Goal: Task Accomplishment & Management: Use online tool/utility

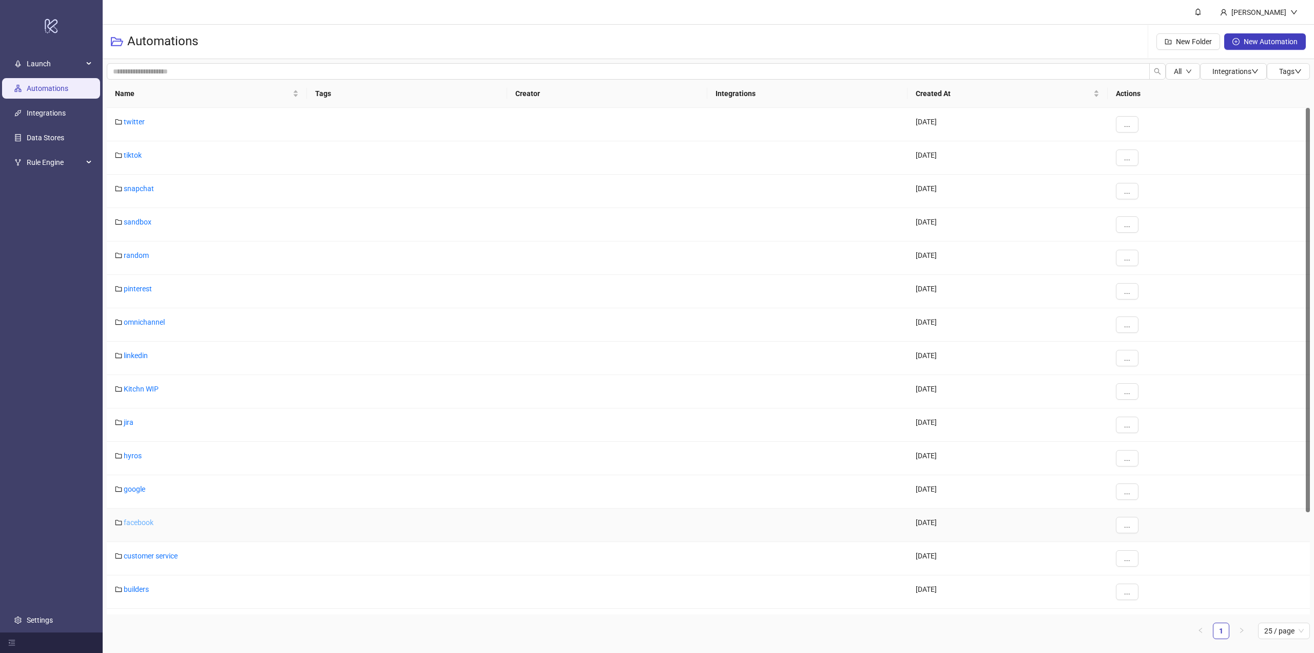
click at [133, 524] on link "facebook" at bounding box center [139, 522] width 30 height 8
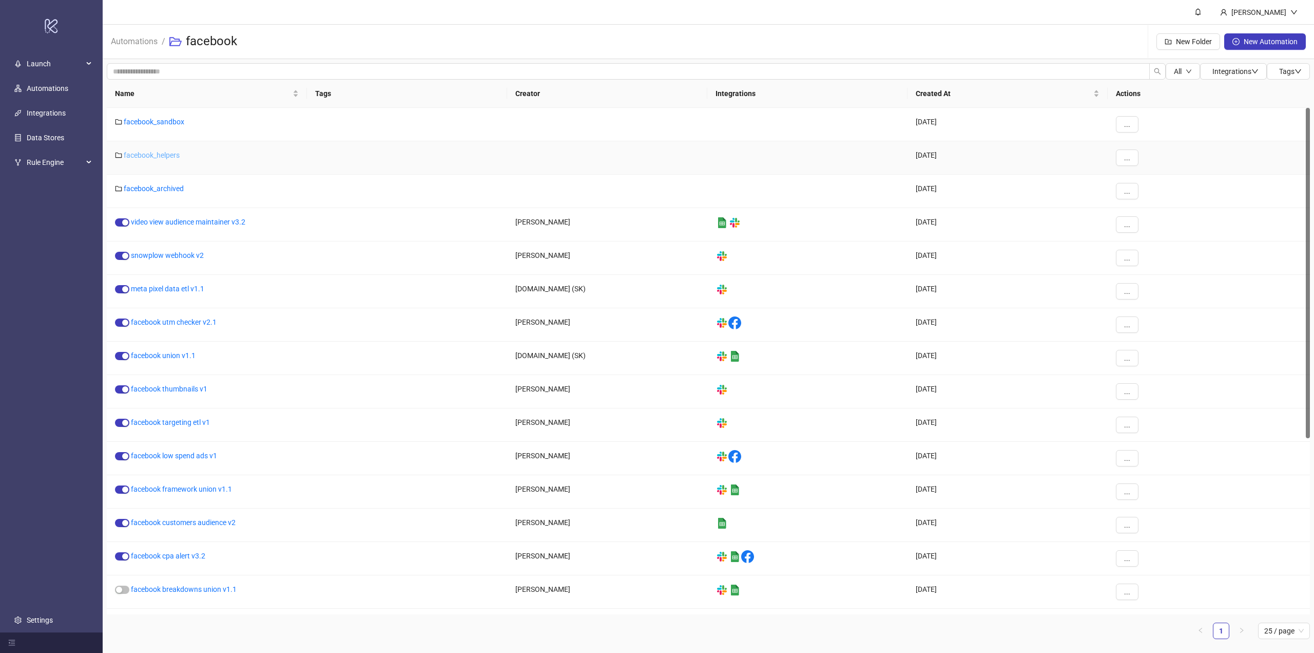
click at [149, 155] on link "facebook_helpers" at bounding box center [152, 155] width 56 height 8
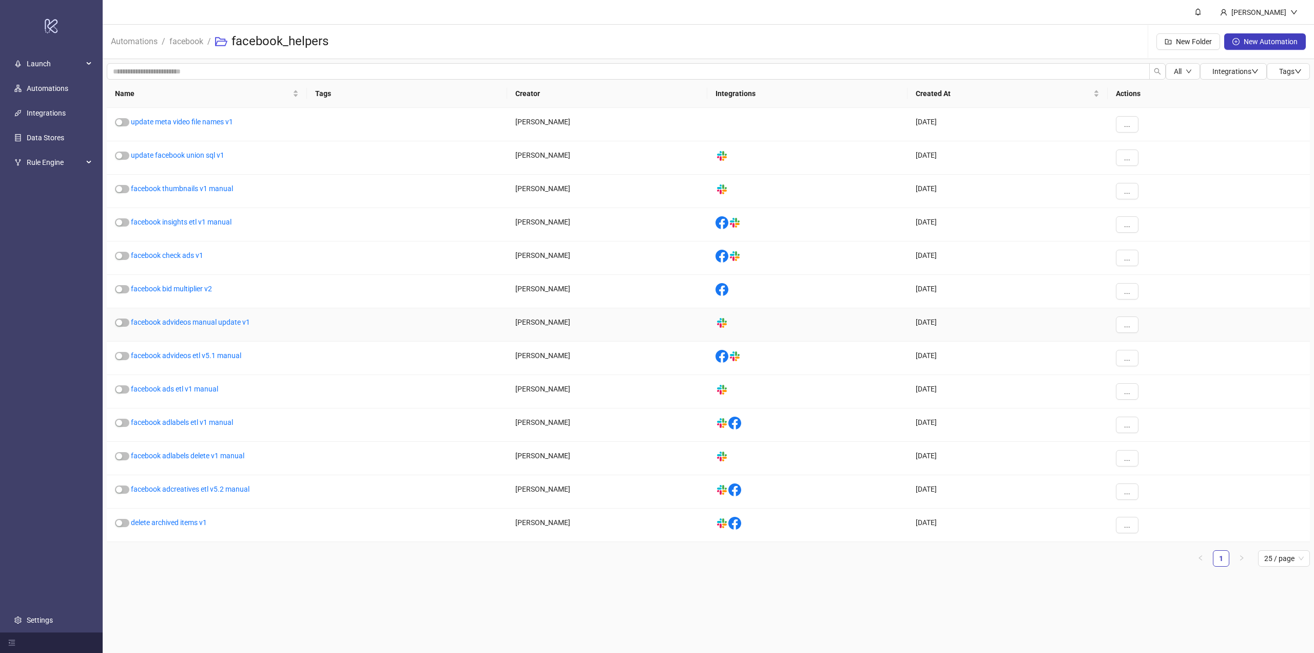
drag, startPoint x: 278, startPoint y: 314, endPoint x: 263, endPoint y: 290, distance: 28.1
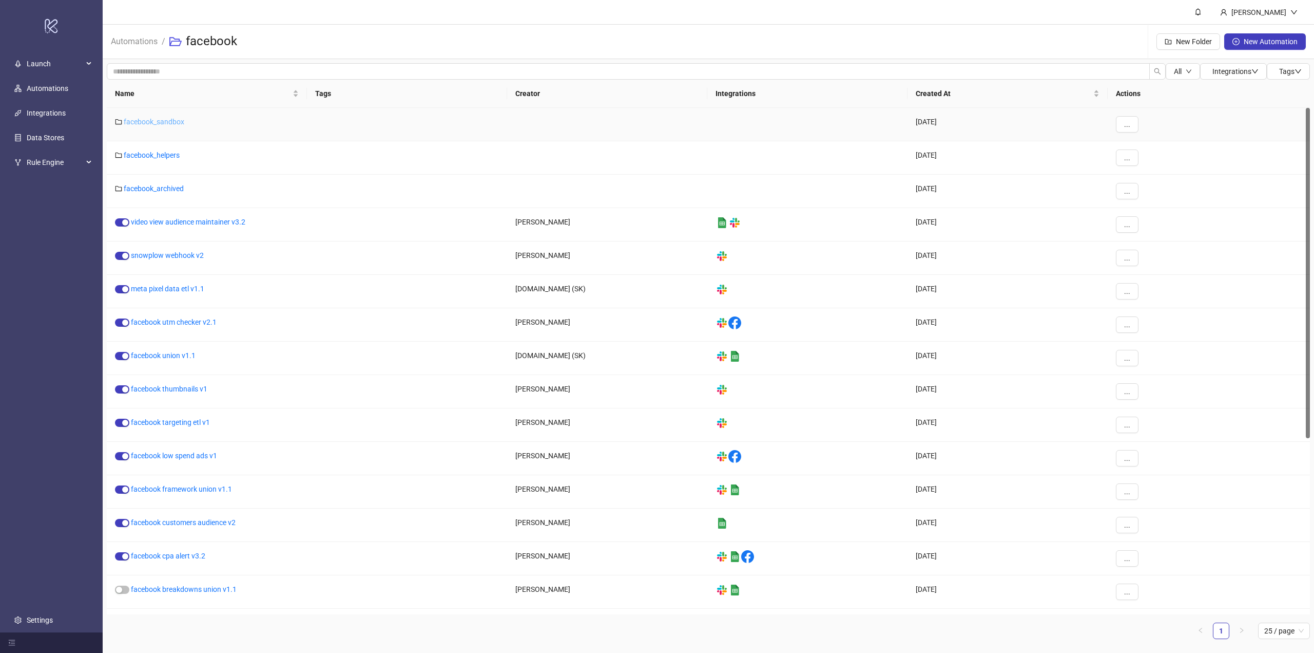
click at [167, 122] on link "facebook_sandbox" at bounding box center [154, 122] width 61 height 8
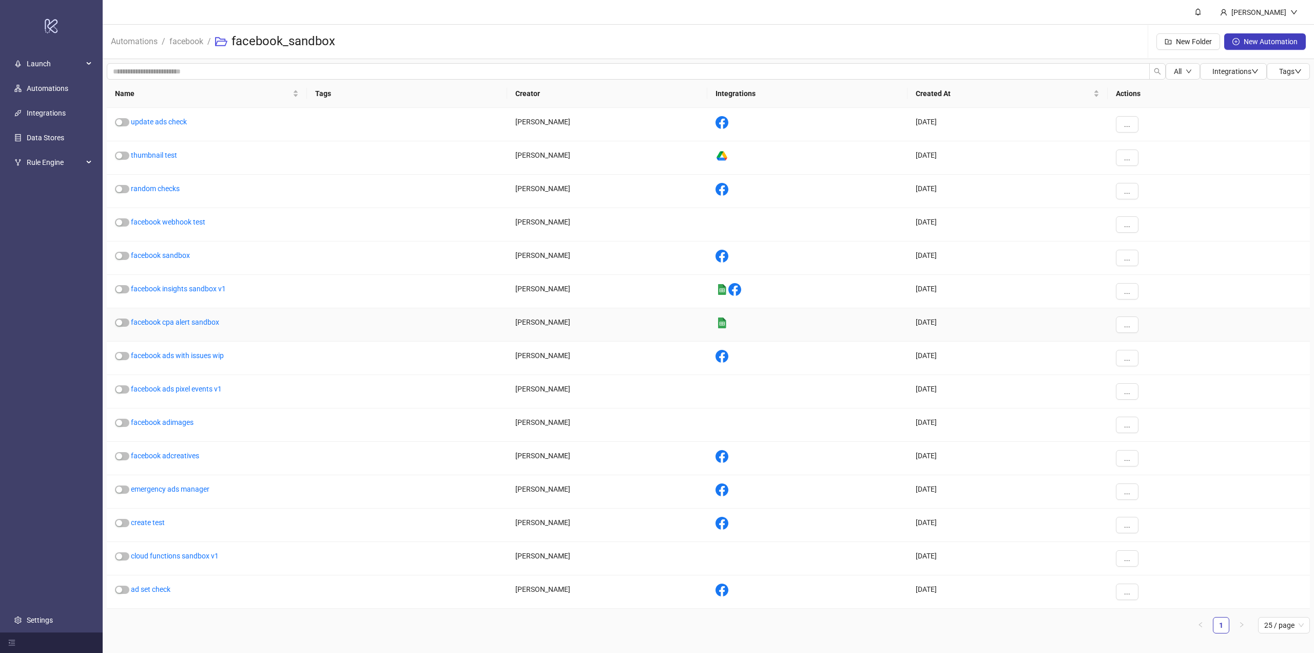
drag, startPoint x: 263, startPoint y: 329, endPoint x: 254, endPoint y: 314, distance: 17.5
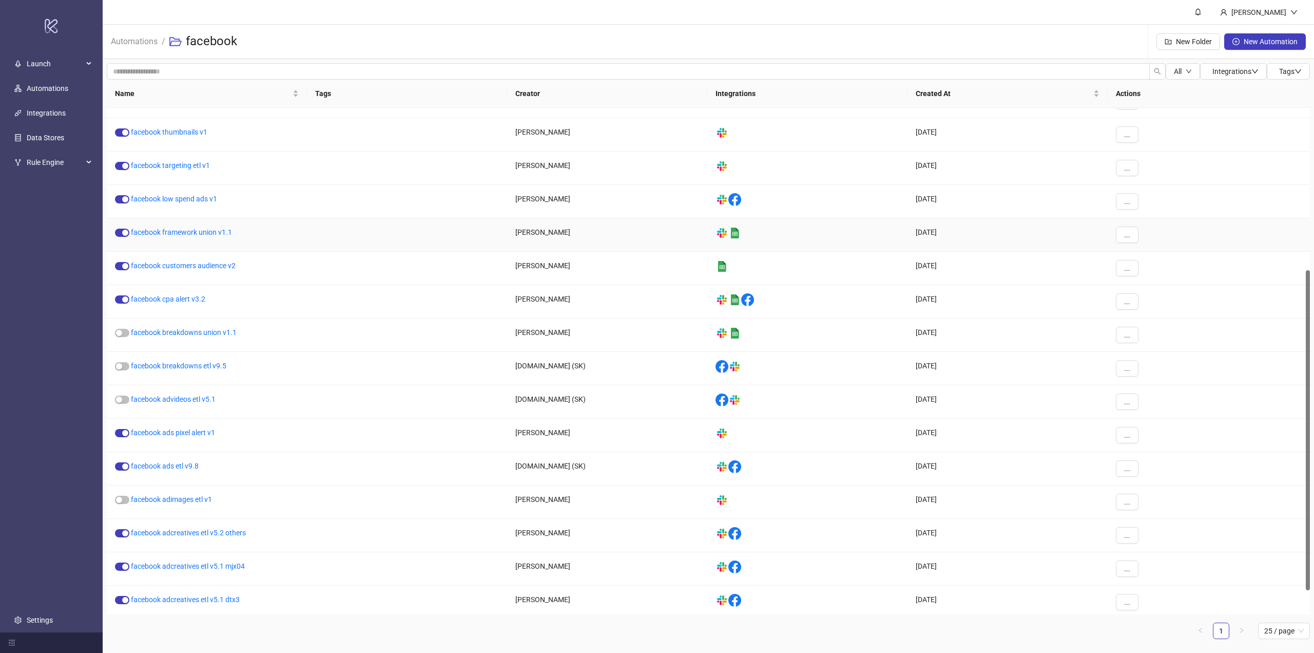
scroll to position [295, 0]
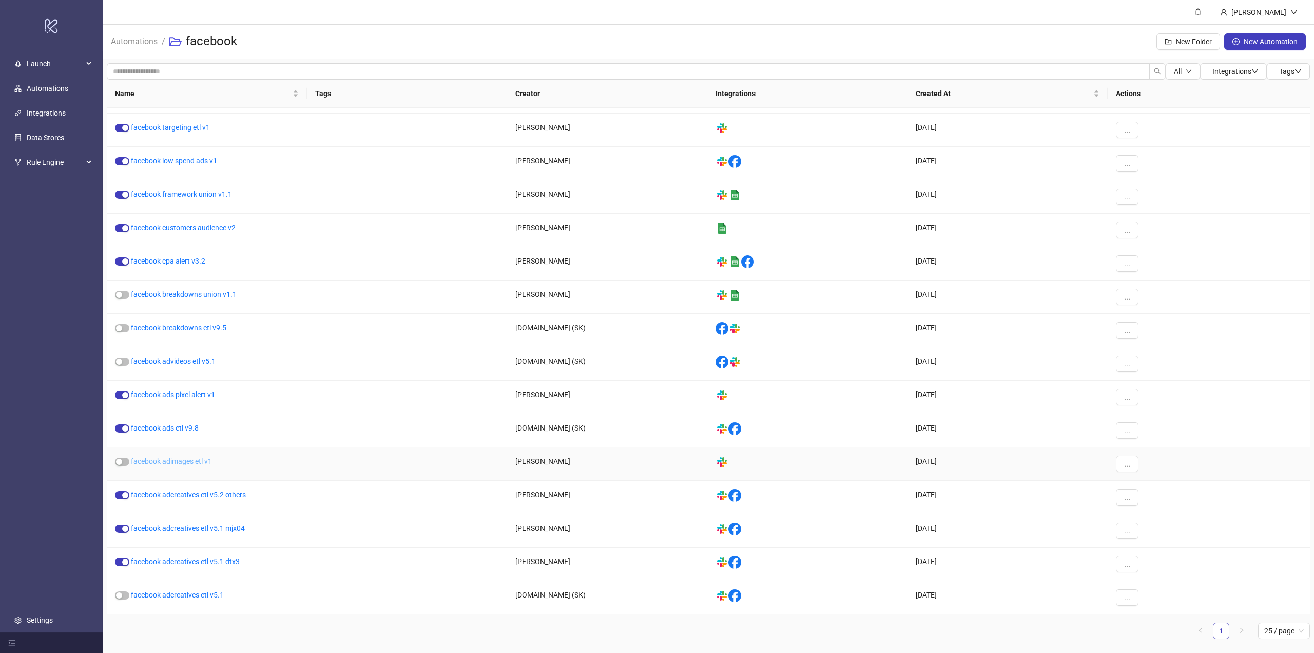
click at [185, 464] on link "facebook adimages etl v1" at bounding box center [171, 461] width 81 height 8
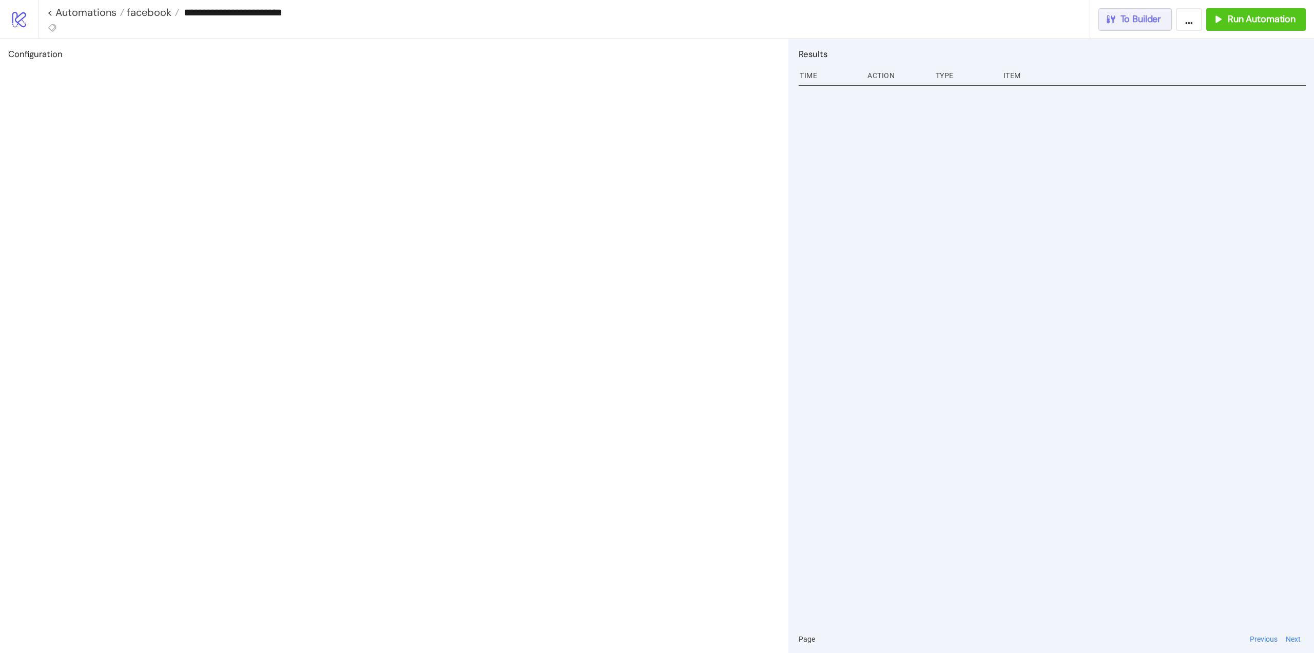
click at [1134, 25] on button "To Builder" at bounding box center [1136, 19] width 74 height 23
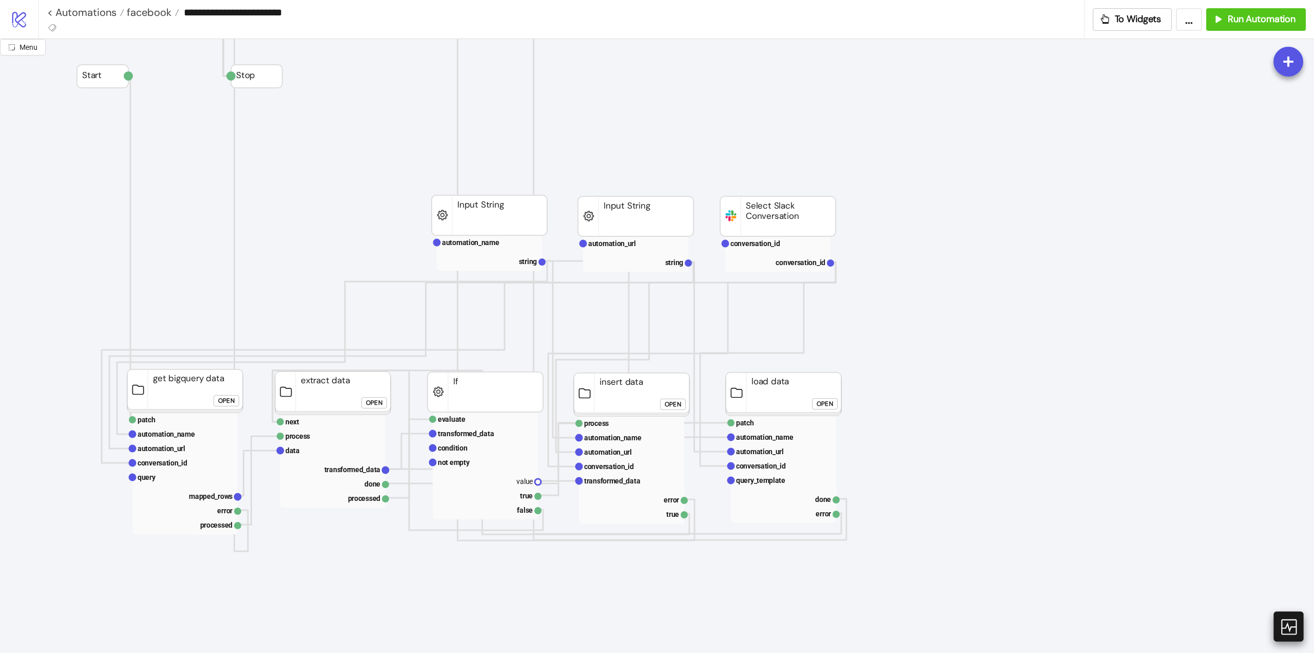
click at [1290, 624] on icon at bounding box center [1288, 626] width 18 height 18
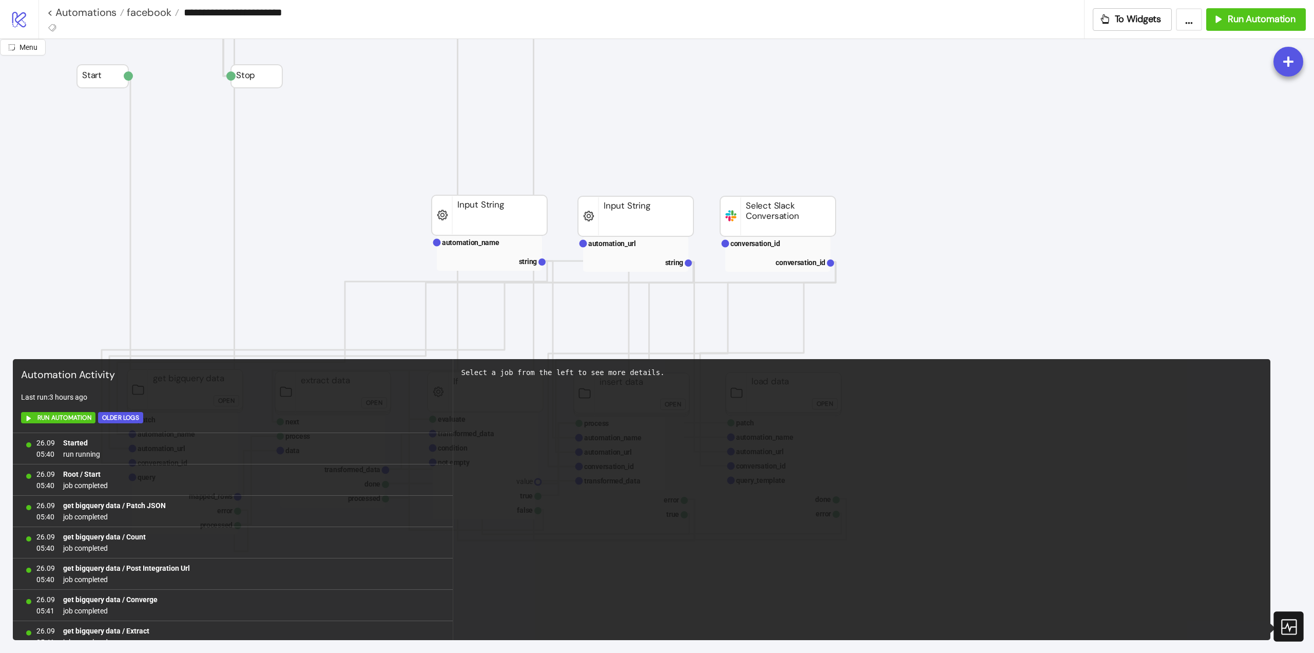
scroll to position [670, 0]
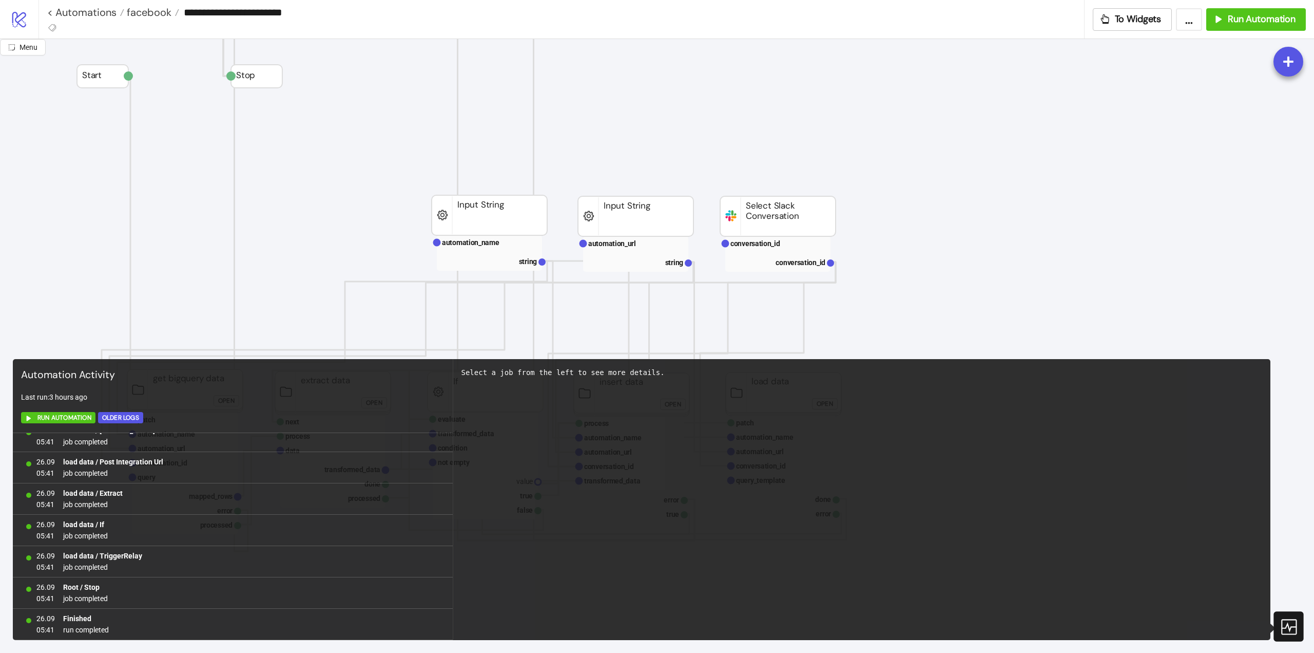
click at [1290, 623] on icon at bounding box center [1288, 626] width 18 height 18
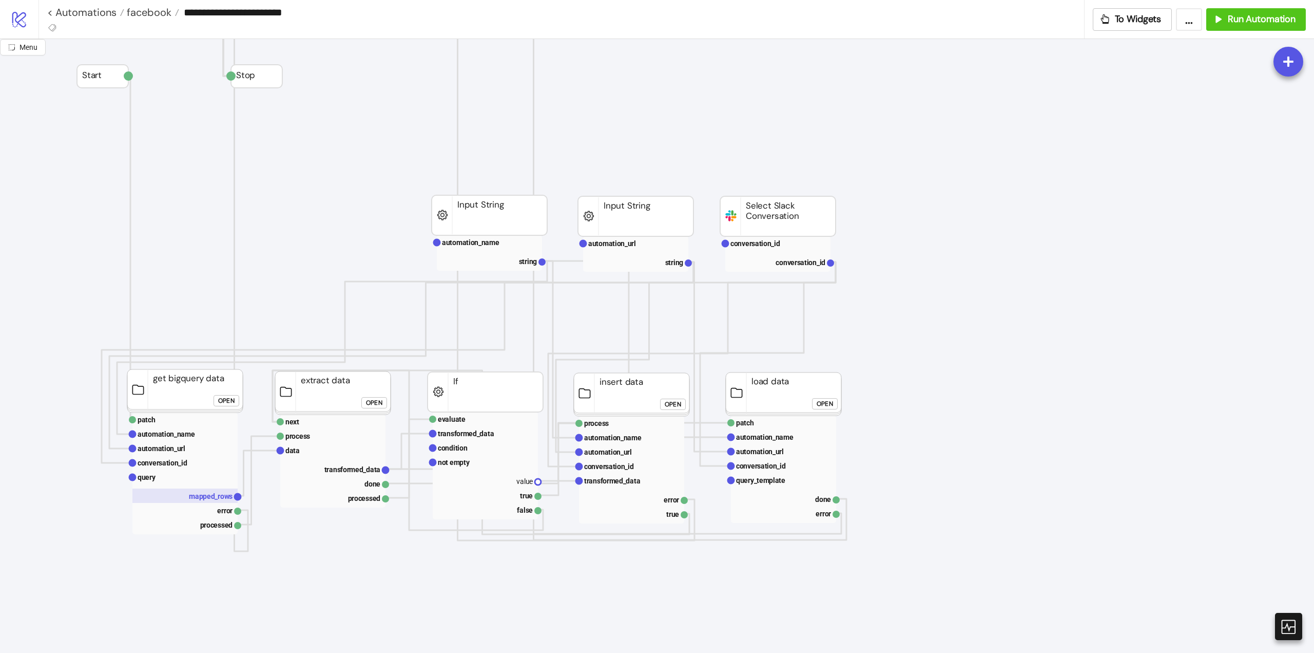
click at [208, 494] on text "mapped_rows" at bounding box center [211, 496] width 44 height 8
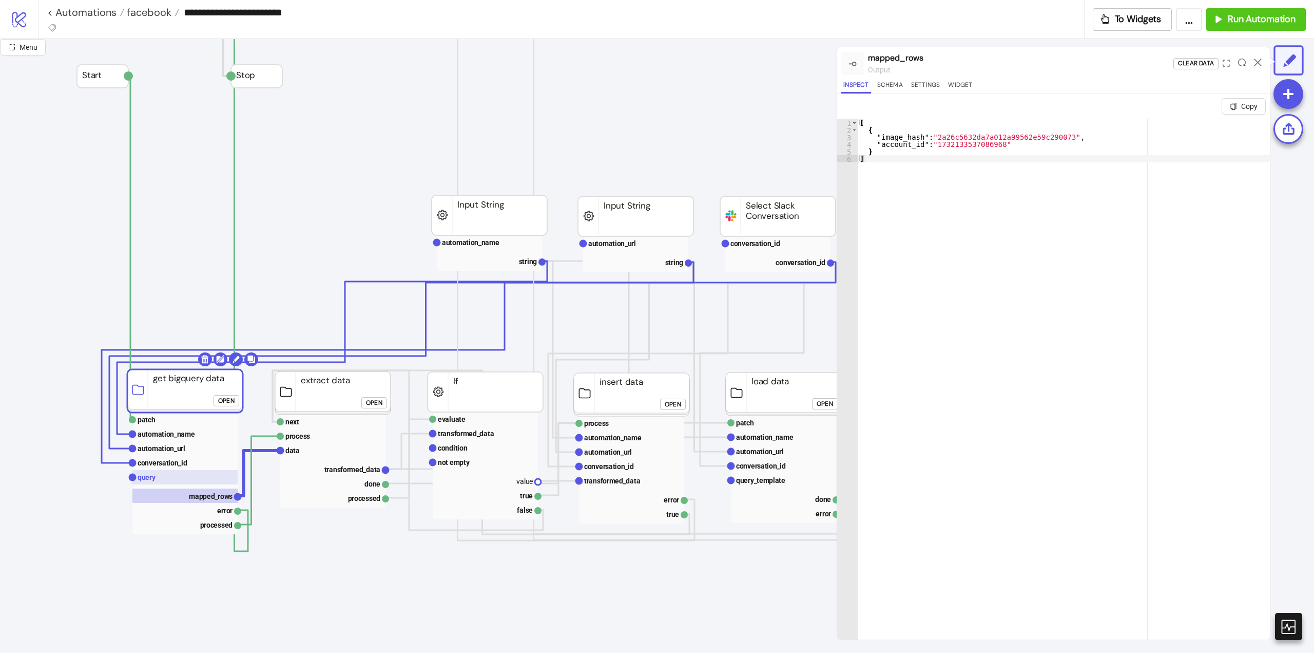
click at [182, 479] on rect at bounding box center [184, 477] width 105 height 14
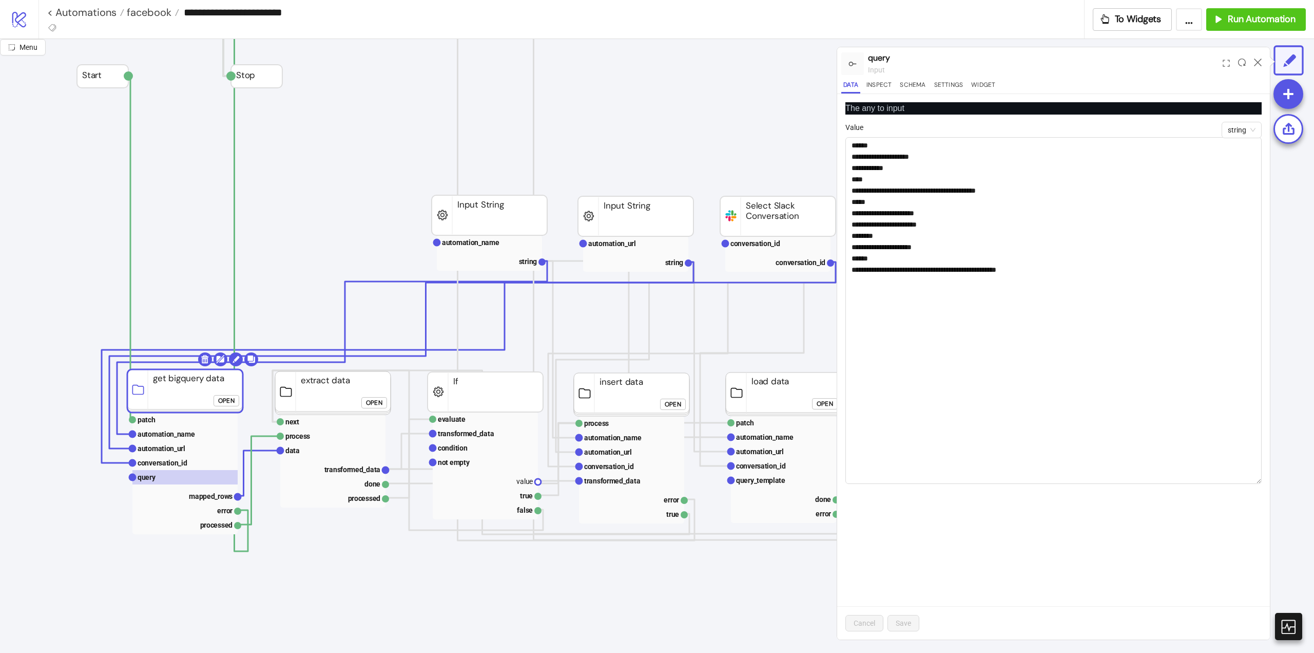
drag, startPoint x: 1258, startPoint y: 163, endPoint x: 1117, endPoint y: 404, distance: 279.1
click at [1269, 481] on div "**********" at bounding box center [1053, 366] width 433 height 545
click at [300, 450] on rect at bounding box center [332, 450] width 105 height 14
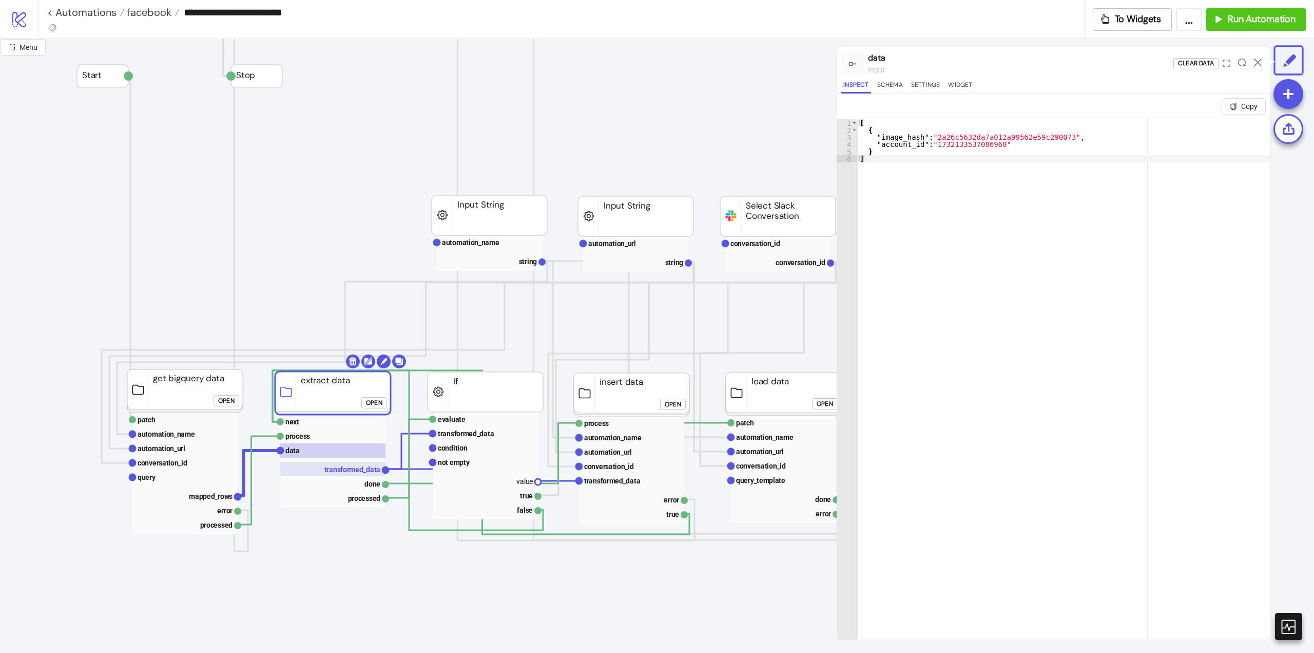
click at [338, 469] on text "transformed_data" at bounding box center [352, 469] width 56 height 8
click at [305, 445] on rect at bounding box center [332, 450] width 105 height 14
click at [333, 471] on text "transformed_data" at bounding box center [352, 469] width 56 height 8
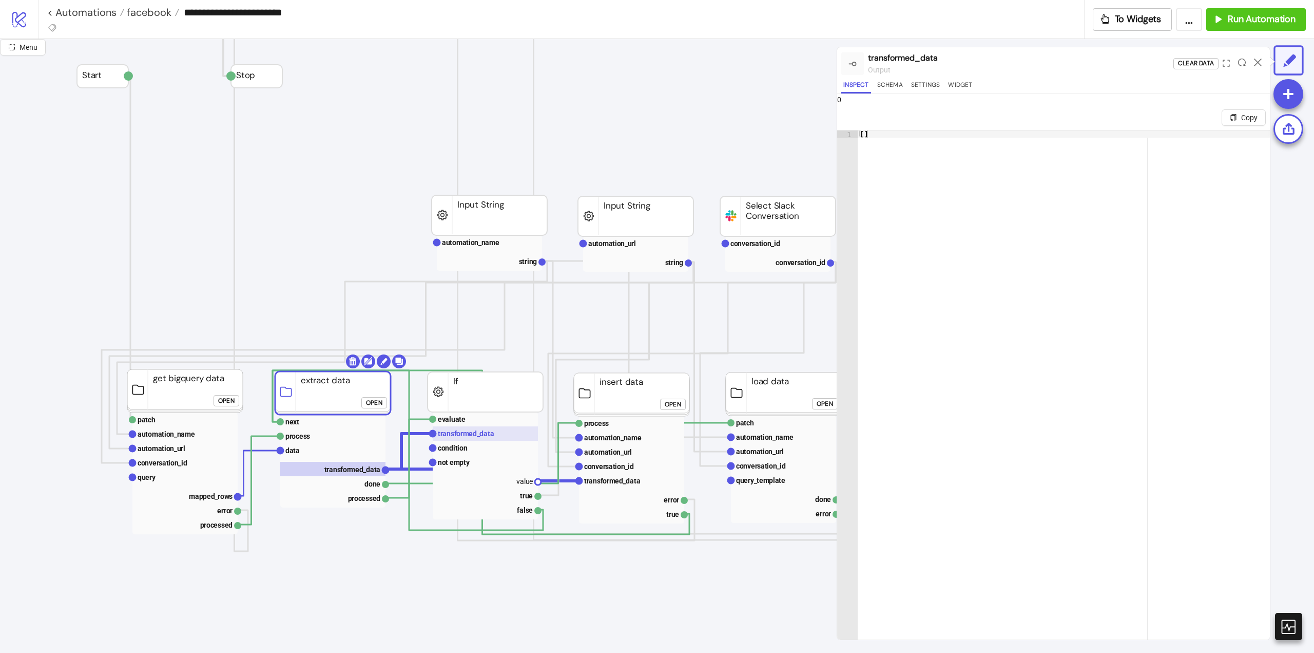
click at [455, 436] on text "transformed_data" at bounding box center [466, 433] width 56 height 8
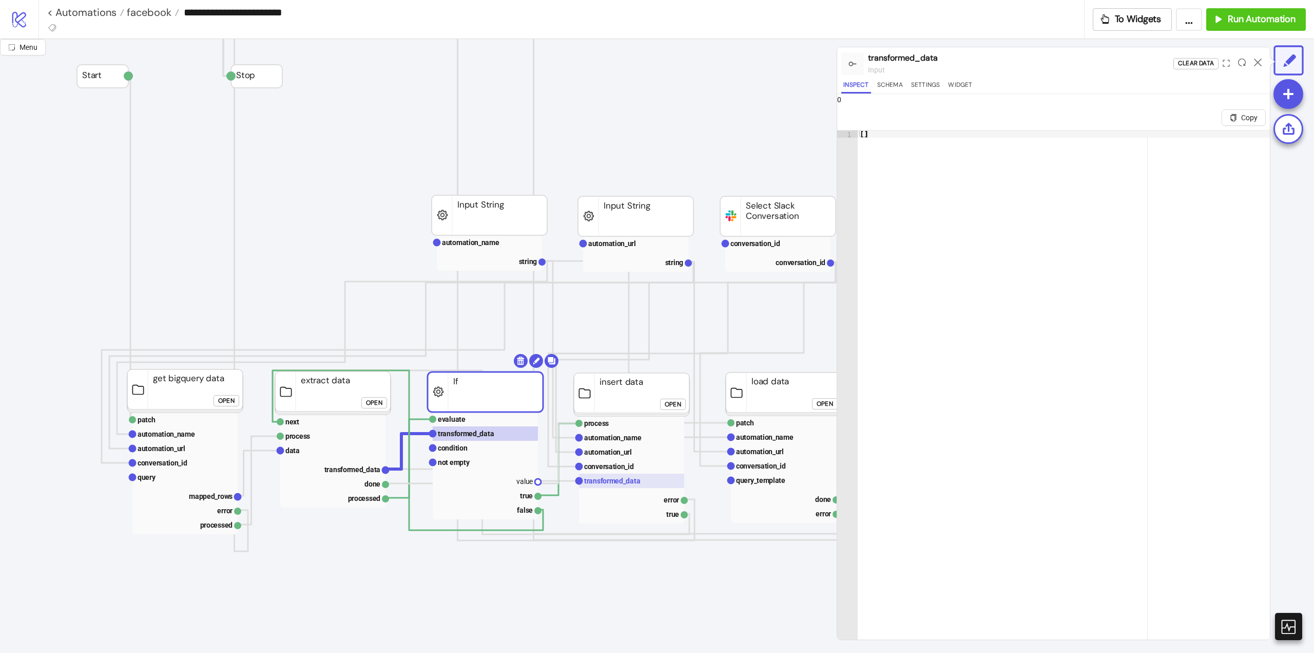
click at [606, 481] on text "transformed_data" at bounding box center [612, 480] width 56 height 8
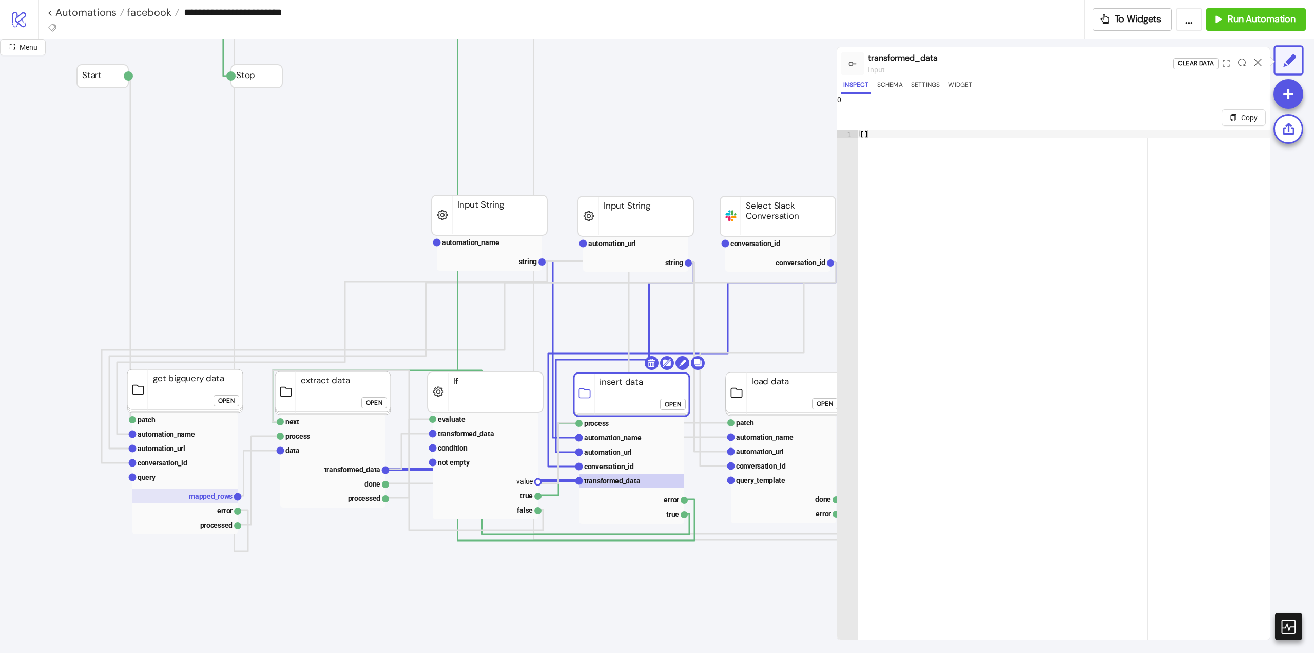
click at [202, 500] on text "mapped_rows" at bounding box center [211, 496] width 44 height 8
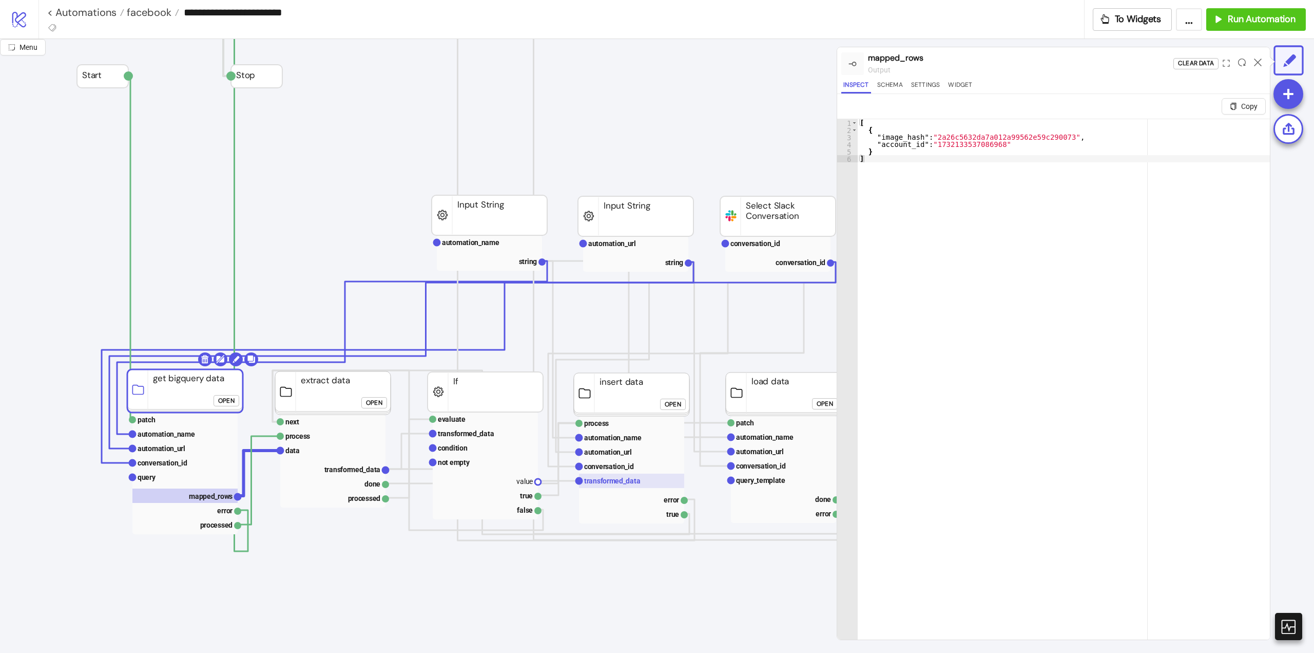
click at [588, 486] on rect at bounding box center [631, 480] width 105 height 14
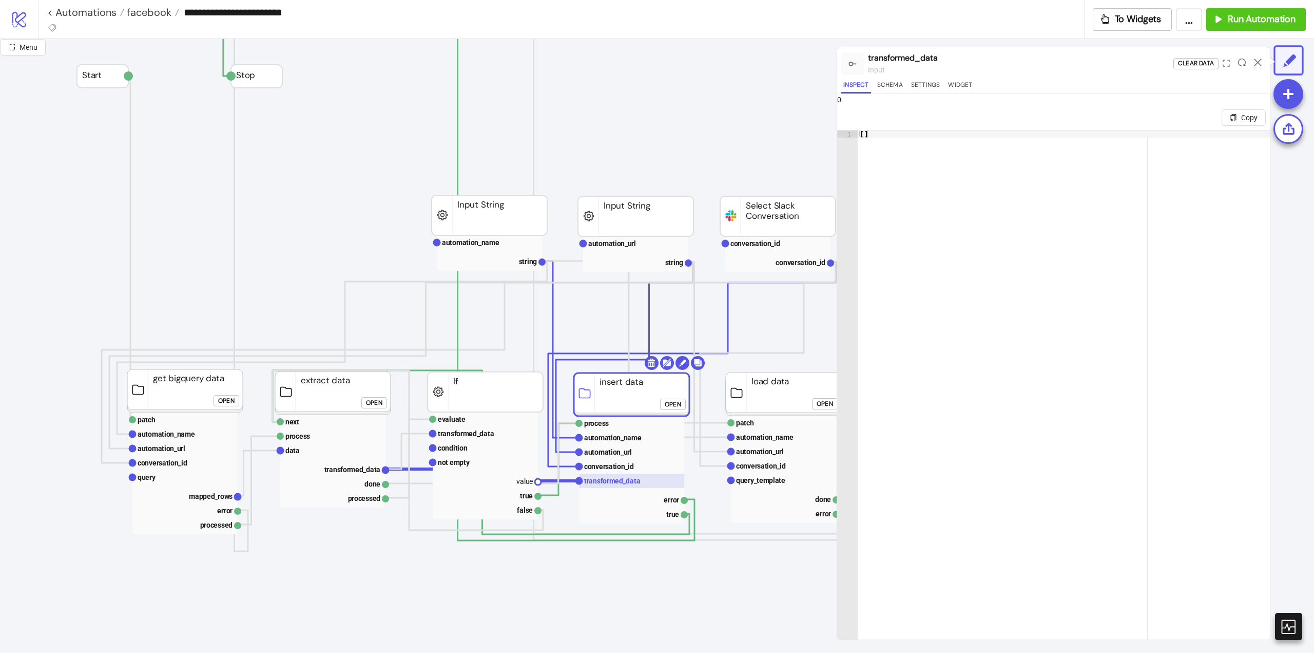
scroll to position [0, 103]
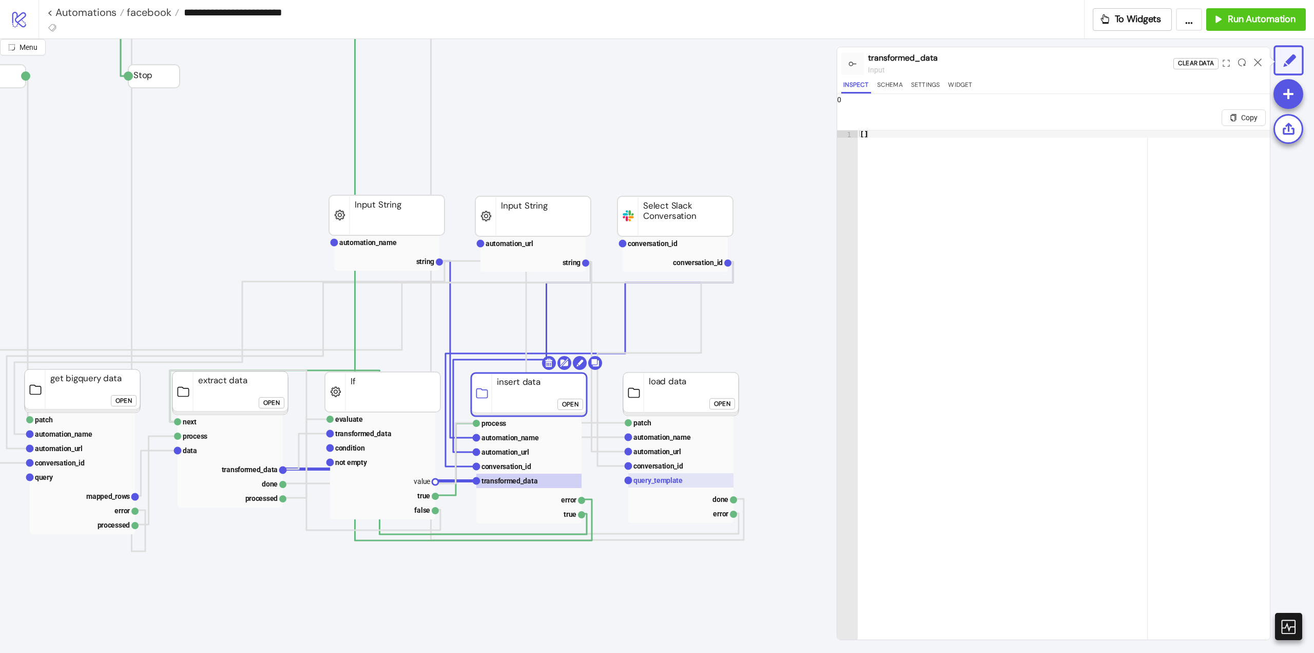
click at [655, 485] on rect at bounding box center [680, 480] width 105 height 14
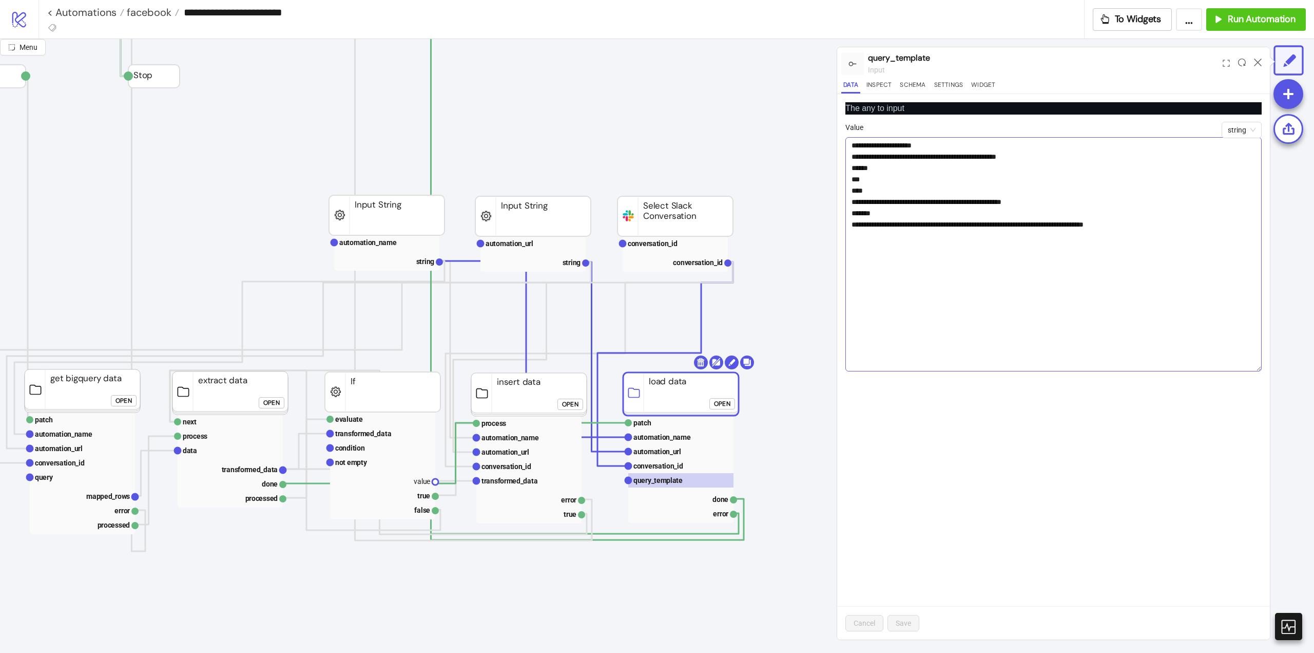
drag, startPoint x: 1257, startPoint y: 161, endPoint x: 1252, endPoint y: 430, distance: 269.0
click at [1252, 371] on textarea "**********" at bounding box center [1054, 254] width 416 height 234
click at [355, 437] on text "transformed_data" at bounding box center [363, 433] width 56 height 8
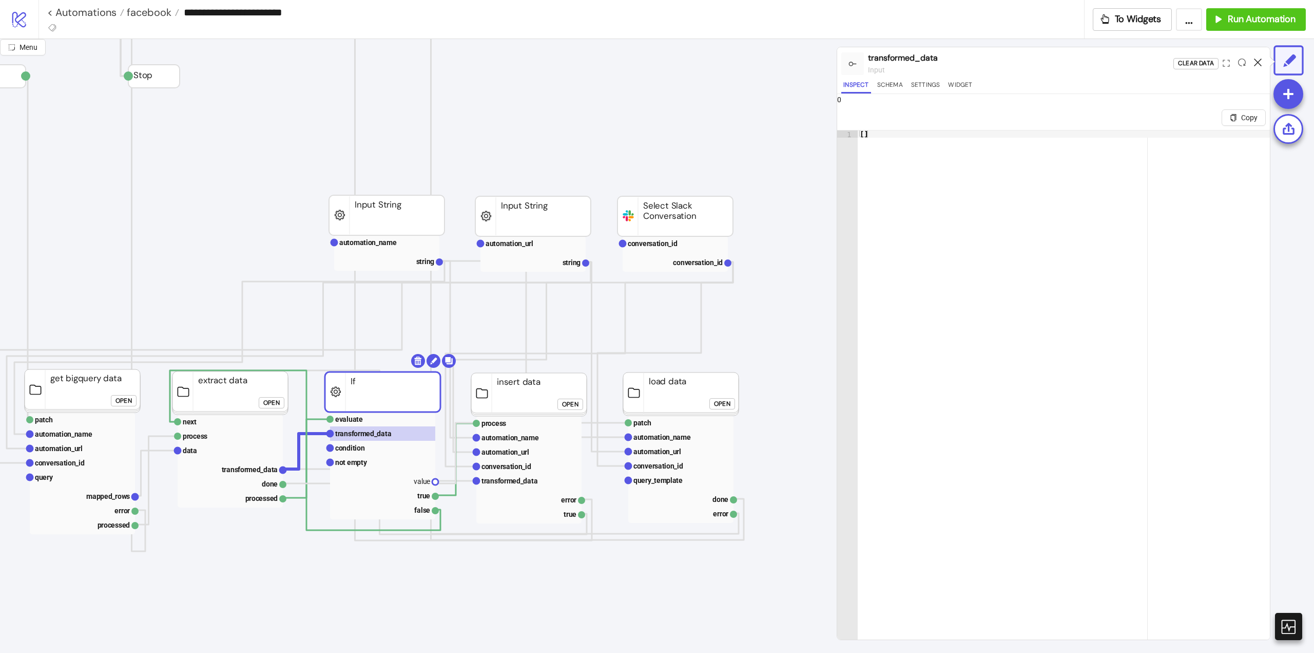
click at [1257, 62] on icon at bounding box center [1258, 63] width 8 height 8
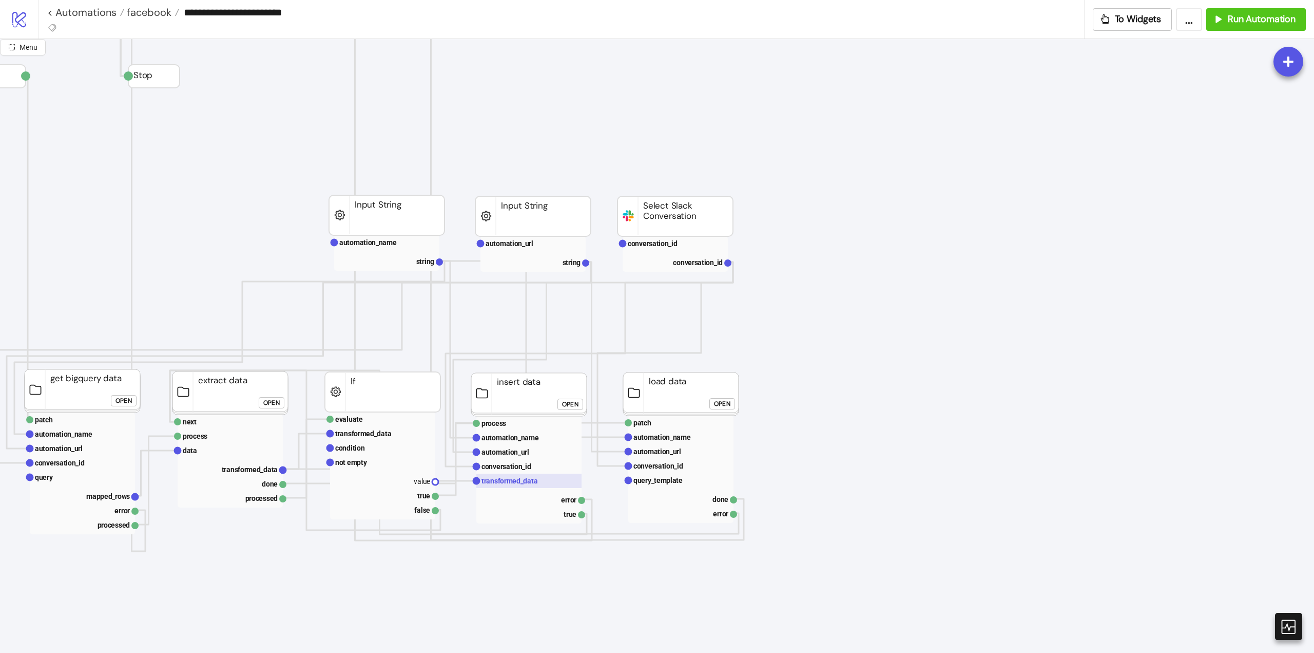
click at [533, 479] on text "transformed_data" at bounding box center [510, 480] width 56 height 8
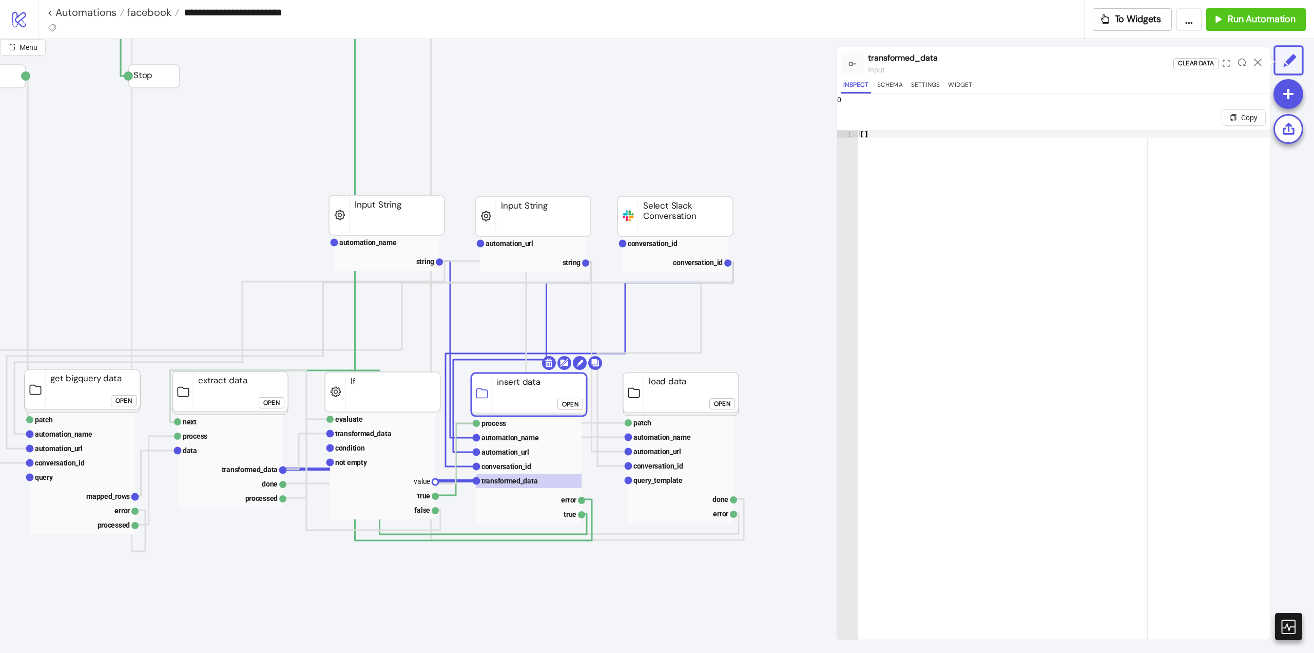
click div "Open"
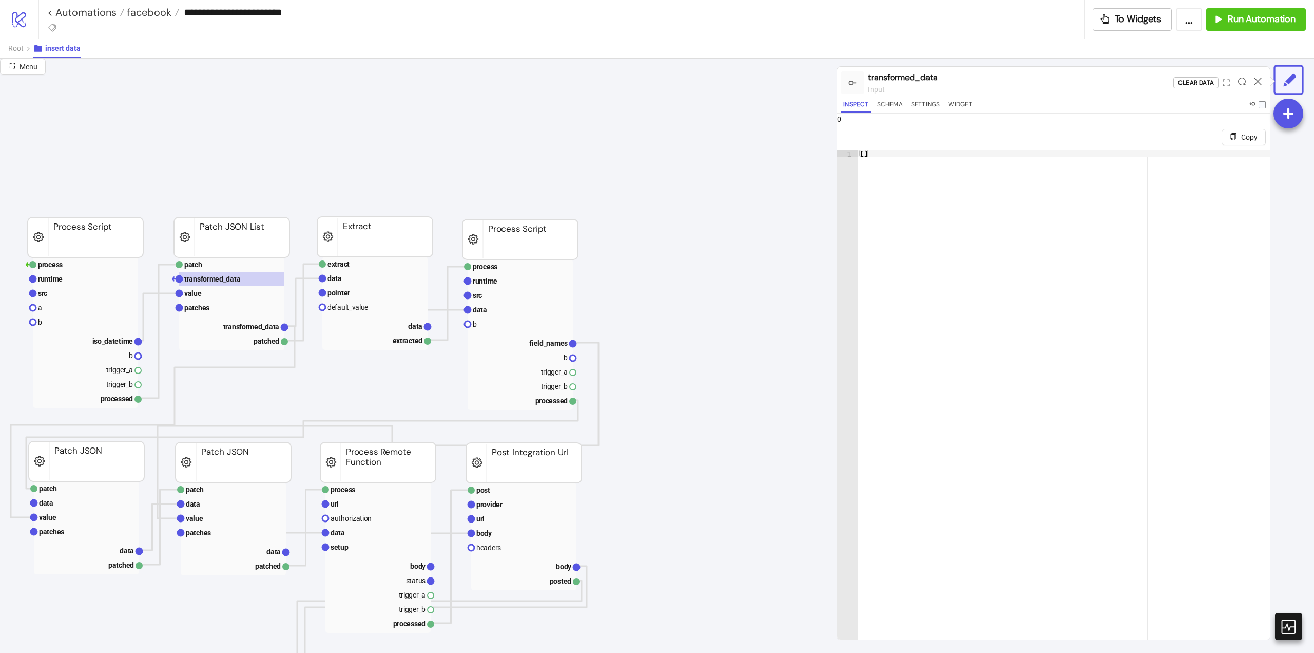
scroll to position [0, 0]
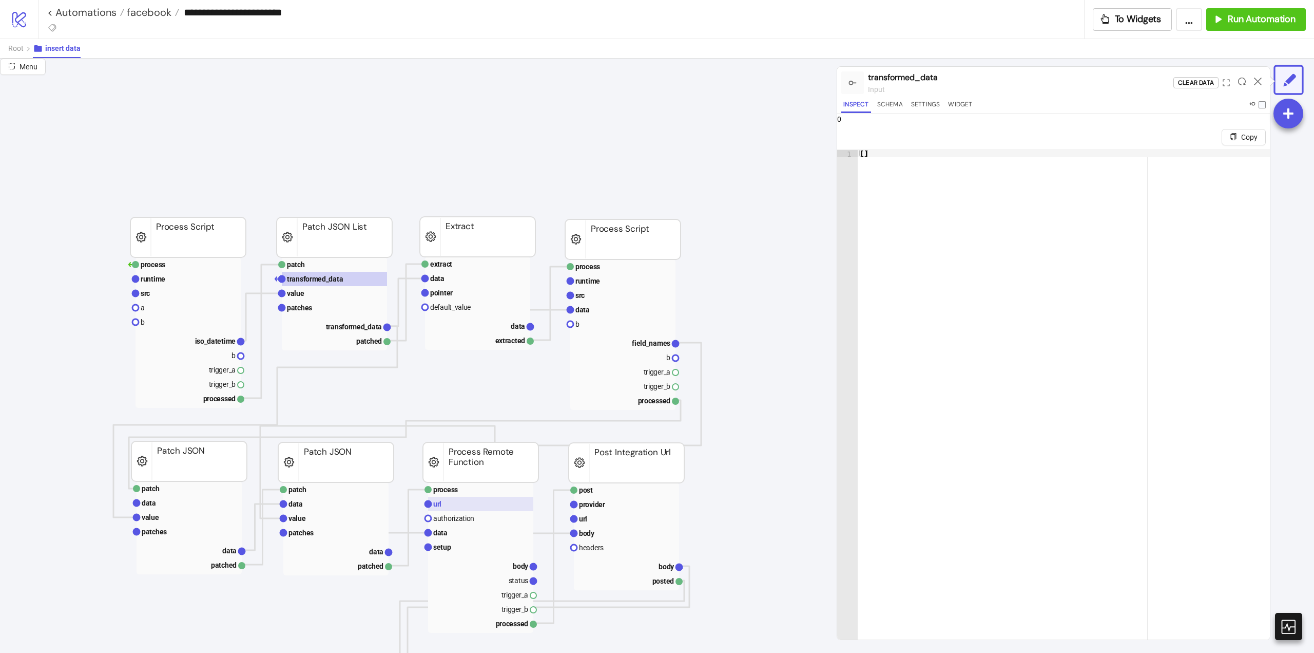
click at [445, 506] on rect at bounding box center [480, 503] width 105 height 14
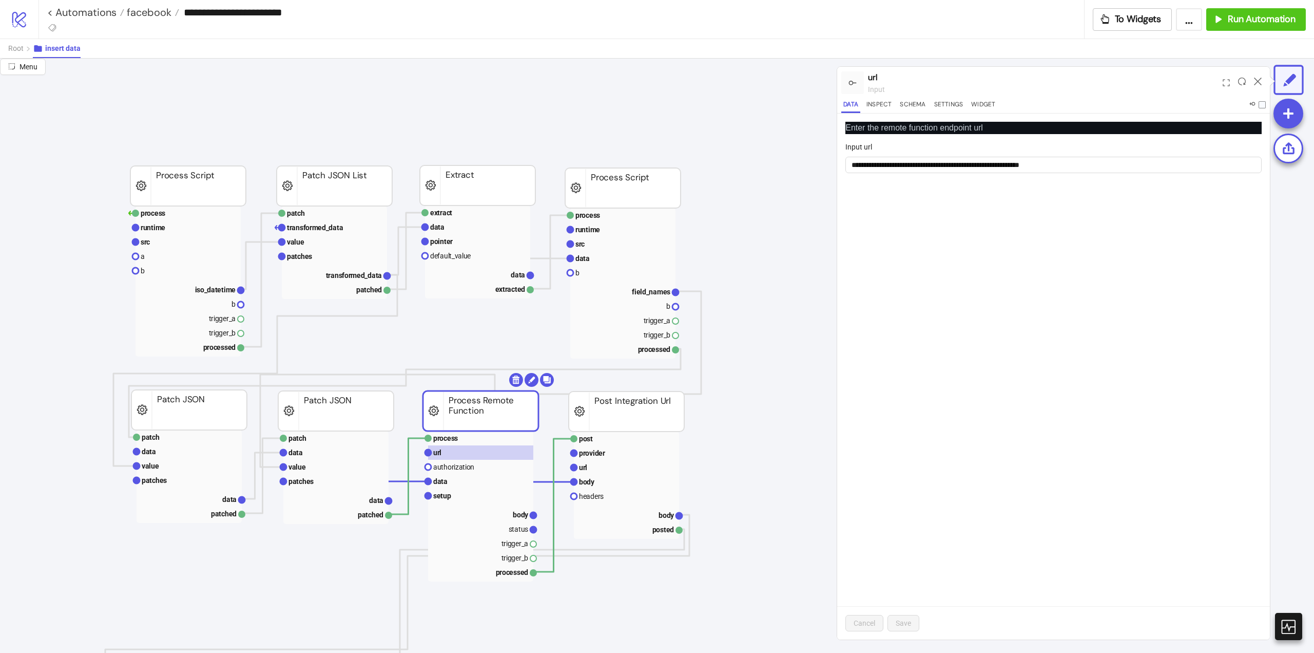
scroll to position [103, 0]
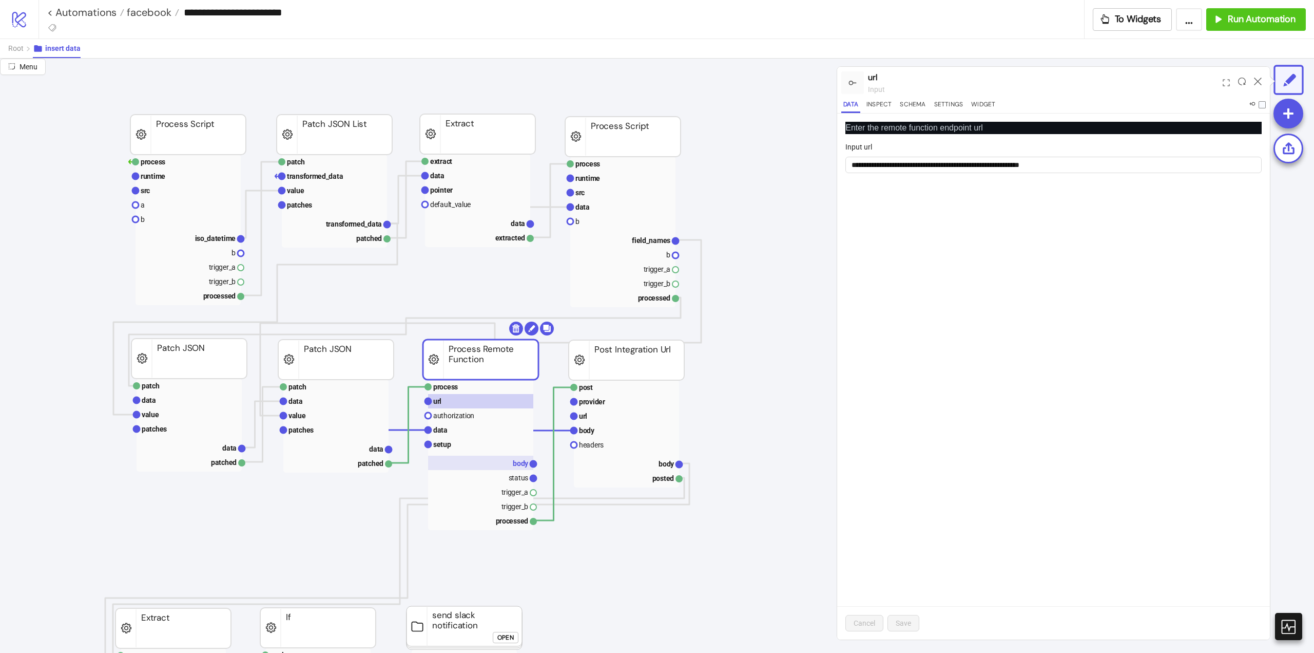
click at [480, 458] on rect at bounding box center [480, 462] width 105 height 14
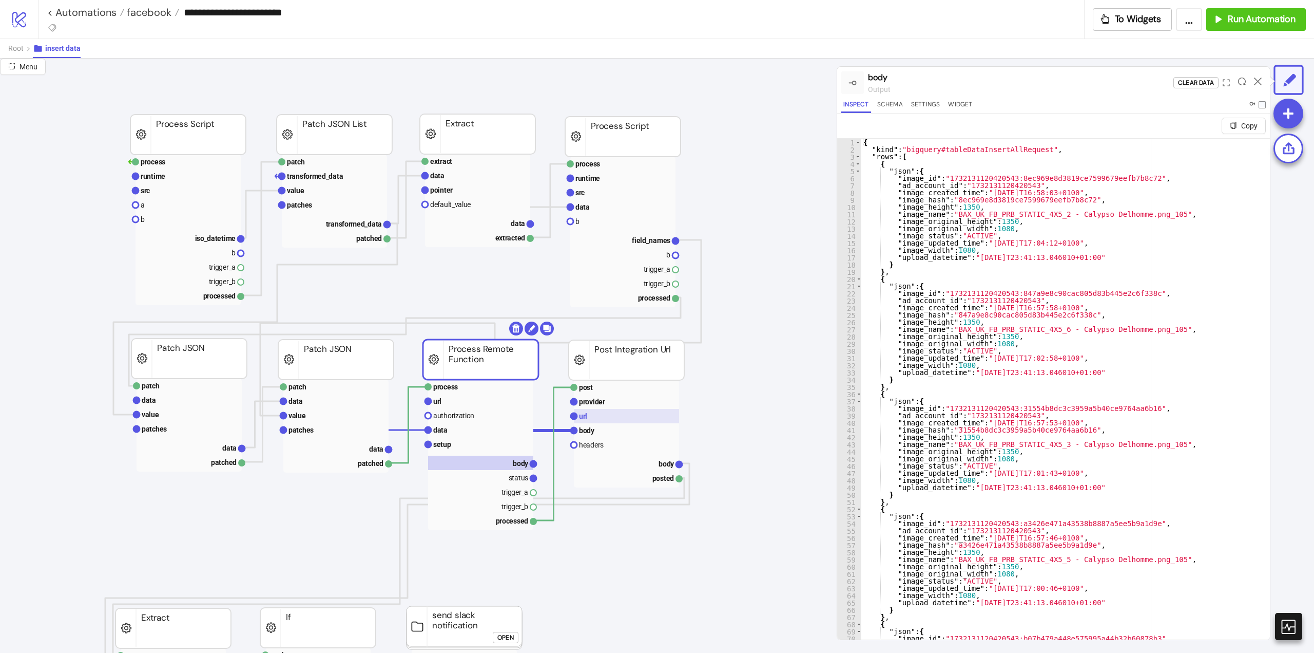
click at [601, 422] on rect at bounding box center [626, 416] width 105 height 14
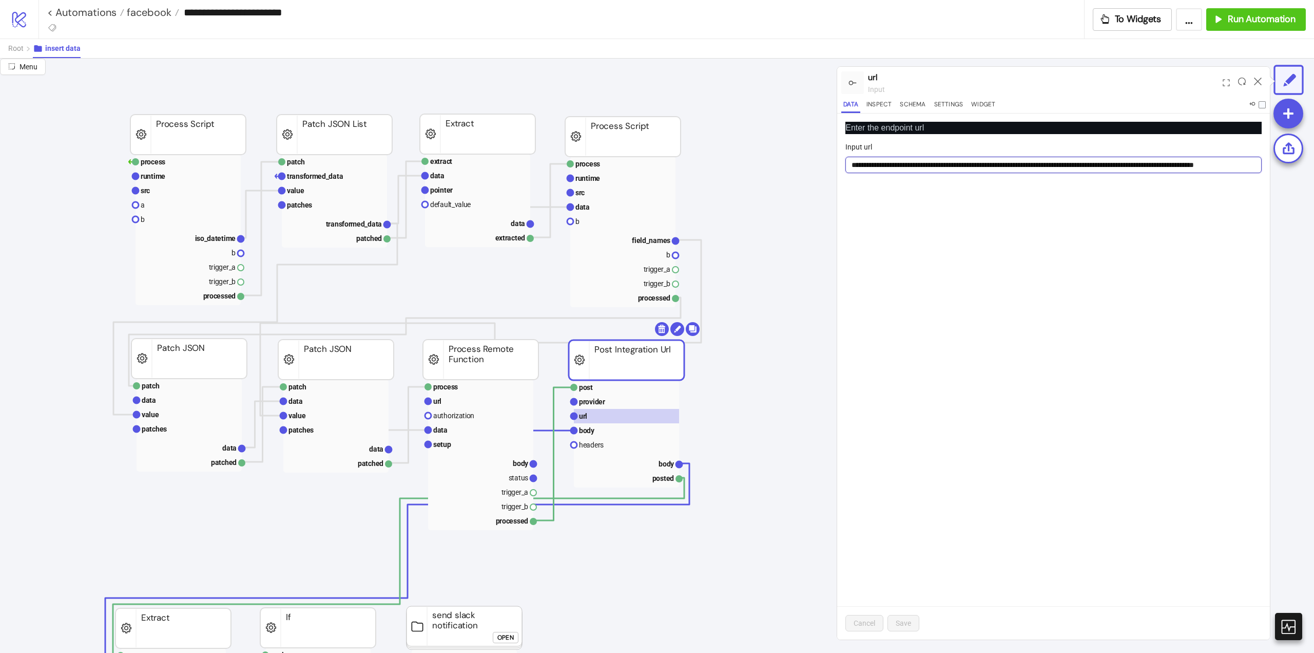
click at [1224, 164] on input "**********" at bounding box center [1054, 165] width 416 height 16
drag, startPoint x: 1120, startPoint y: 167, endPoint x: 1264, endPoint y: 168, distance: 144.3
click at [1264, 168] on div "**********" at bounding box center [1053, 376] width 433 height 526
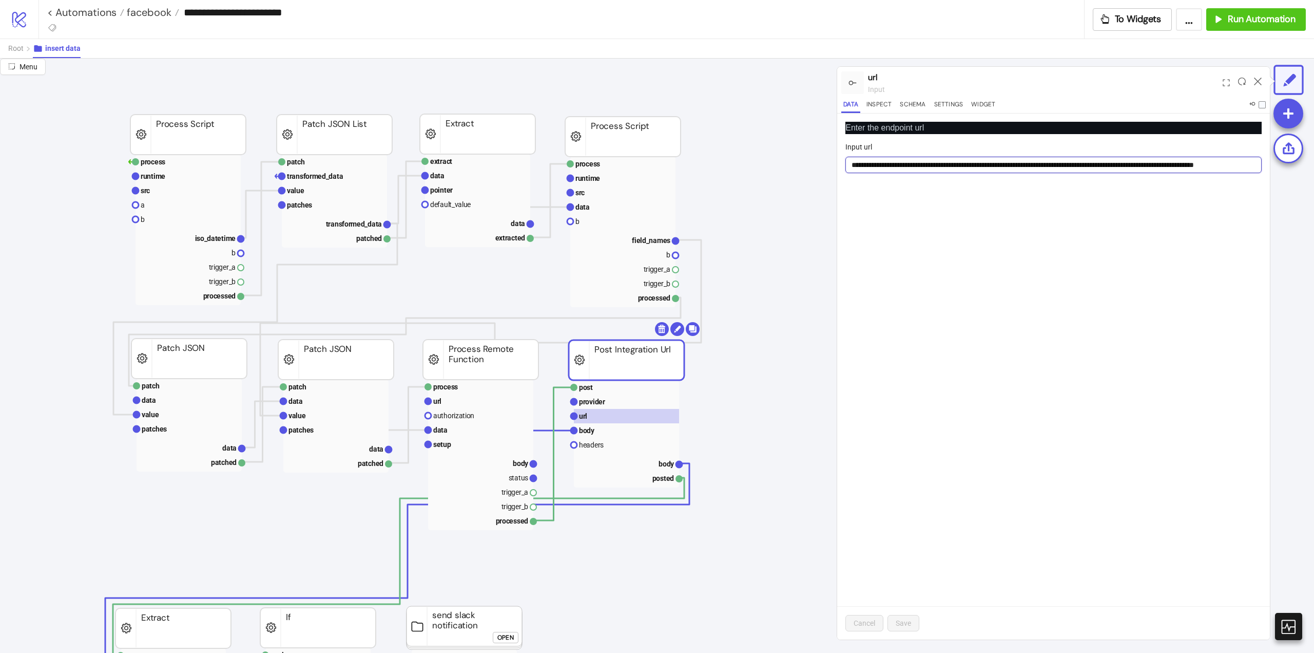
click at [1192, 165] on input "**********" at bounding box center [1054, 165] width 416 height 16
drag, startPoint x: 1172, startPoint y: 327, endPoint x: 1170, endPoint y: 322, distance: 5.2
click at [1171, 325] on div "**********" at bounding box center [1053, 376] width 433 height 526
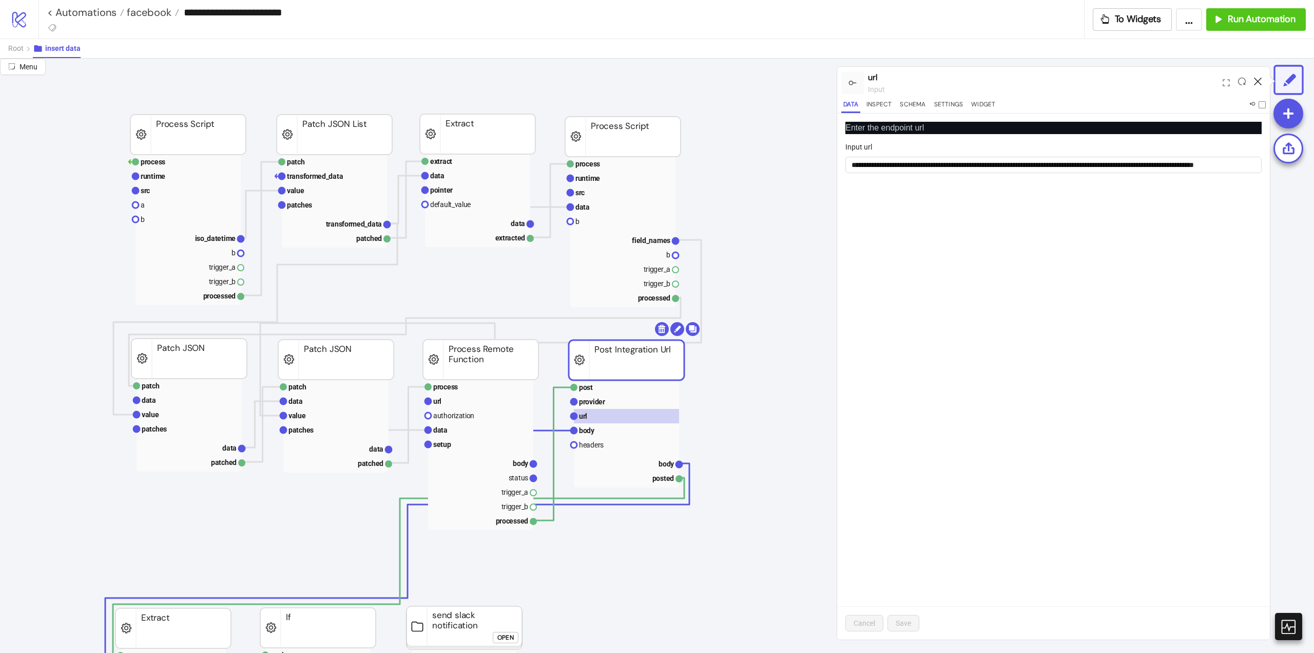
click at [1258, 81] on icon at bounding box center [1258, 82] width 8 height 8
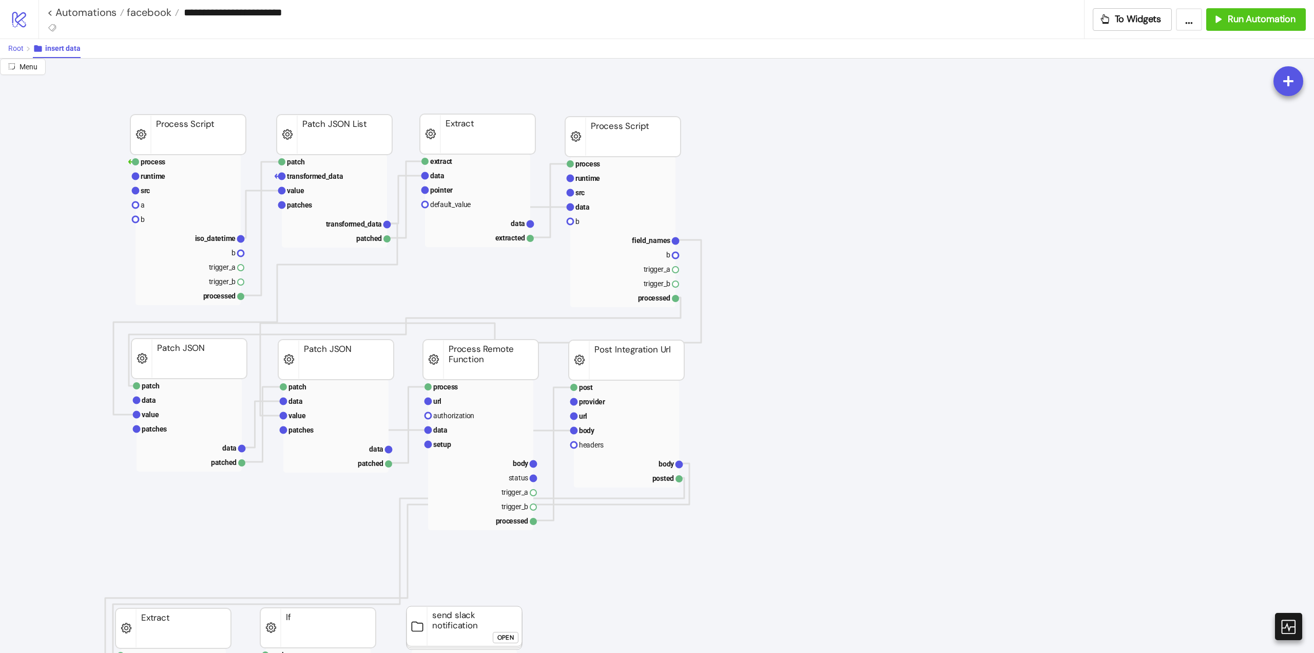
click at [14, 49] on span "Root" at bounding box center [15, 48] width 15 height 8
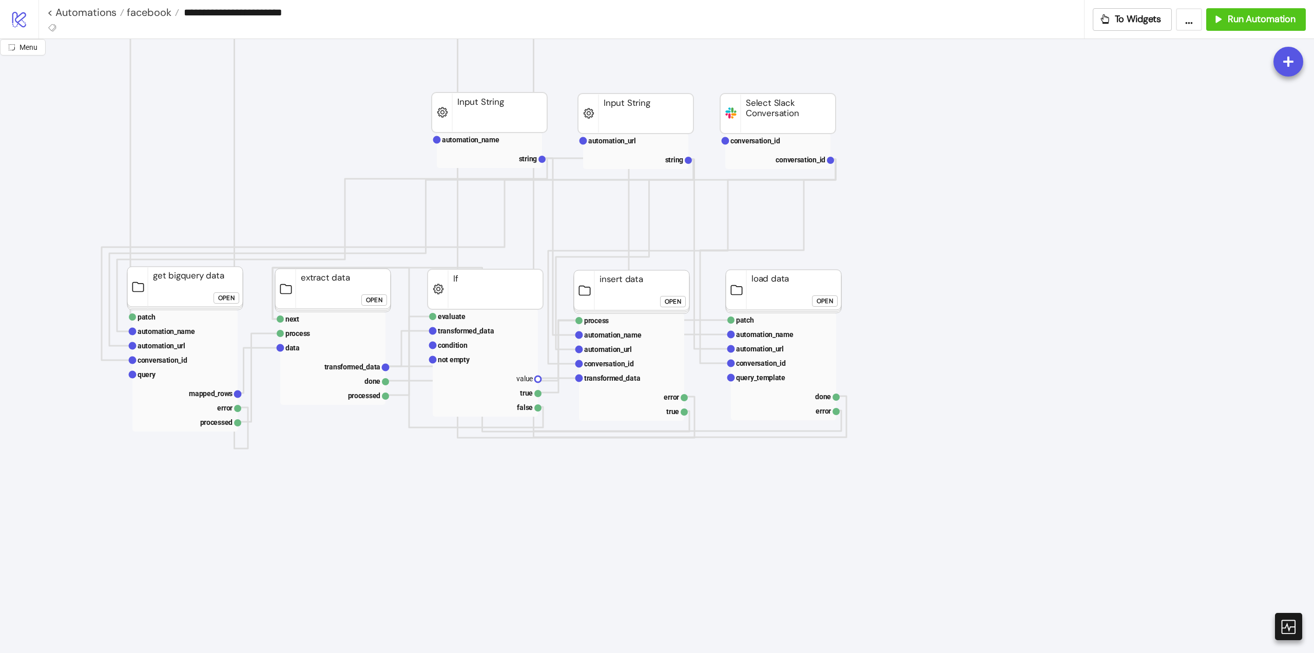
scroll to position [51, 0]
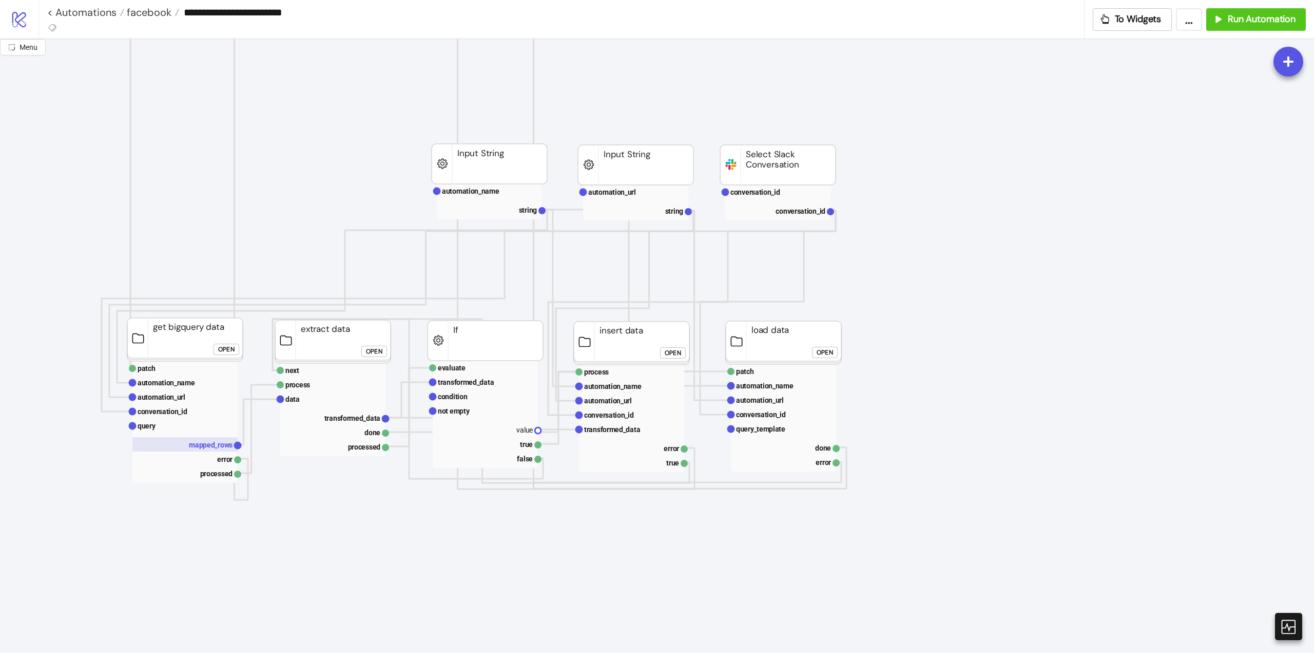
click at [216, 442] on text "mapped_rows" at bounding box center [211, 444] width 44 height 8
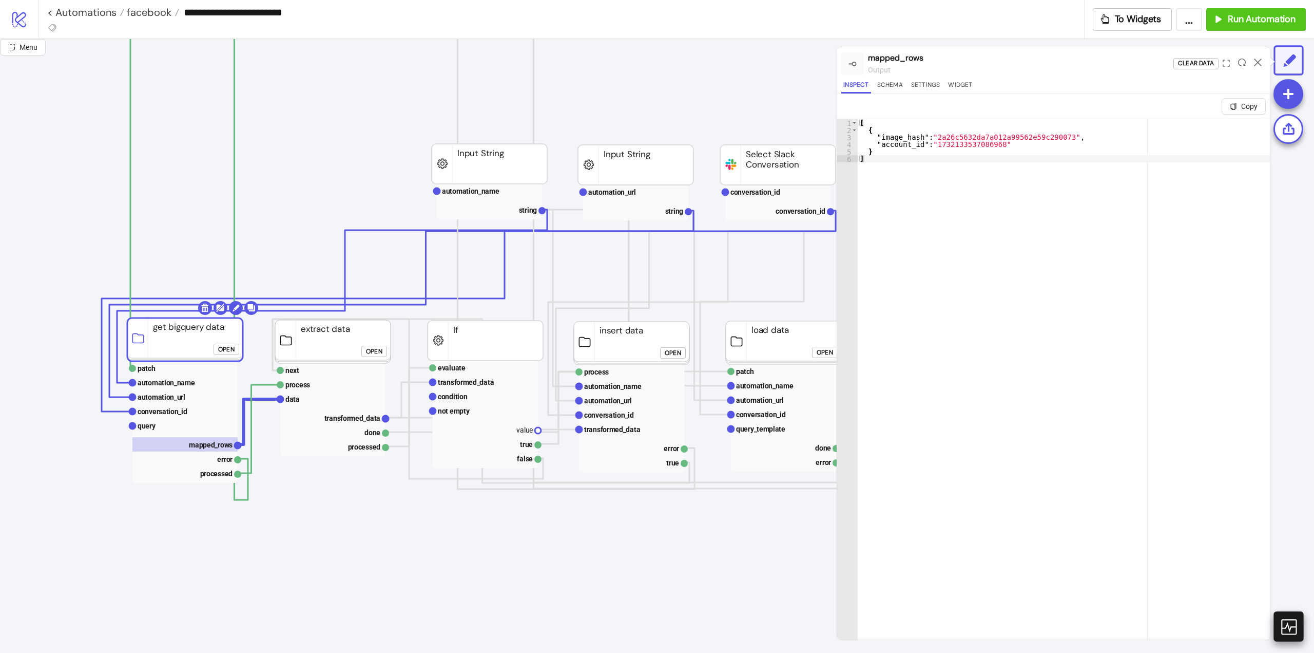
click at [1289, 631] on icon at bounding box center [1288, 626] width 18 height 18
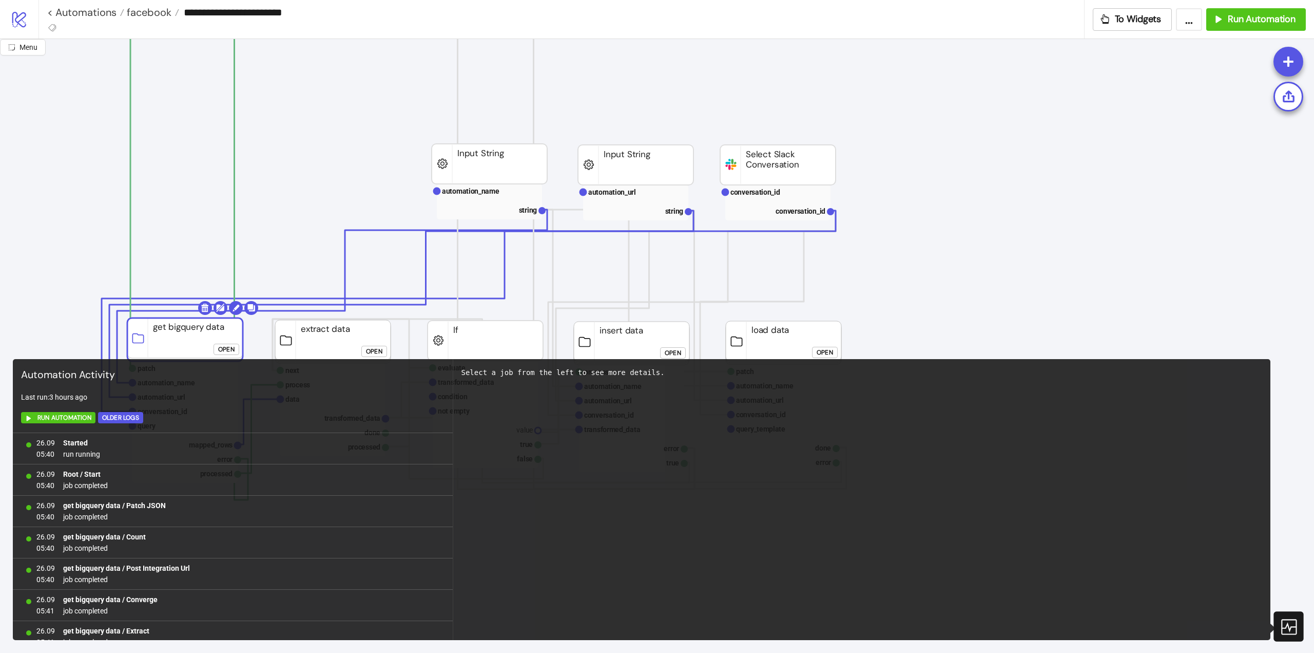
scroll to position [670, 0]
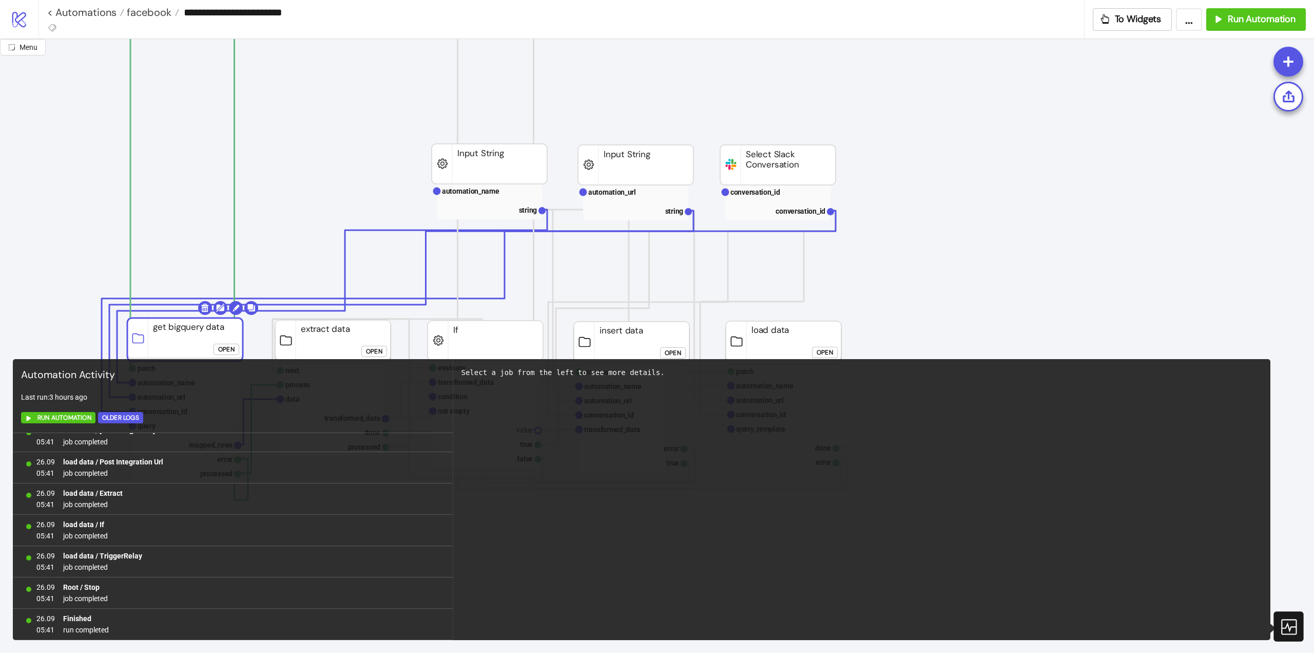
click at [1289, 631] on icon at bounding box center [1288, 626] width 18 height 18
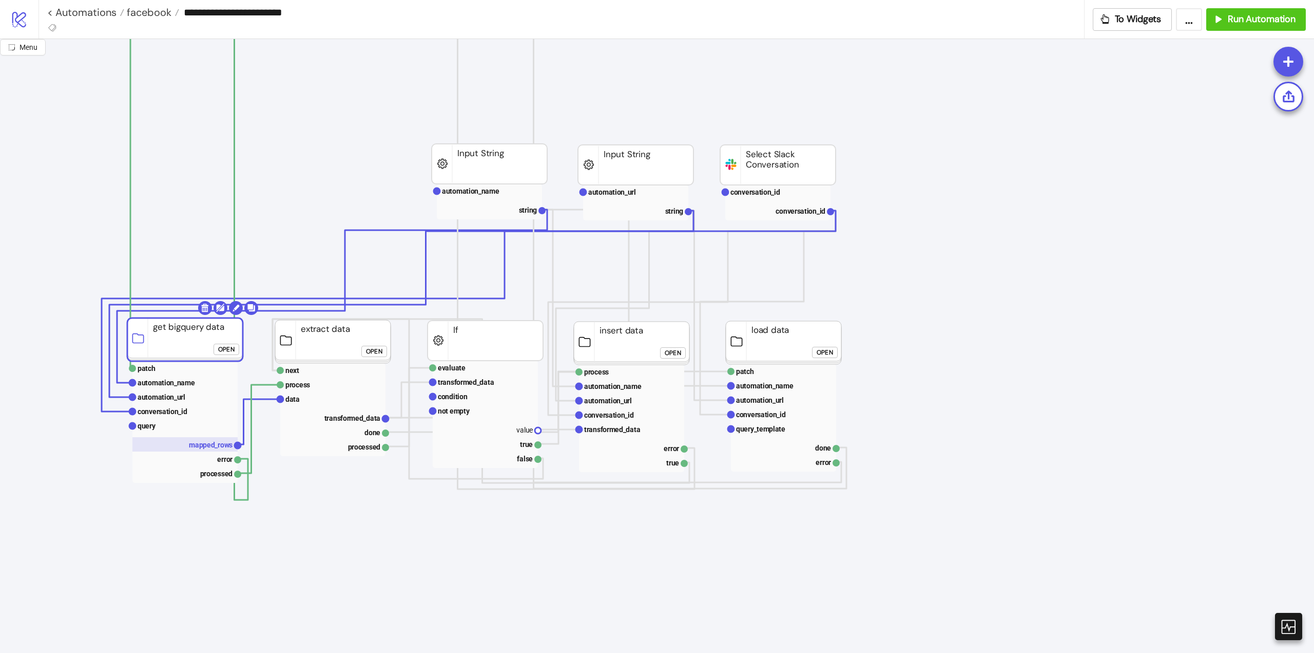
click at [207, 441] on text "mapped_rows" at bounding box center [211, 444] width 44 height 8
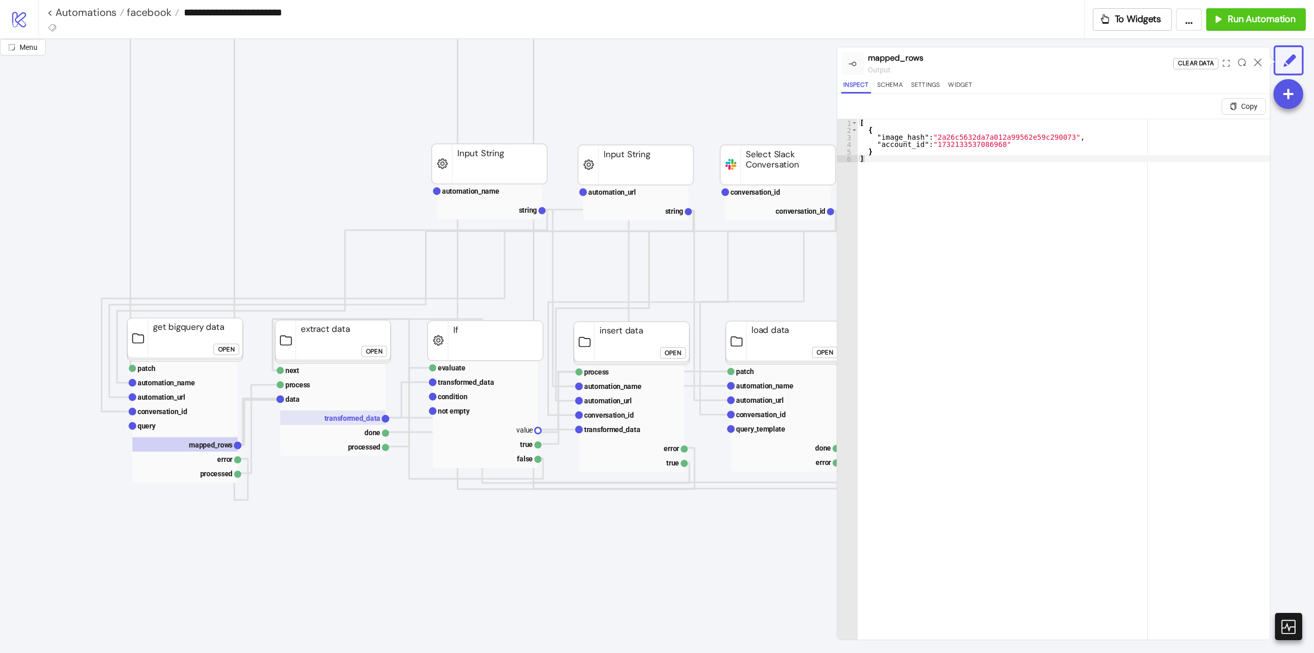
click at [339, 419] on text "transformed_data" at bounding box center [352, 418] width 56 height 8
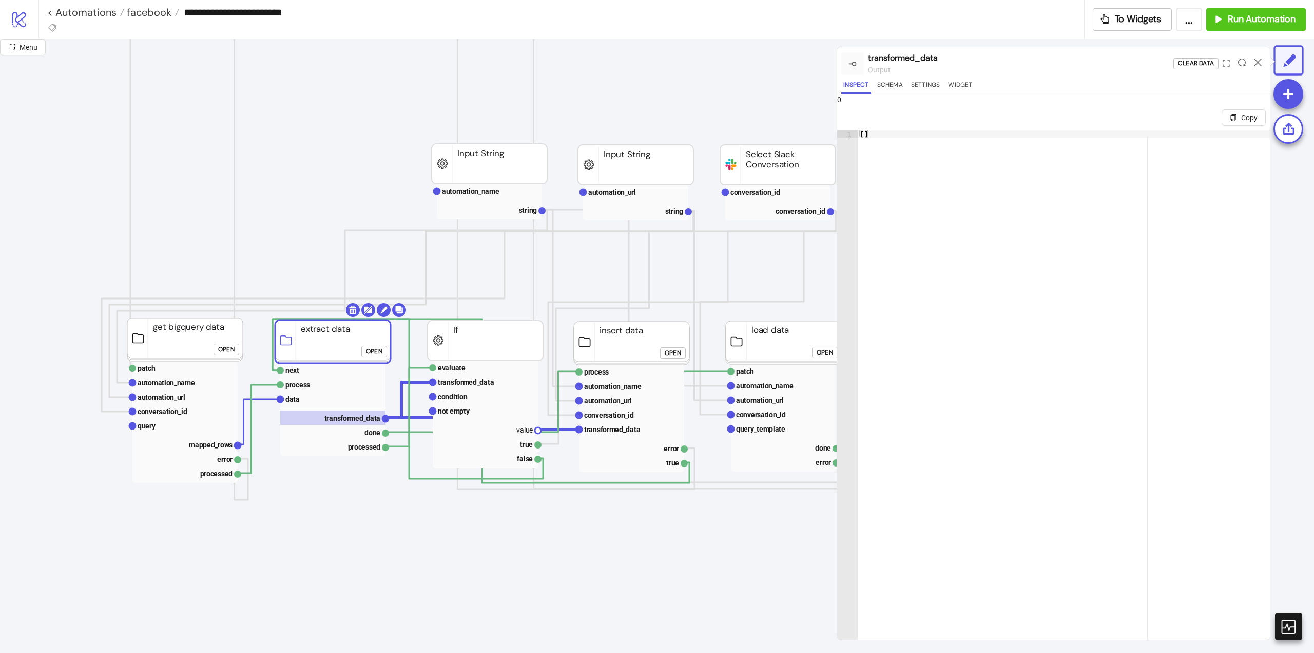
click button "Open"
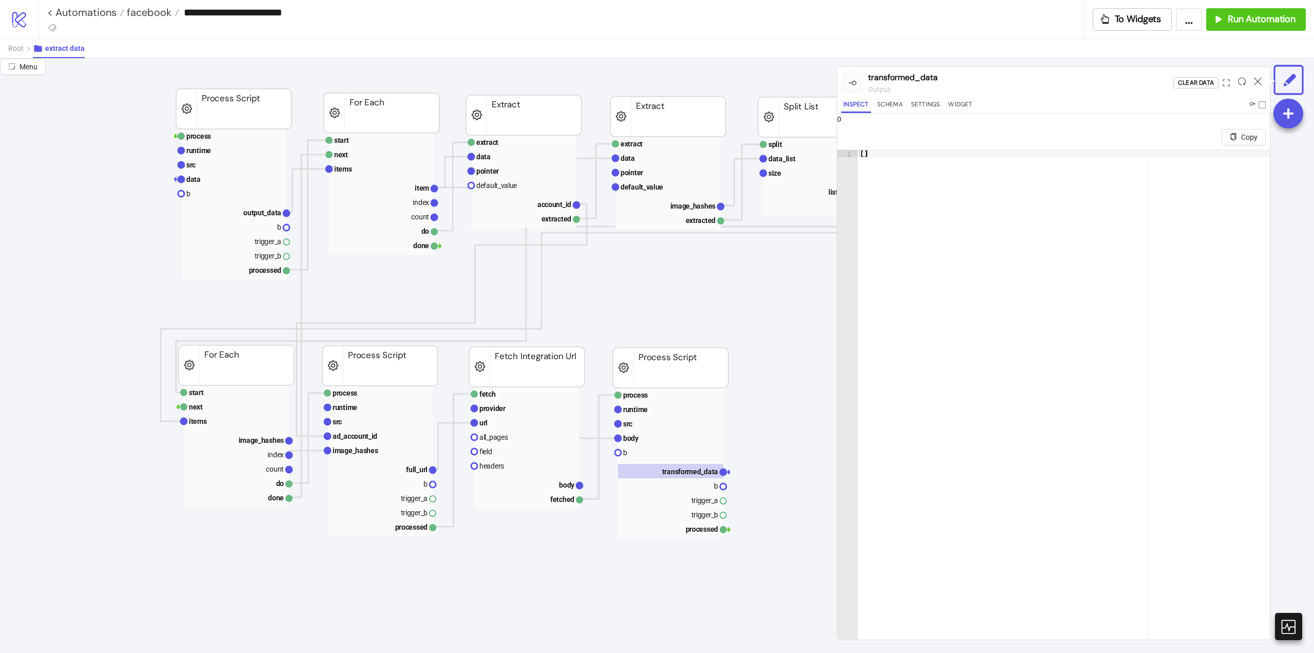
scroll to position [0, 0]
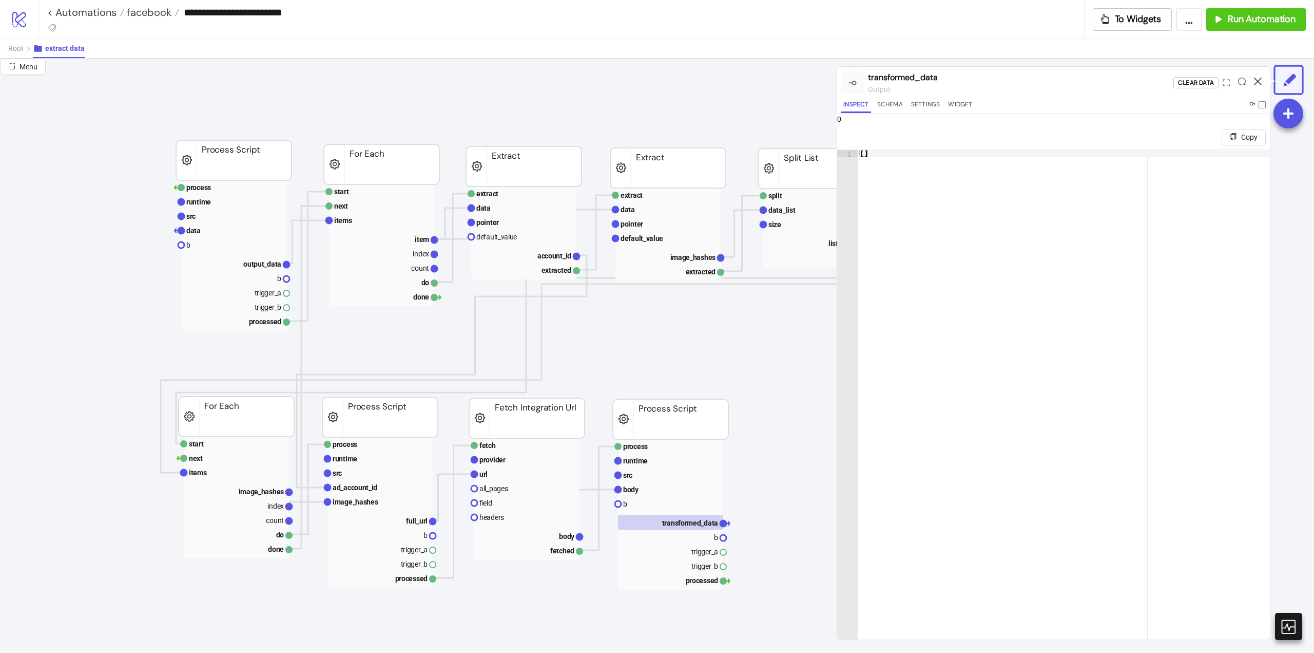
click at [1258, 84] on icon at bounding box center [1258, 82] width 8 height 8
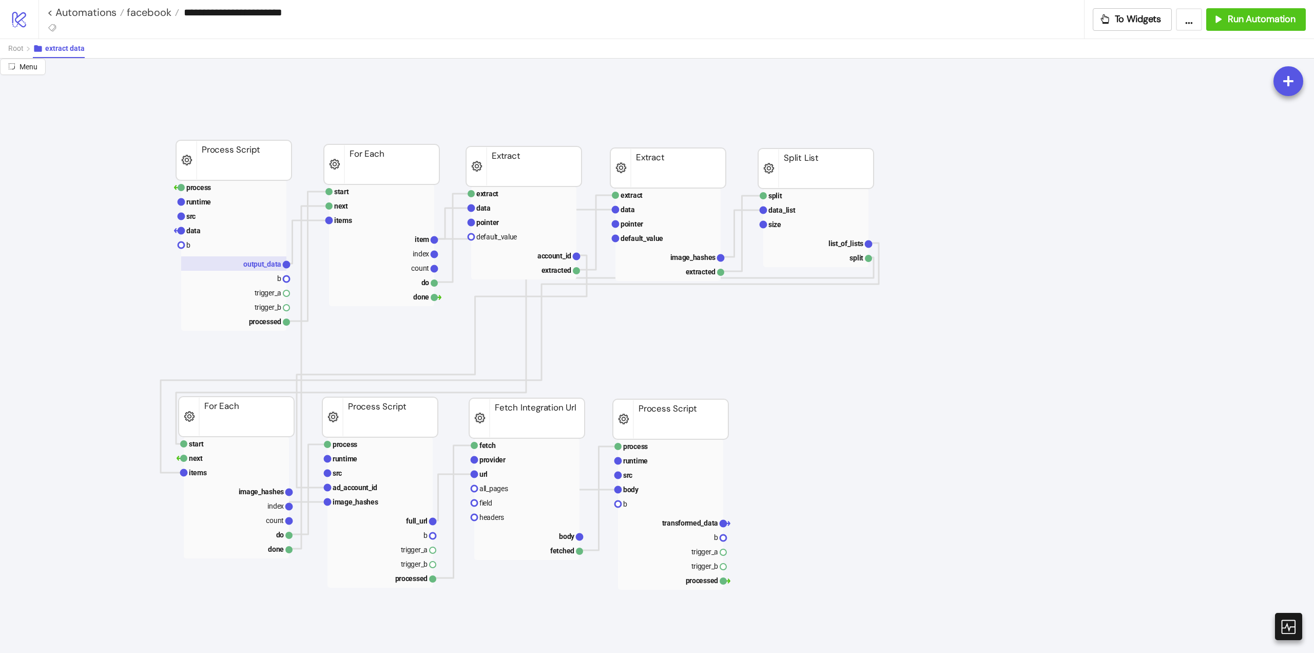
click at [261, 262] on text "output_data" at bounding box center [262, 264] width 38 height 8
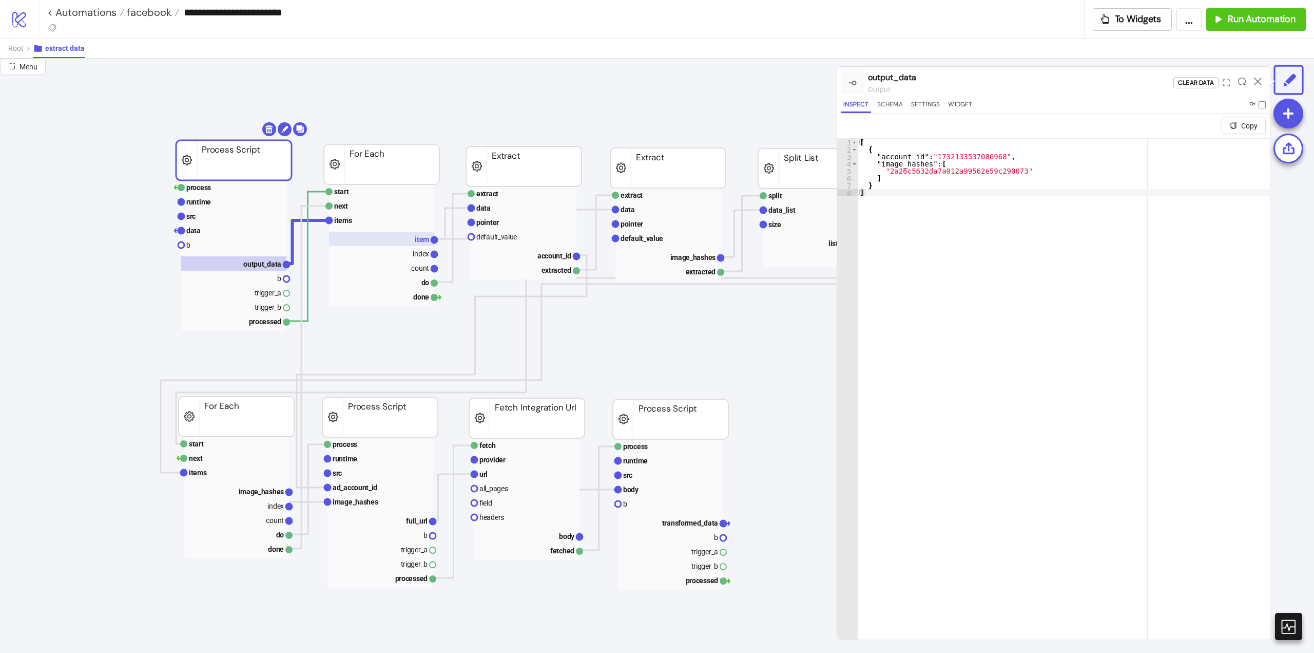
click at [380, 239] on rect at bounding box center [381, 239] width 105 height 14
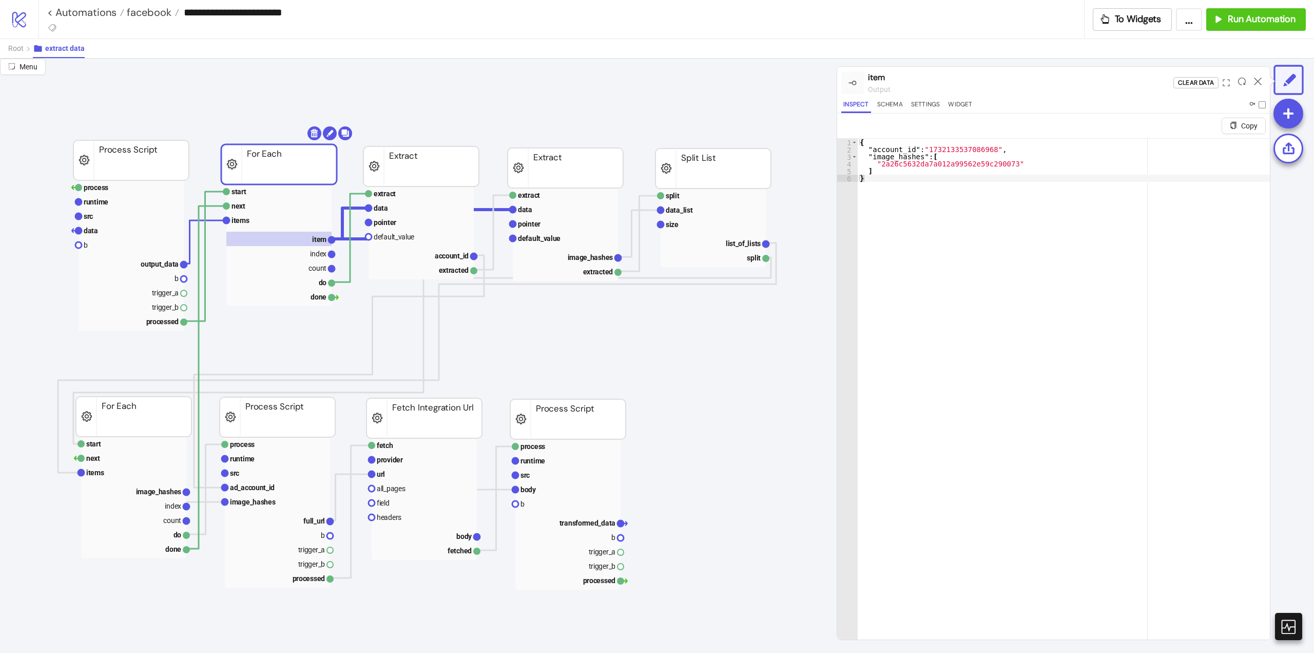
scroll to position [0, 154]
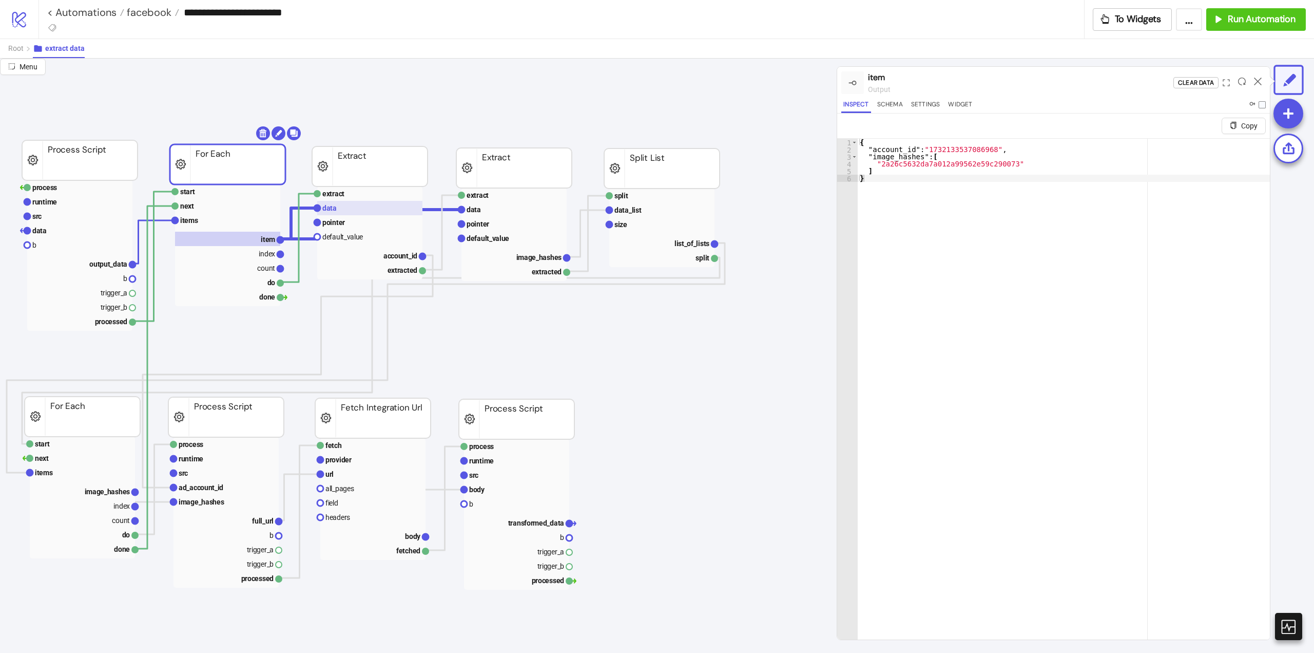
click at [346, 213] on rect at bounding box center [369, 208] width 105 height 14
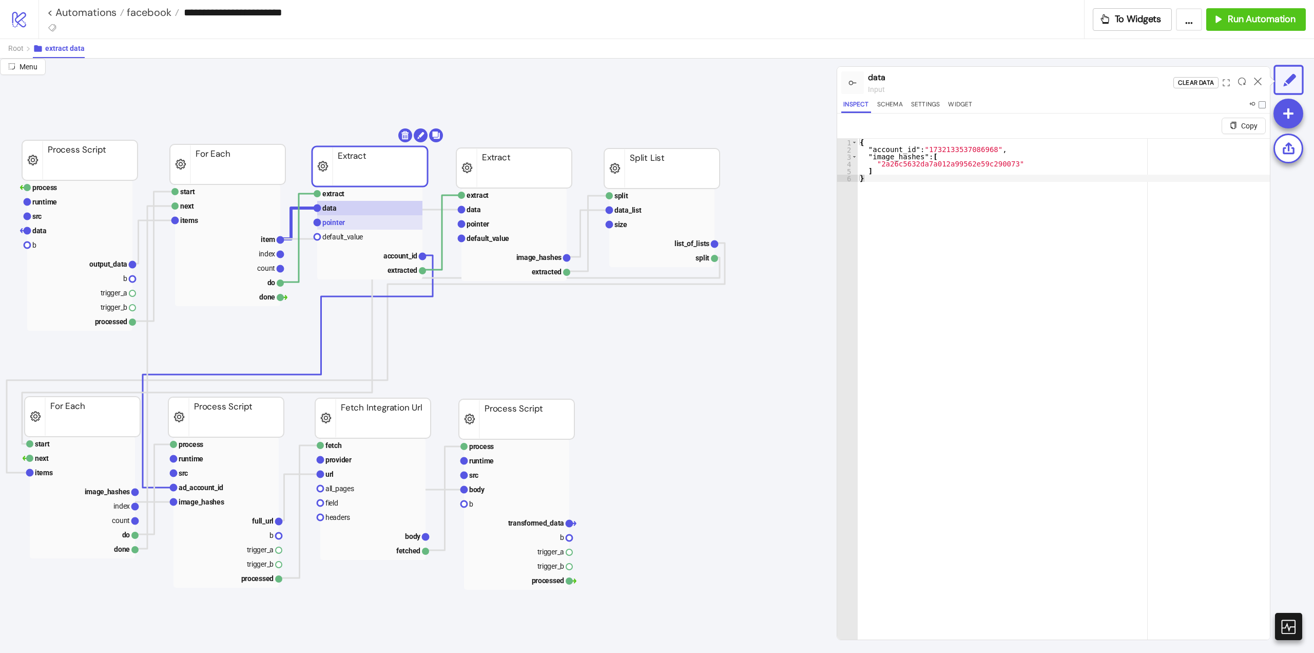
click at [343, 222] on text "pointer" at bounding box center [333, 222] width 23 height 8
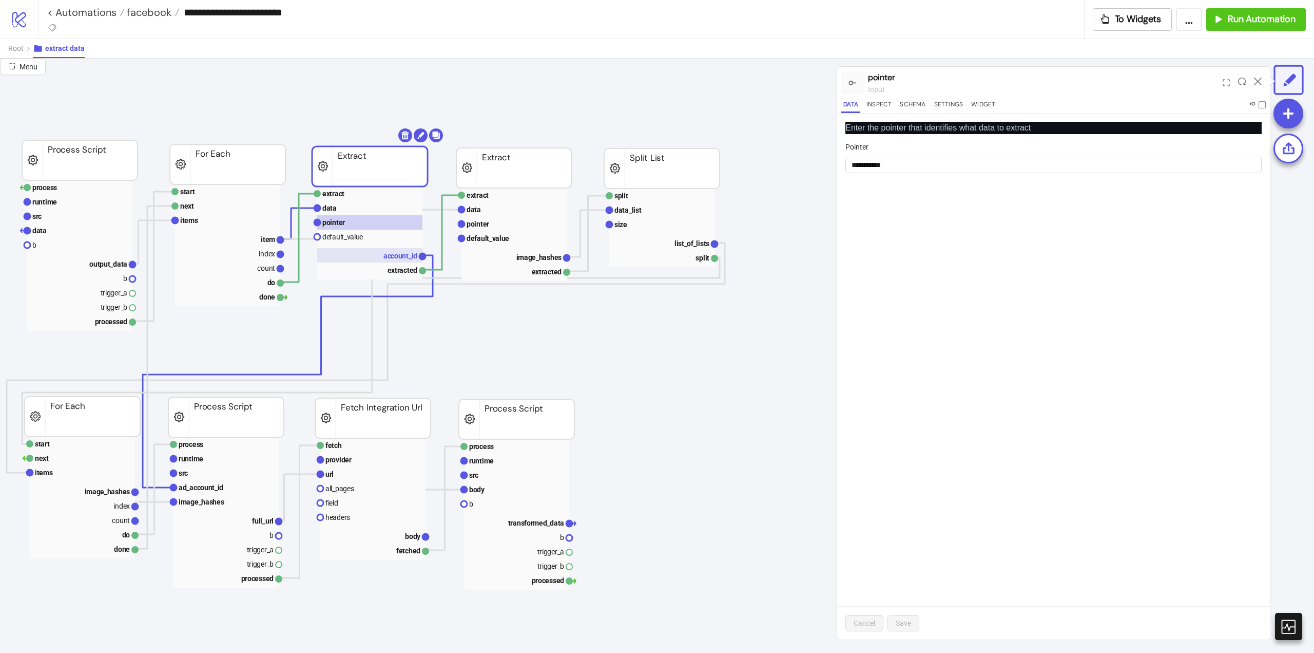
click at [386, 254] on text "account_id" at bounding box center [400, 256] width 34 height 8
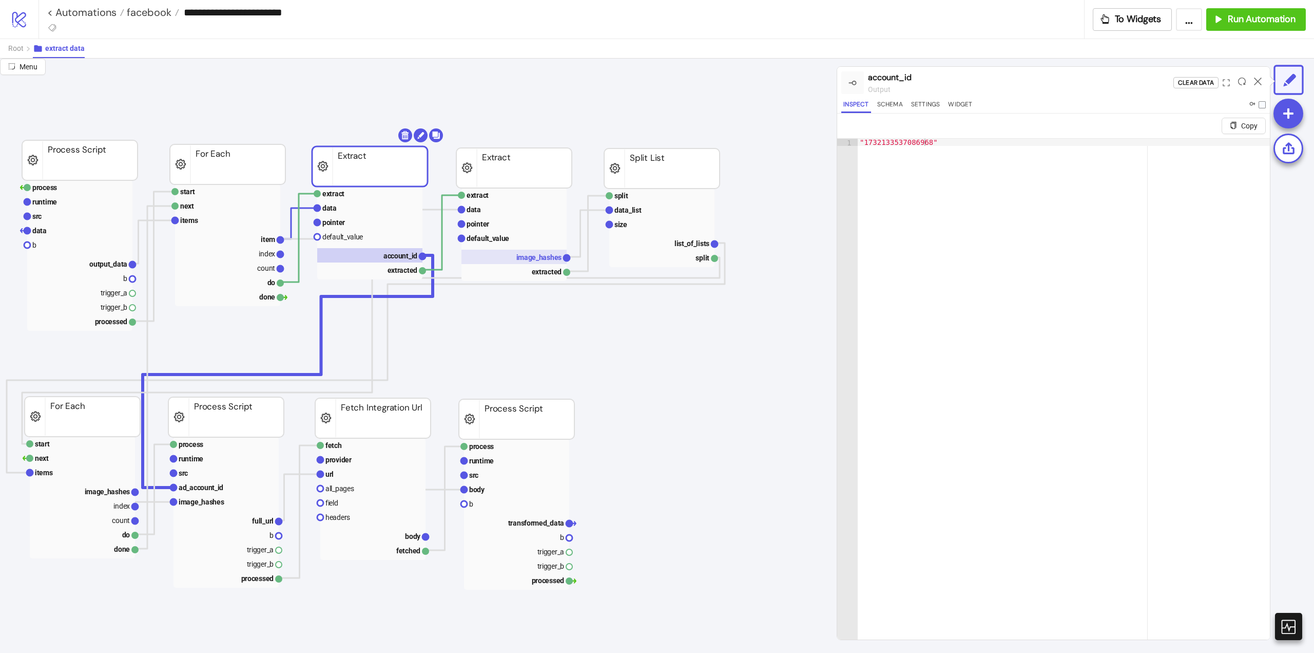
click at [521, 259] on text "image_hashes" at bounding box center [539, 257] width 46 height 8
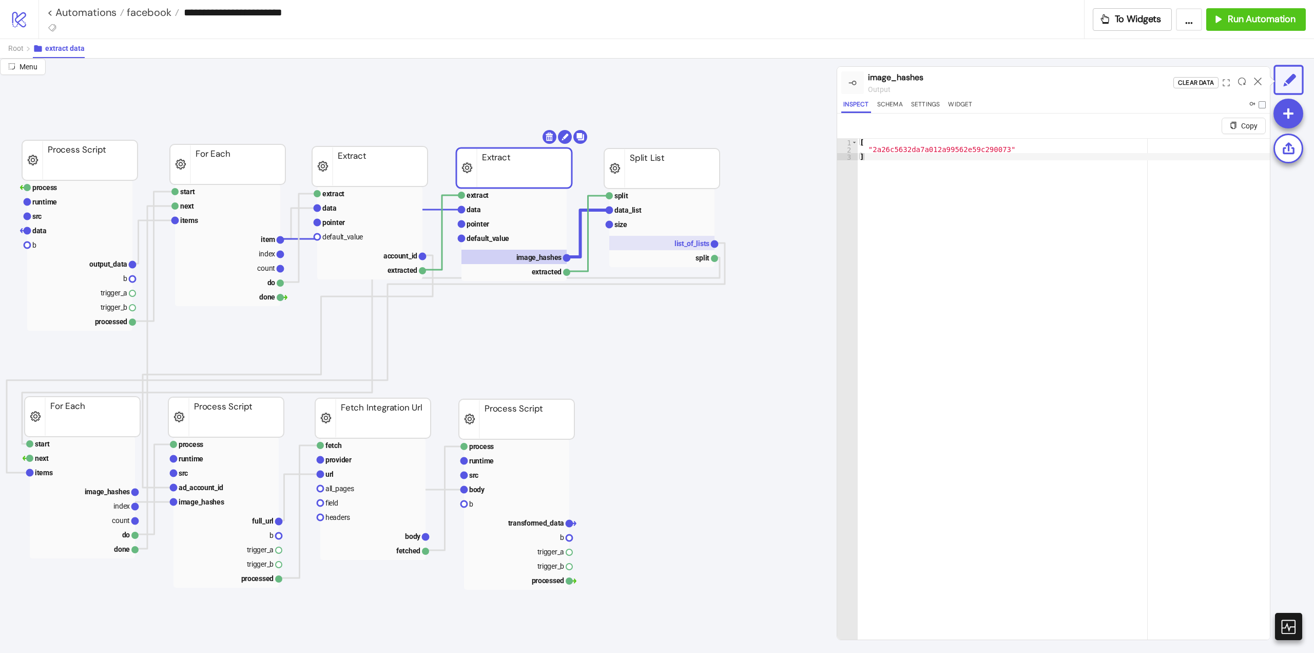
click at [666, 246] on rect at bounding box center [661, 243] width 105 height 14
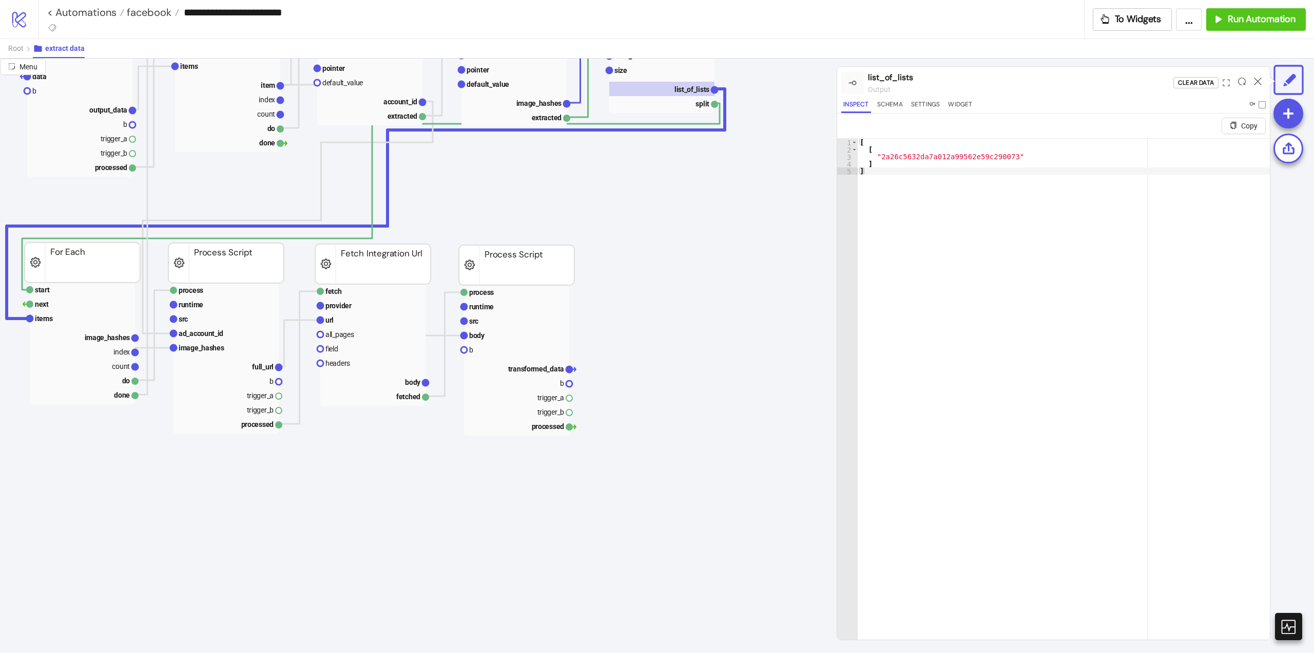
scroll to position [154, 0]
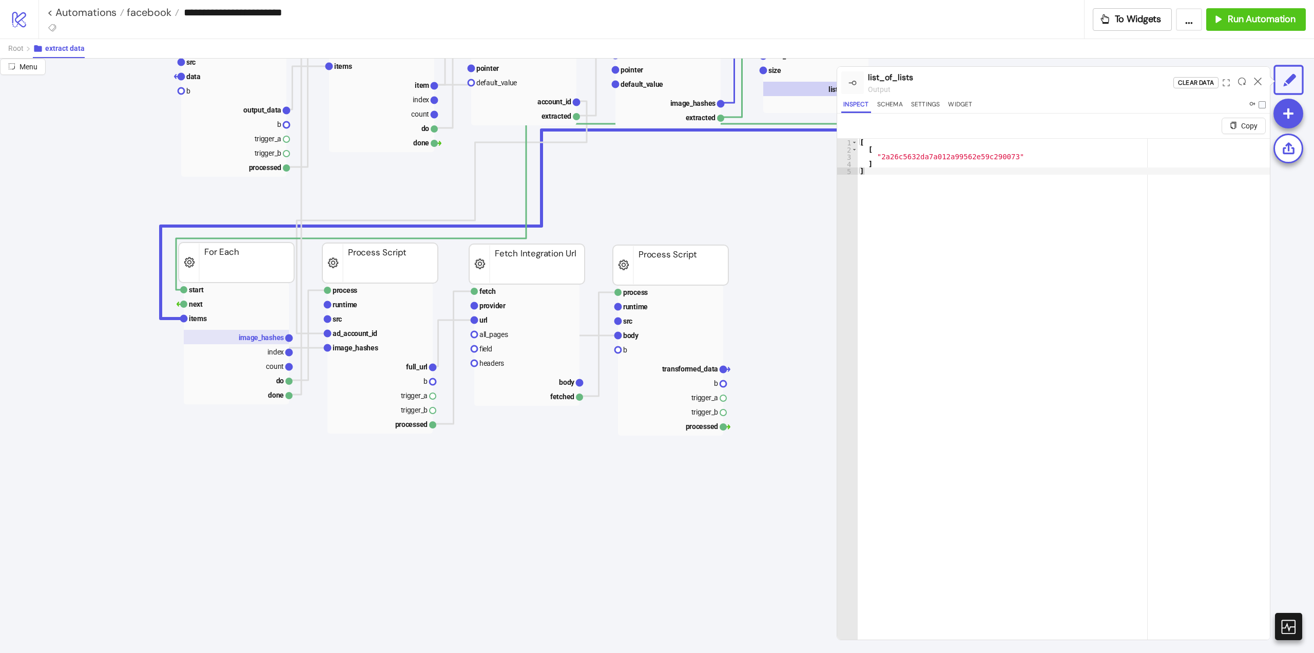
click at [251, 338] on text "image_hashes" at bounding box center [262, 337] width 46 height 8
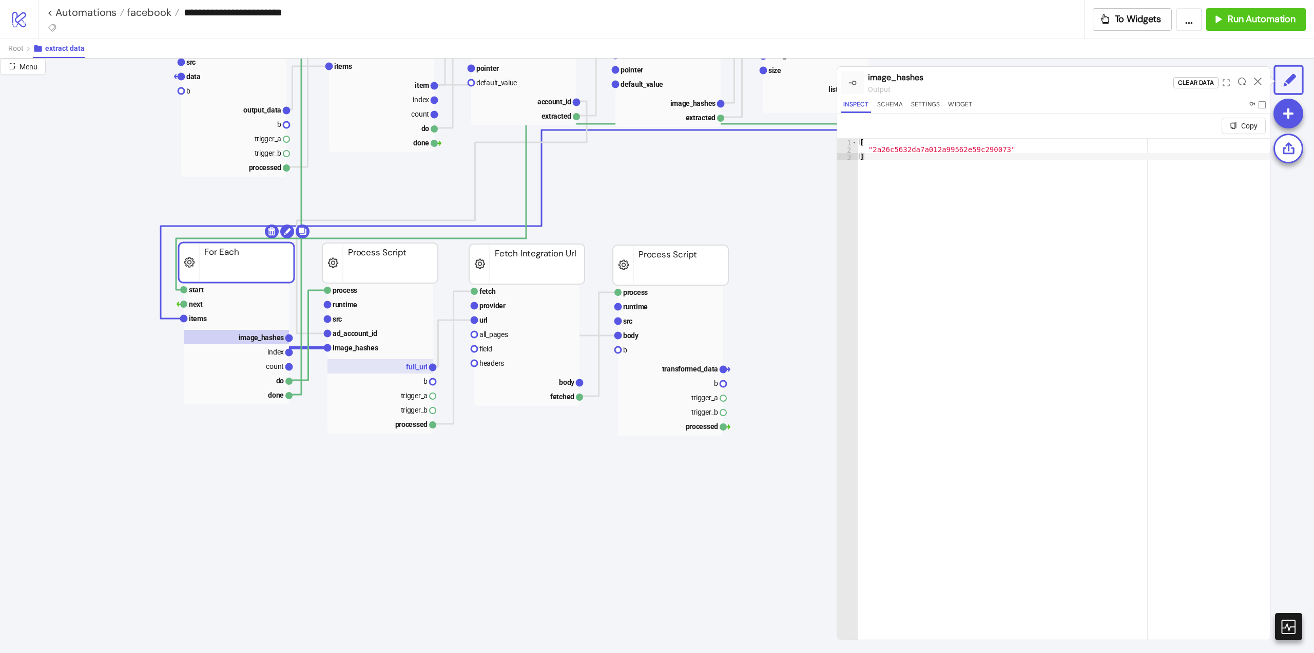
click at [394, 366] on rect at bounding box center [380, 366] width 105 height 14
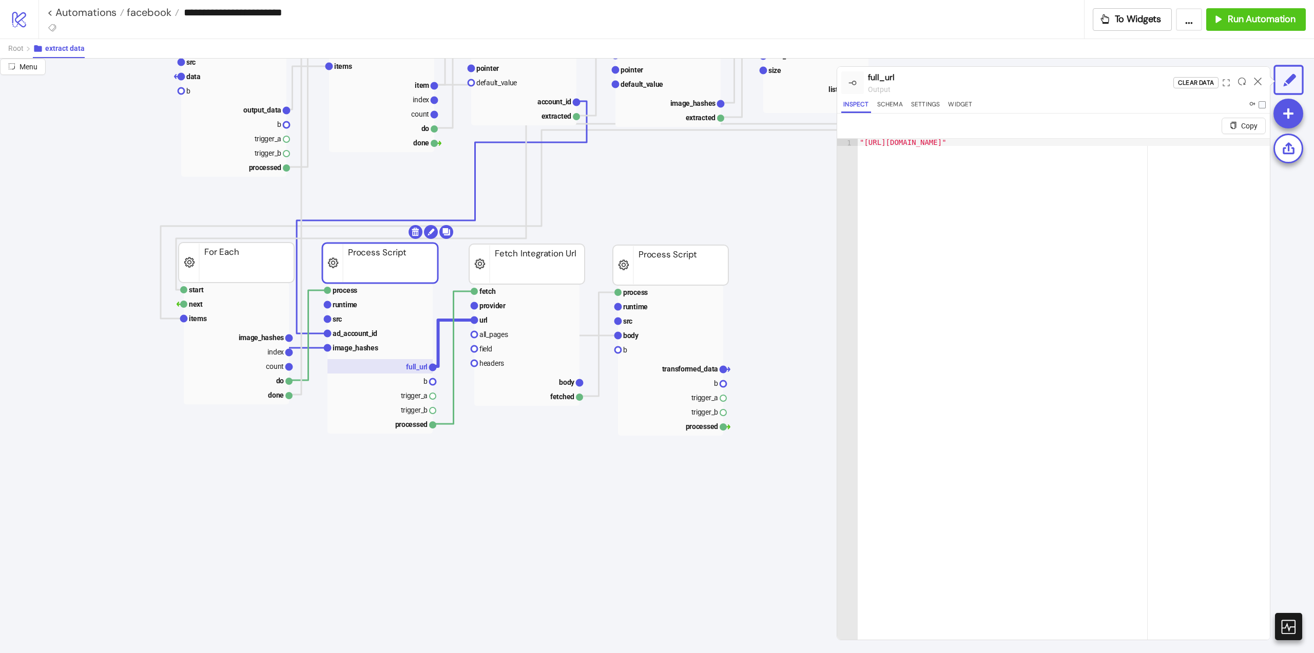
scroll to position [154, 51]
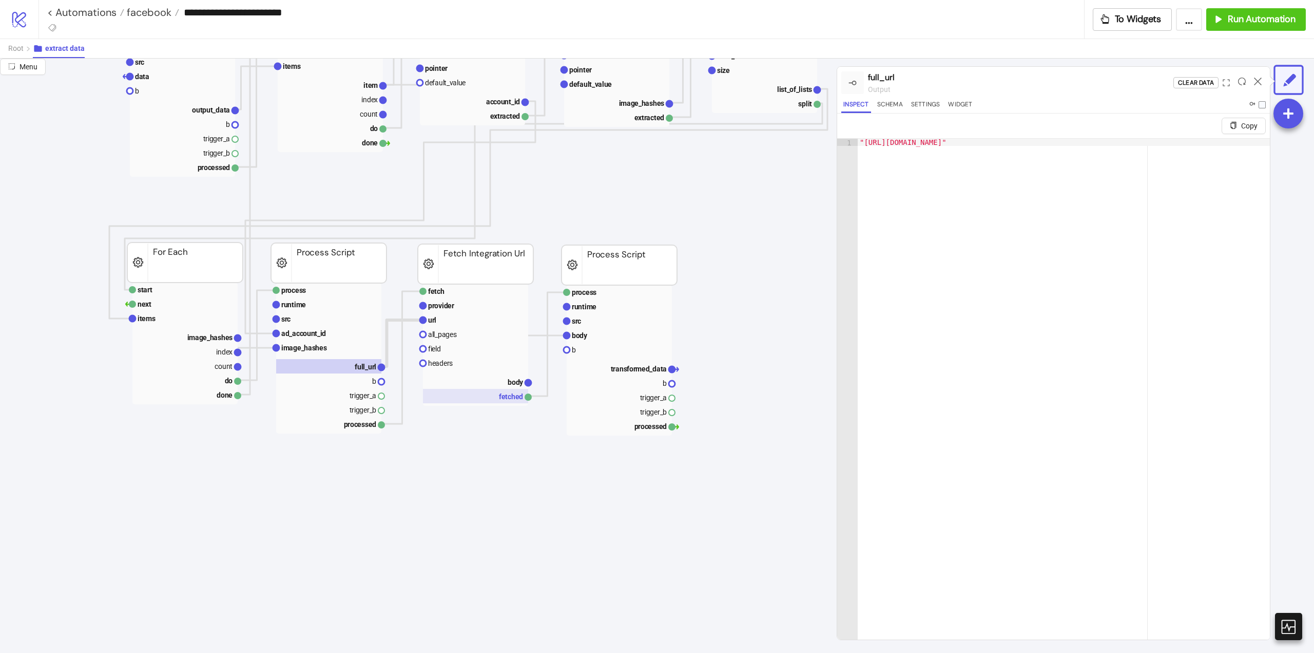
click at [510, 389] on rect at bounding box center [475, 396] width 105 height 14
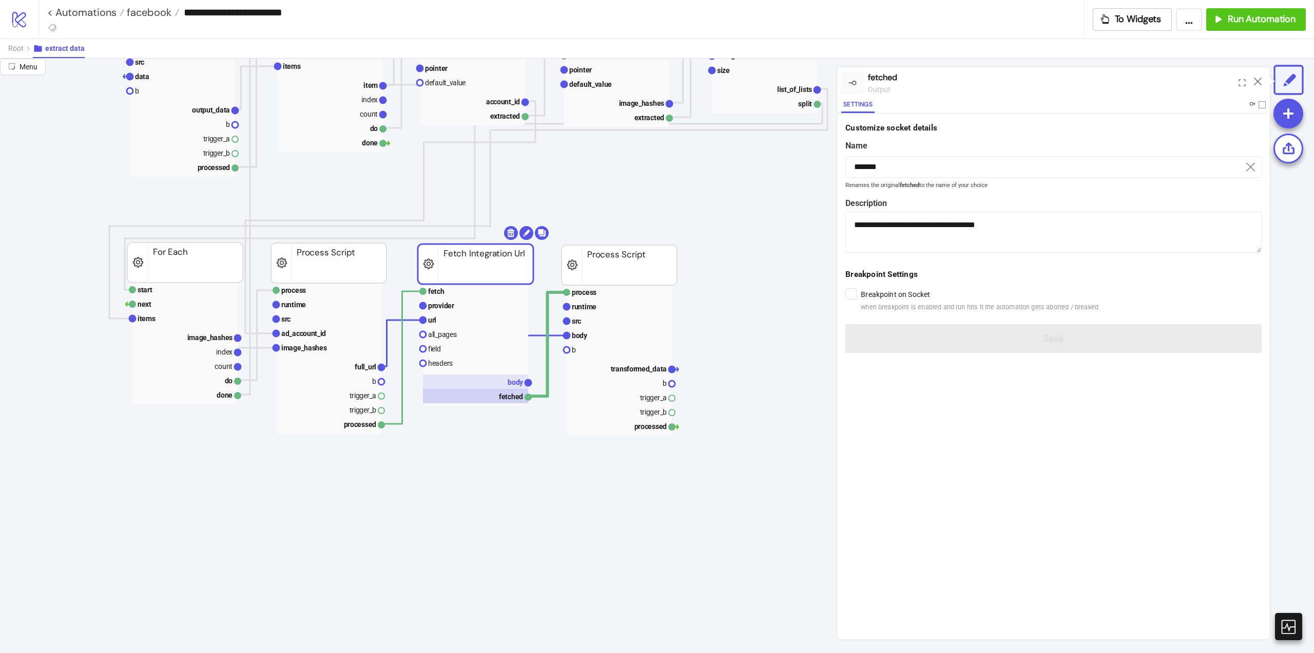
click at [507, 383] on rect at bounding box center [475, 381] width 105 height 14
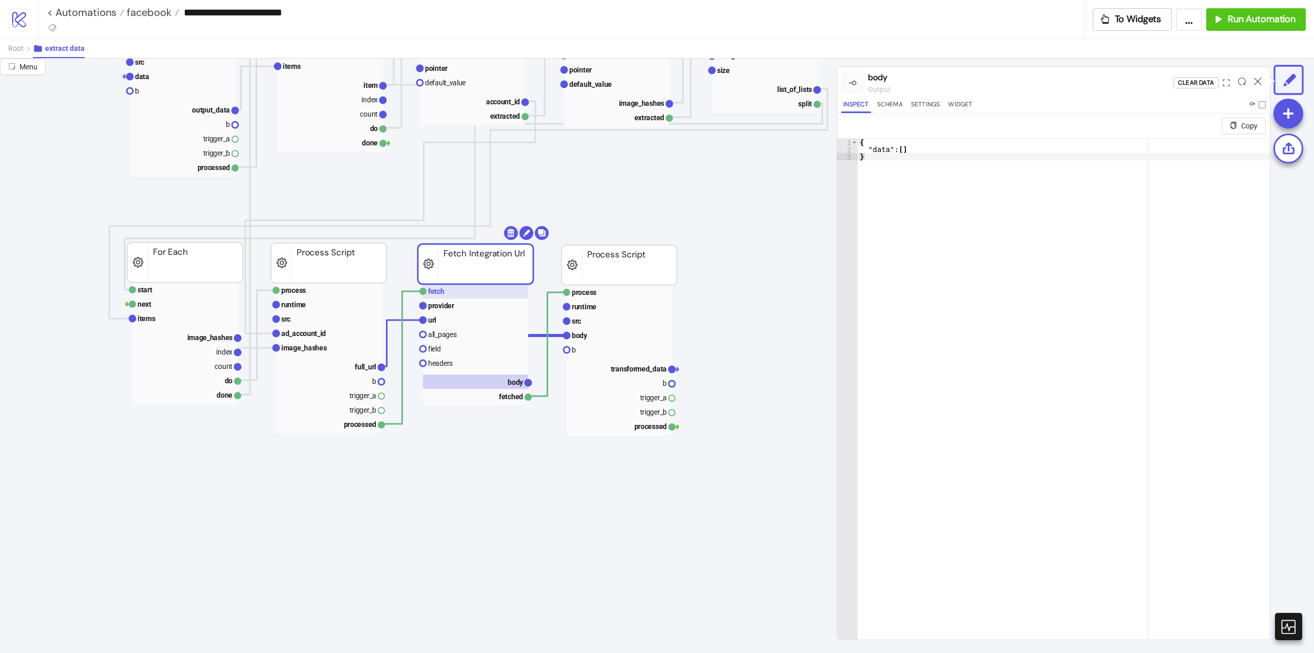
click at [449, 295] on rect at bounding box center [475, 291] width 105 height 14
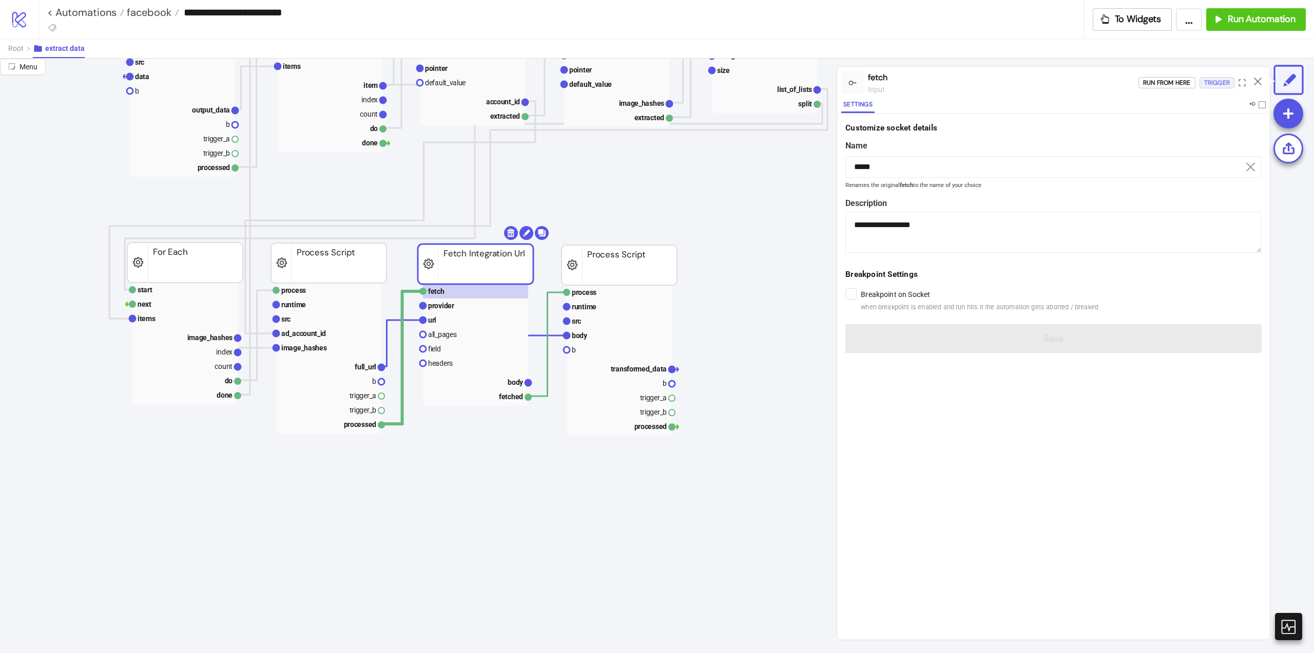
click at [1214, 85] on div "Trigger" at bounding box center [1217, 83] width 26 height 12
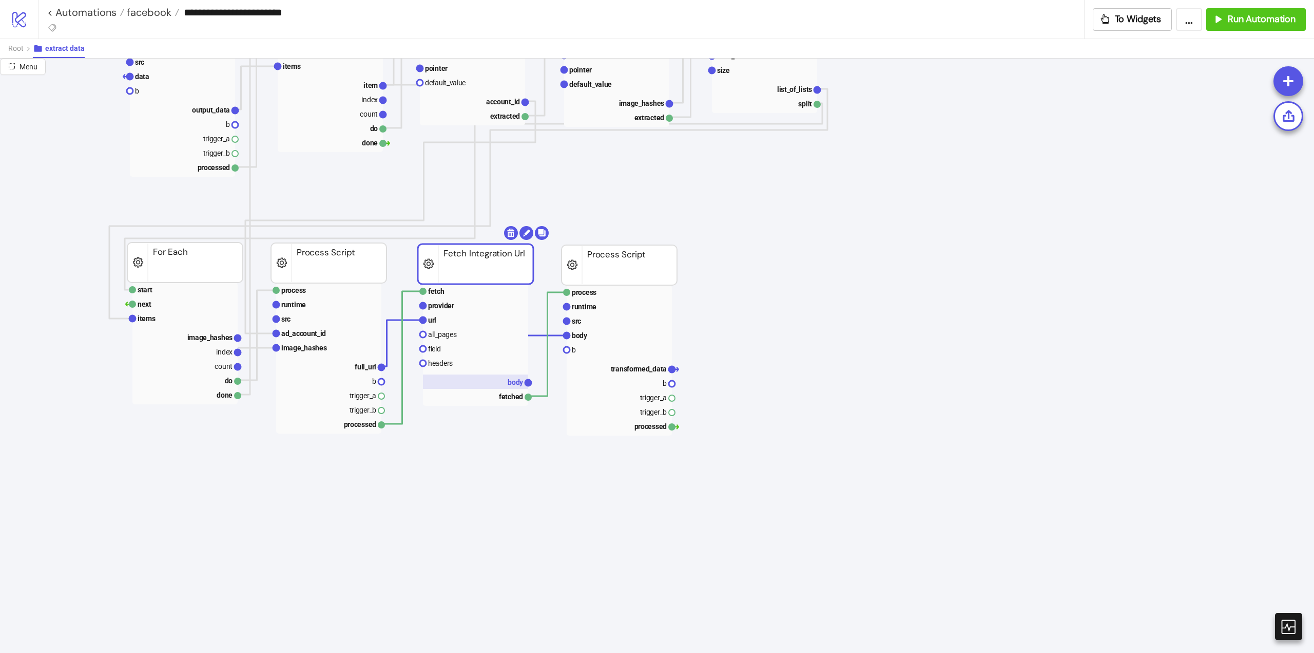
click at [506, 382] on rect at bounding box center [475, 381] width 105 height 14
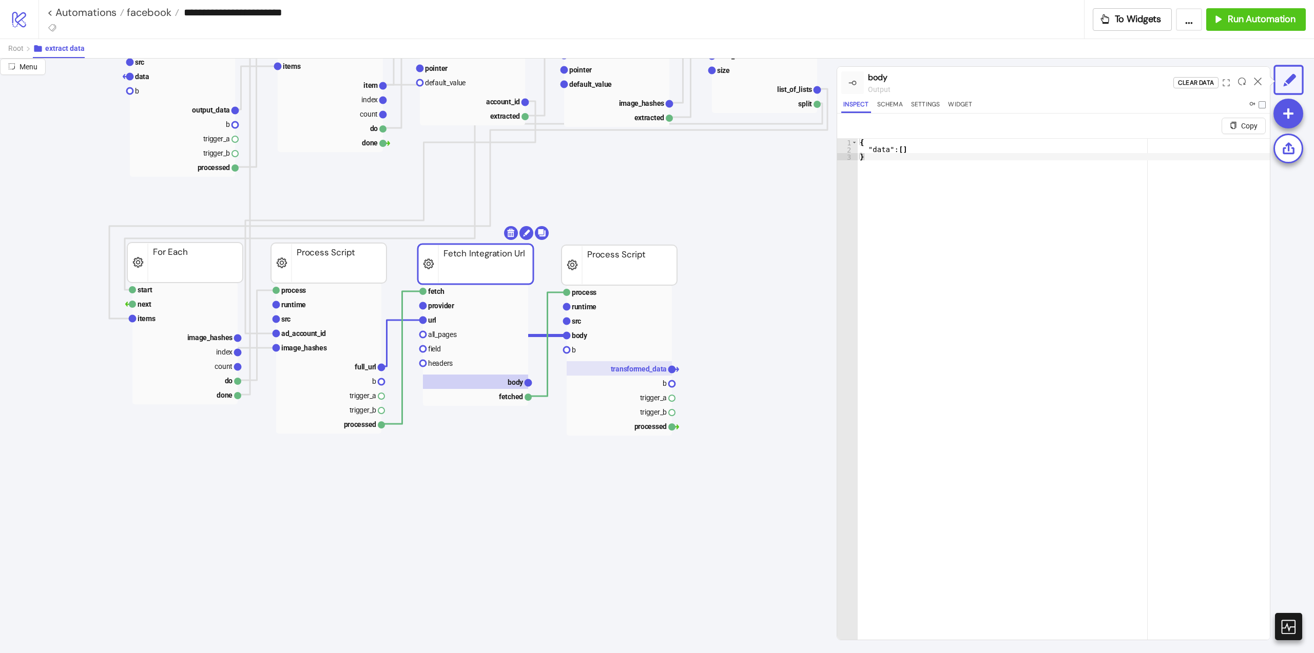
click at [626, 366] on text "transformed_data" at bounding box center [639, 368] width 56 height 8
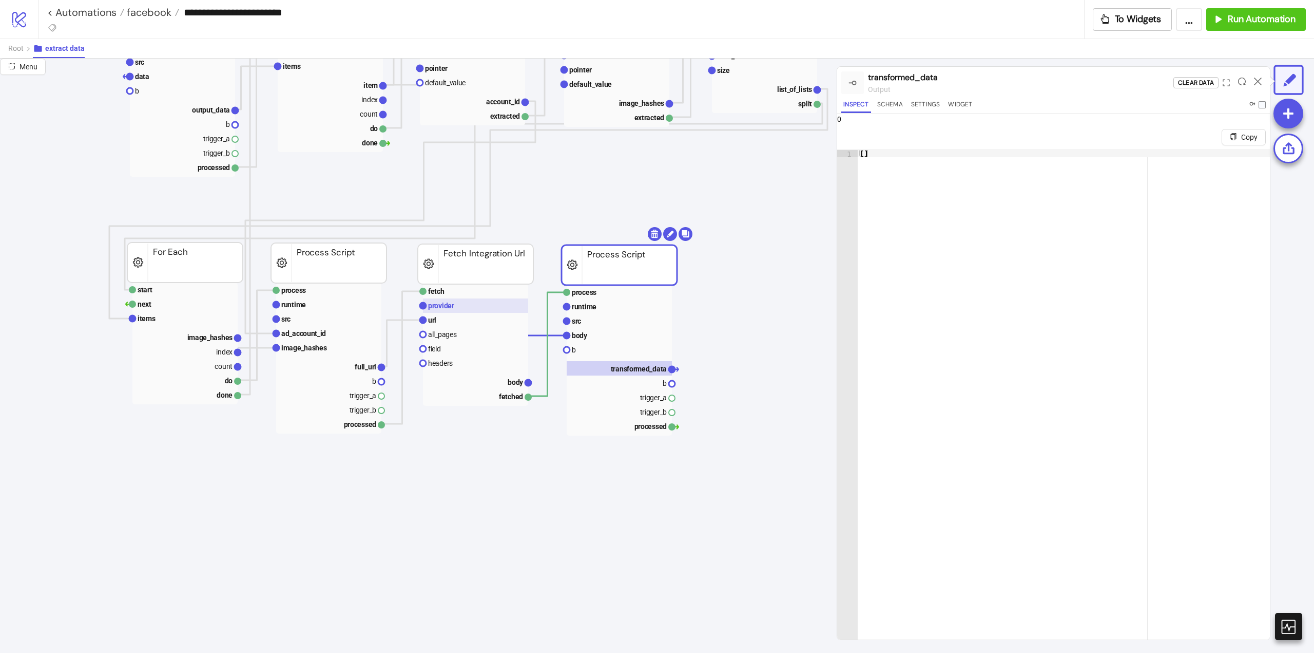
click at [472, 309] on rect at bounding box center [475, 305] width 105 height 14
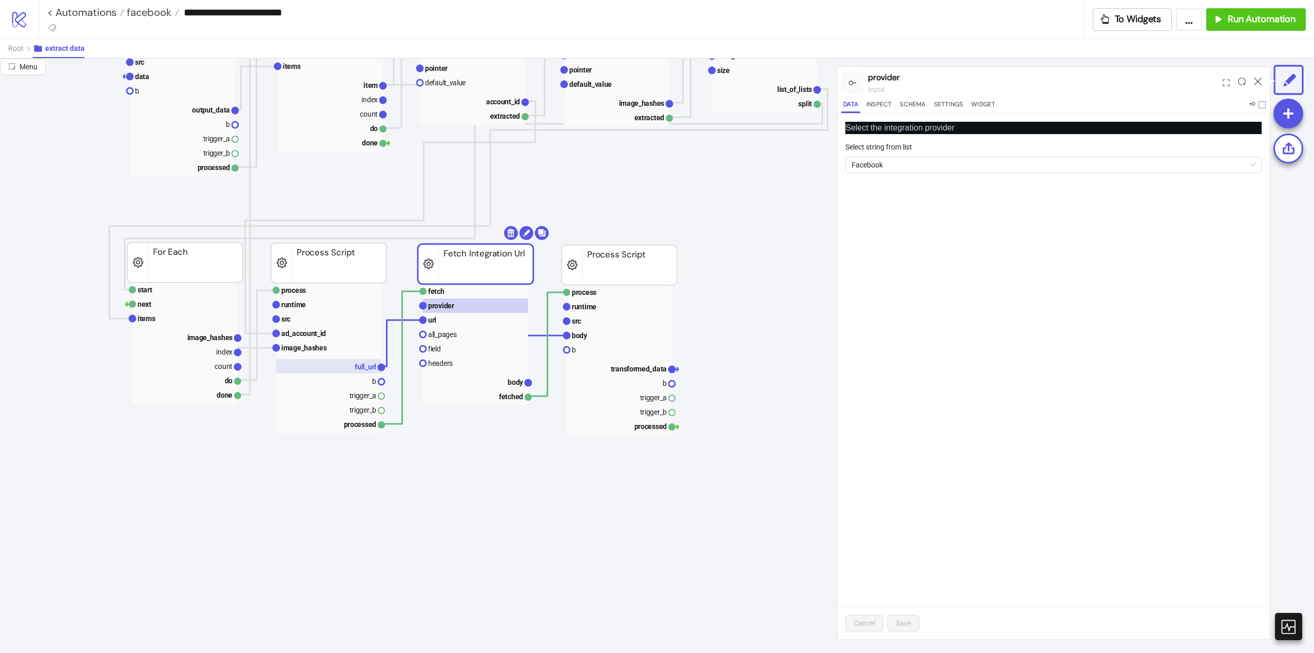
click at [353, 367] on rect at bounding box center [328, 366] width 105 height 14
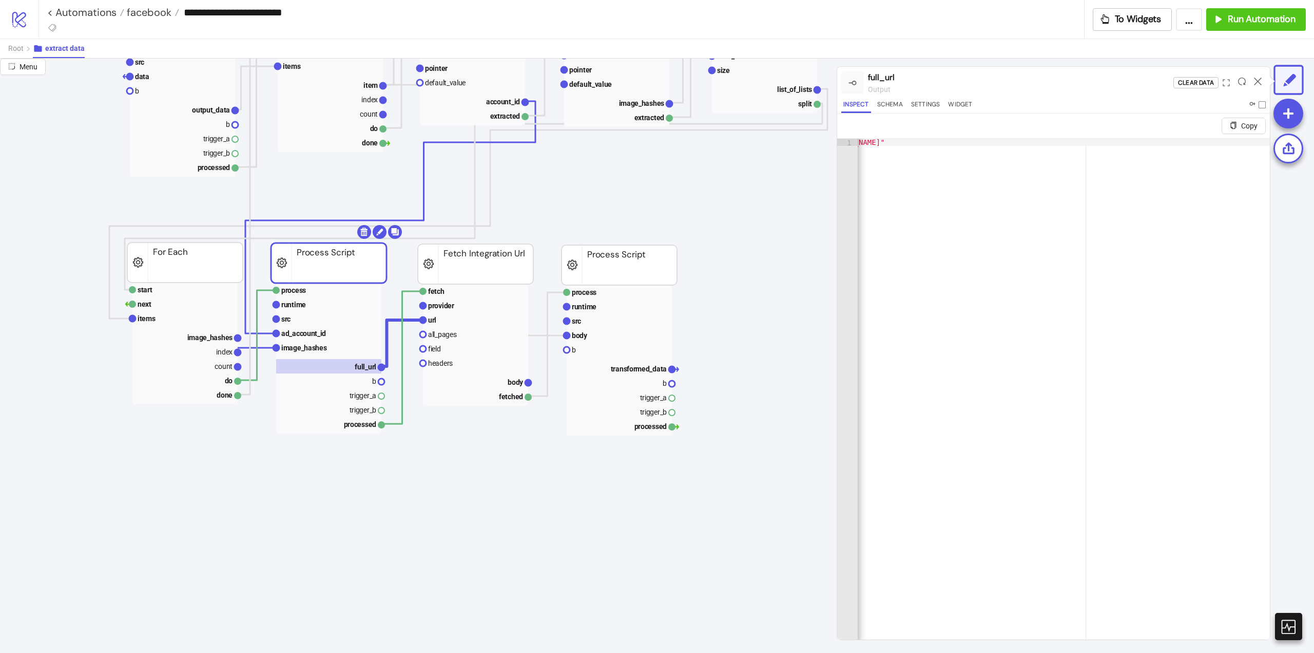
scroll to position [0, 62]
type textarea "**********"
click at [1214, 144] on div ""https://graph.facebook.com/v22.0/act_1732133537086968/adimages?hashes=%5B%222a…" at bounding box center [1236, 405] width 881 height 532
drag, startPoint x: 1212, startPoint y: 143, endPoint x: 802, endPoint y: 151, distance: 410.3
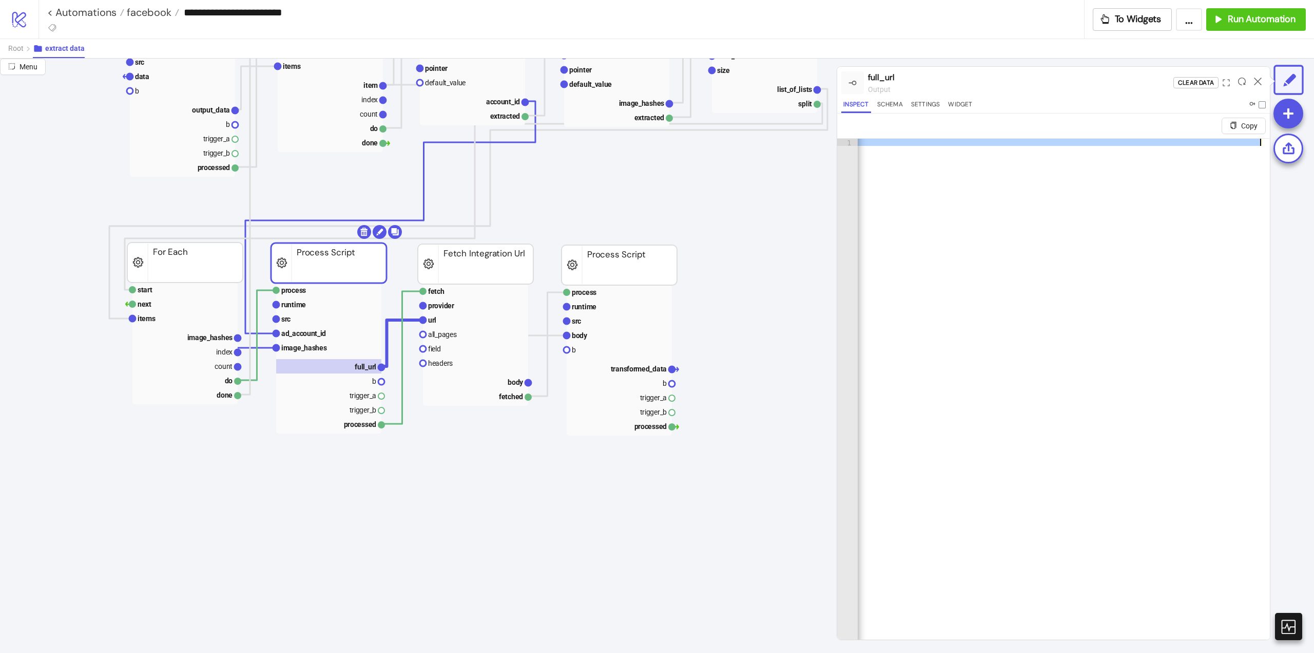
click at [802, 151] on div "**********" at bounding box center [657, 356] width 1314 height 594
click at [960, 203] on div ""https://graph.facebook.com/v22.0/act_1732133537086968/adimages?hashes=%5B%222a…" at bounding box center [1064, 401] width 412 height 525
click at [1168, 144] on div ""https://graph.facebook.com/v22.0/act_1732133537086968/adimages?hashes=%5B%222a…" at bounding box center [821, 405] width 881 height 532
drag, startPoint x: 1039, startPoint y: 145, endPoint x: 820, endPoint y: 157, distance: 219.0
click at [705, 150] on div "**********" at bounding box center [657, 356] width 1314 height 594
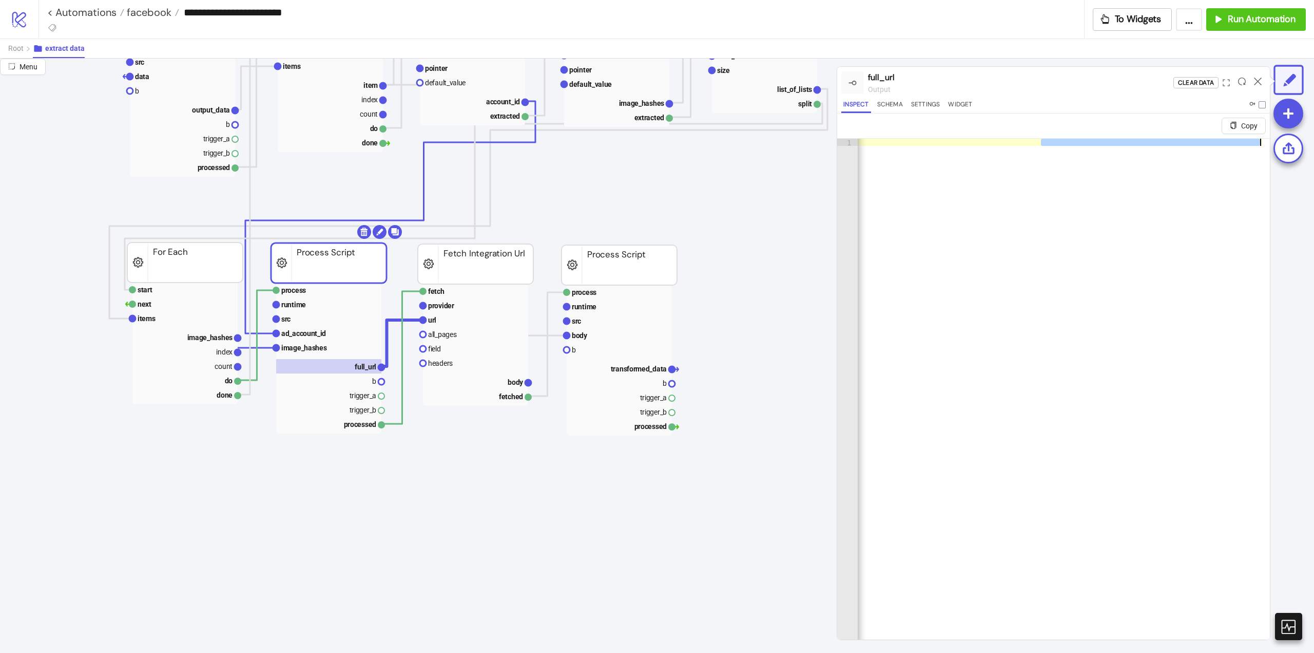
click at [1006, 153] on div ""https://graph.facebook.com/v22.0/act_1732133537086968/adimages?hashes=%5B%222a…" at bounding box center [1064, 401] width 412 height 525
click at [972, 141] on div ""https://graph.facebook.com/v22.0/act_1732133537086968/adimages?hashes=%5B%222a…" at bounding box center [821, 405] width 881 height 532
click at [1258, 142] on div ""https://graph.facebook.com/v22.0/act_1732133537086968/adimages?hashes=%5B%222a…" at bounding box center [1298, 405] width 881 height 532
click at [1258, 142] on div ""https://graph.facebook.com/v22.0/act_1732133537086968/adimages?hashes=%5B%222a…" at bounding box center [1276, 405] width 881 height 532
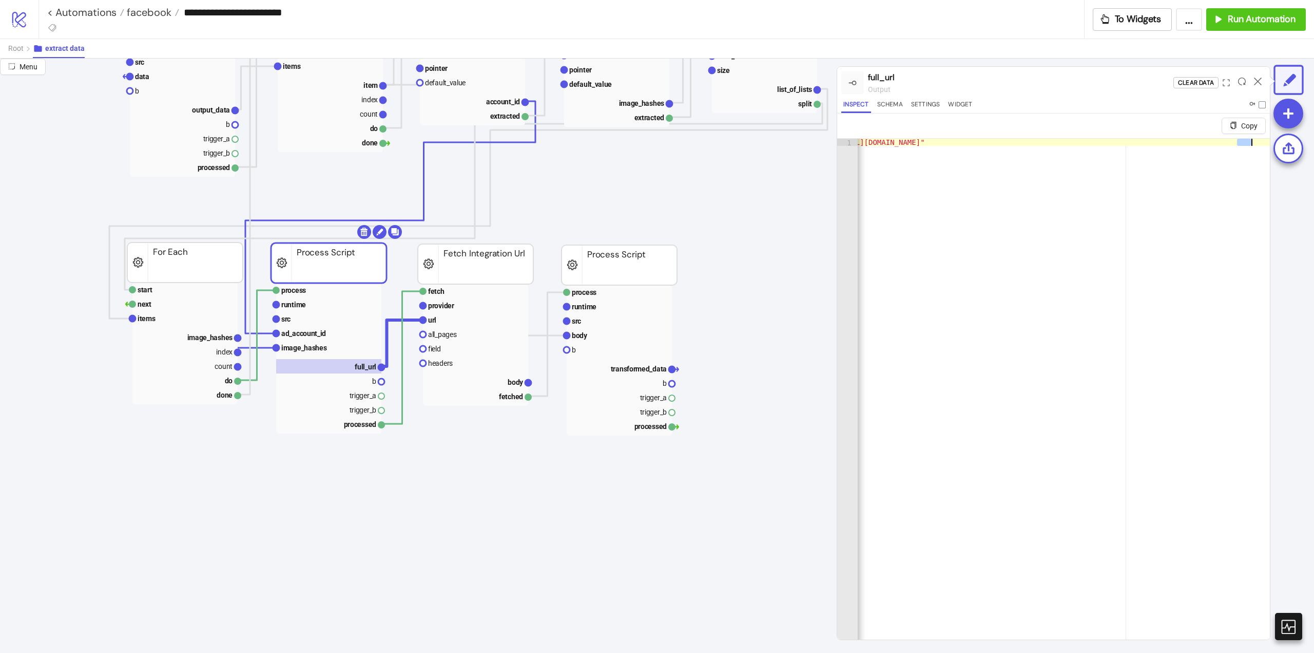
scroll to position [0, 25]
click at [1250, 141] on div ""https://graph.facebook.com/v22.0/act_1732133537086968/adimages?hashes=%5B%222a…" at bounding box center [1064, 401] width 412 height 525
click at [1259, 81] on icon at bounding box center [1258, 82] width 8 height 8
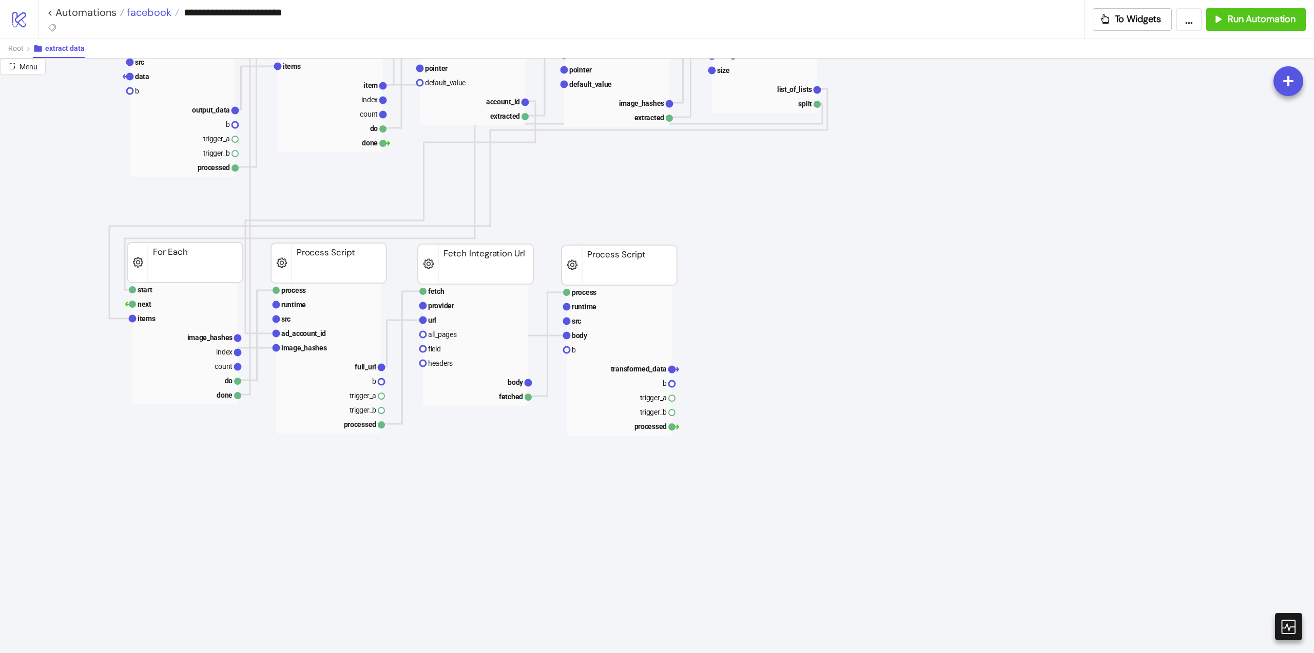
click at [152, 15] on span "facebook" at bounding box center [147, 12] width 47 height 13
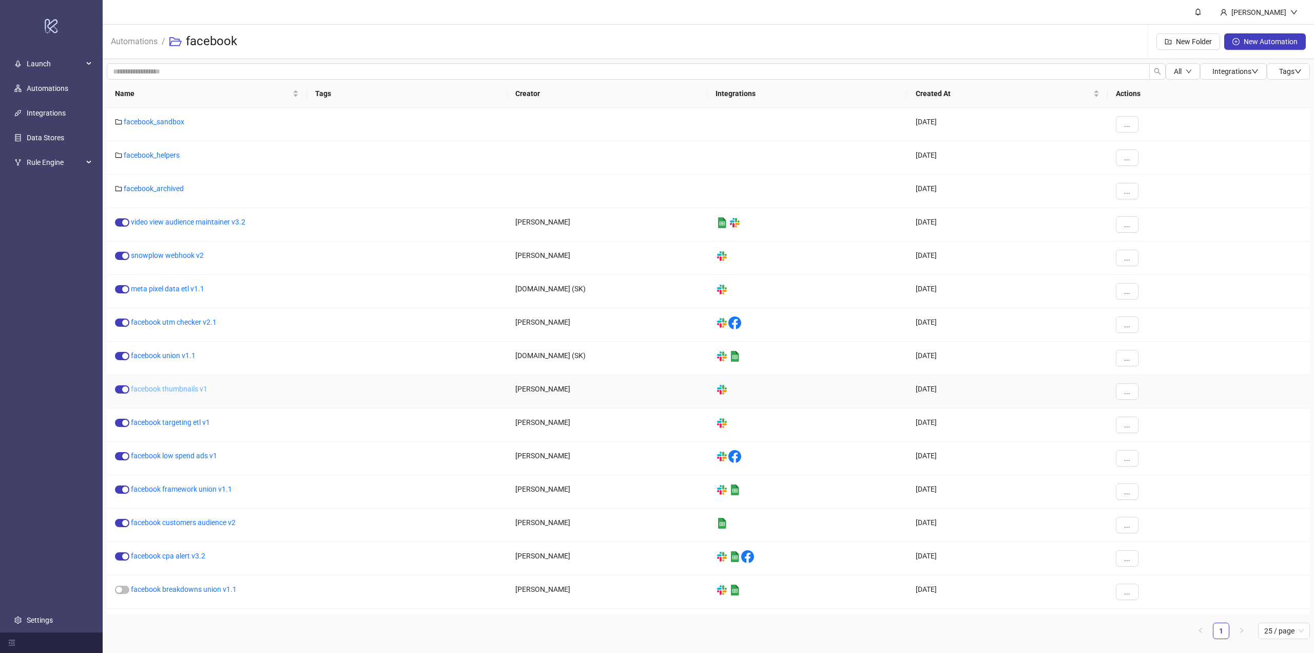
click at [180, 389] on link "facebook thumbnails v1" at bounding box center [169, 389] width 76 height 8
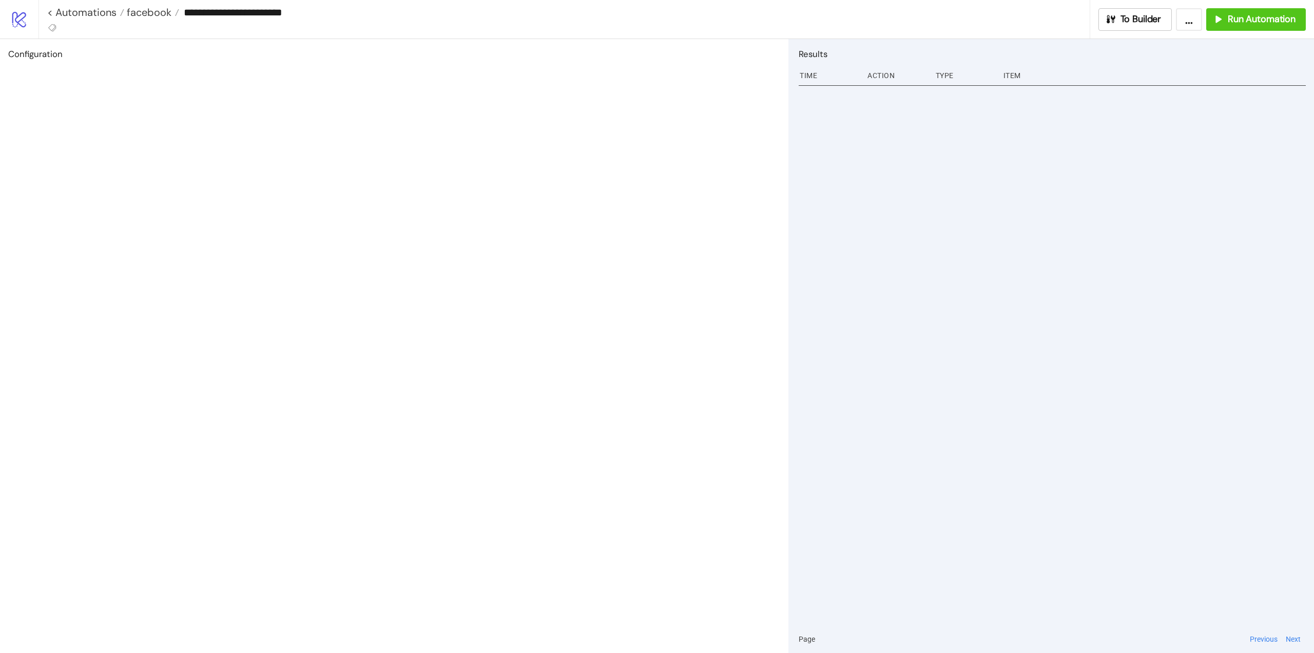
type input "**********"
click at [1192, 26] on button "To Builder" at bounding box center [1161, 19] width 74 height 23
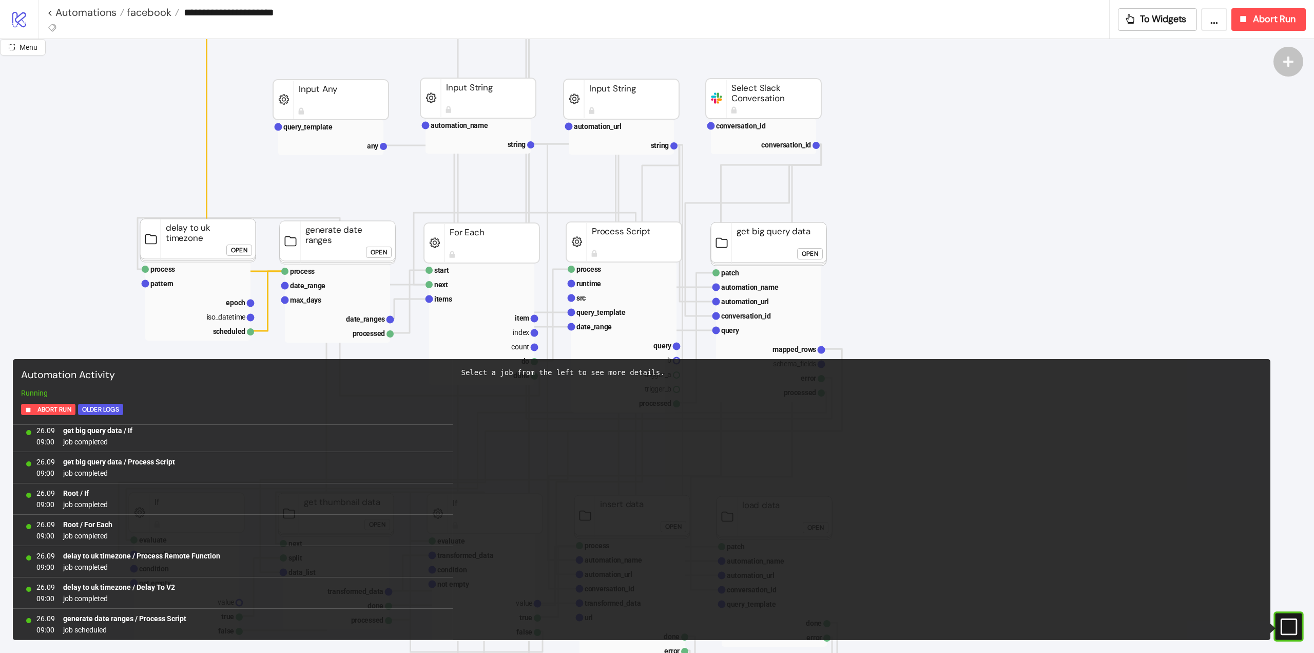
scroll to position [154, 0]
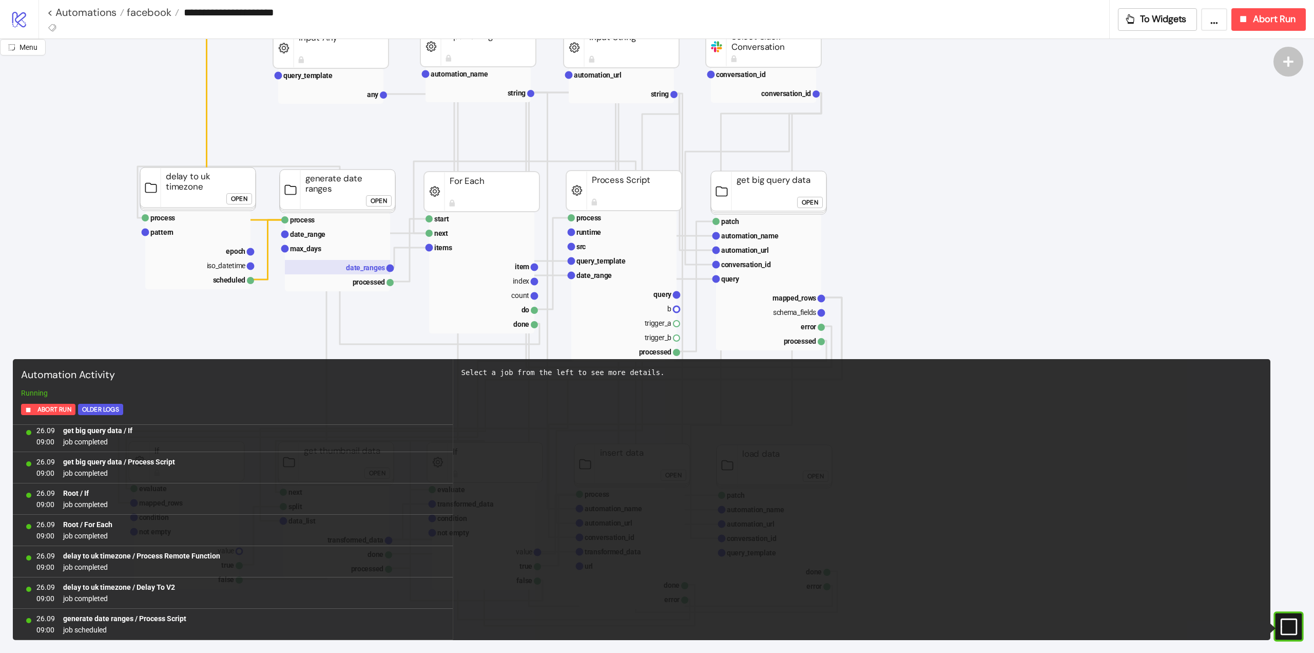
click at [346, 273] on rect at bounding box center [337, 267] width 105 height 14
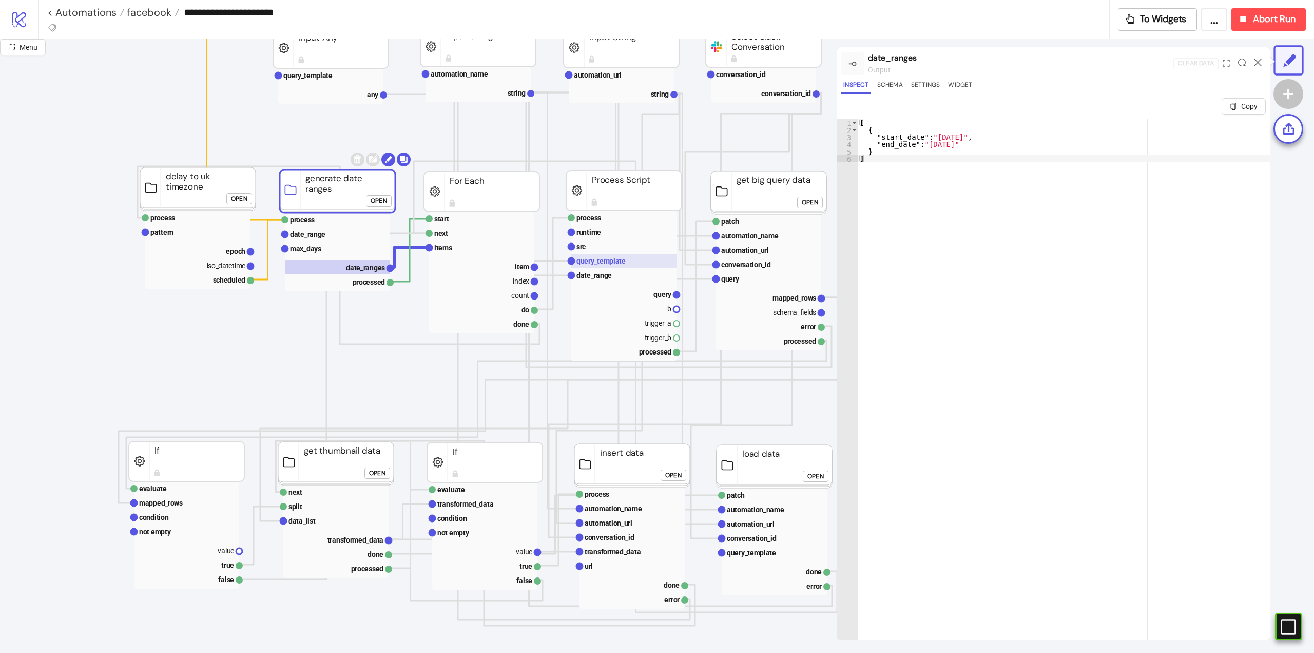
scroll to position [103, 0]
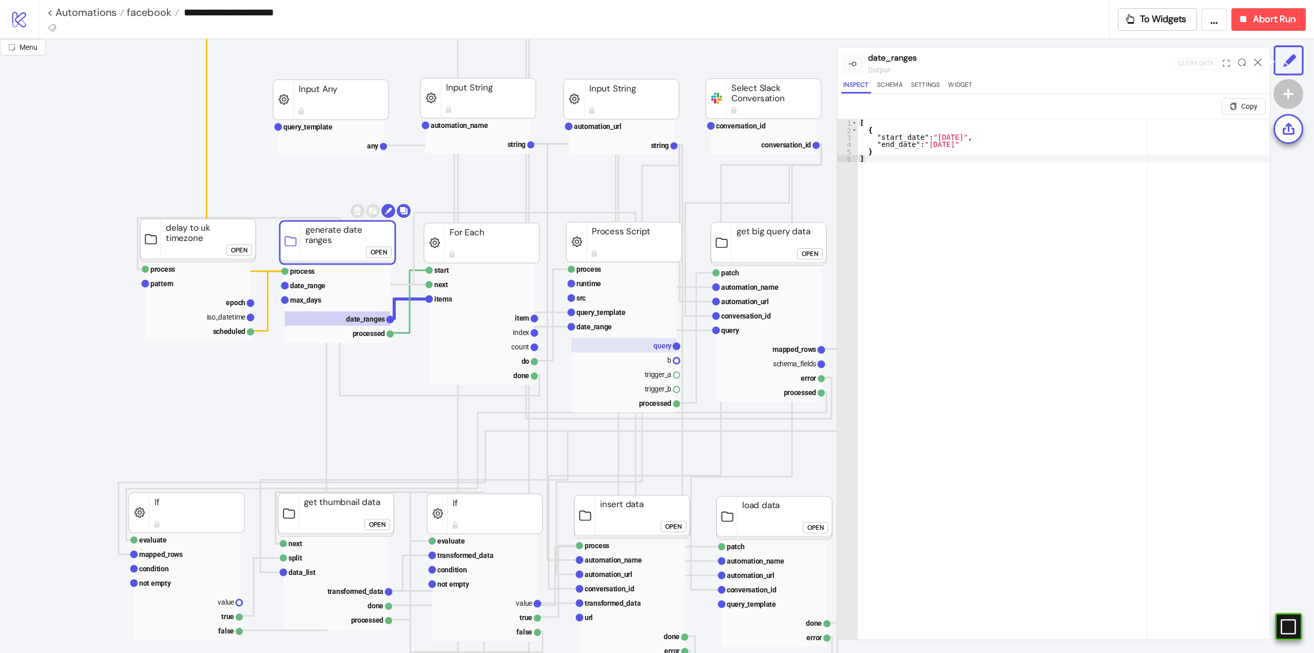
click at [626, 350] on rect at bounding box center [623, 345] width 105 height 14
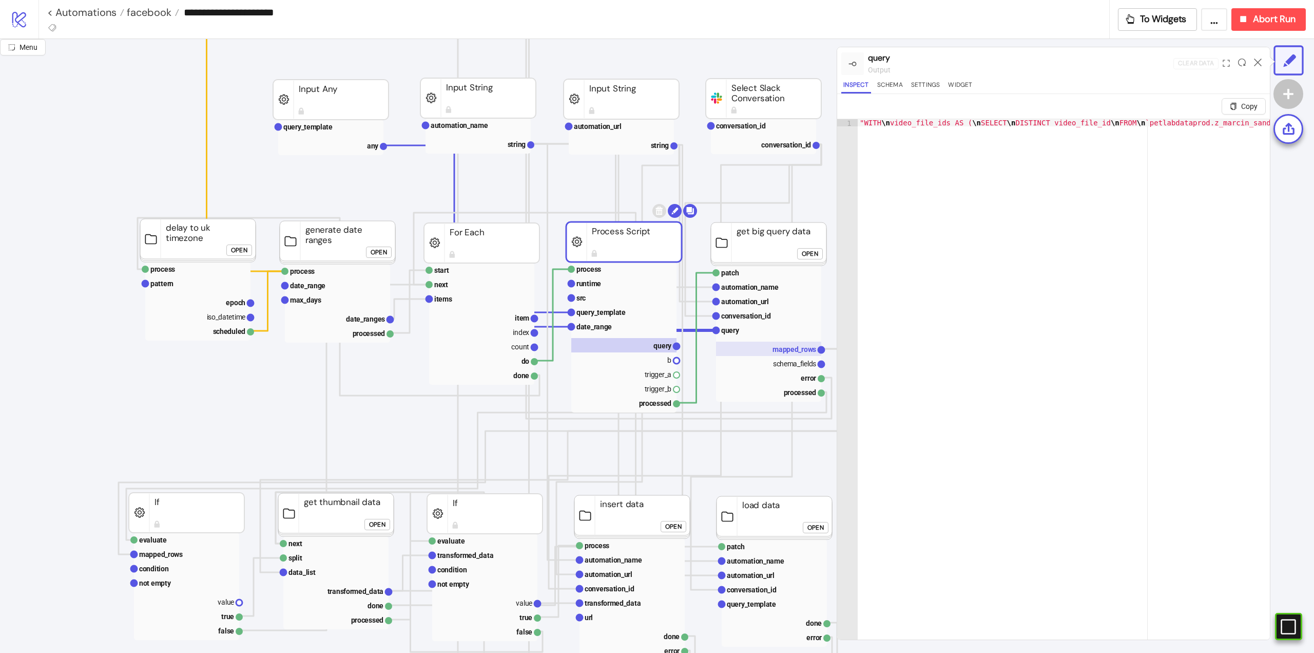
click at [783, 342] on rect at bounding box center [768, 348] width 105 height 14
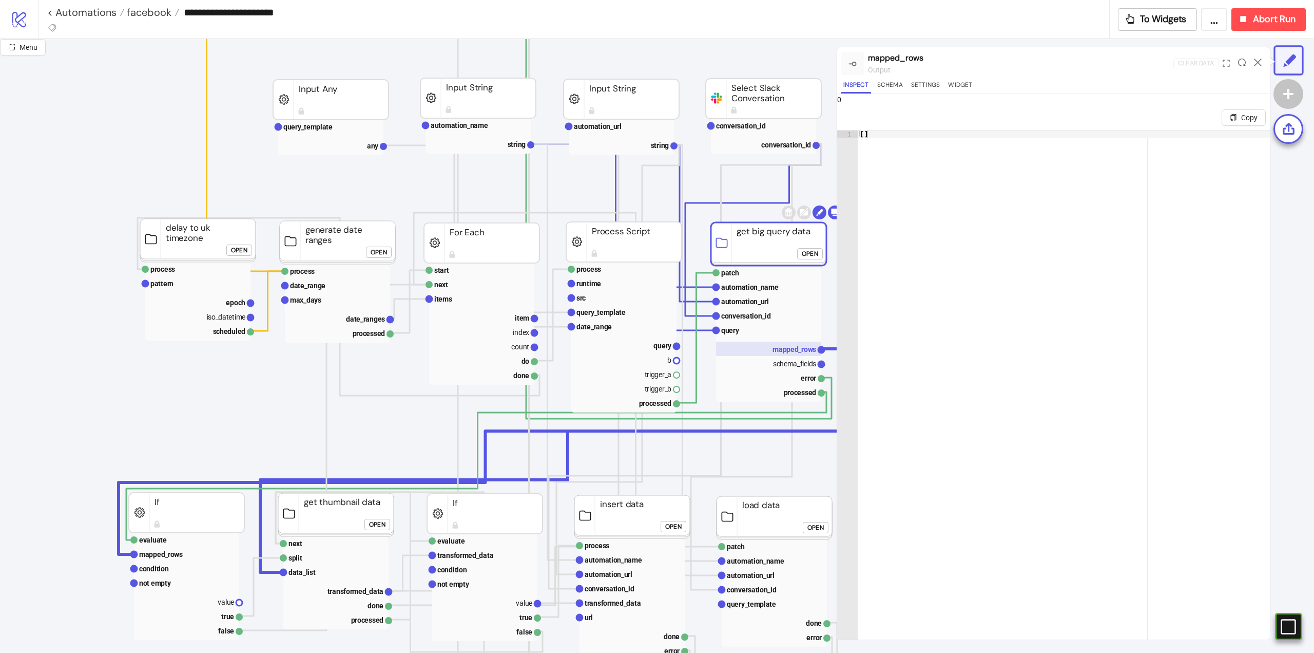
scroll to position [205, 0]
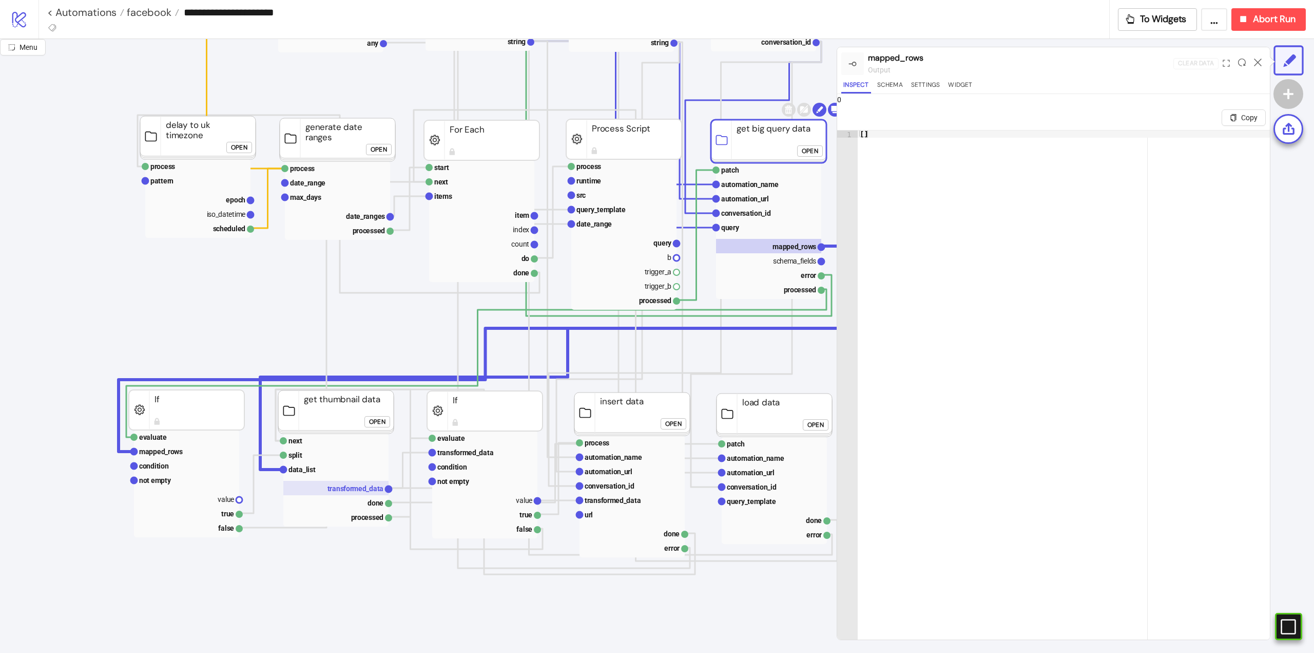
click at [357, 487] on text "transformed_data" at bounding box center [356, 488] width 56 height 8
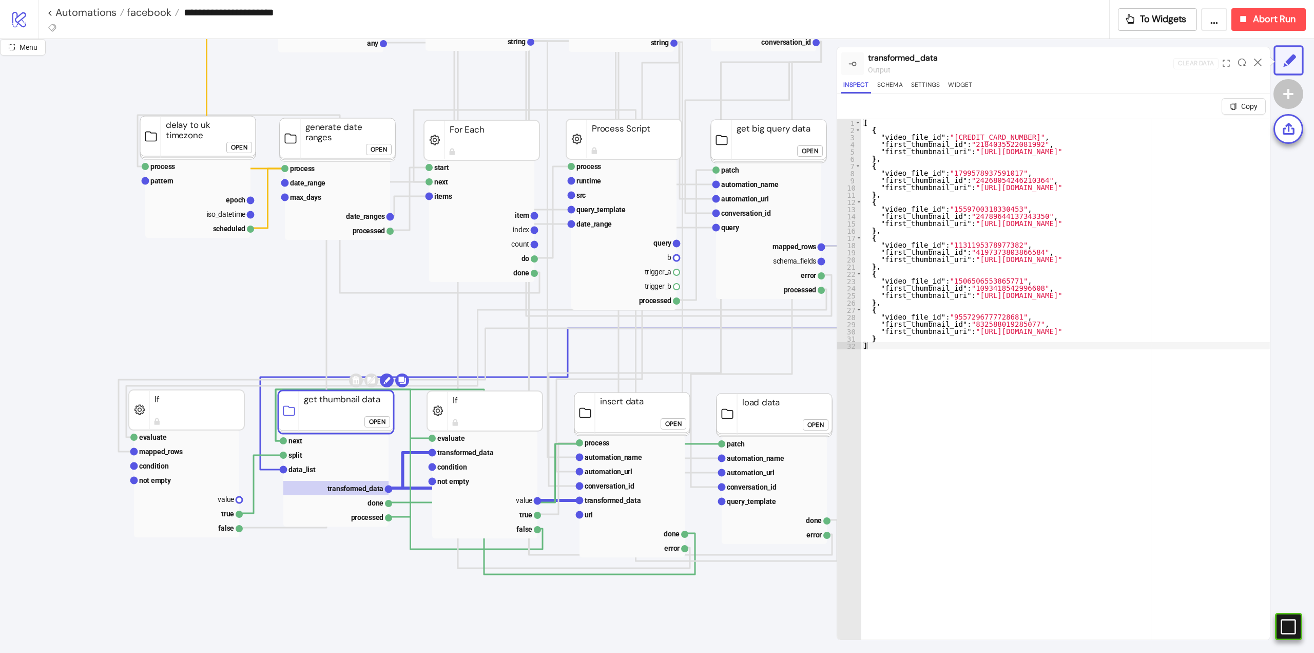
scroll to position [0, 182]
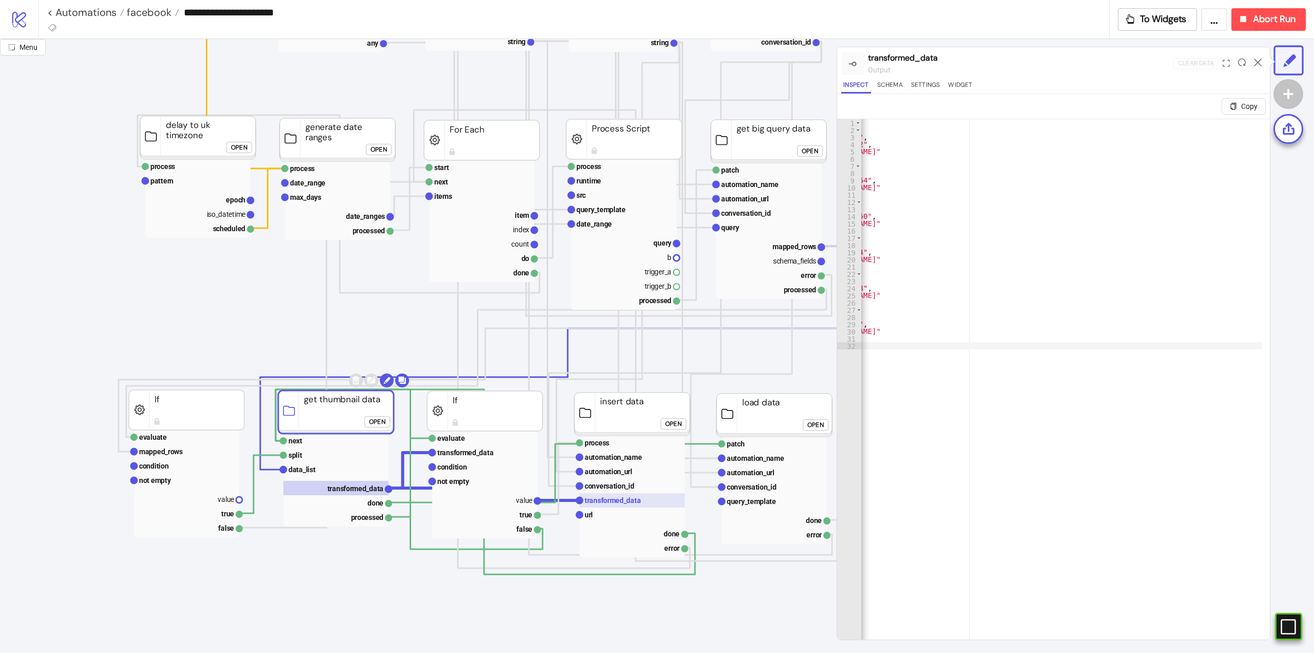
click at [607, 500] on text "transformed_data" at bounding box center [613, 500] width 56 height 8
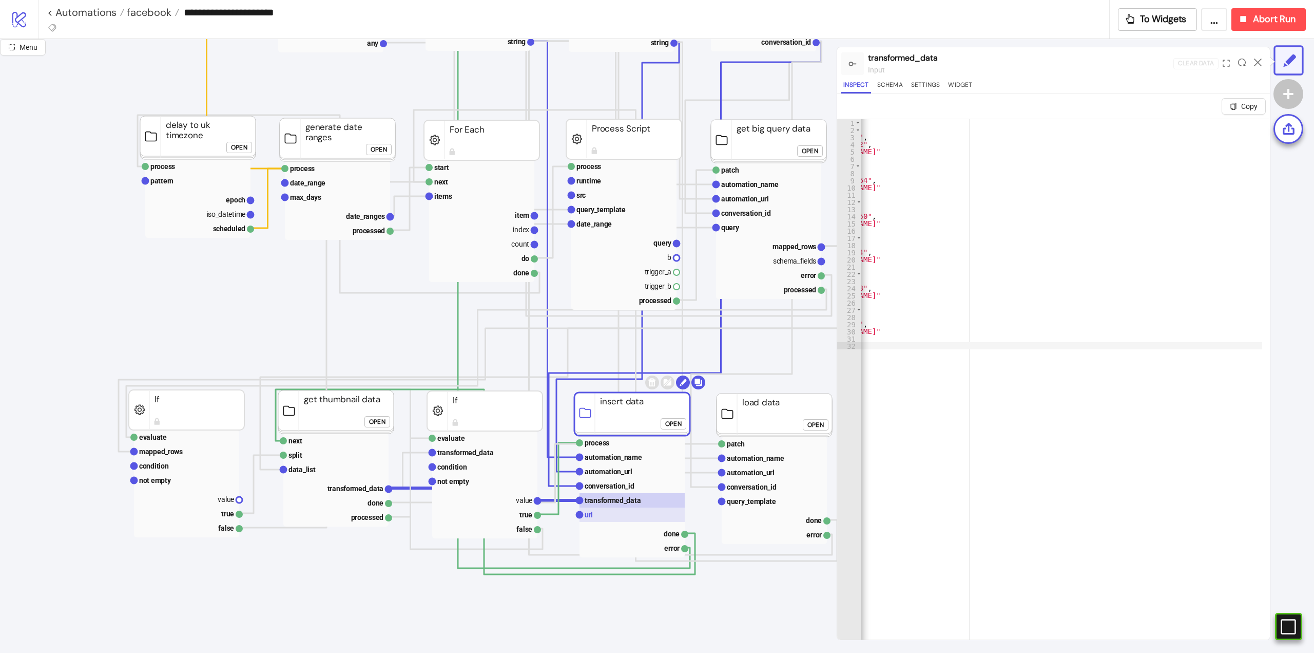
click at [609, 516] on rect at bounding box center [632, 514] width 105 height 14
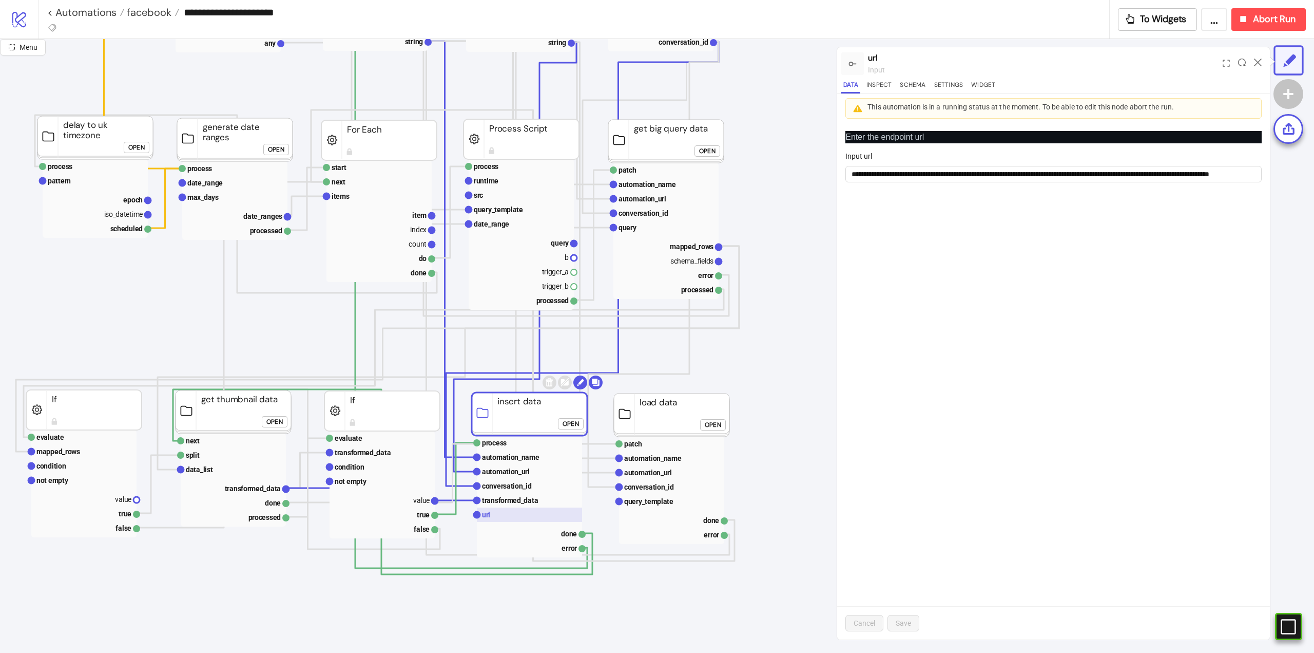
scroll to position [205, 154]
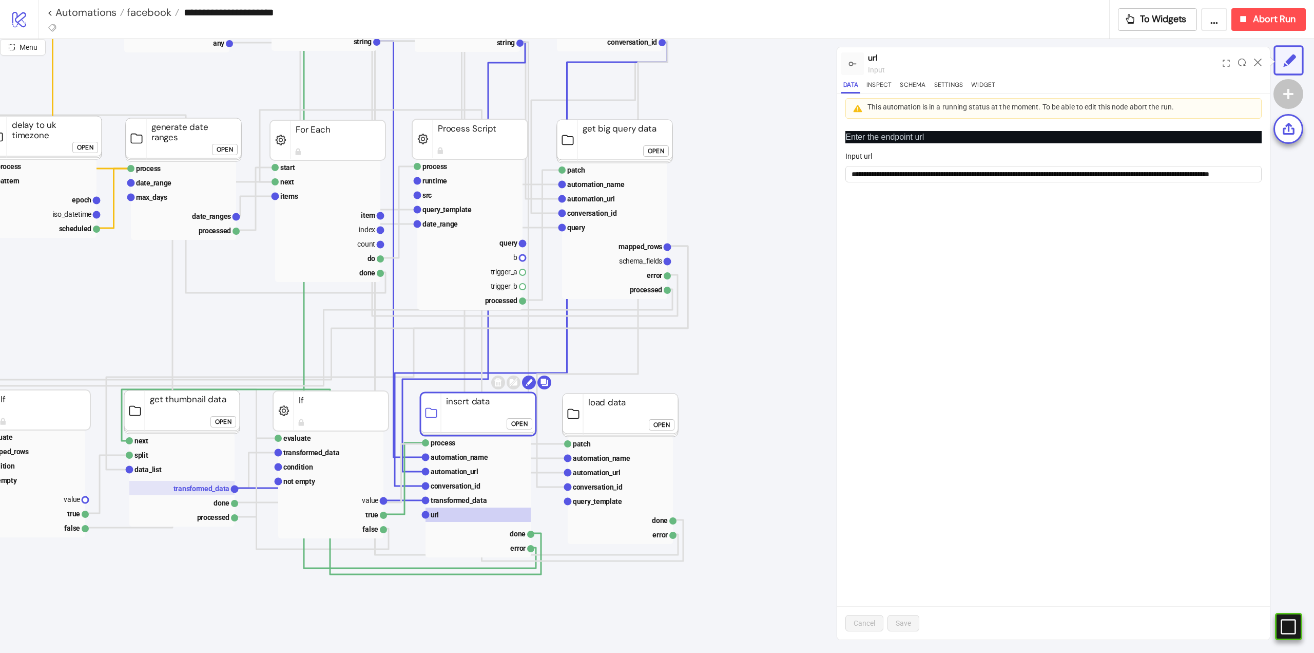
click at [195, 489] on text "transformed_data" at bounding box center [202, 488] width 56 height 8
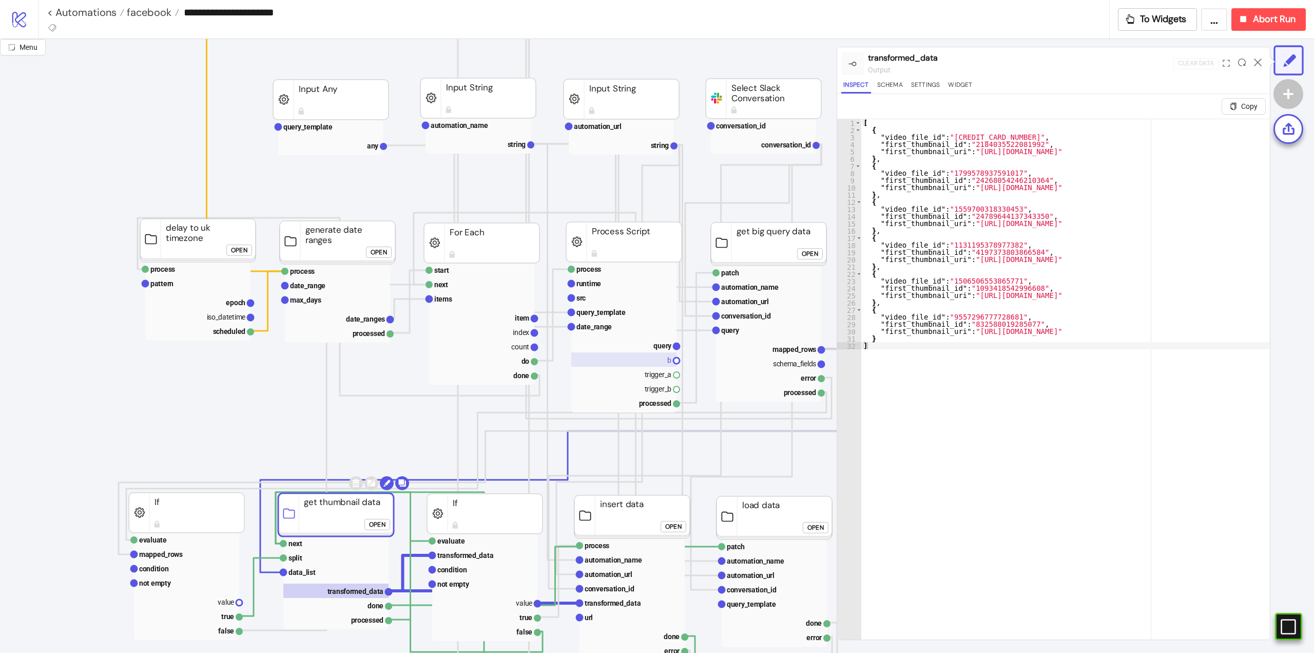
scroll to position [154, 0]
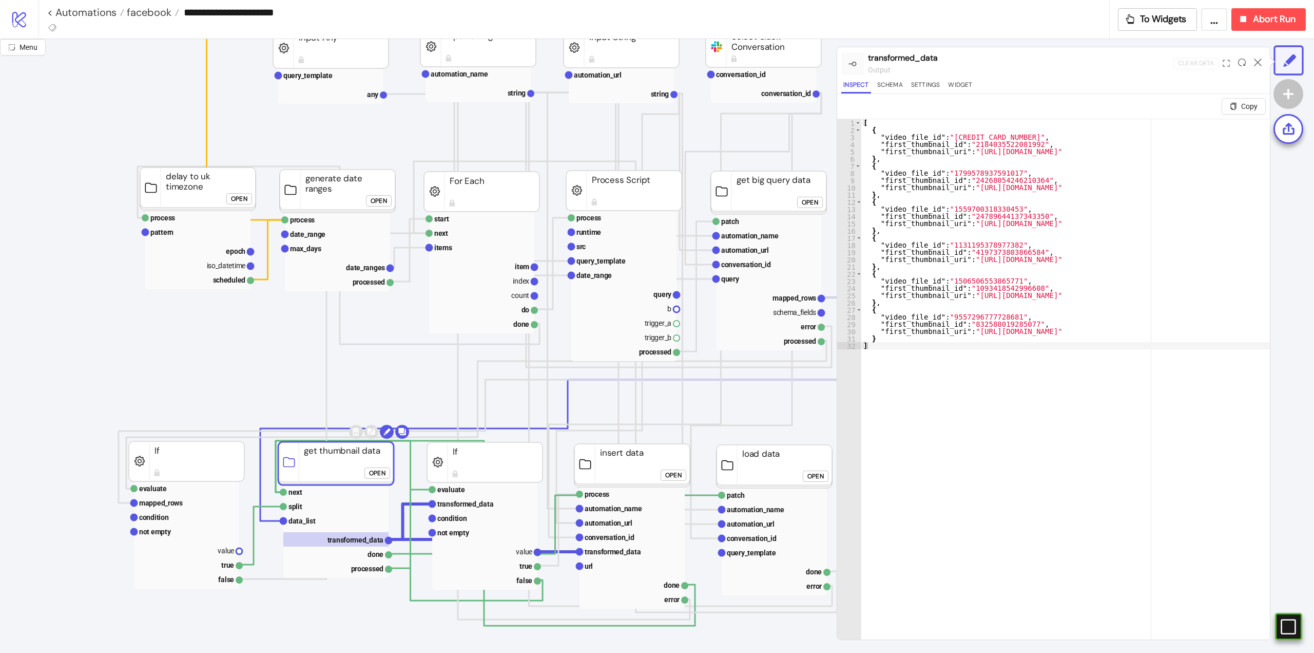
click div "Open"
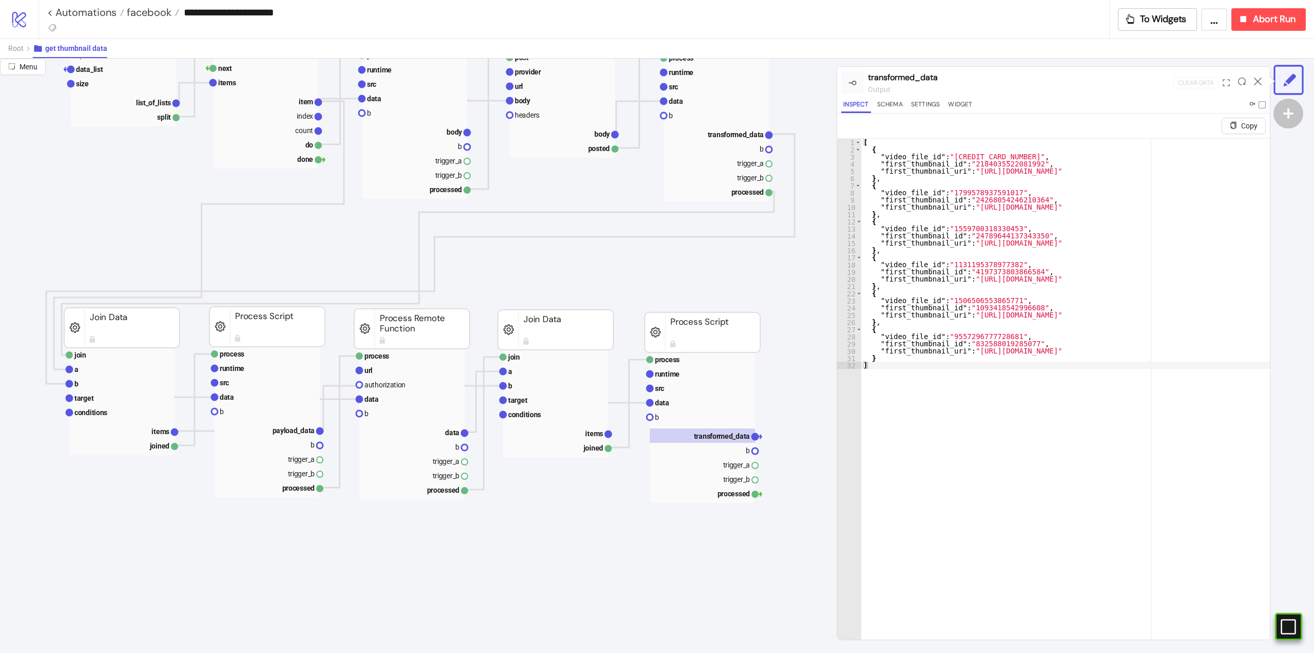
scroll to position [51, 103]
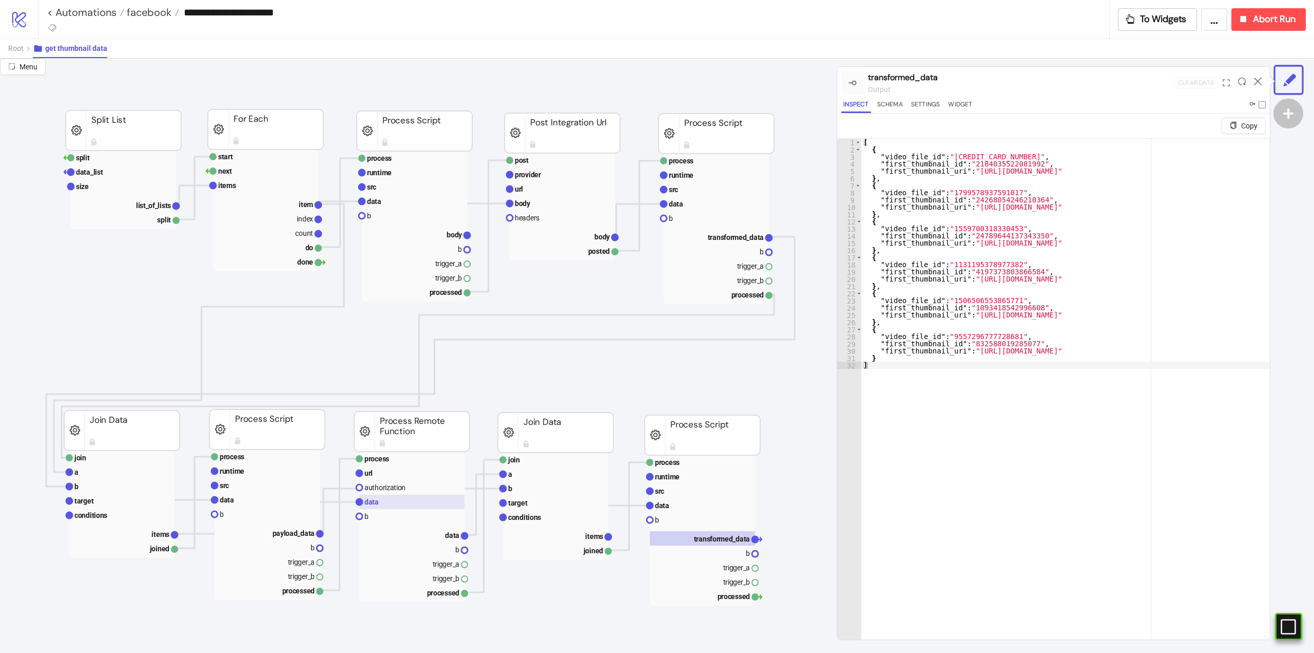
click at [390, 500] on rect at bounding box center [411, 501] width 105 height 14
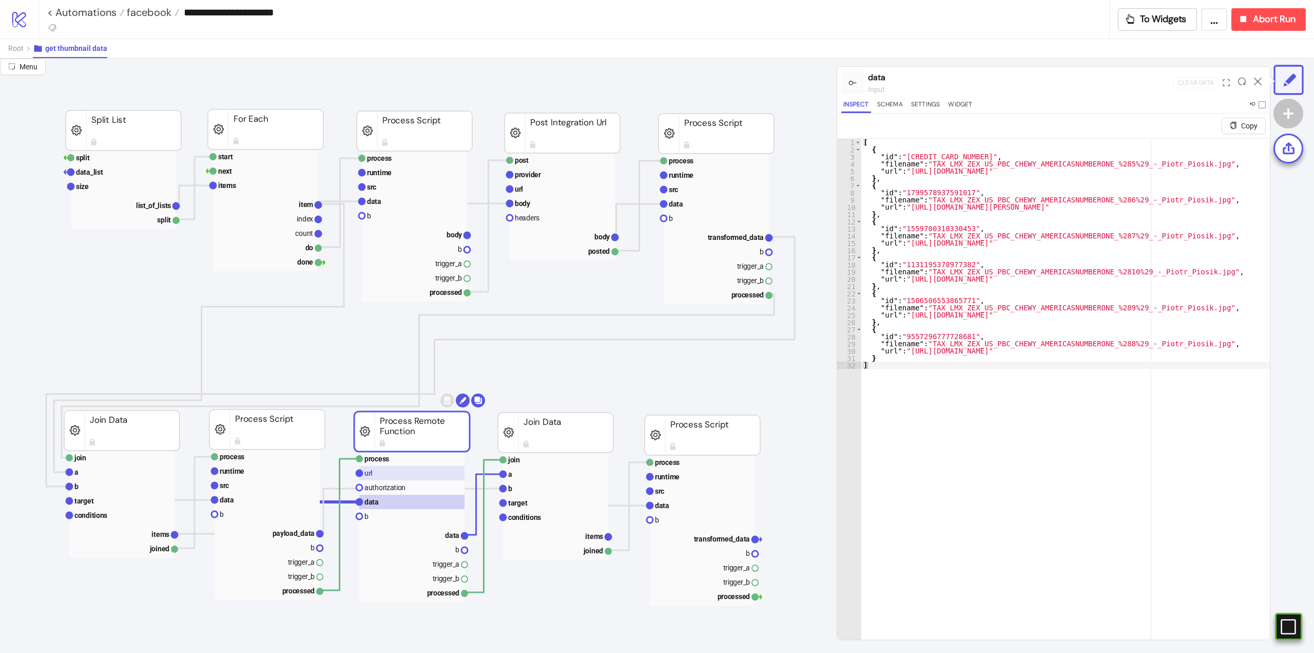
click at [389, 477] on rect at bounding box center [411, 473] width 105 height 14
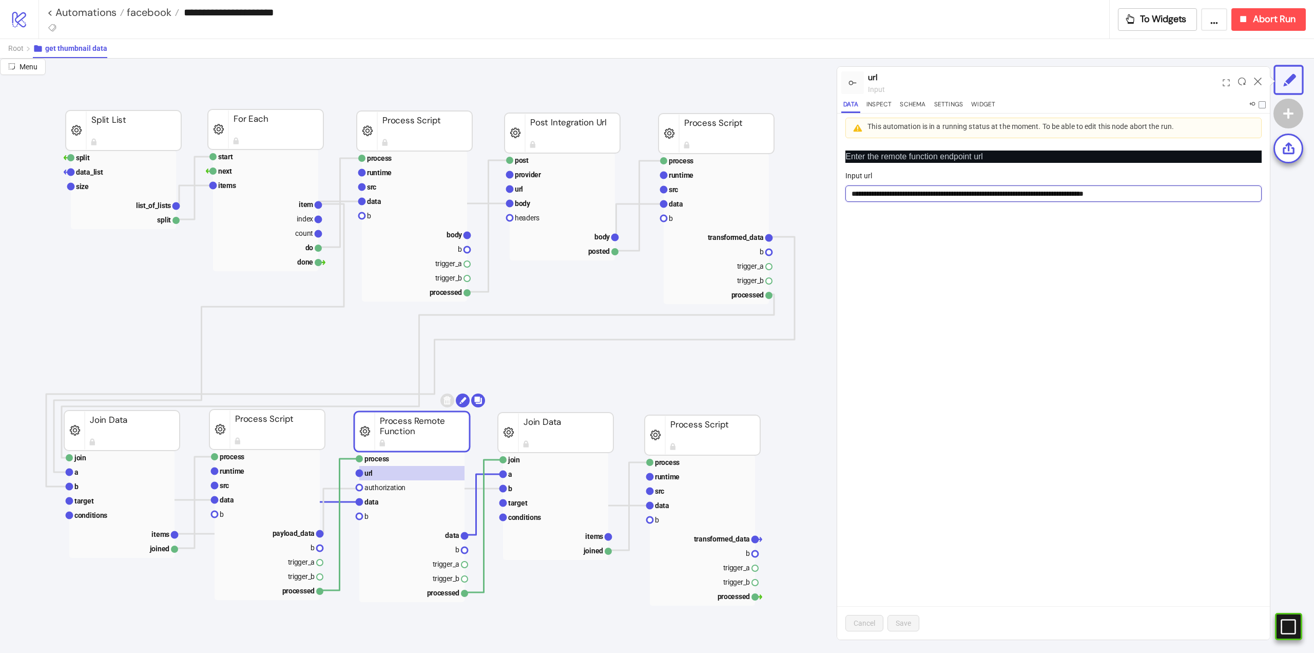
click at [1178, 197] on input "**********" at bounding box center [1054, 193] width 416 height 16
click at [1257, 79] on icon at bounding box center [1258, 82] width 8 height 8
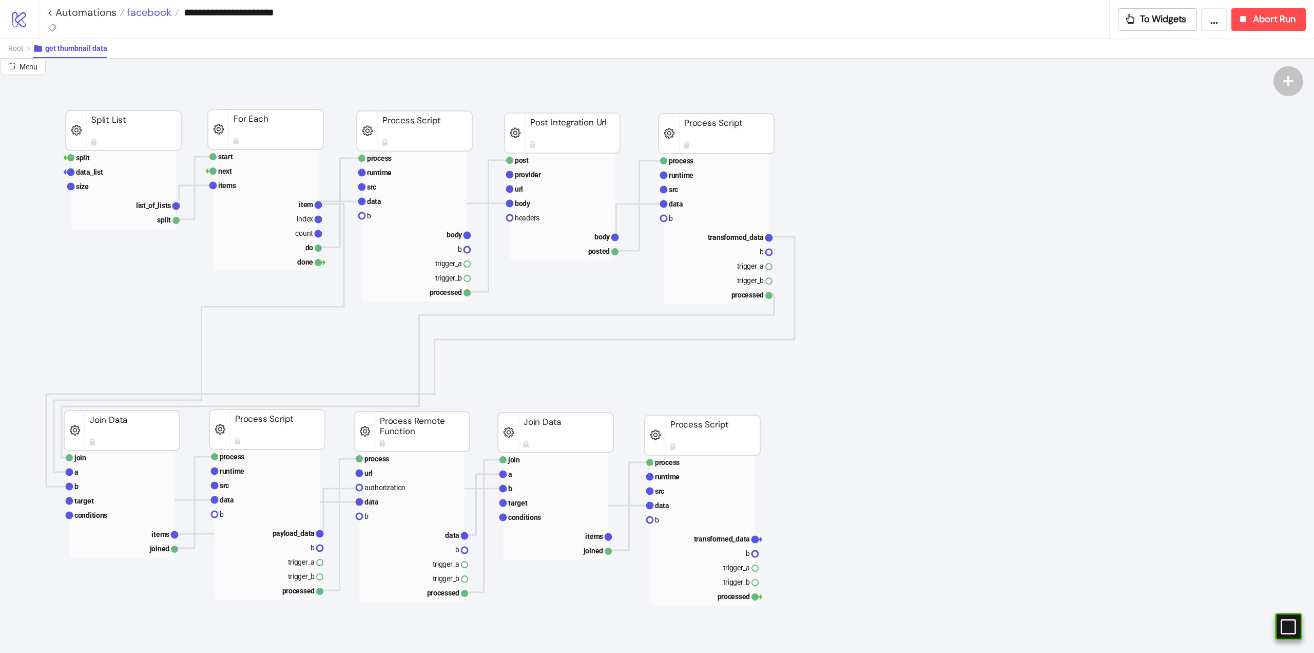
click at [149, 13] on span "facebook" at bounding box center [147, 12] width 47 height 13
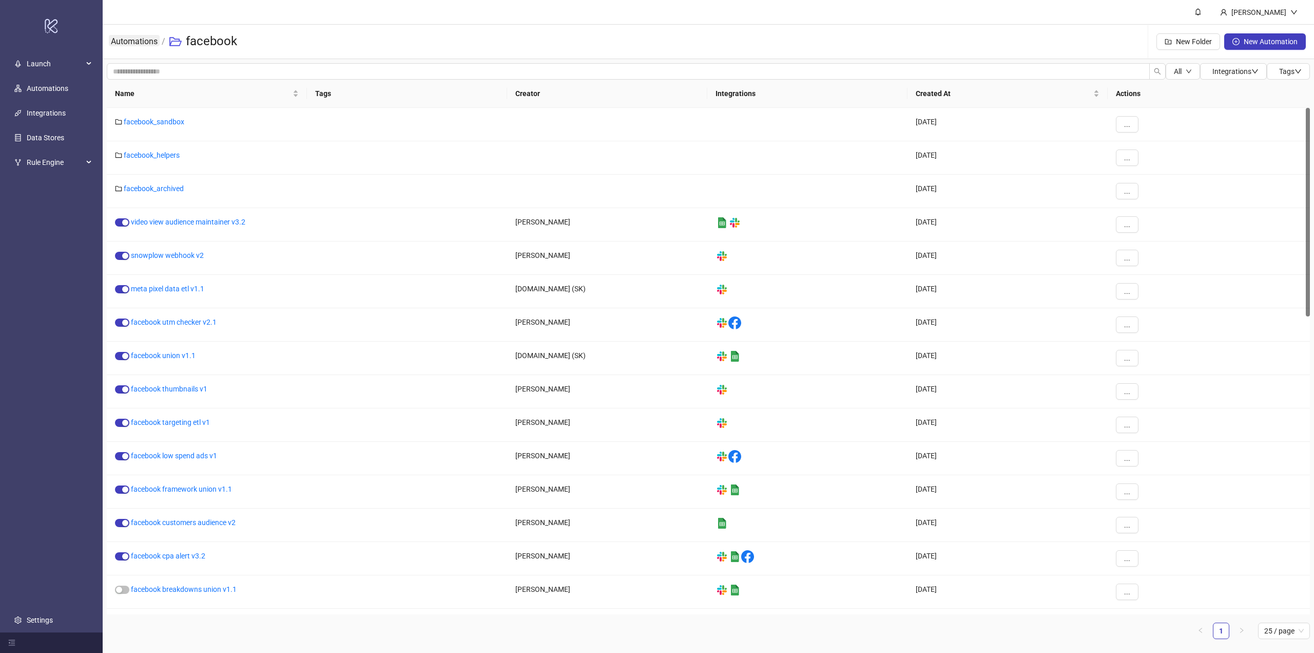
click at [155, 44] on link "Automations" at bounding box center [134, 40] width 51 height 11
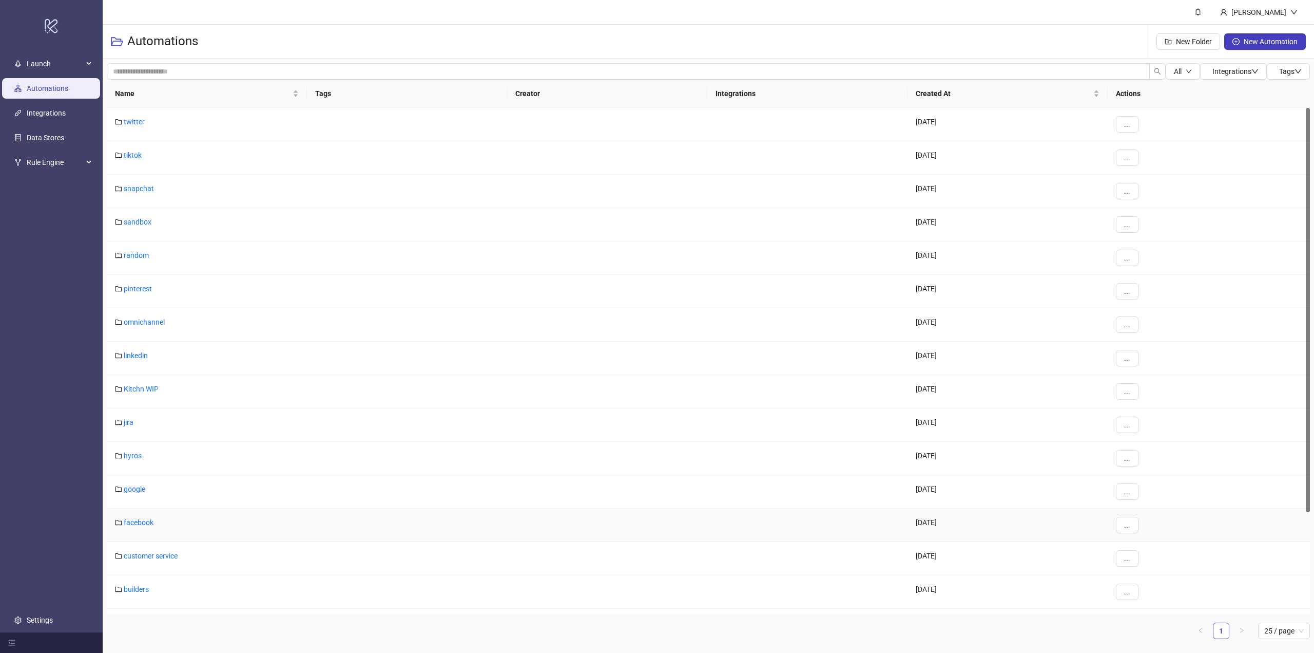
scroll to position [128, 0]
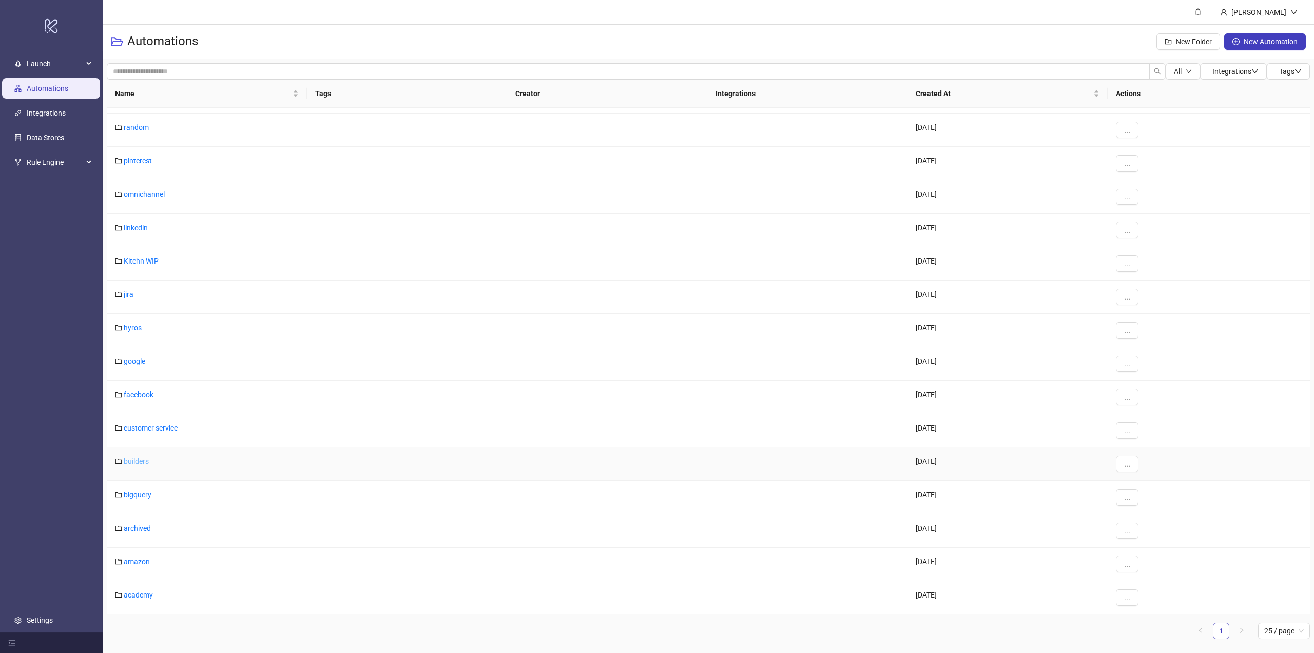
click at [132, 460] on link "builders" at bounding box center [136, 461] width 25 height 8
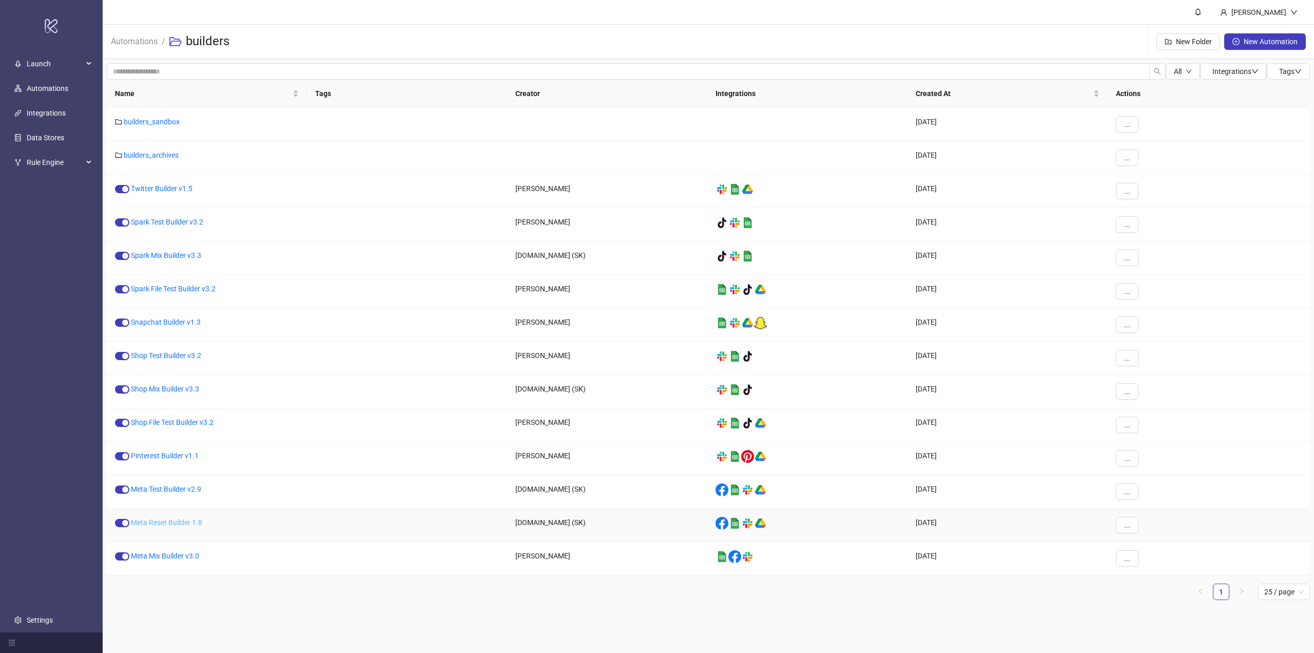
click at [174, 524] on link "Meta Reset Builder 1.8" at bounding box center [166, 522] width 71 height 8
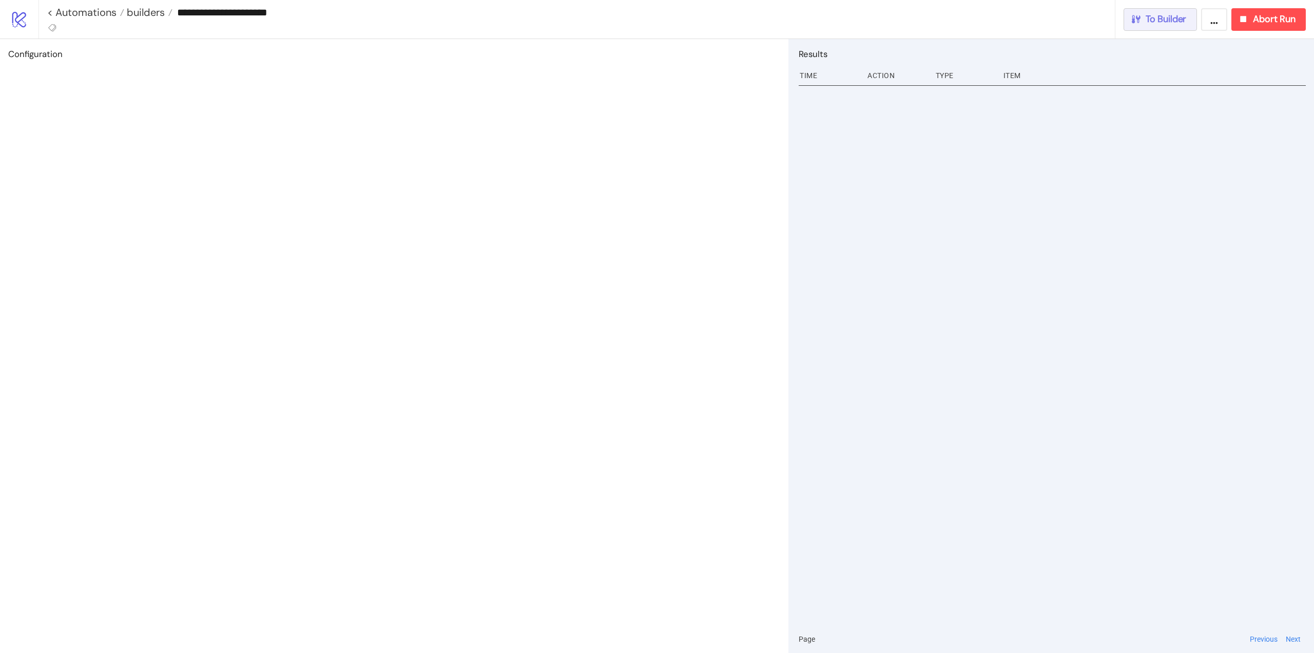
click at [1178, 27] on button "To Builder" at bounding box center [1161, 19] width 74 height 23
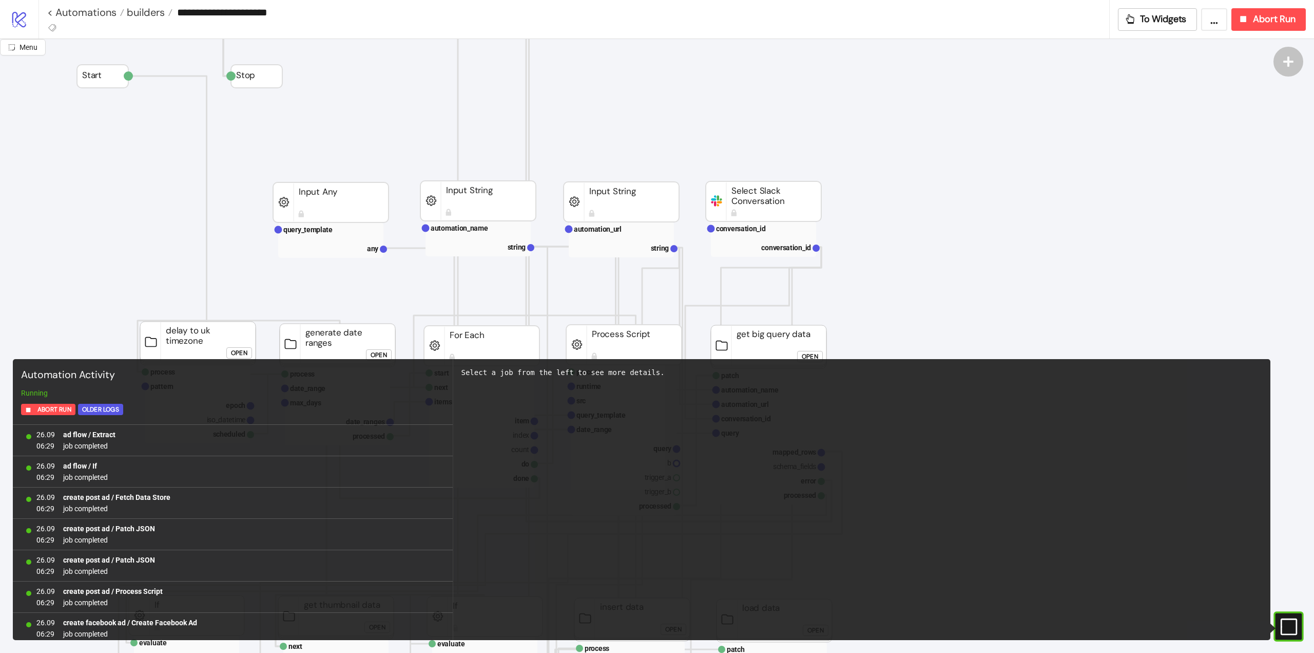
scroll to position [818, 0]
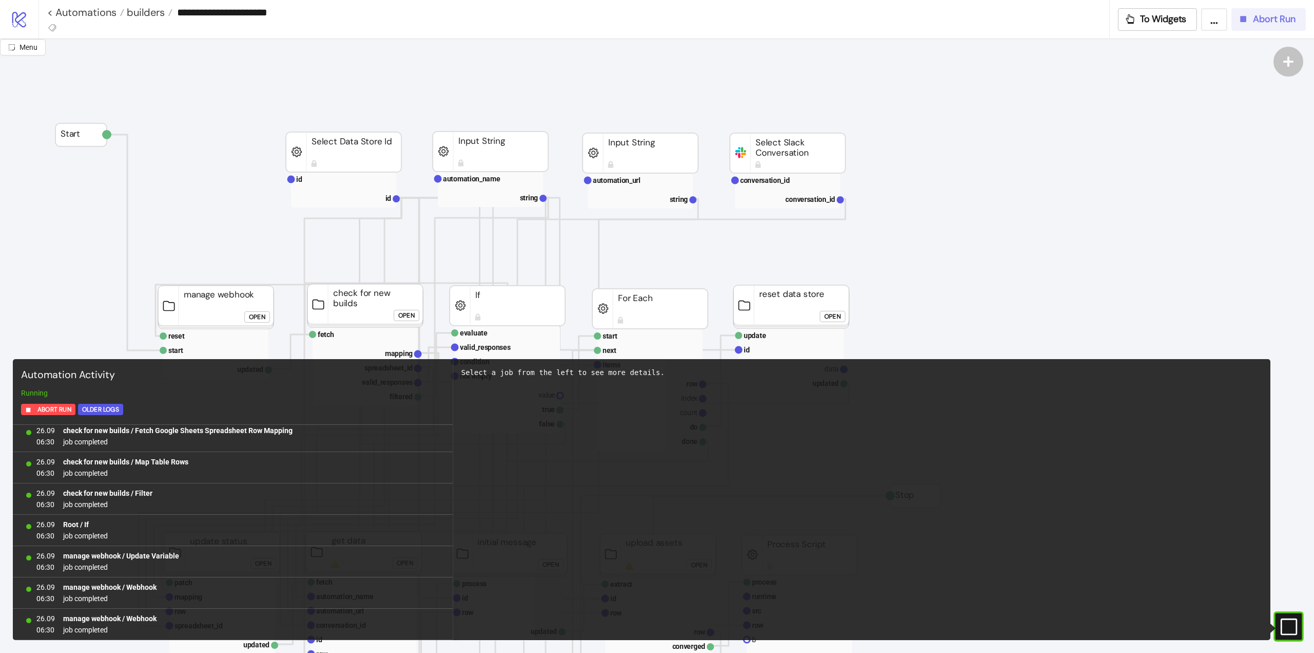
click at [1256, 19] on span "Abort Run" at bounding box center [1274, 19] width 43 height 12
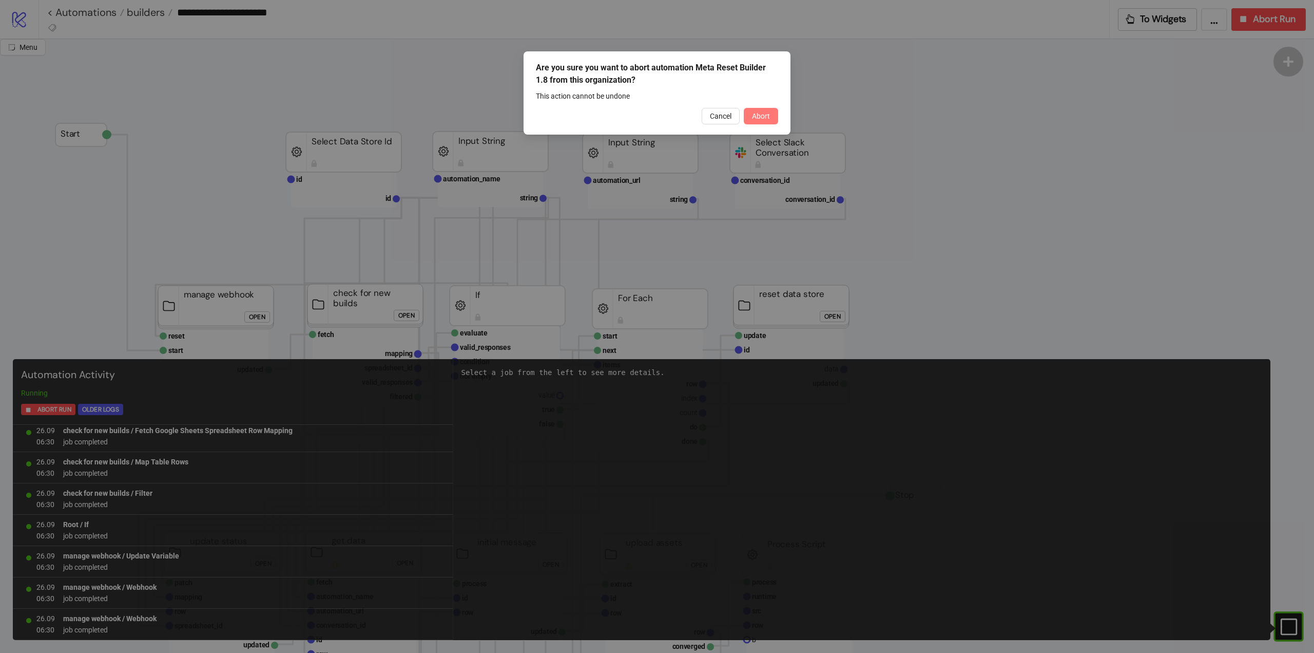
click at [755, 112] on span "Abort" at bounding box center [761, 116] width 18 height 8
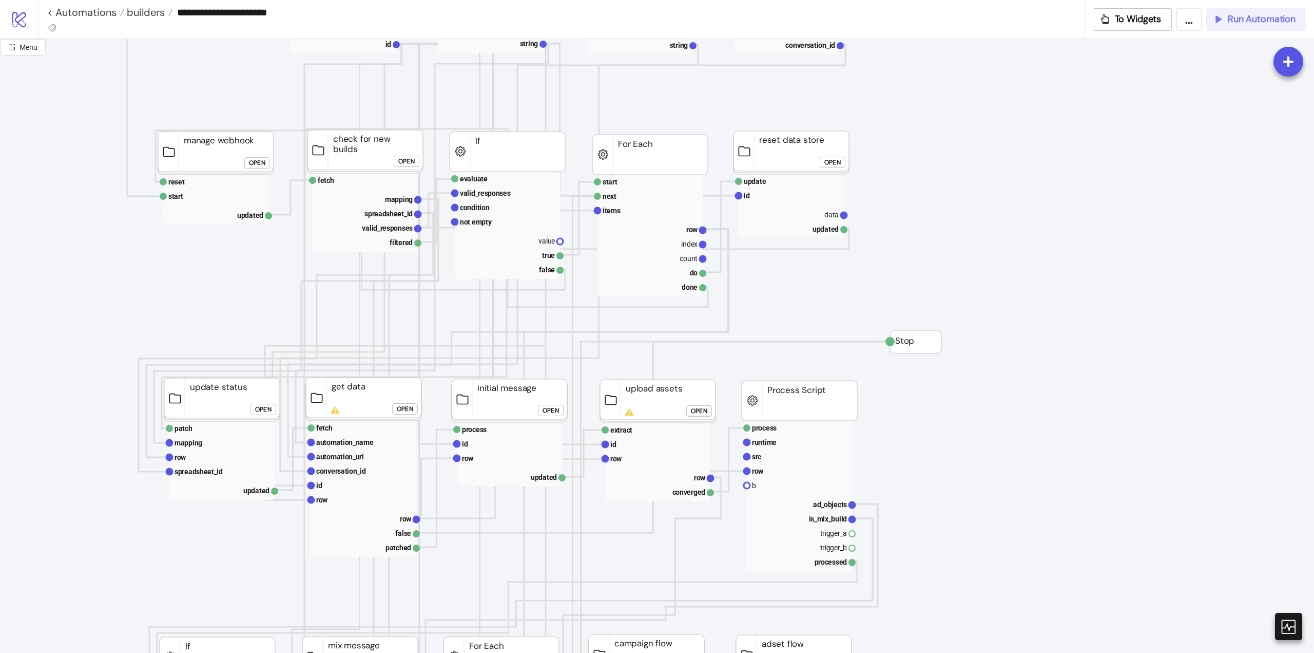
scroll to position [0, 0]
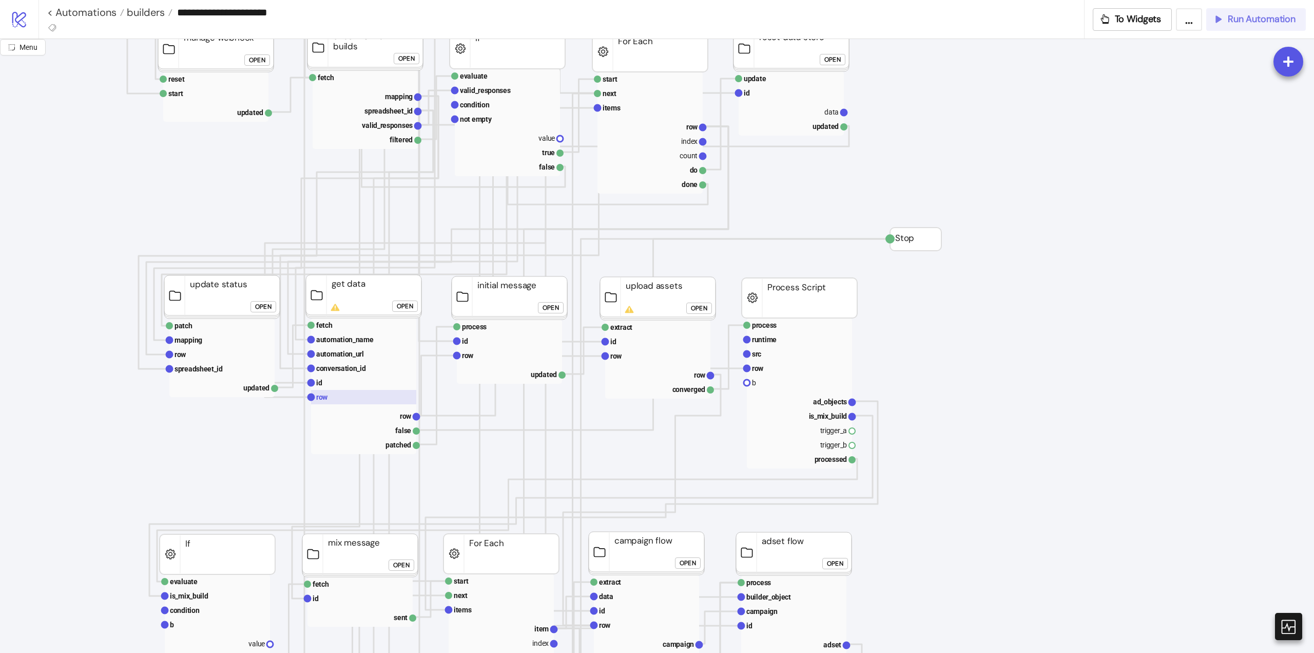
scroll to position [205, 0]
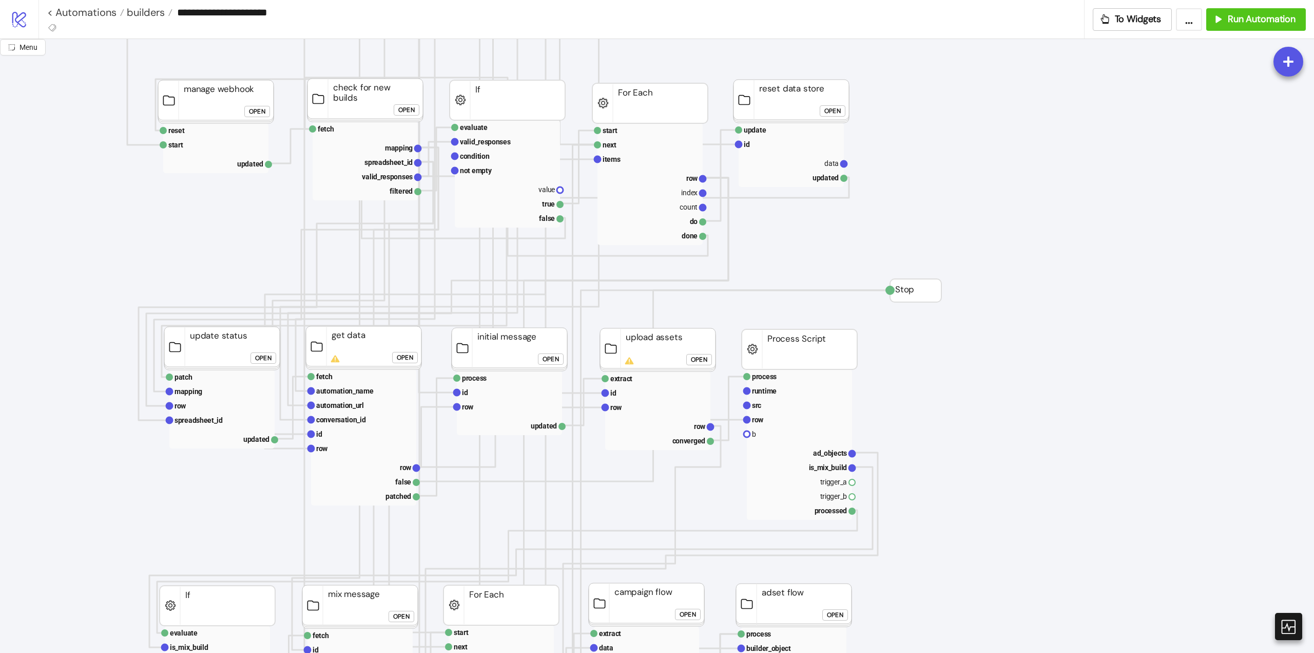
click at [399, 360] on div "Open" at bounding box center [405, 358] width 16 height 12
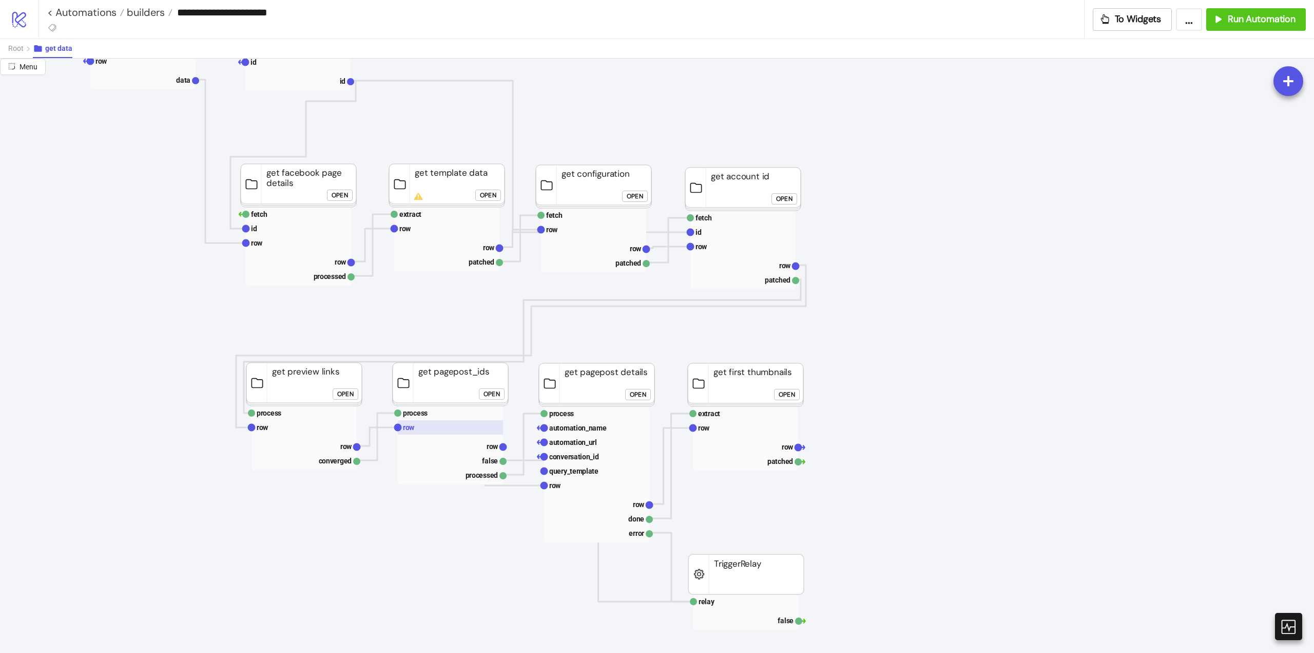
scroll to position [154, 0]
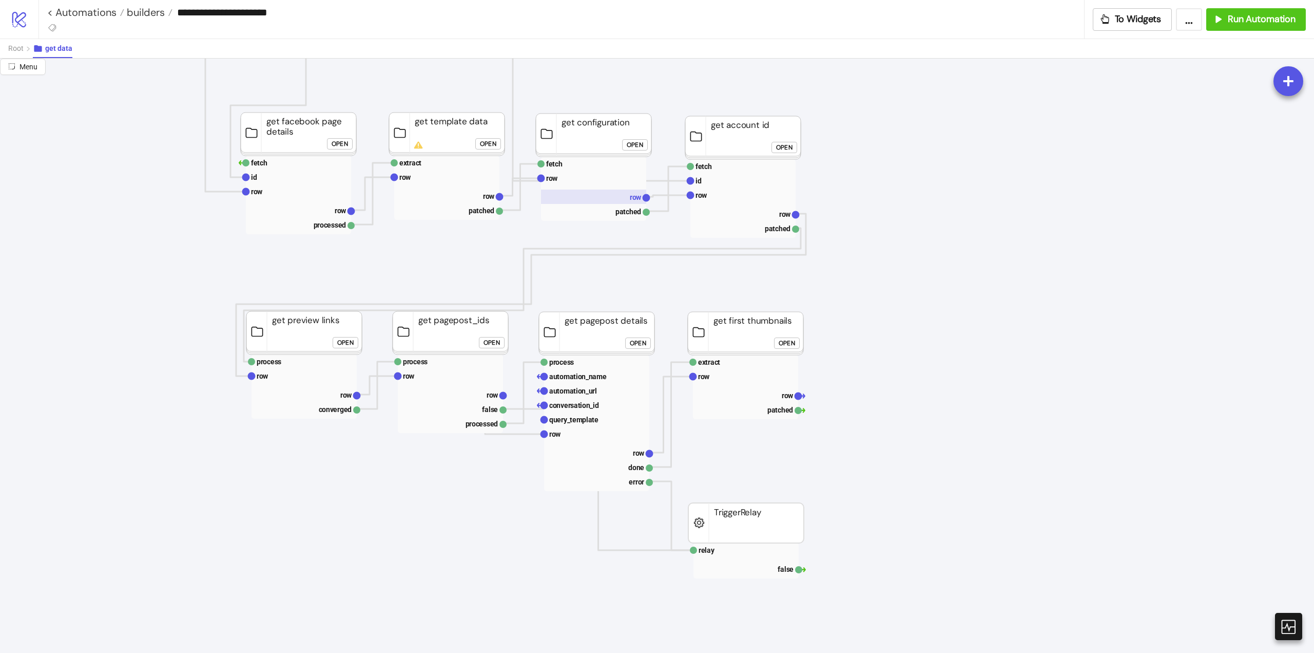
click at [629, 195] on rect at bounding box center [593, 196] width 105 height 14
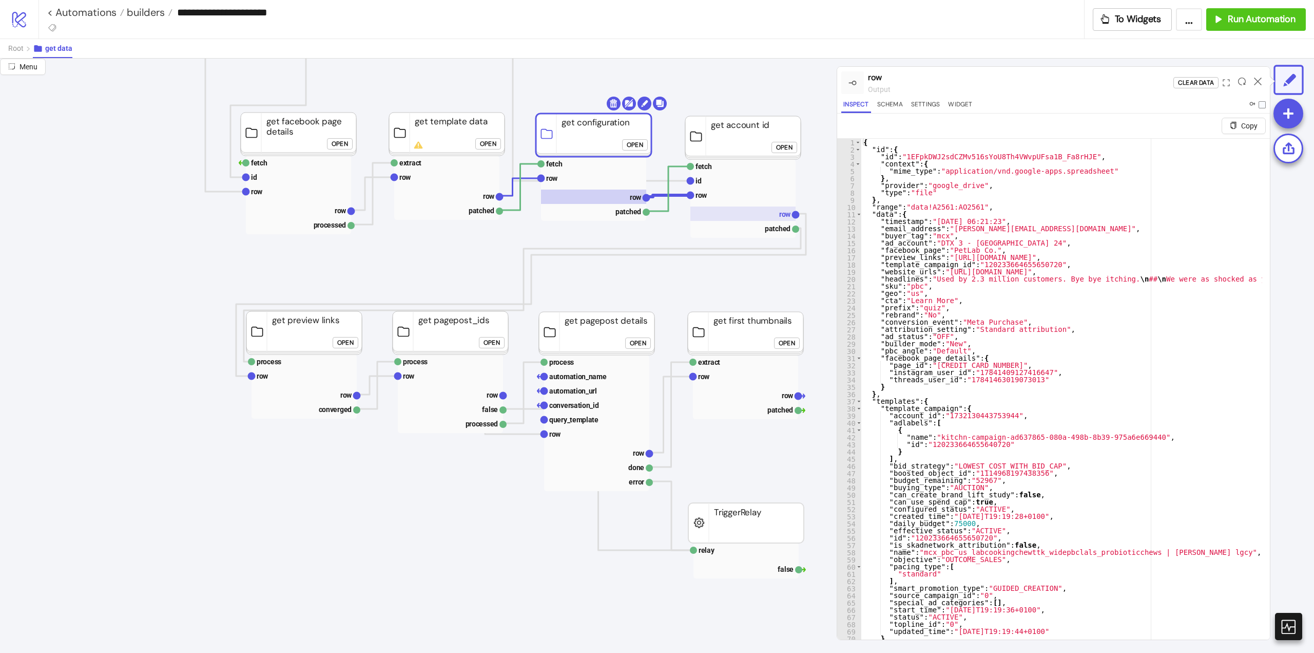
click at [754, 209] on rect at bounding box center [742, 213] width 105 height 14
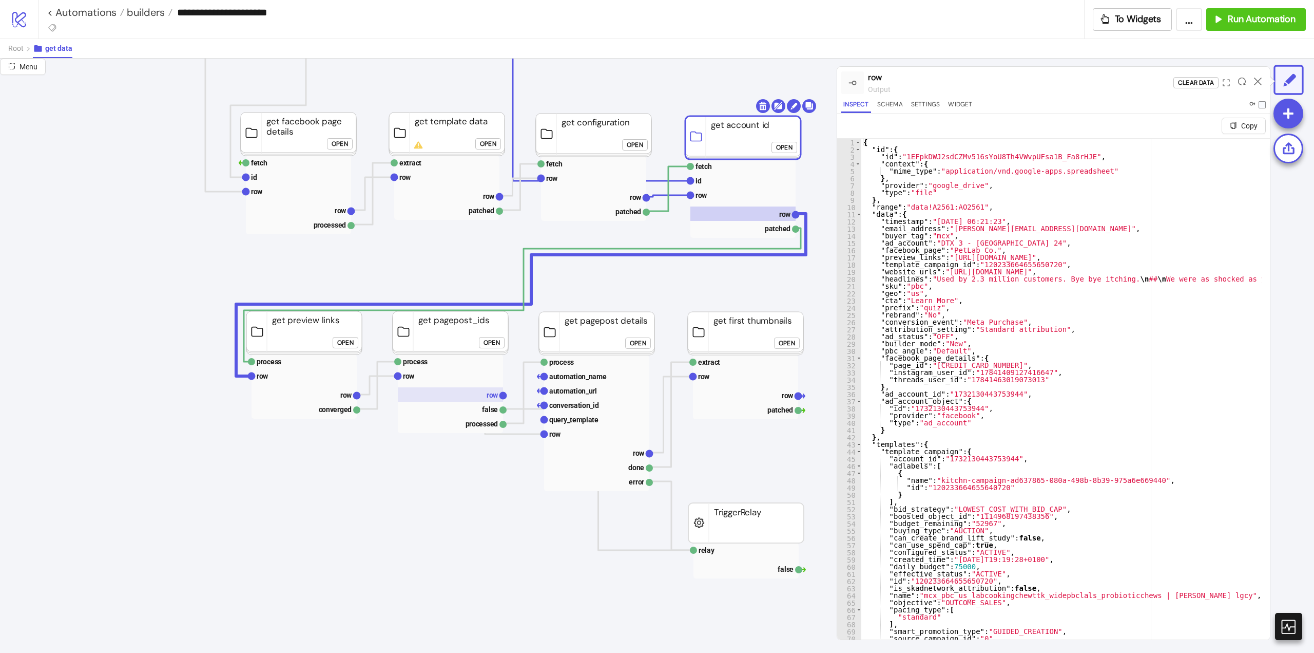
click at [483, 397] on rect at bounding box center [450, 394] width 105 height 14
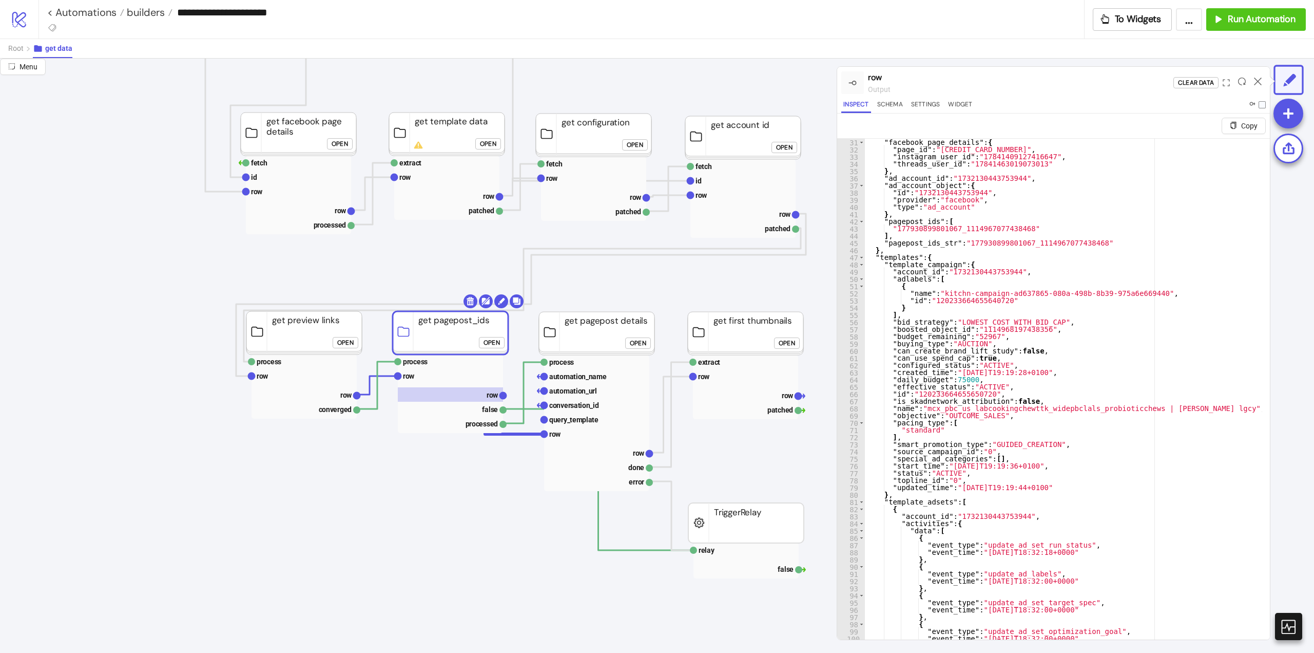
scroll to position [216, 0]
click at [565, 364] on text "process" at bounding box center [561, 362] width 25 height 8
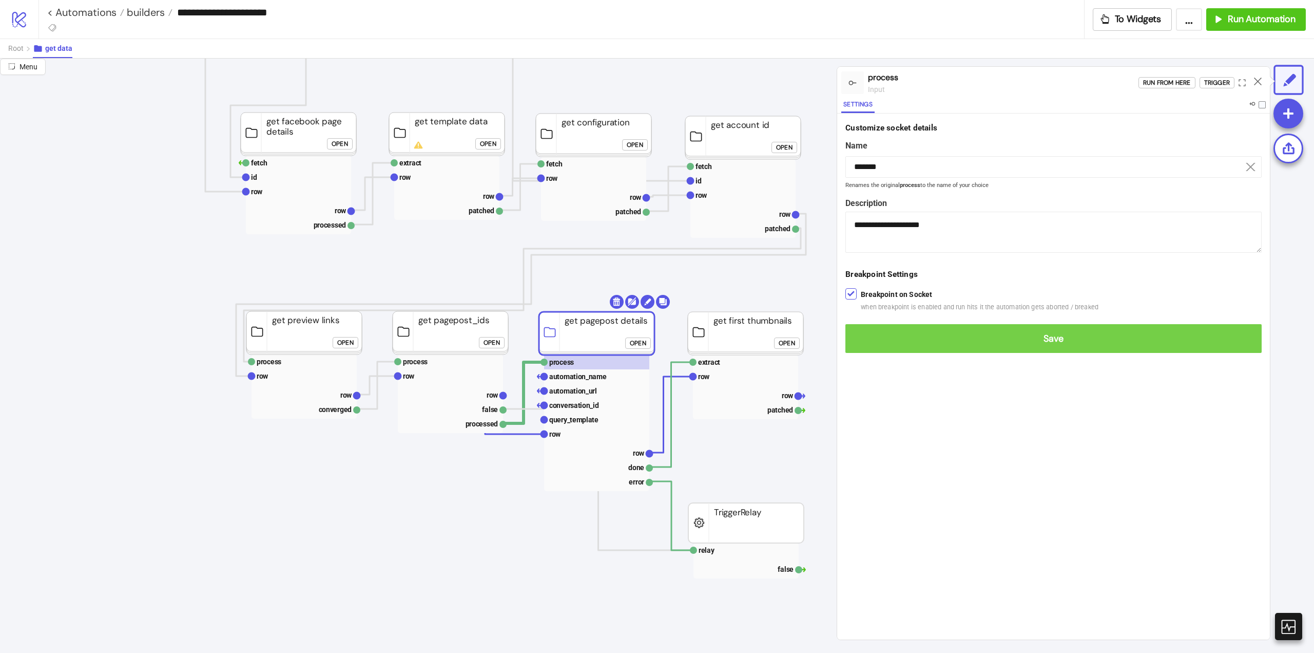
click at [859, 335] on span "Save" at bounding box center [1054, 339] width 400 height 12
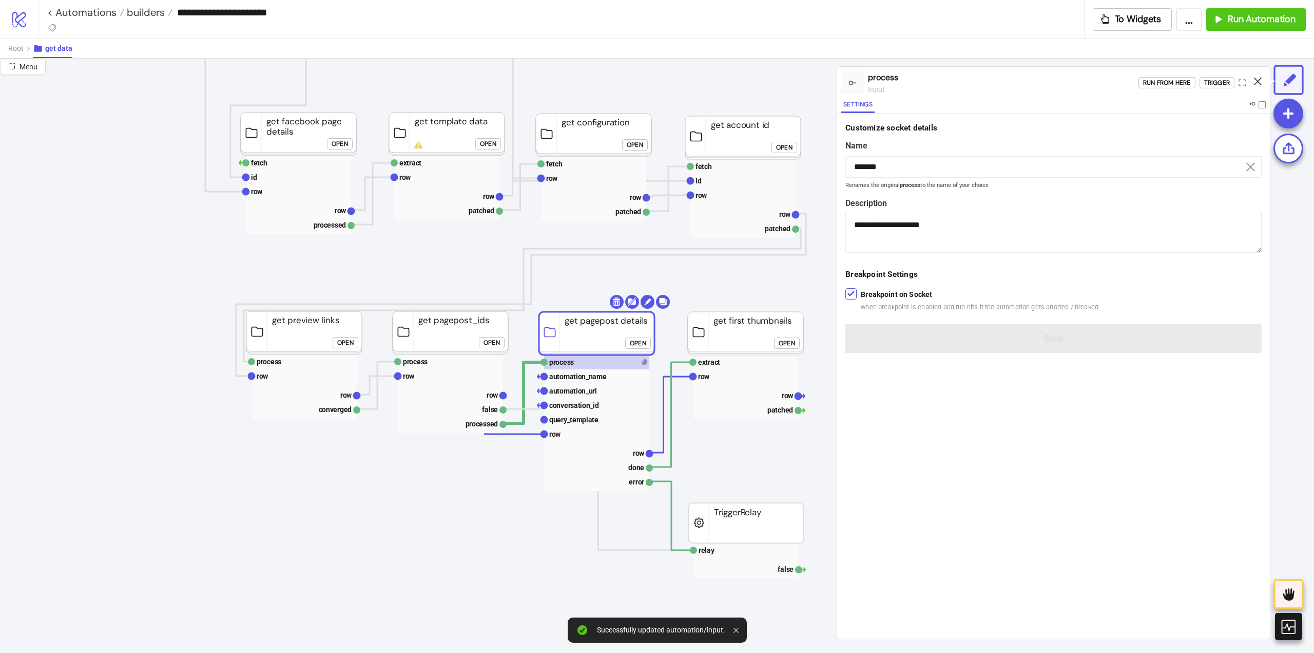
click at [1255, 81] on icon at bounding box center [1258, 82] width 8 height 8
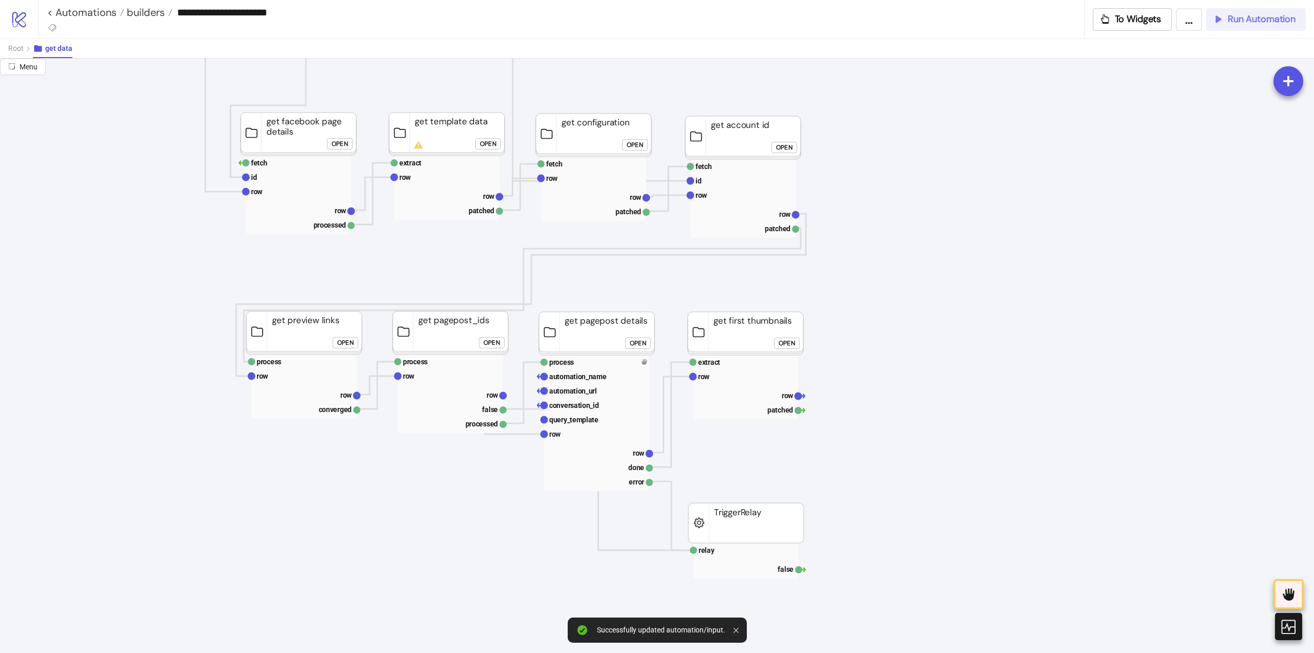
click at [1234, 26] on button "Run Automation" at bounding box center [1256, 19] width 100 height 23
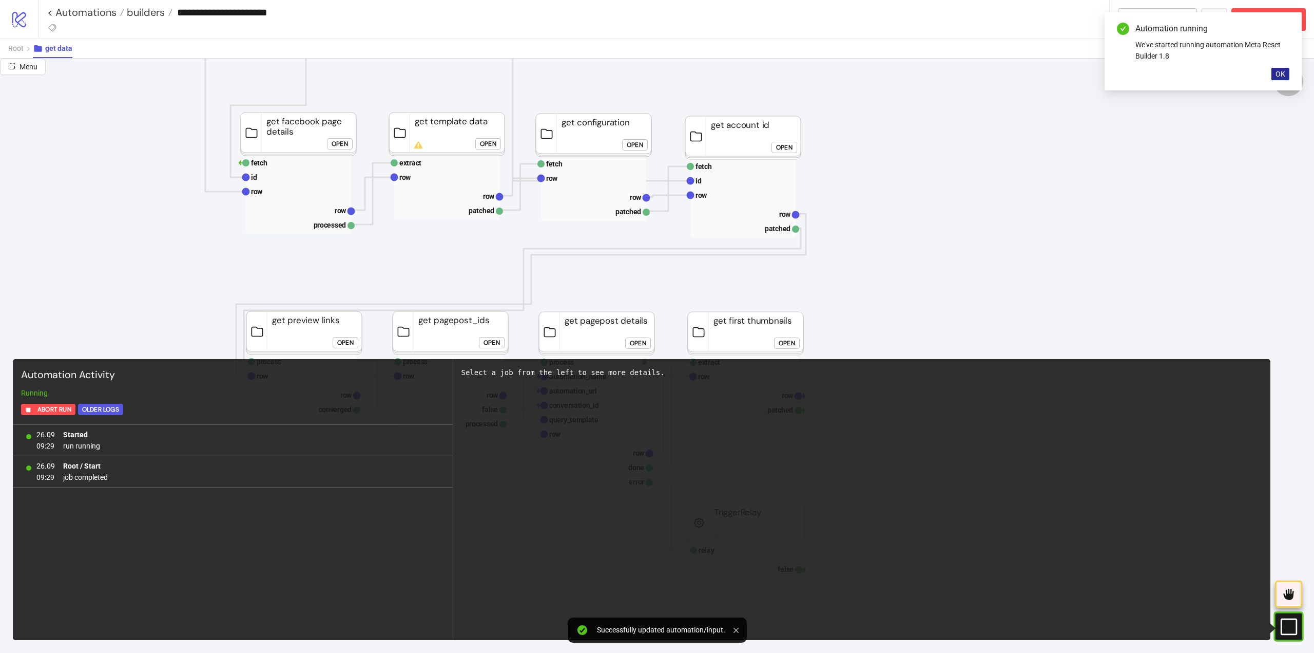
click at [1277, 74] on span "OK" at bounding box center [1281, 74] width 10 height 8
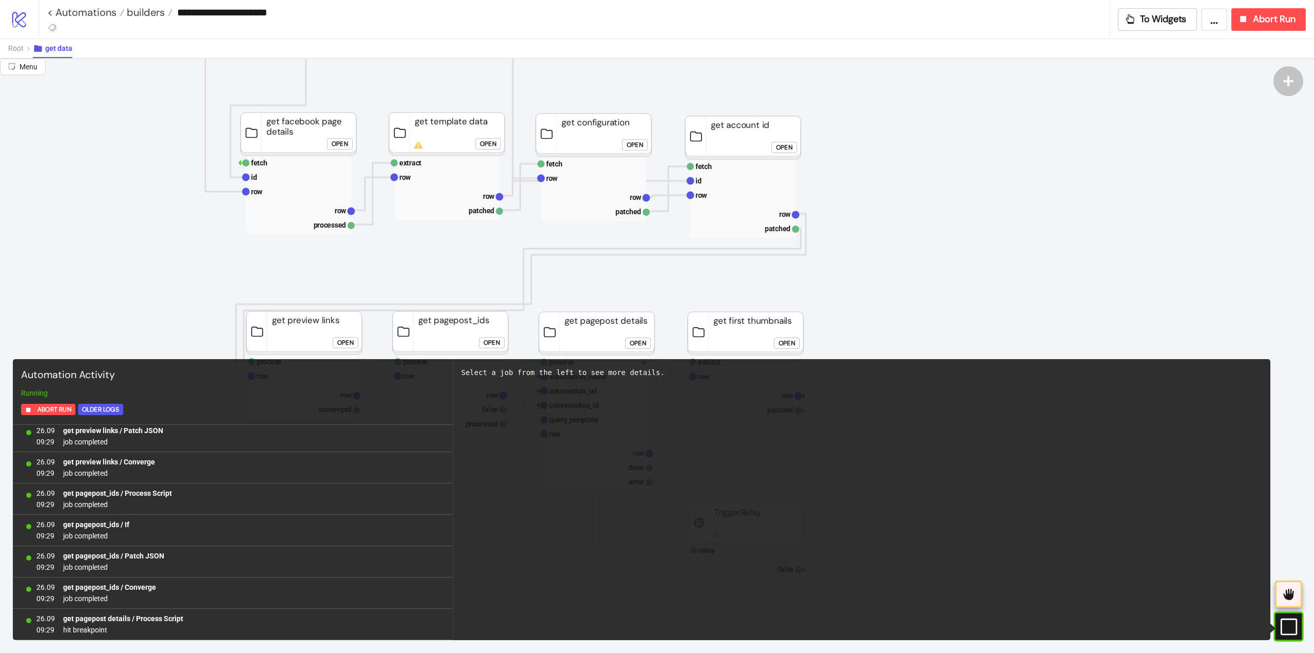
scroll to position [0, 0]
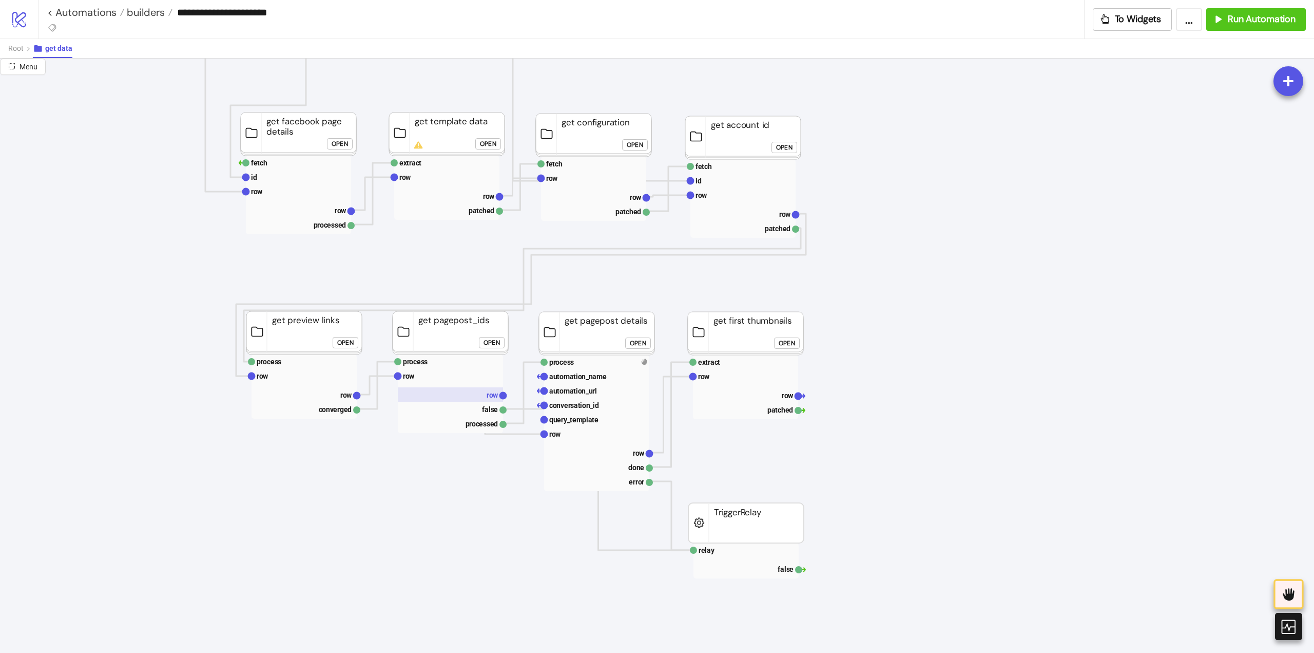
click at [488, 396] on text "row" at bounding box center [493, 395] width 12 height 8
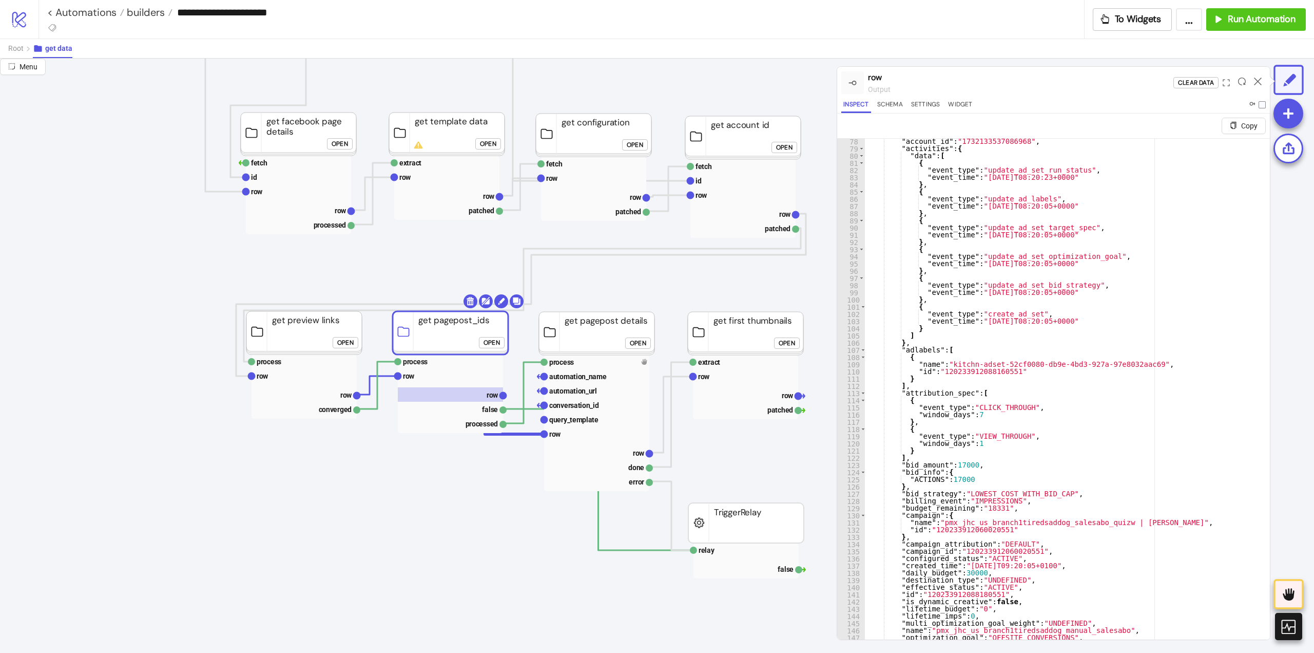
scroll to position [431, 0]
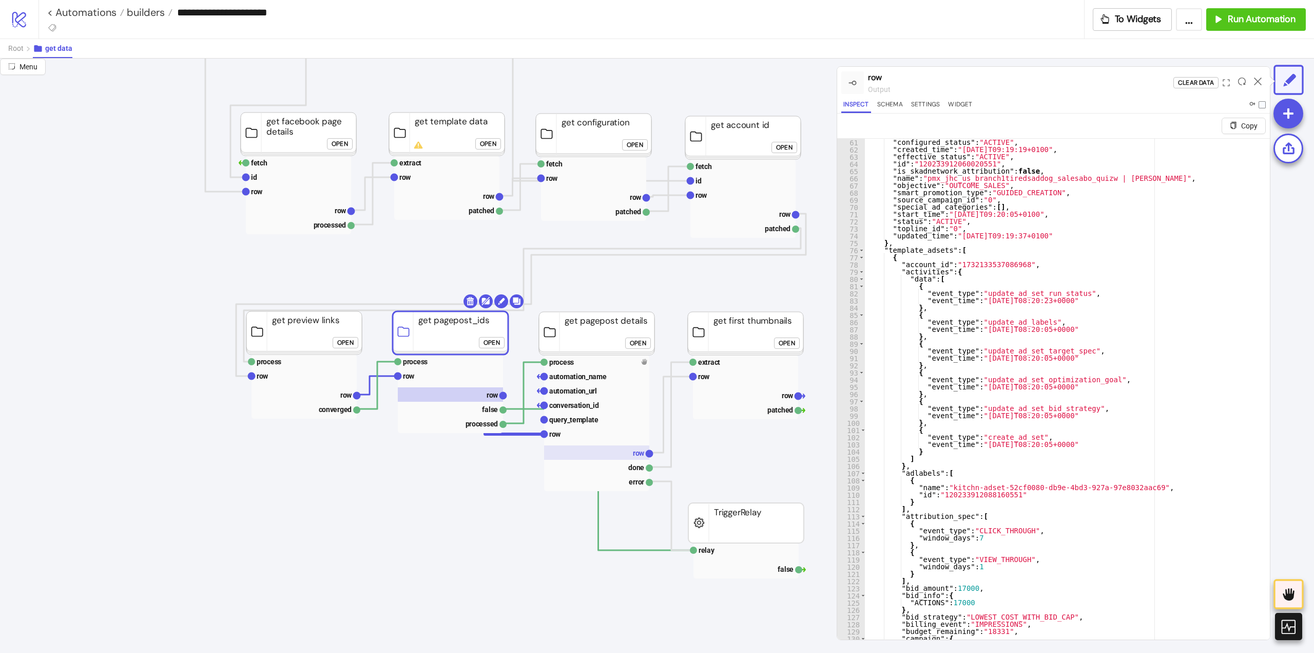
click at [622, 449] on rect at bounding box center [596, 452] width 105 height 14
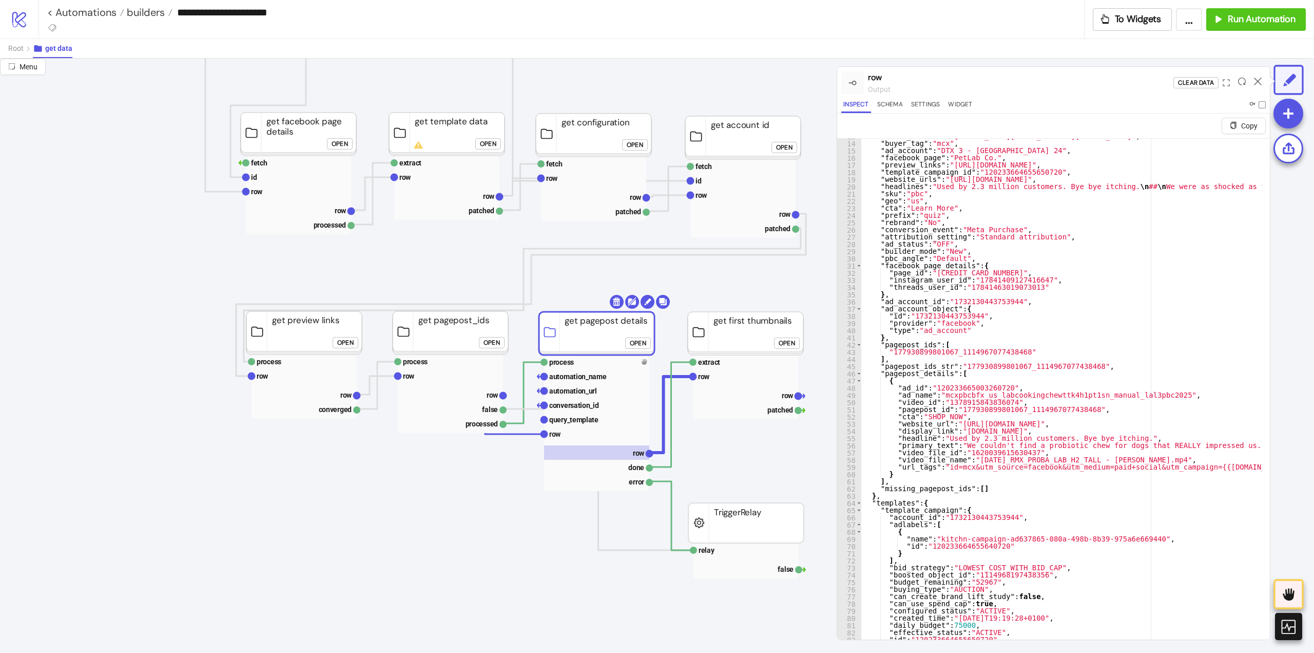
scroll to position [92, 0]
click at [640, 350] on foreignobject "Open" at bounding box center [640, 346] width 31 height 21
click at [640, 347] on div "Open" at bounding box center [638, 343] width 16 height 12
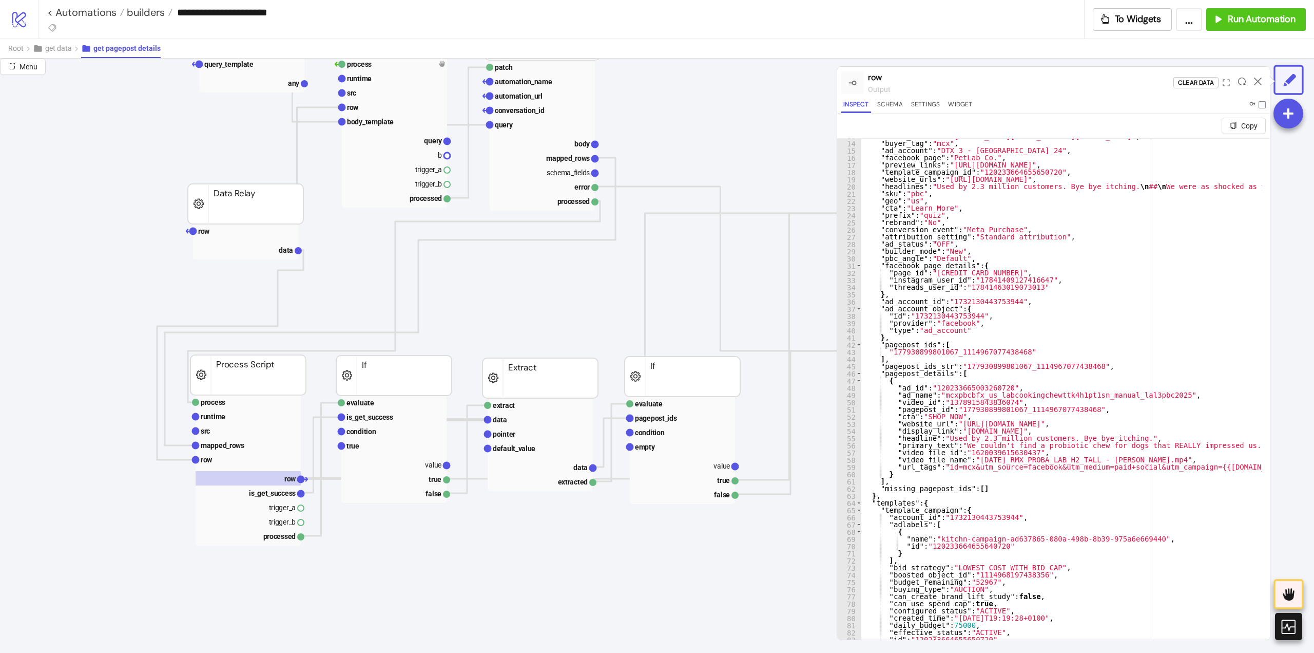
scroll to position [0, 0]
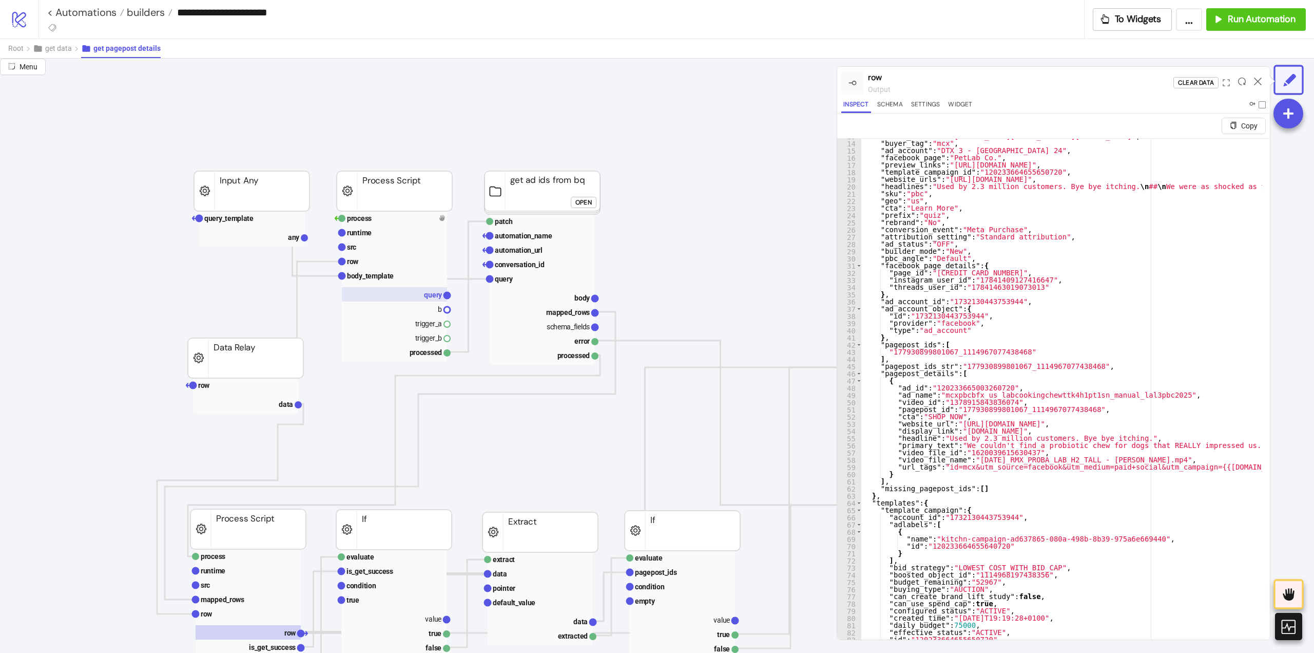
click at [411, 294] on rect at bounding box center [394, 294] width 105 height 14
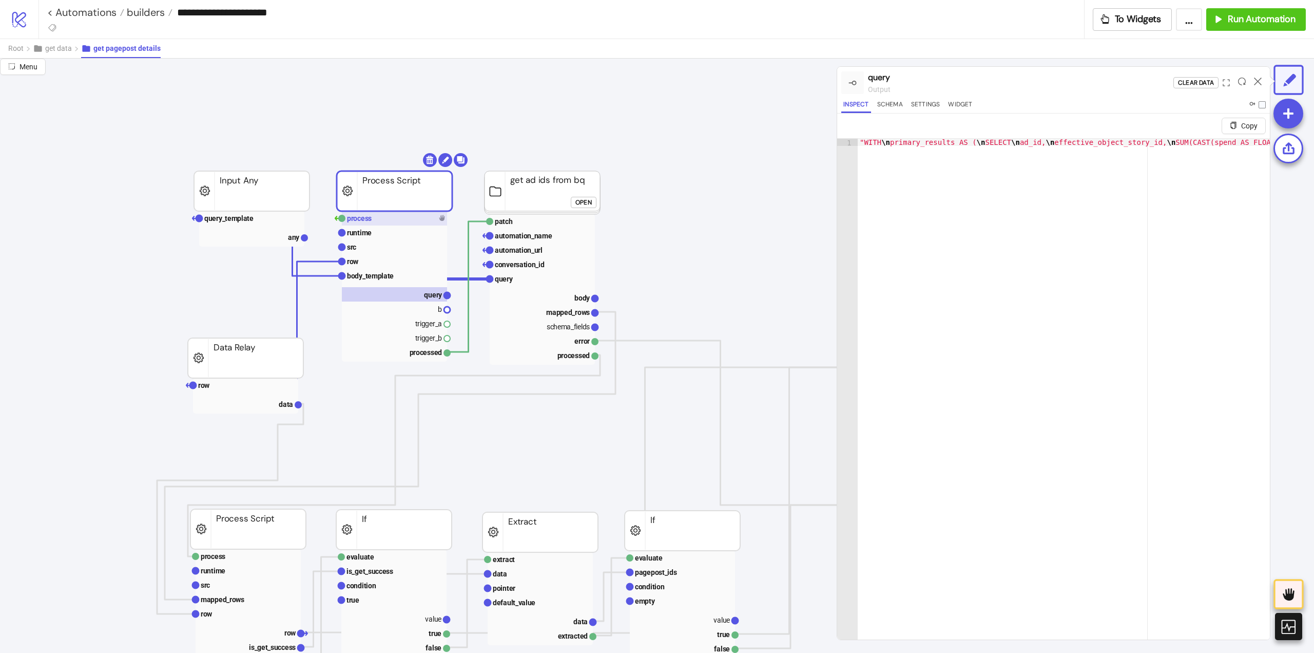
click at [372, 223] on rect at bounding box center [394, 218] width 105 height 14
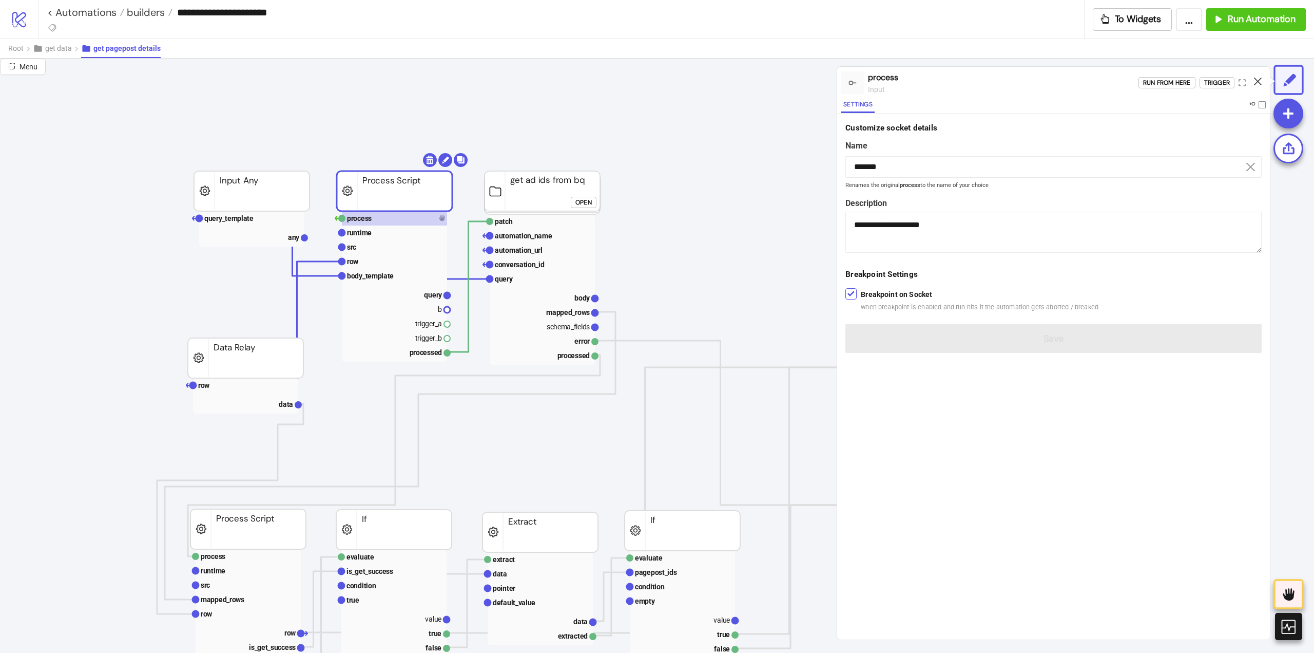
click at [1261, 79] on icon at bounding box center [1258, 82] width 8 height 8
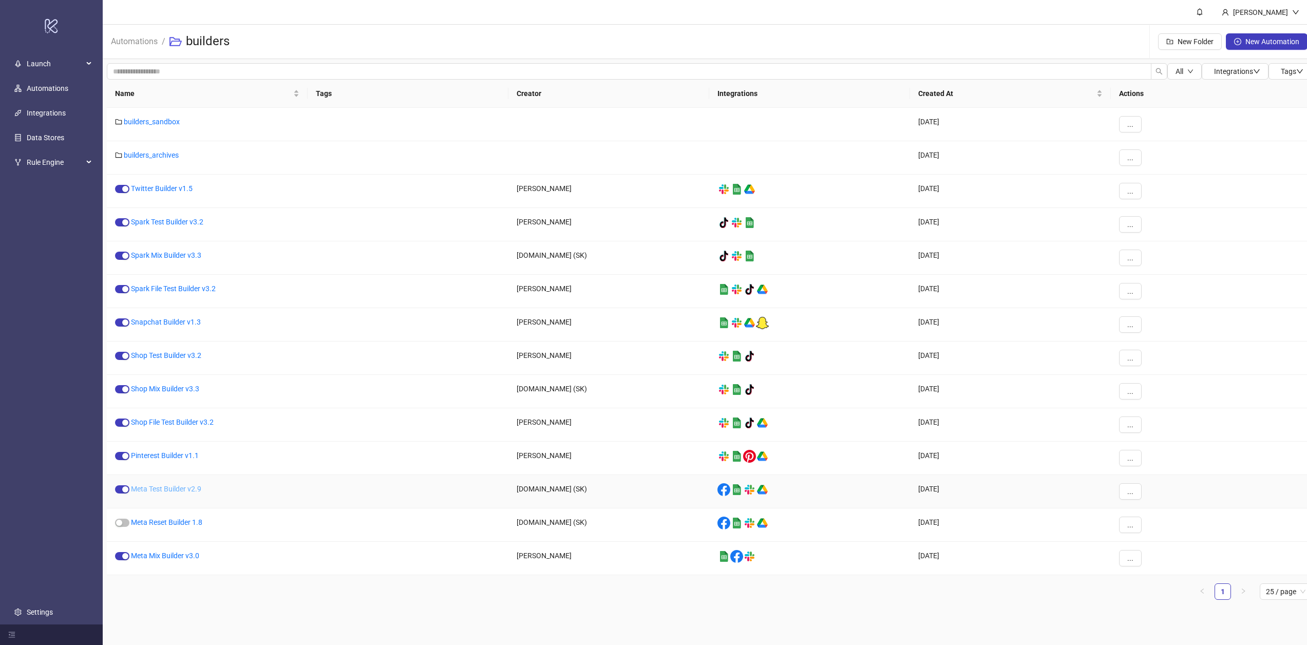
click at [156, 487] on link "Meta Test Builder v2.9" at bounding box center [166, 489] width 70 height 8
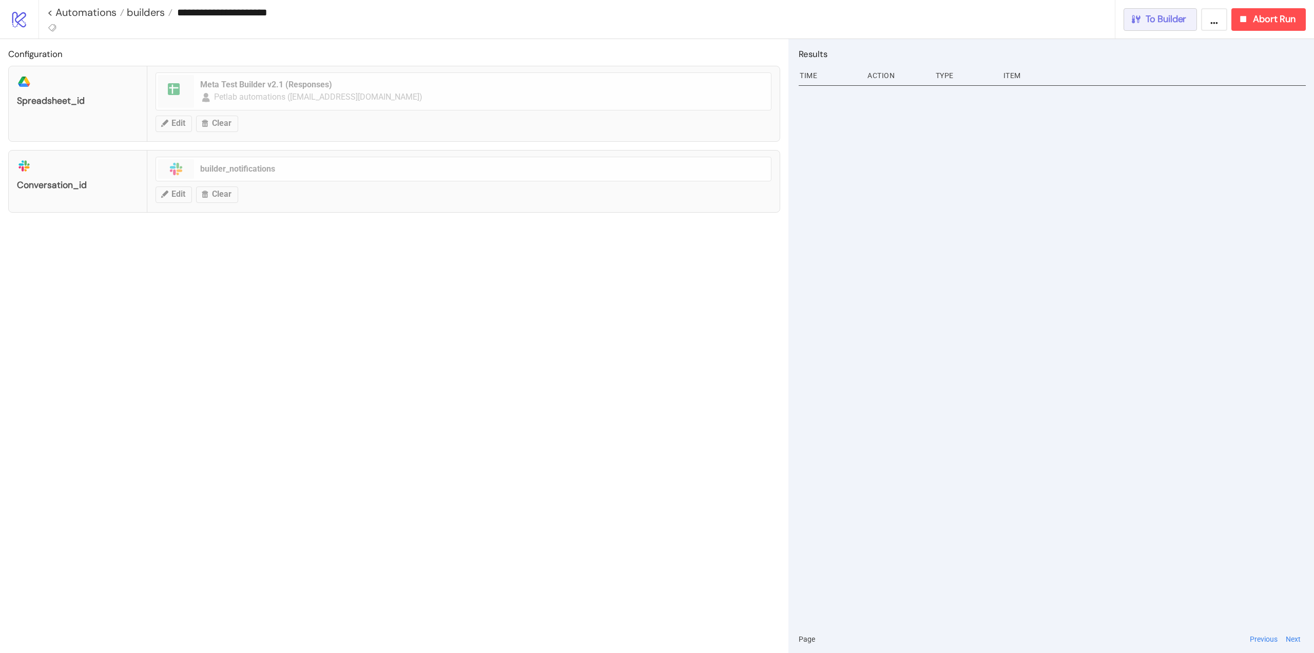
click at [1172, 24] on span "To Builder" at bounding box center [1166, 19] width 41 height 12
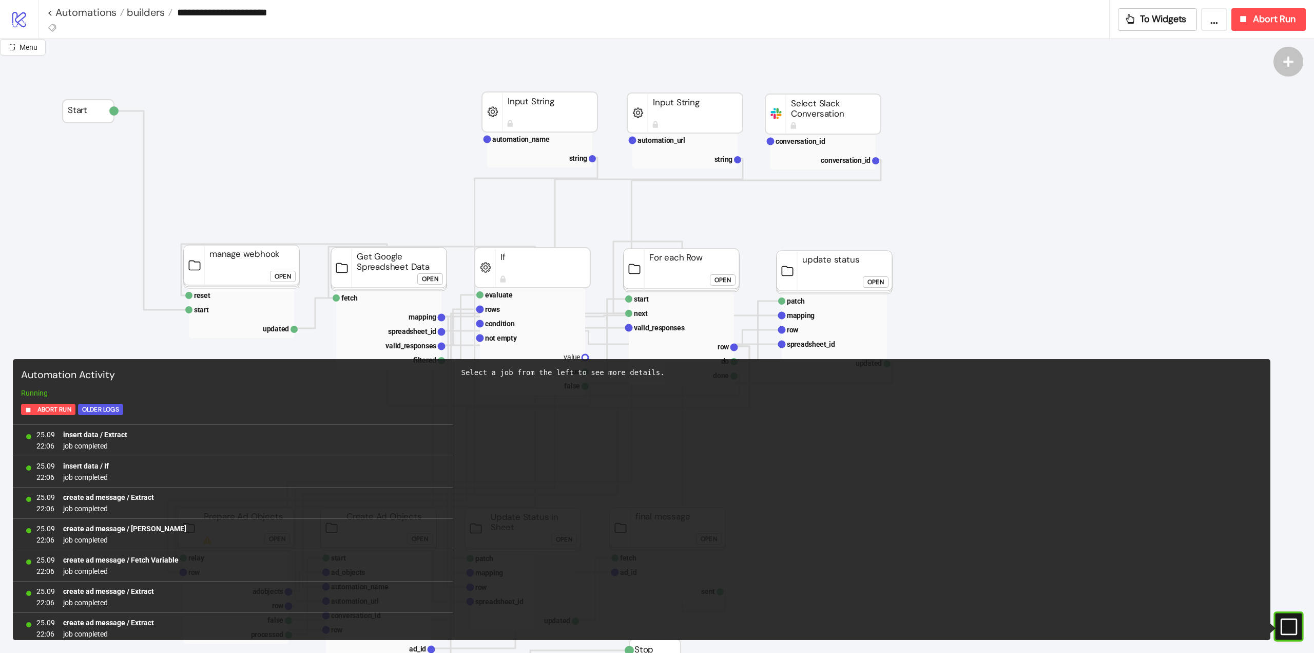
scroll to position [850, 0]
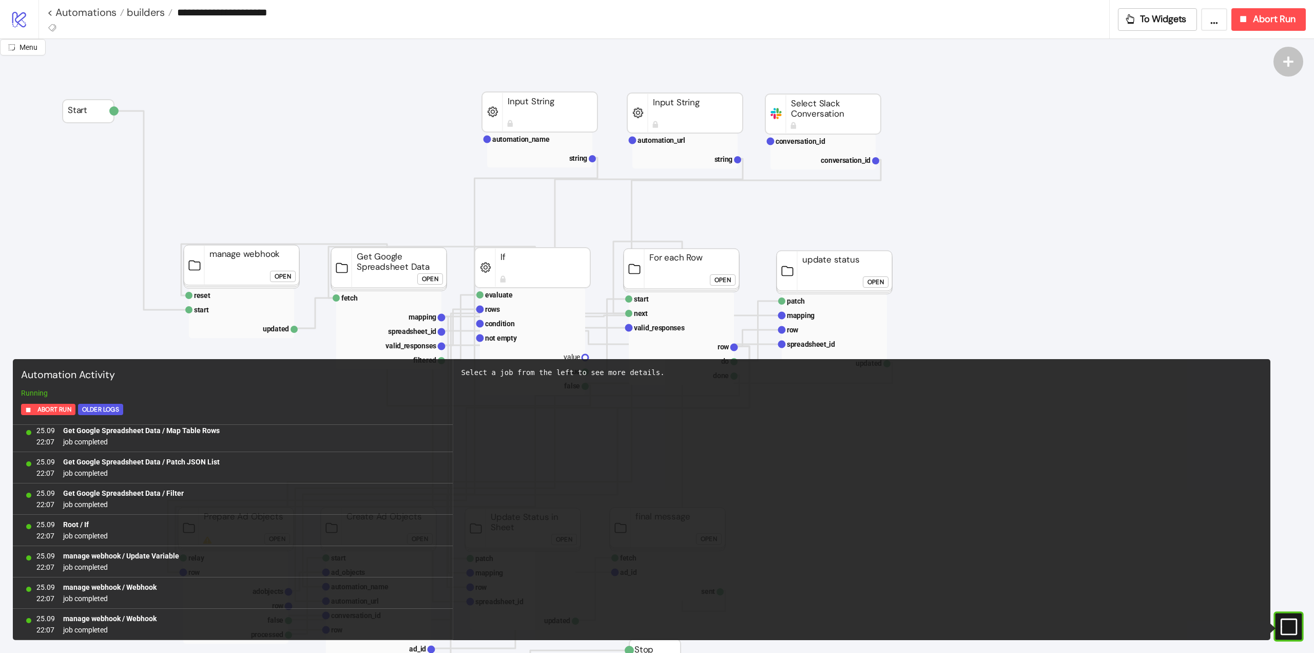
click at [1294, 626] on rect at bounding box center [1288, 626] width 15 height 15
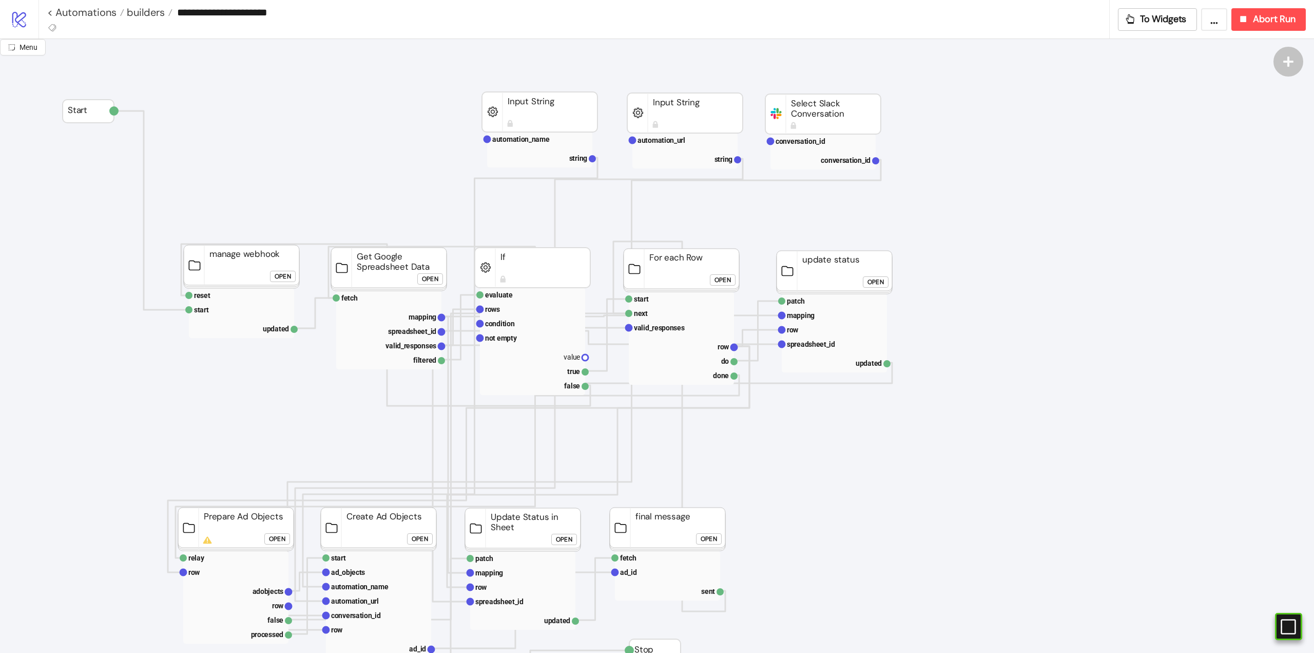
scroll to position [205, 0]
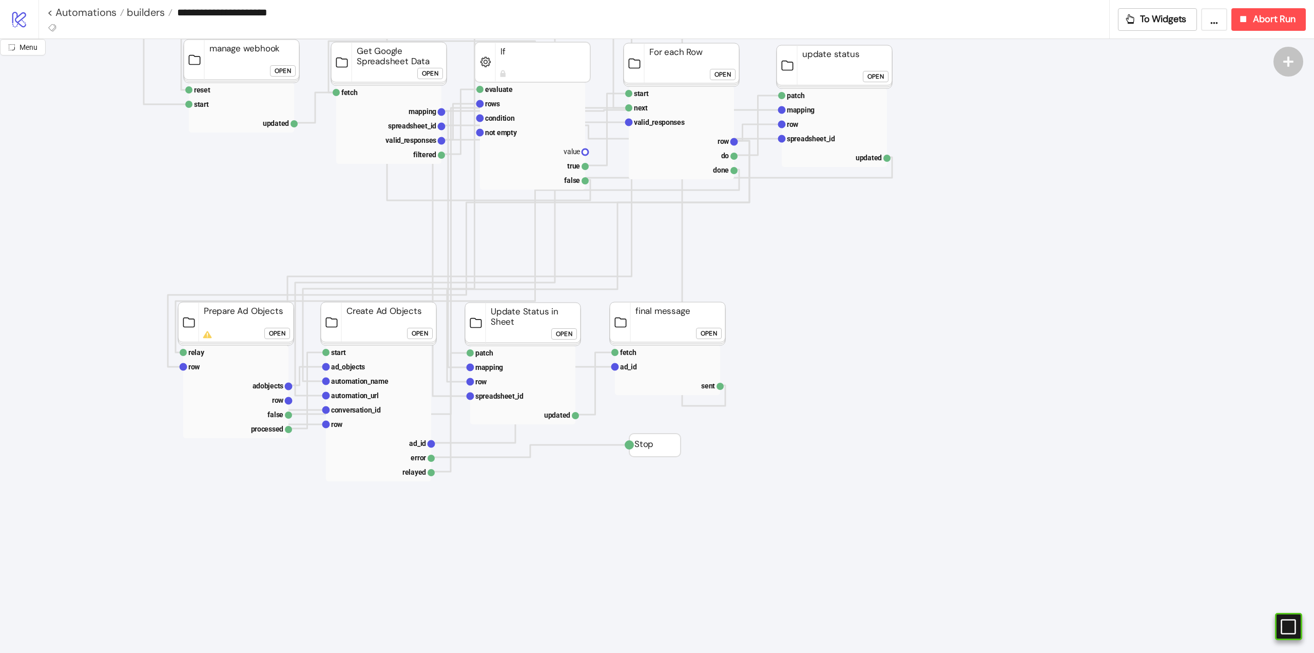
click at [414, 333] on div "Open" at bounding box center [420, 334] width 16 height 12
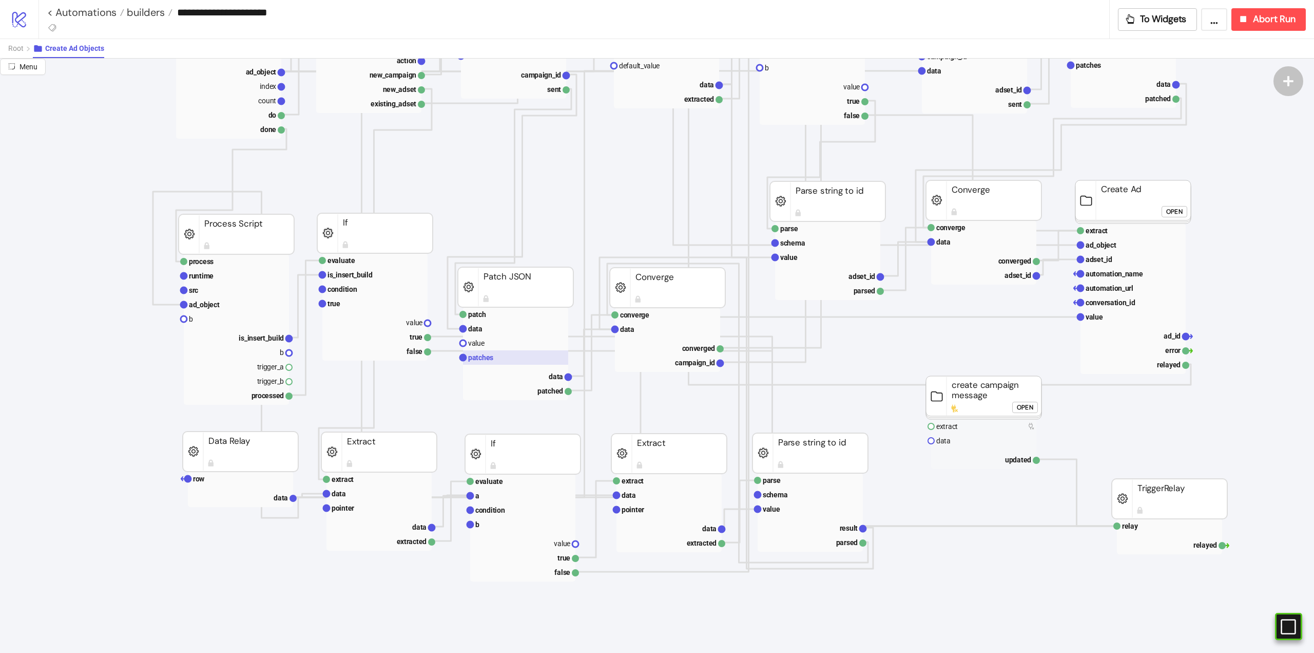
scroll to position [51, 0]
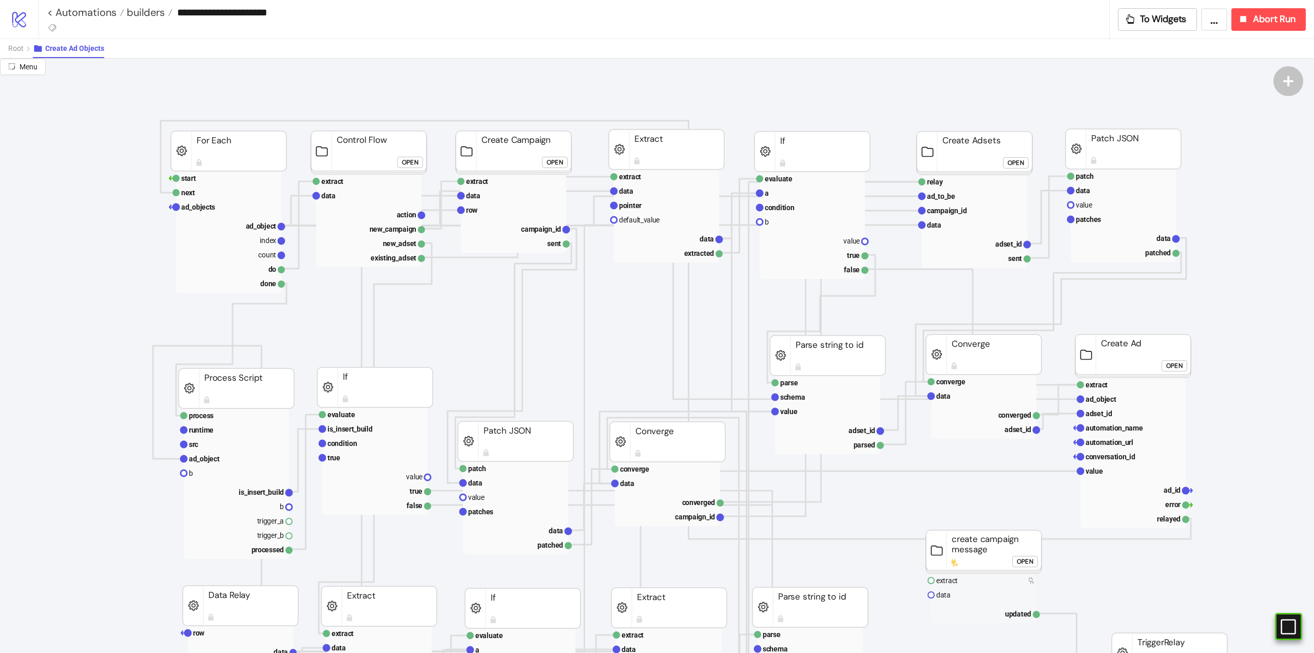
click at [1169, 364] on div "Open" at bounding box center [1174, 365] width 16 height 12
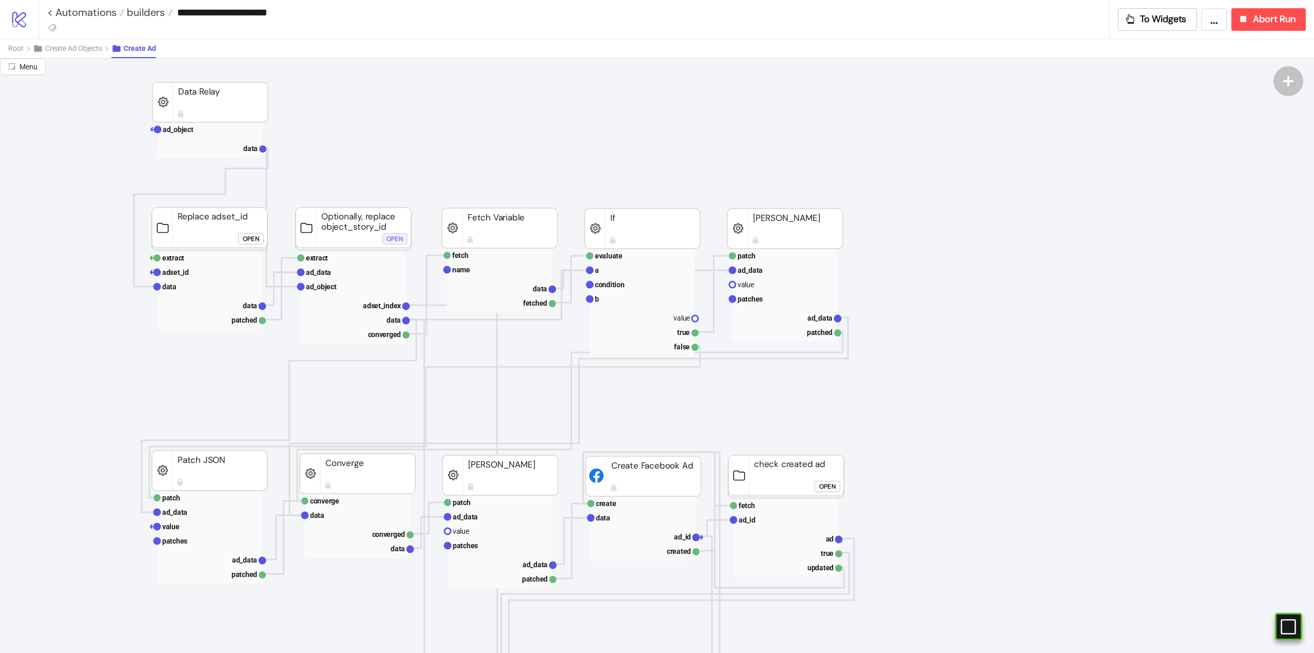
click at [386, 239] on button "Open" at bounding box center [395, 238] width 26 height 11
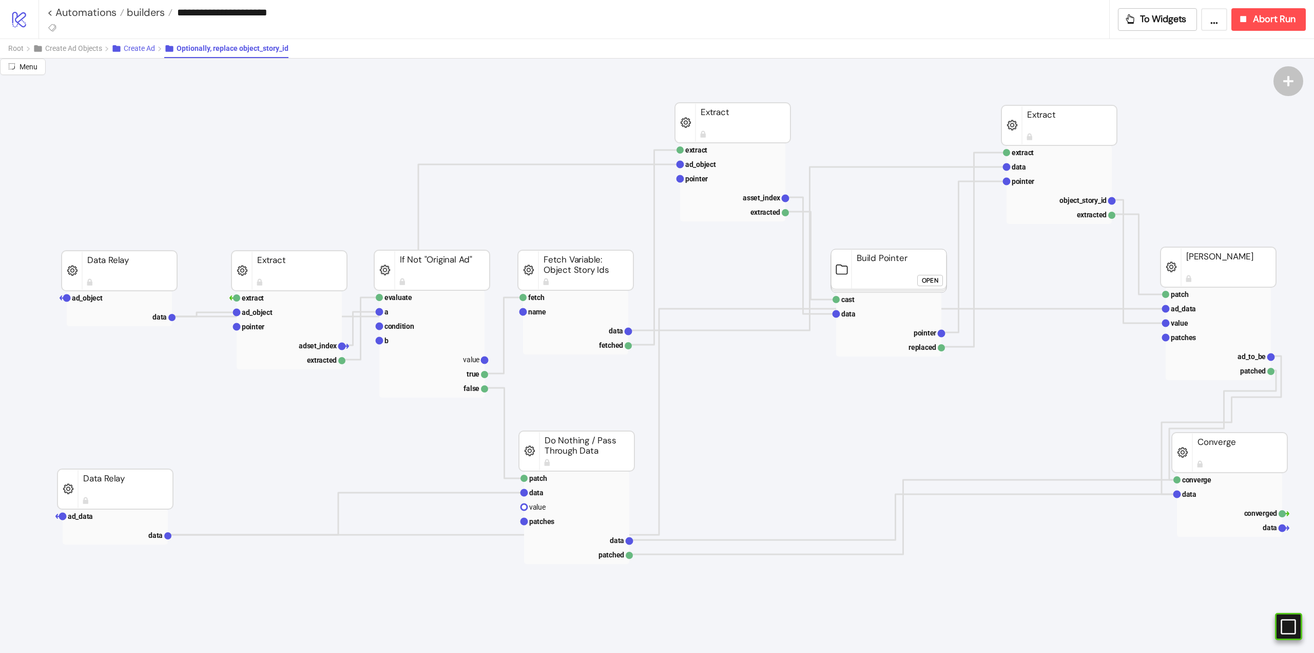
drag, startPoint x: 138, startPoint y: 46, endPoint x: 160, endPoint y: 55, distance: 23.3
click at [138, 47] on span "Create Ad" at bounding box center [139, 48] width 31 height 8
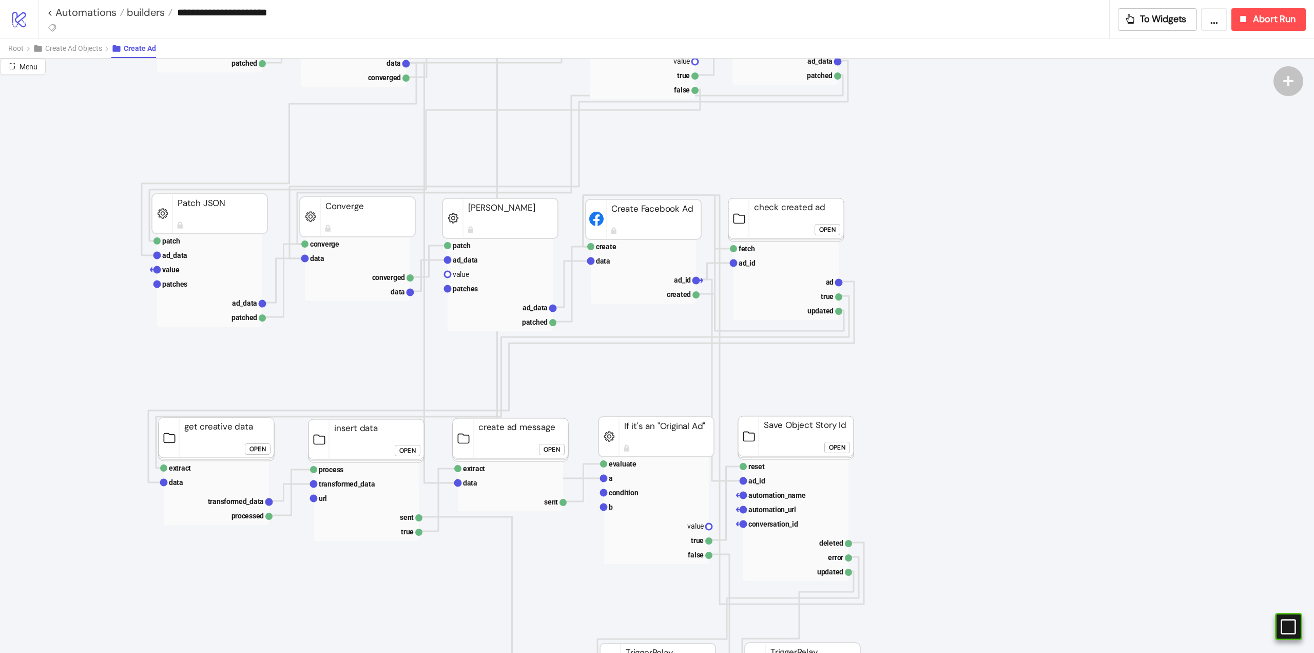
scroll to position [154, 0]
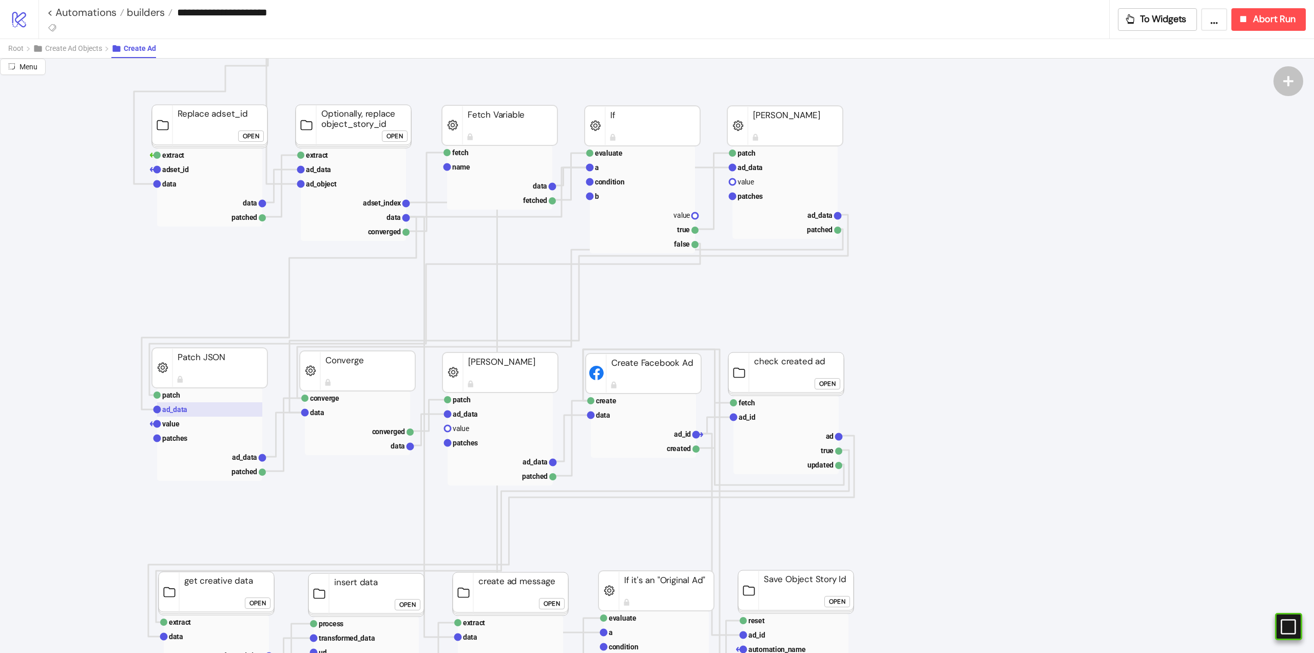
click at [180, 411] on text "ad_data" at bounding box center [174, 409] width 25 height 8
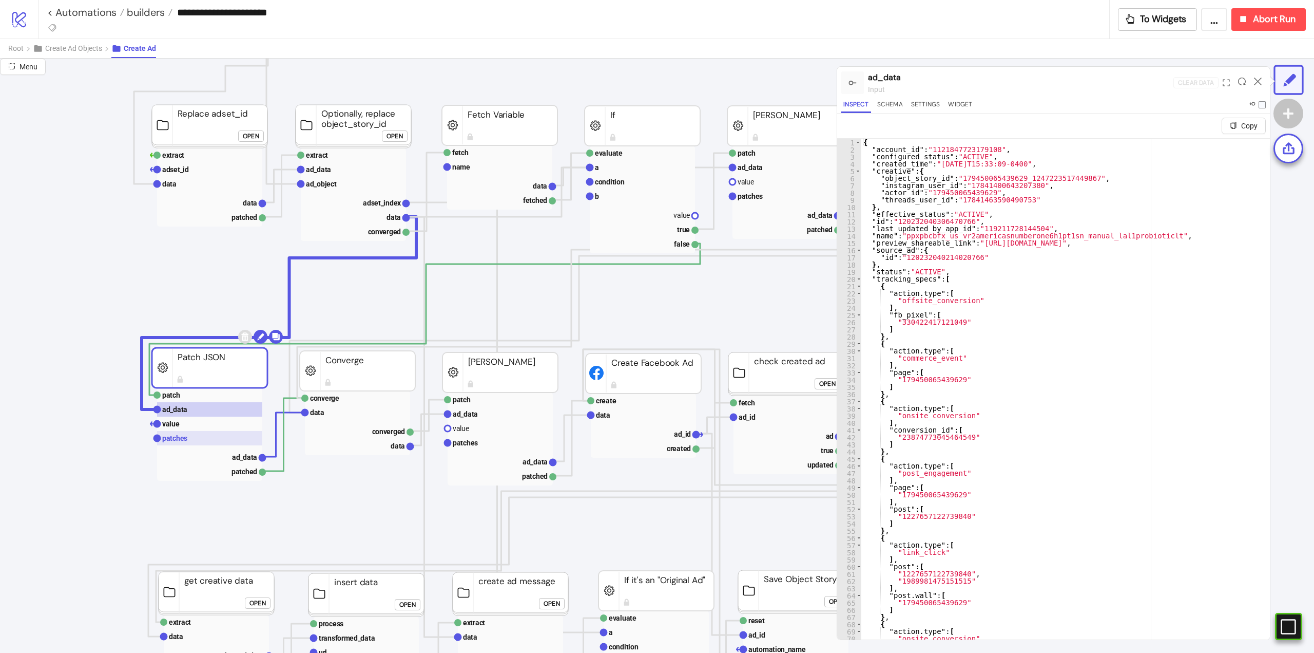
click at [189, 437] on rect at bounding box center [209, 438] width 105 height 14
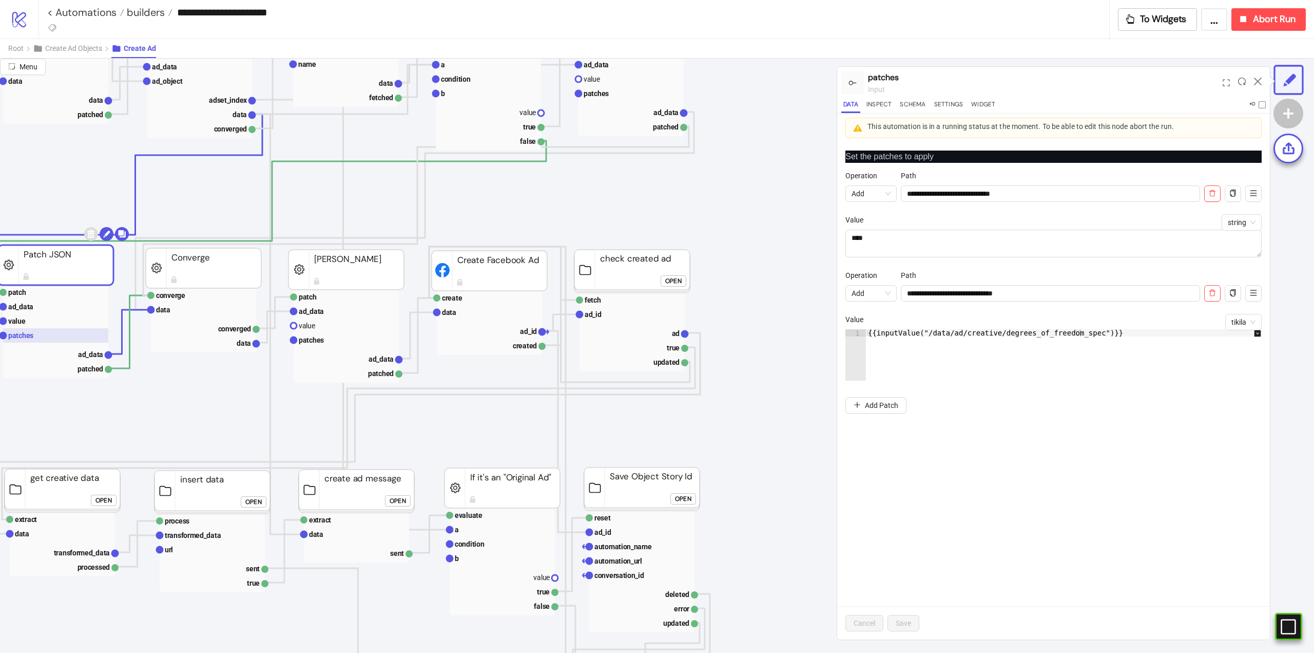
scroll to position [257, 257]
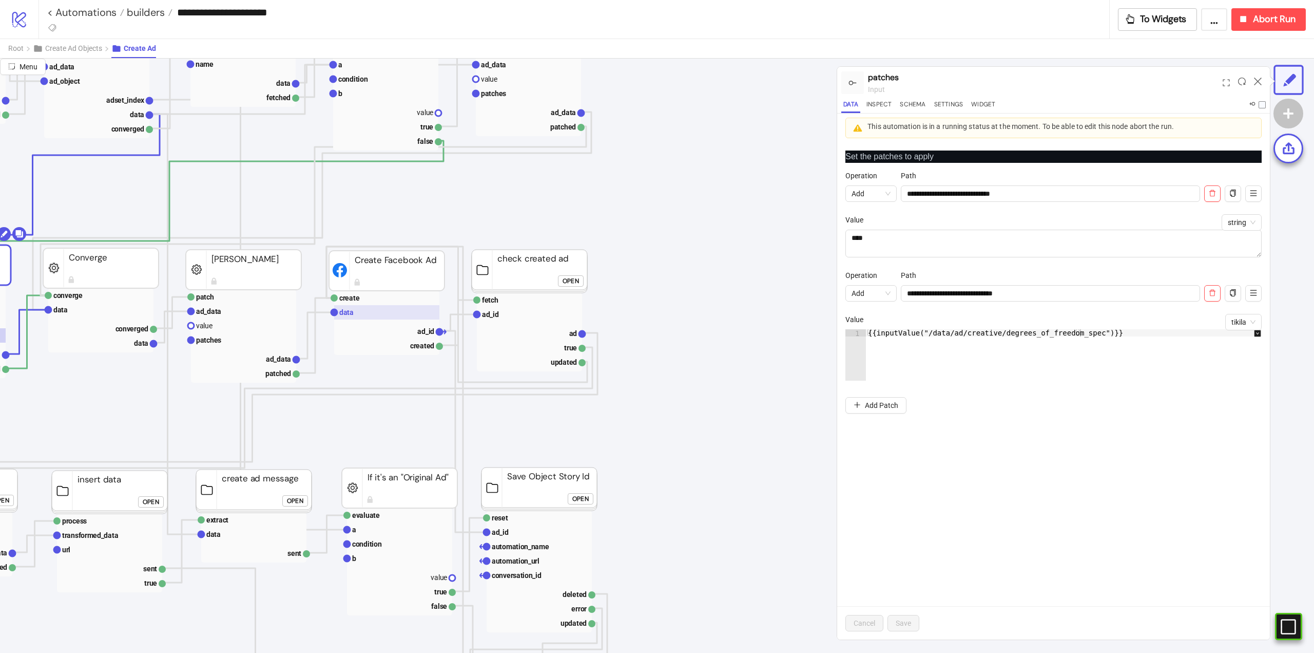
click at [345, 312] on text "data" at bounding box center [346, 312] width 14 height 8
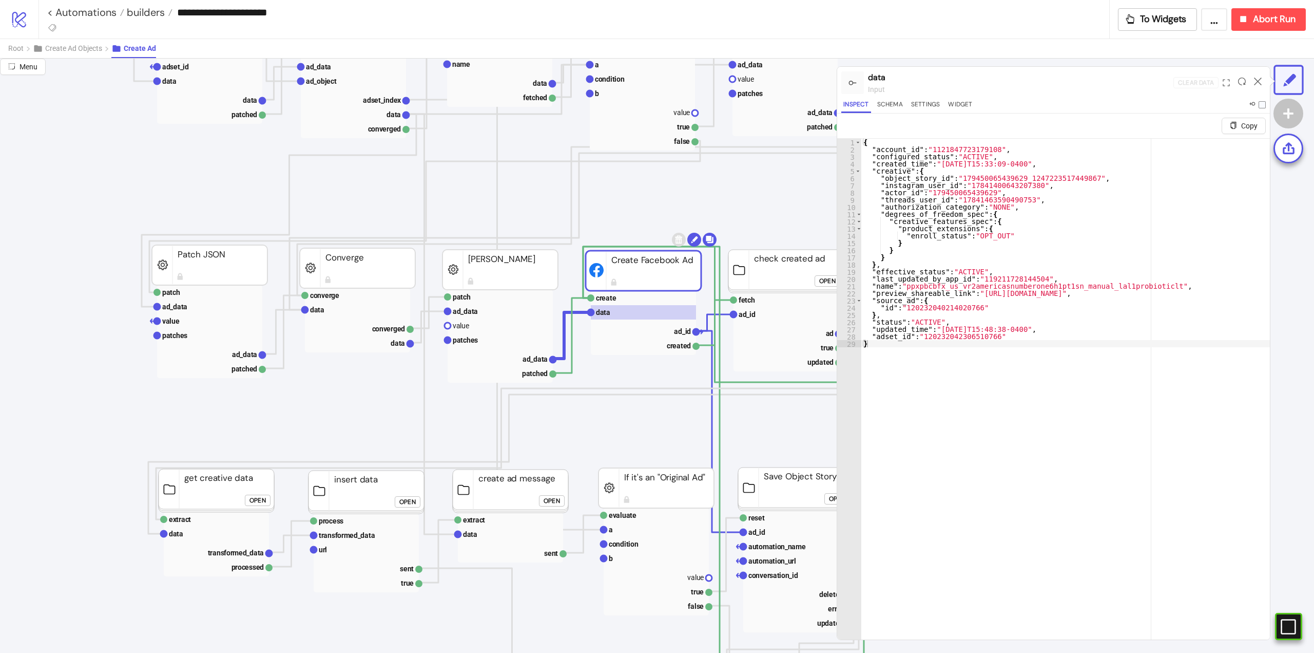
scroll to position [51, 0]
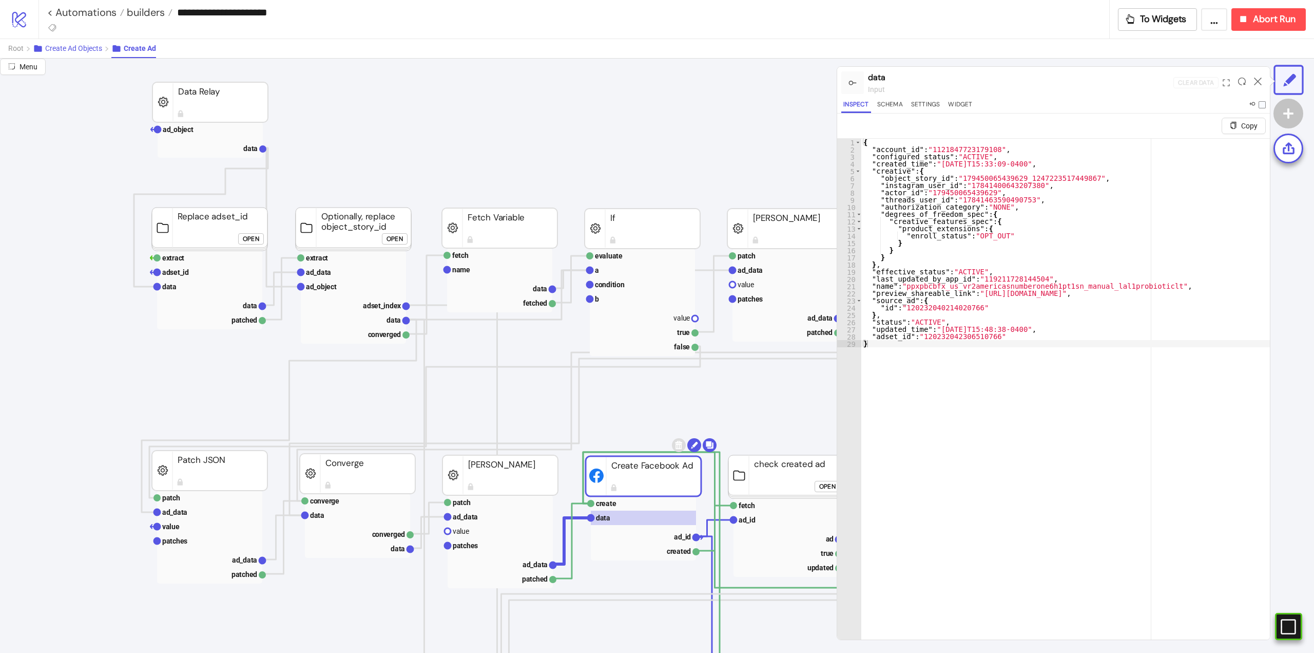
click at [88, 43] on button "Create Ad Objects" at bounding box center [72, 48] width 79 height 19
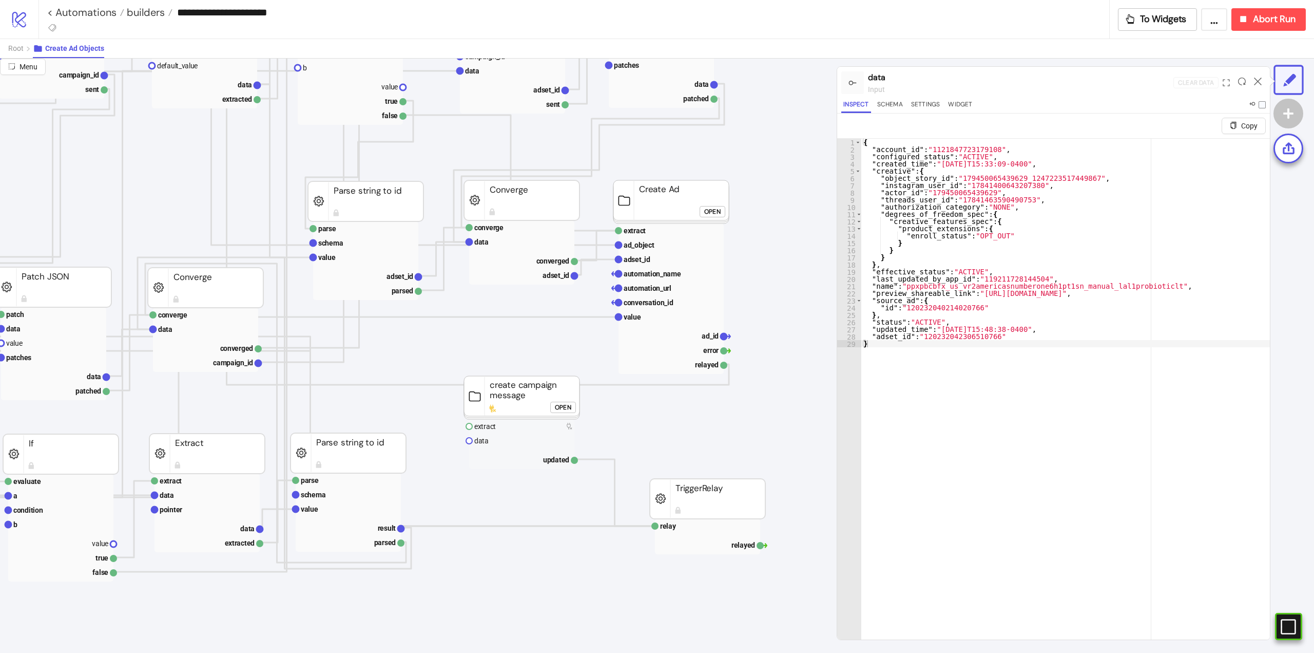
scroll to position [0, 462]
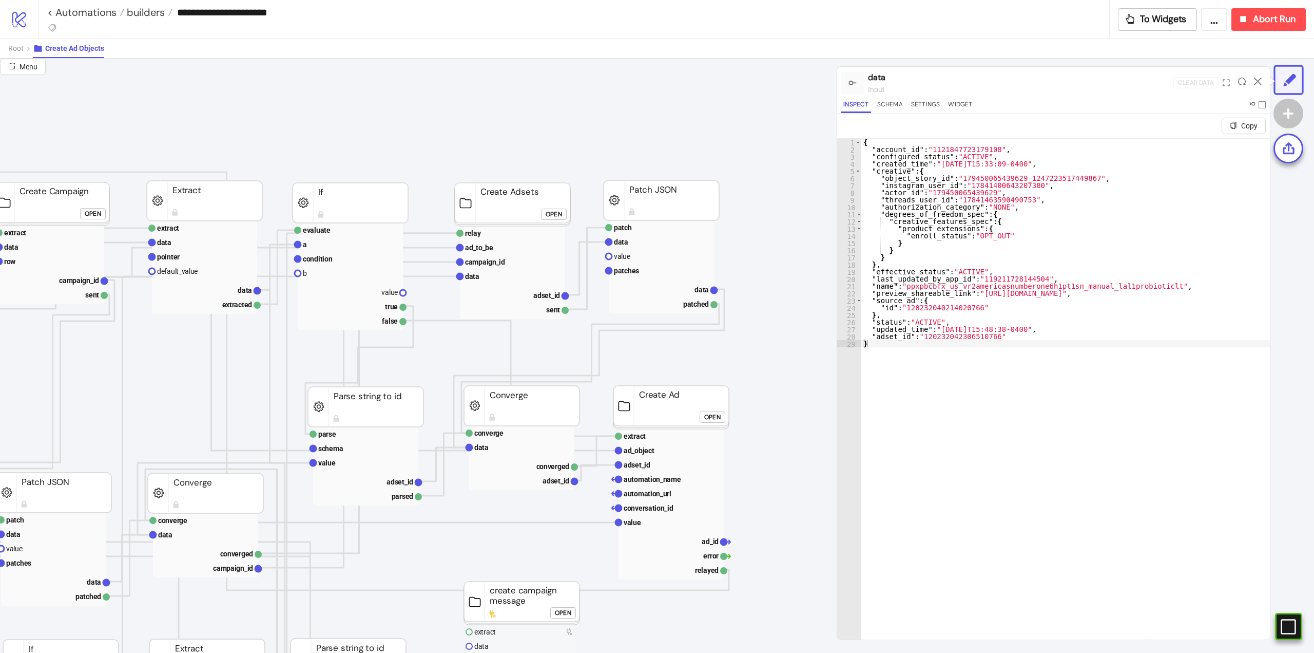
click at [718, 414] on div "Open" at bounding box center [712, 417] width 16 height 12
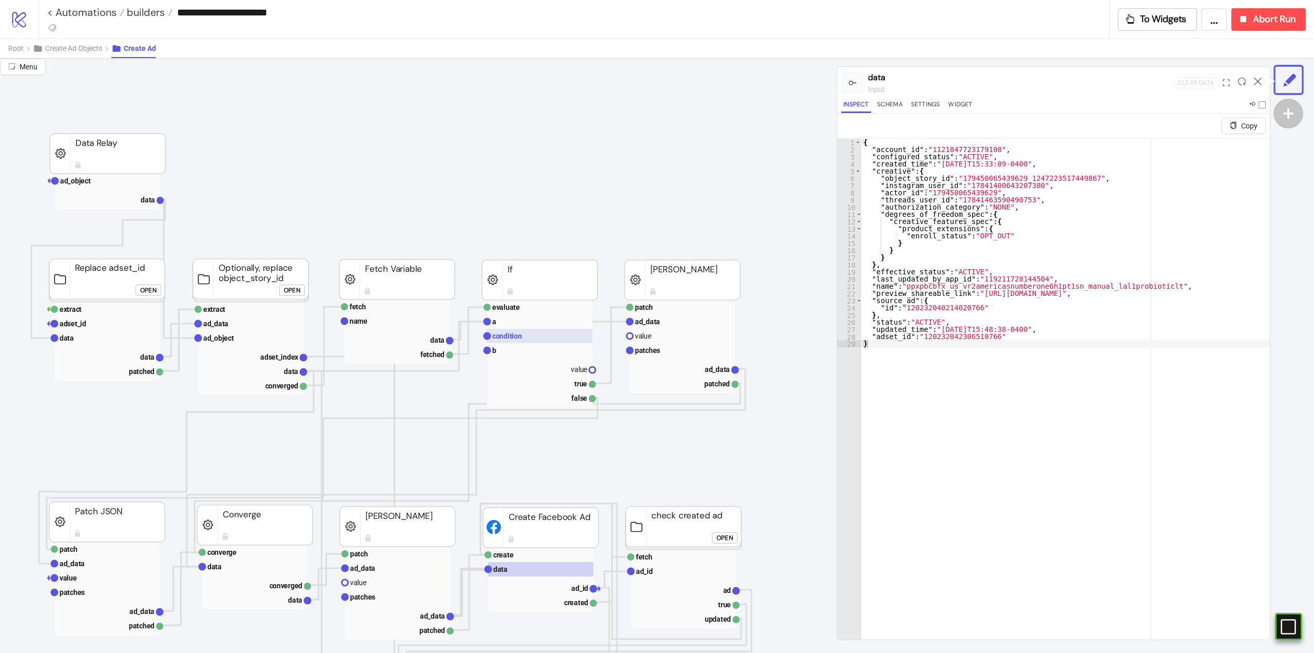
scroll to position [0, 0]
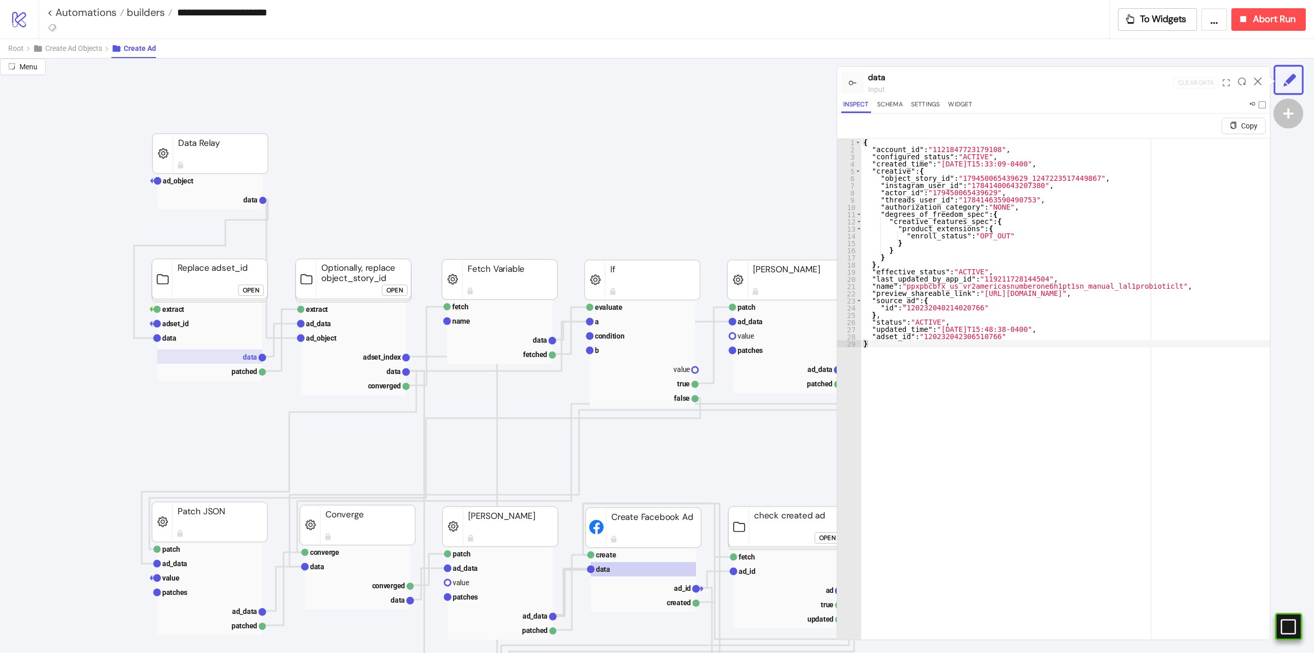
click at [247, 351] on rect at bounding box center [209, 356] width 105 height 14
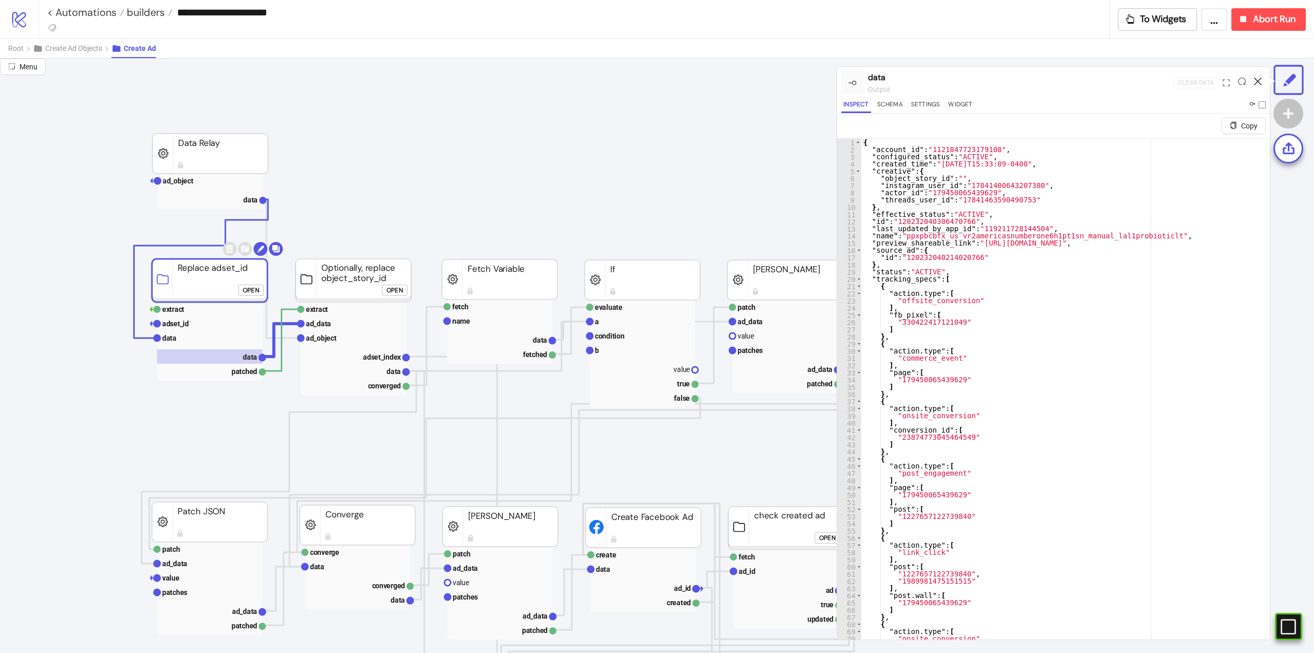
click at [1256, 80] on icon at bounding box center [1258, 82] width 8 height 8
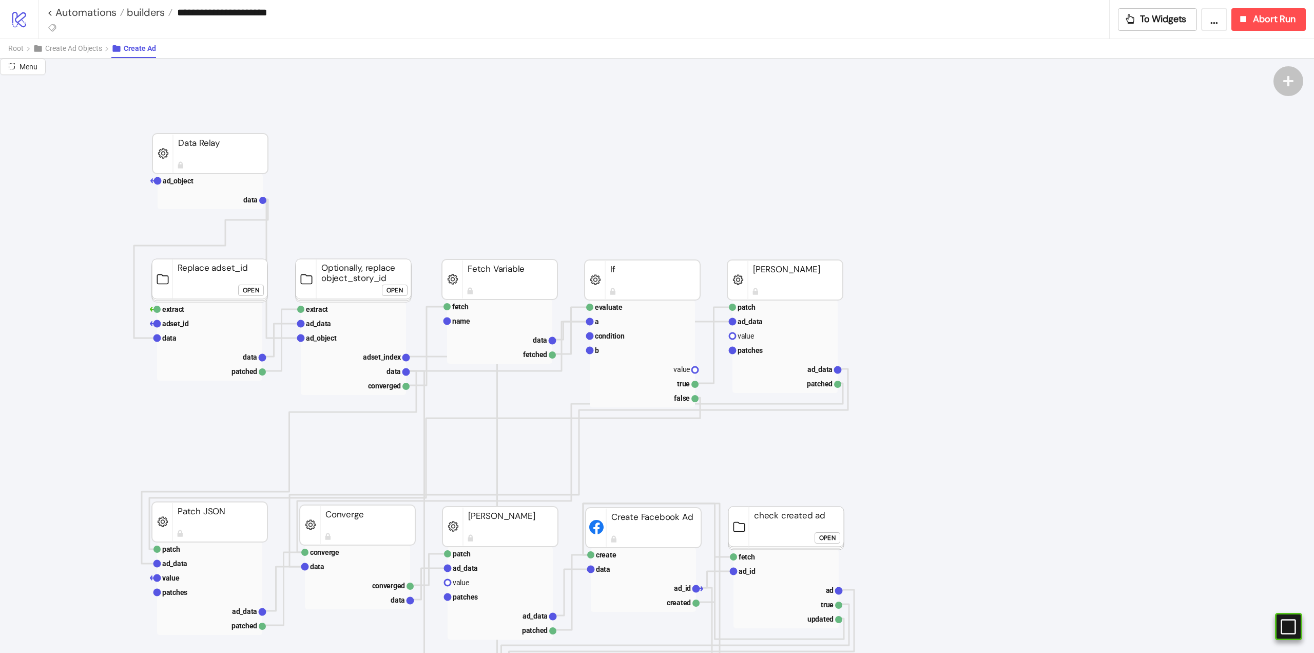
scroll to position [103, 0]
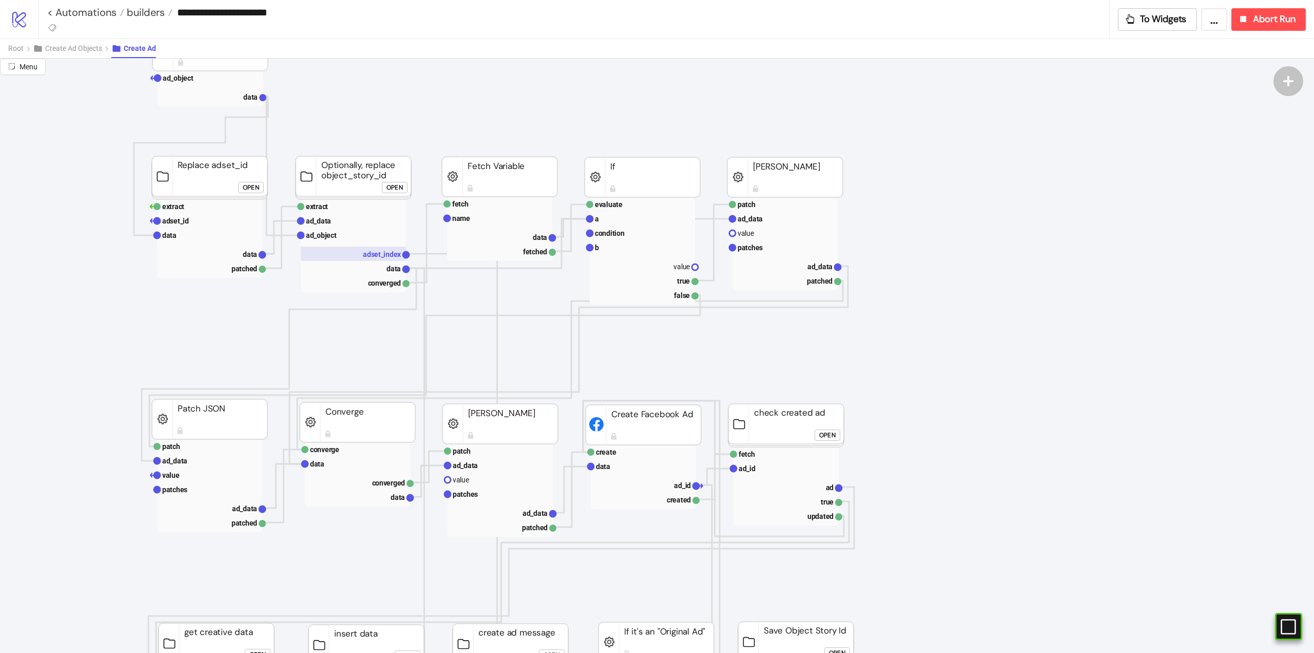
click at [374, 257] on text "adset_index" at bounding box center [382, 254] width 39 height 8
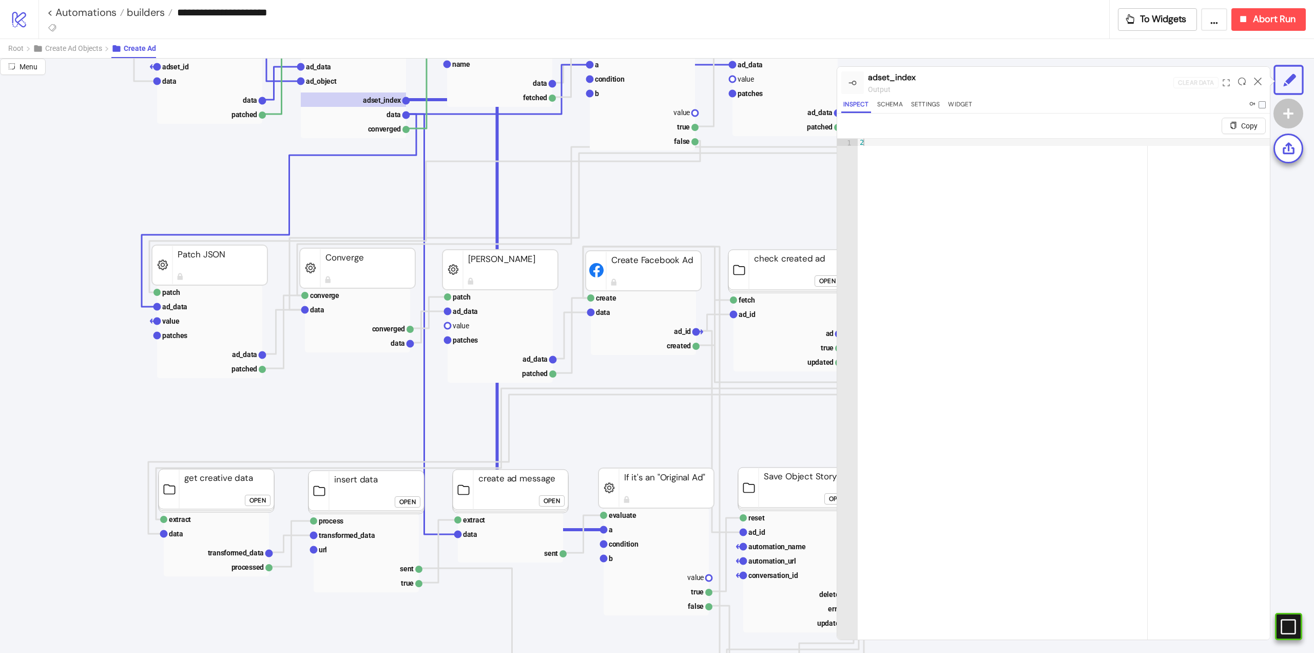
scroll to position [308, 0]
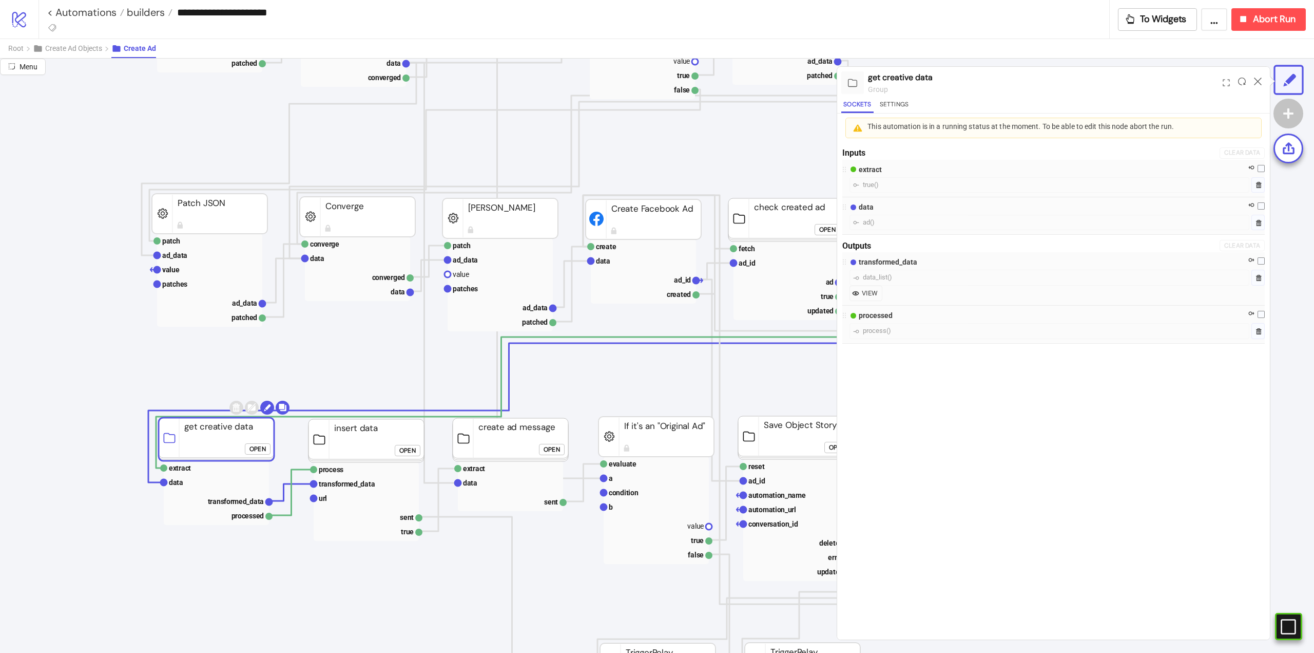
click at [207, 443] on rect at bounding box center [217, 438] width 116 height 43
click at [250, 515] on rect at bounding box center [216, 515] width 105 height 14
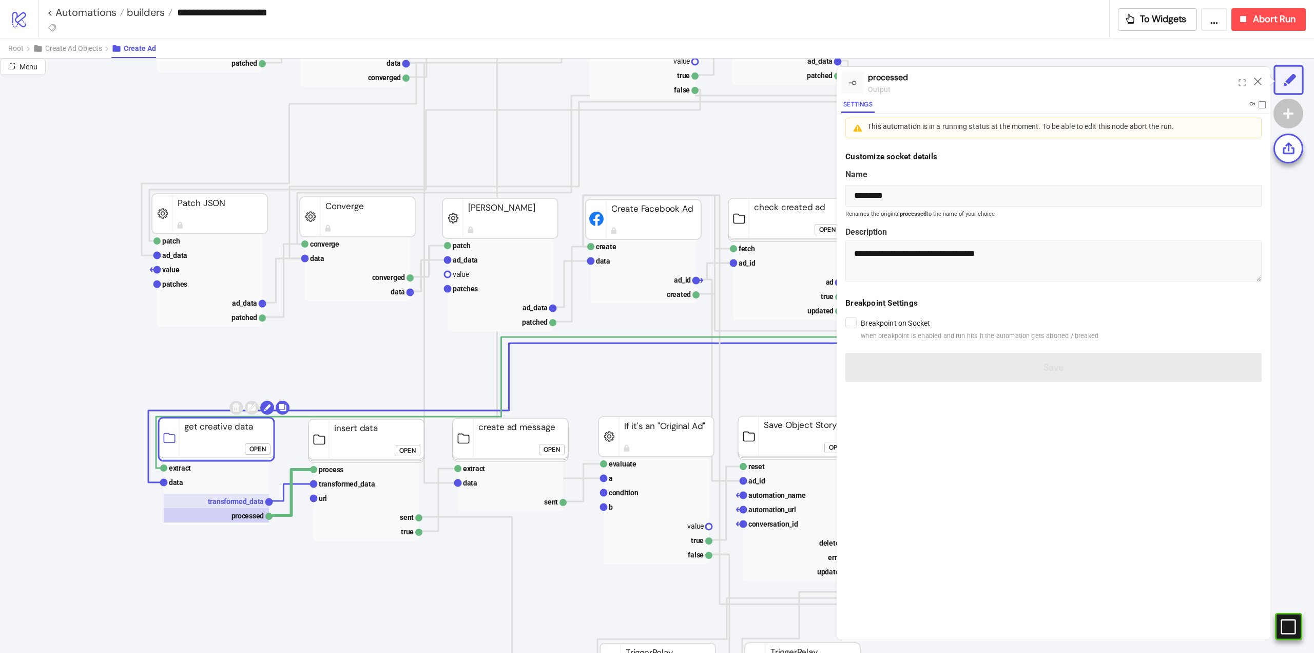
click at [237, 502] on text "transformed_data" at bounding box center [236, 501] width 56 height 8
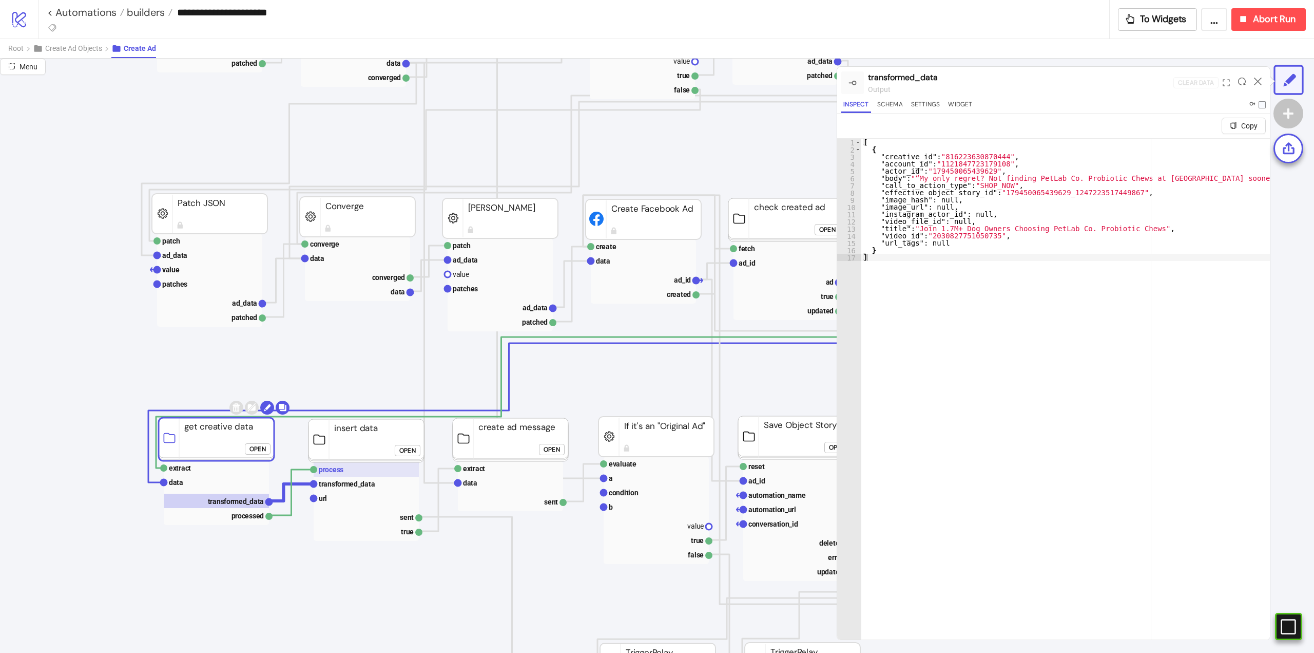
scroll to position [308, 154]
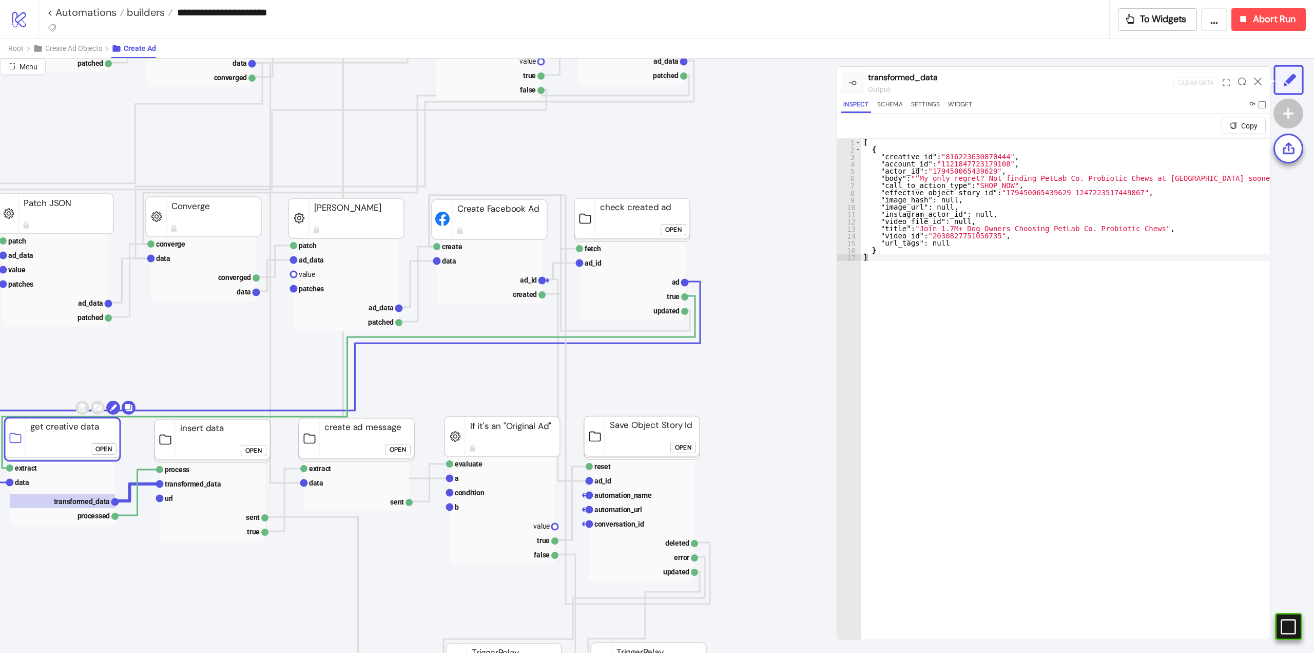
click at [349, 444] on rect at bounding box center [357, 439] width 116 height 43
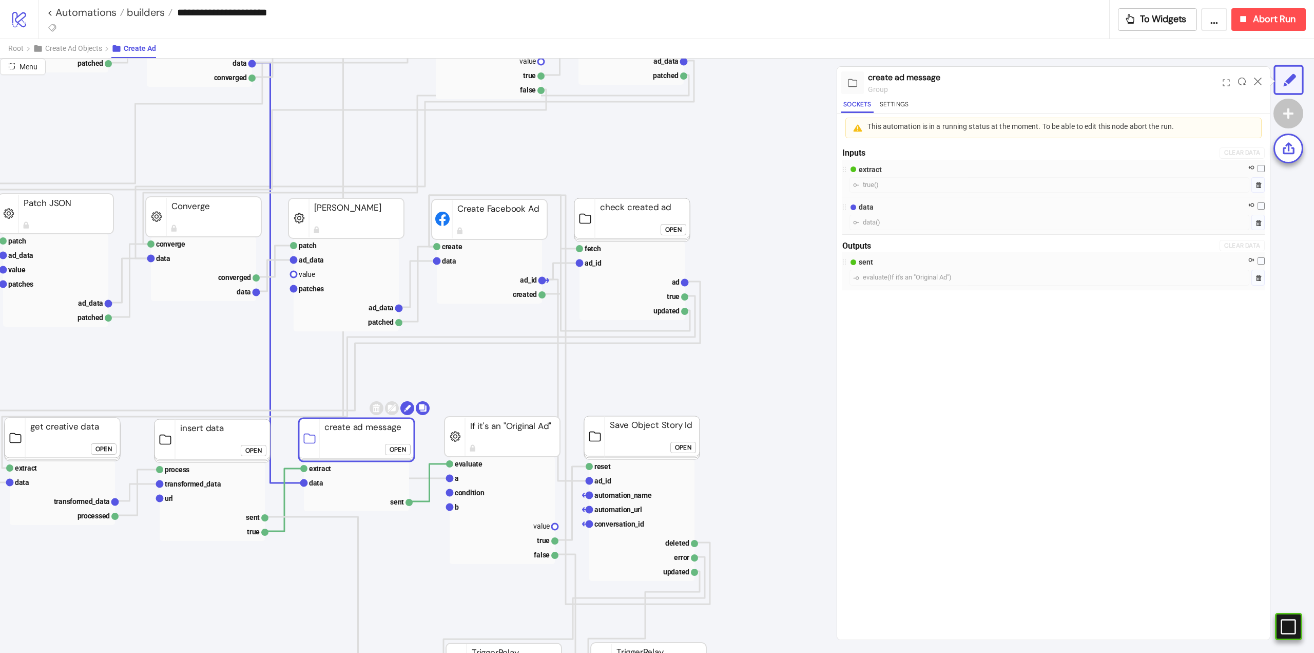
click at [627, 440] on rect at bounding box center [642, 437] width 116 height 43
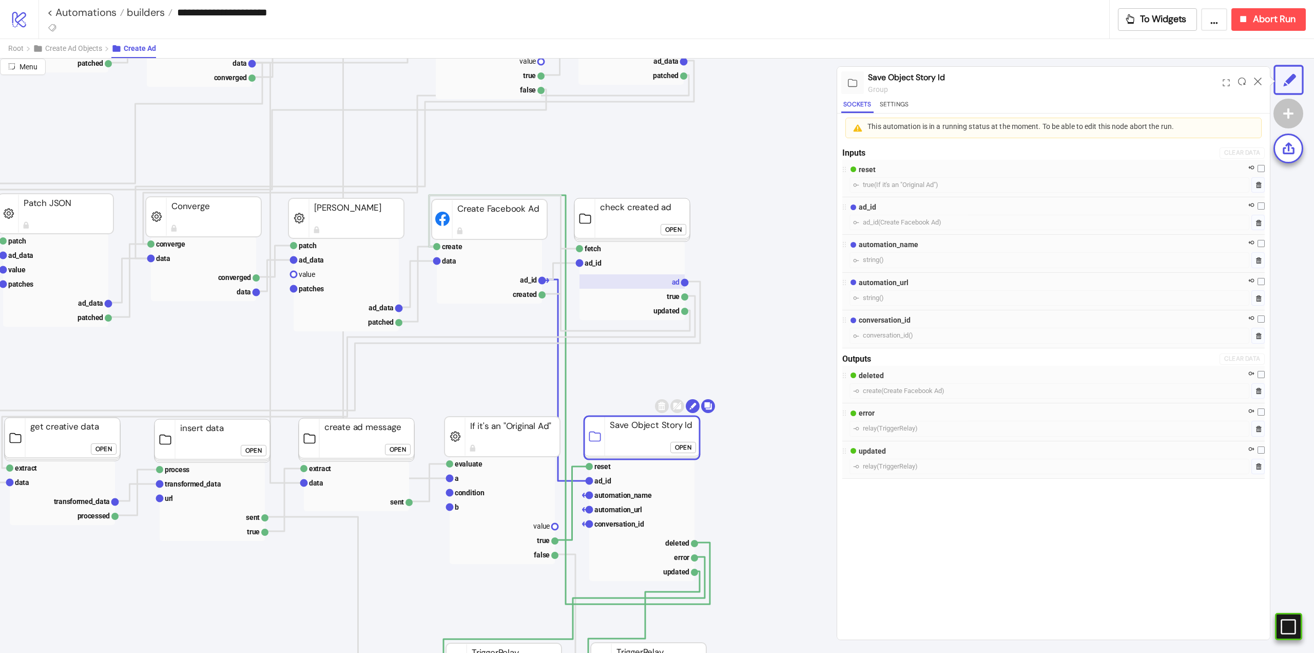
scroll to position [154, 154]
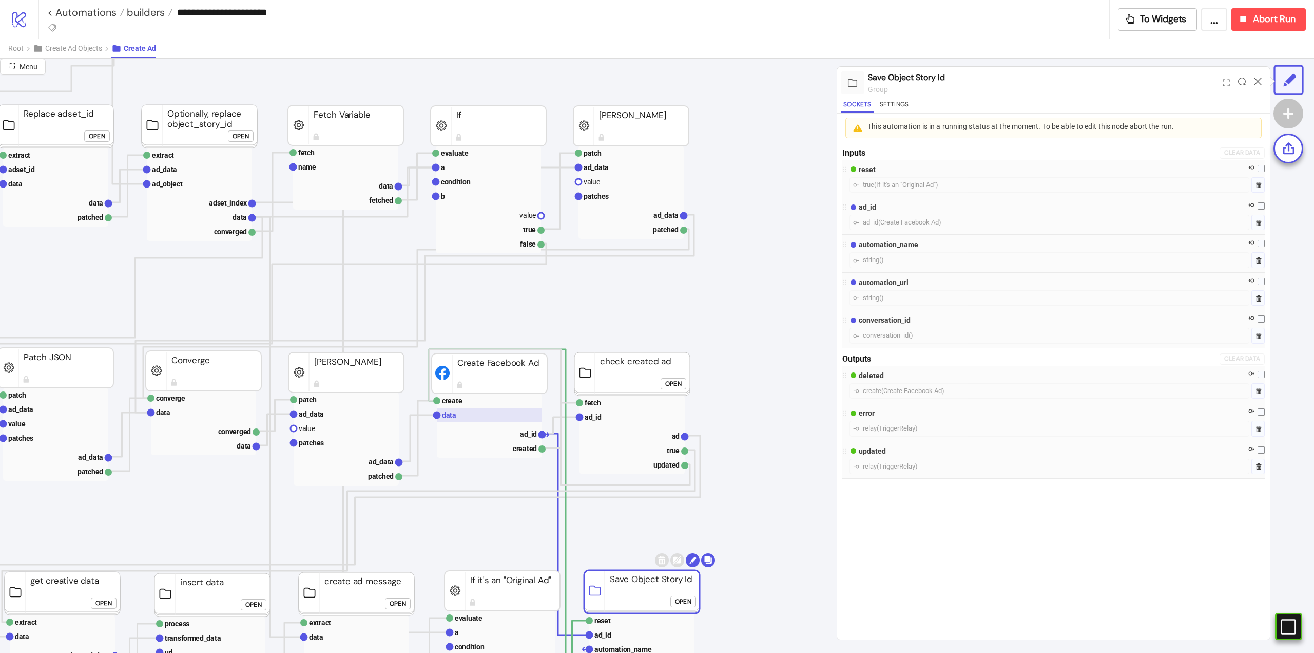
click at [469, 414] on rect at bounding box center [489, 415] width 105 height 14
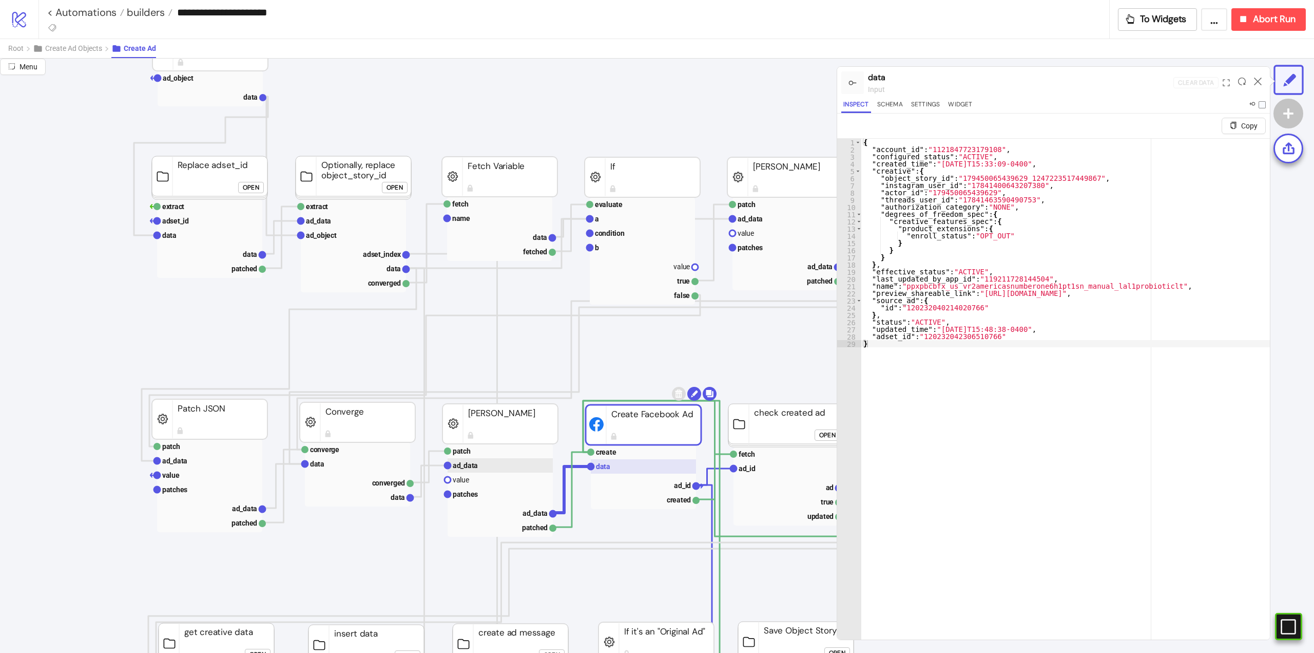
scroll to position [154, 0]
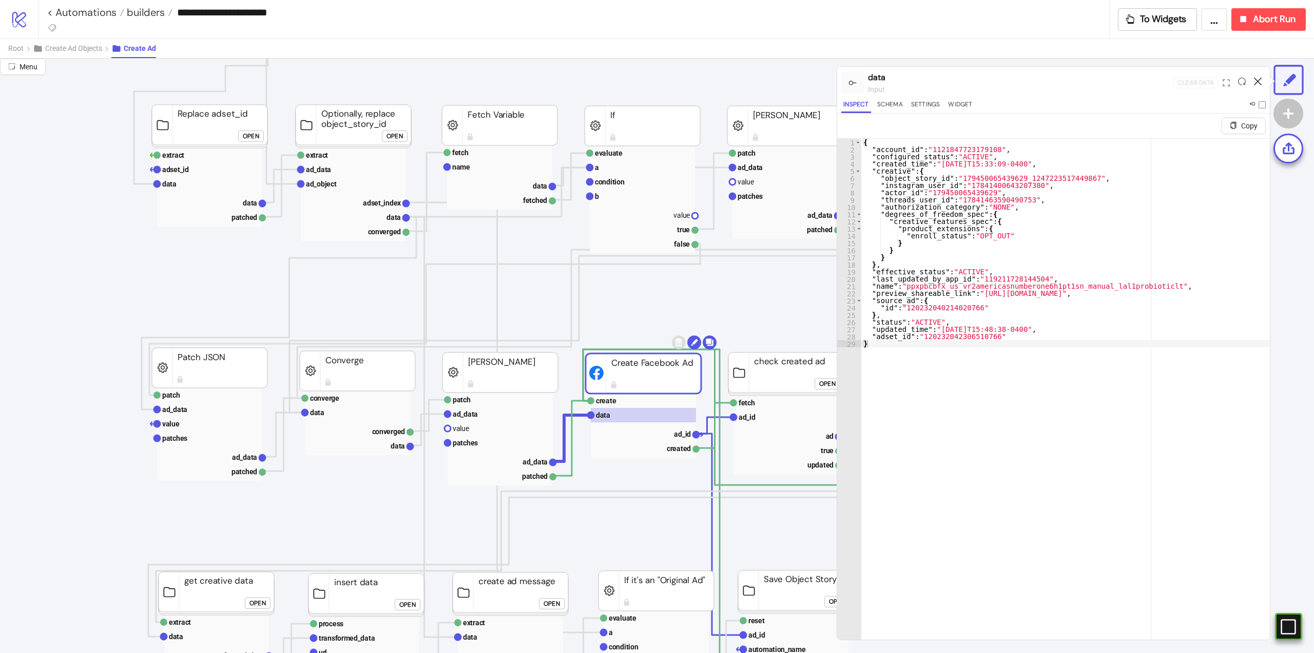
click at [1257, 81] on icon at bounding box center [1258, 82] width 8 height 8
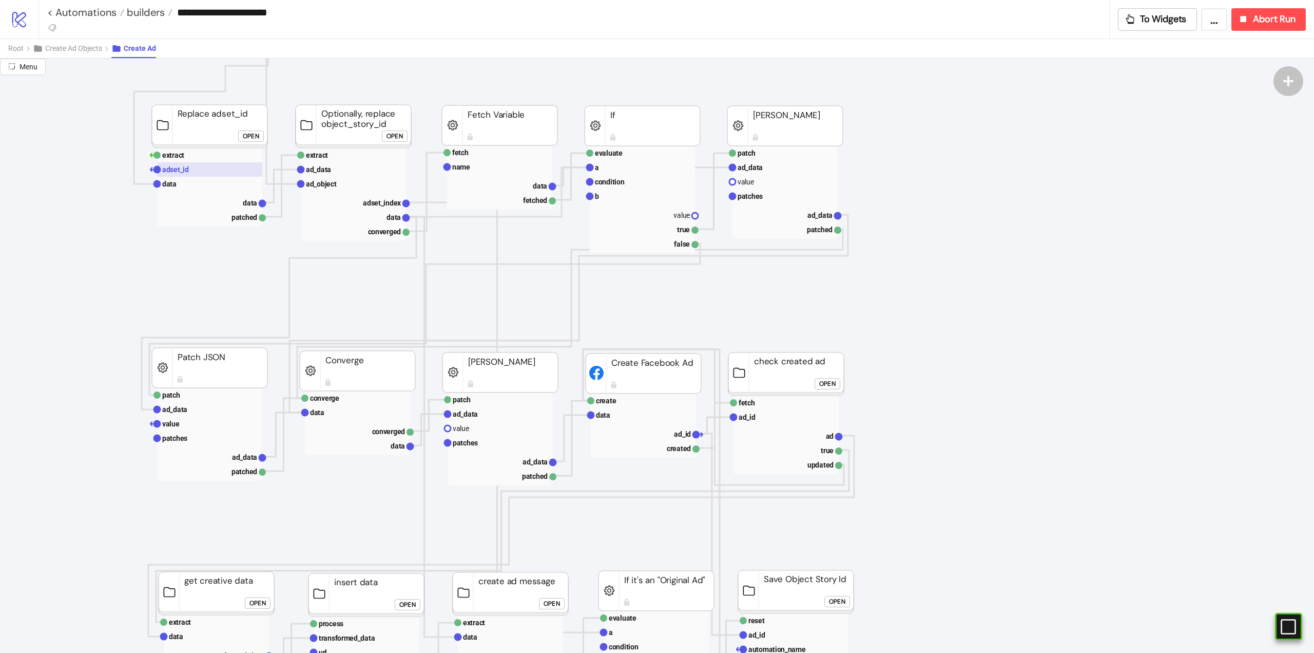
click at [190, 175] on rect at bounding box center [209, 169] width 105 height 14
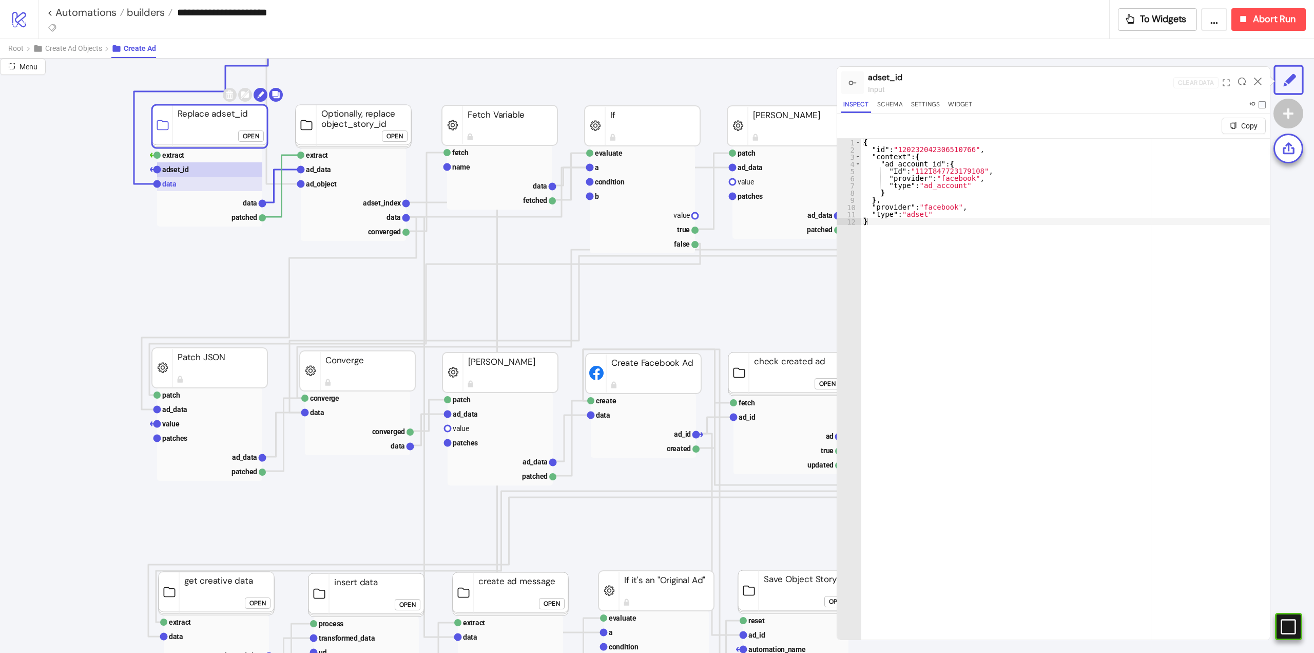
click at [191, 187] on rect at bounding box center [209, 184] width 105 height 14
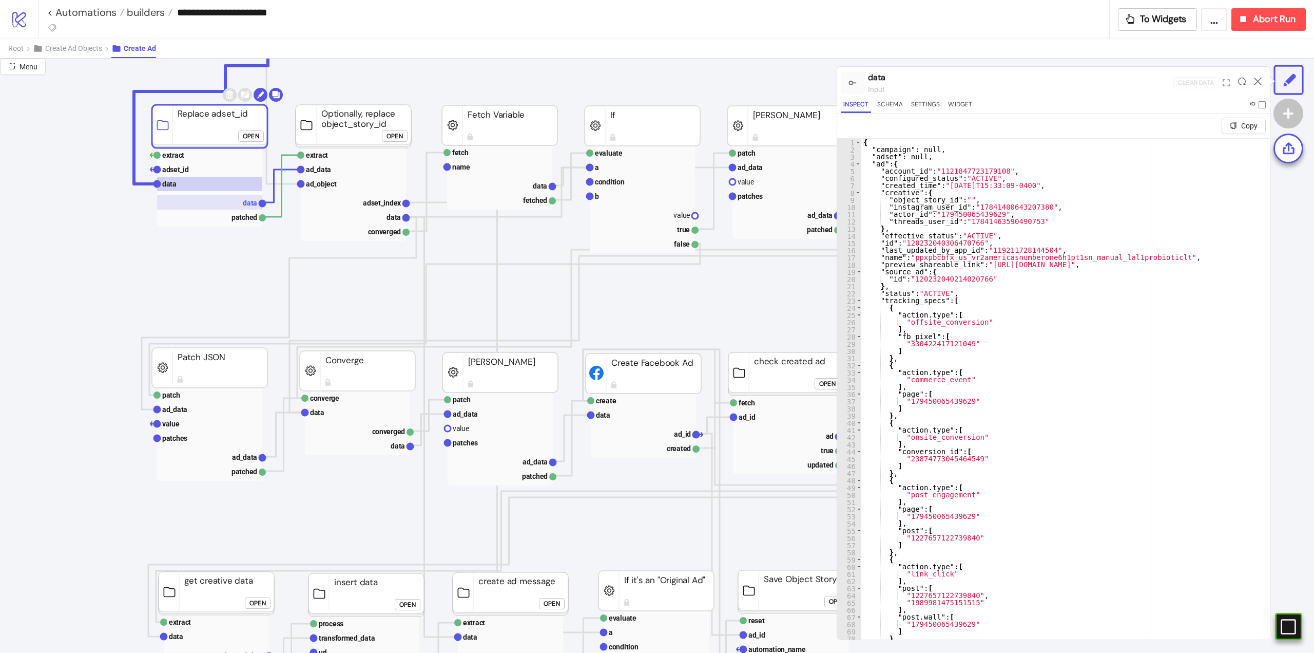
click at [248, 203] on text "data" at bounding box center [250, 203] width 14 height 8
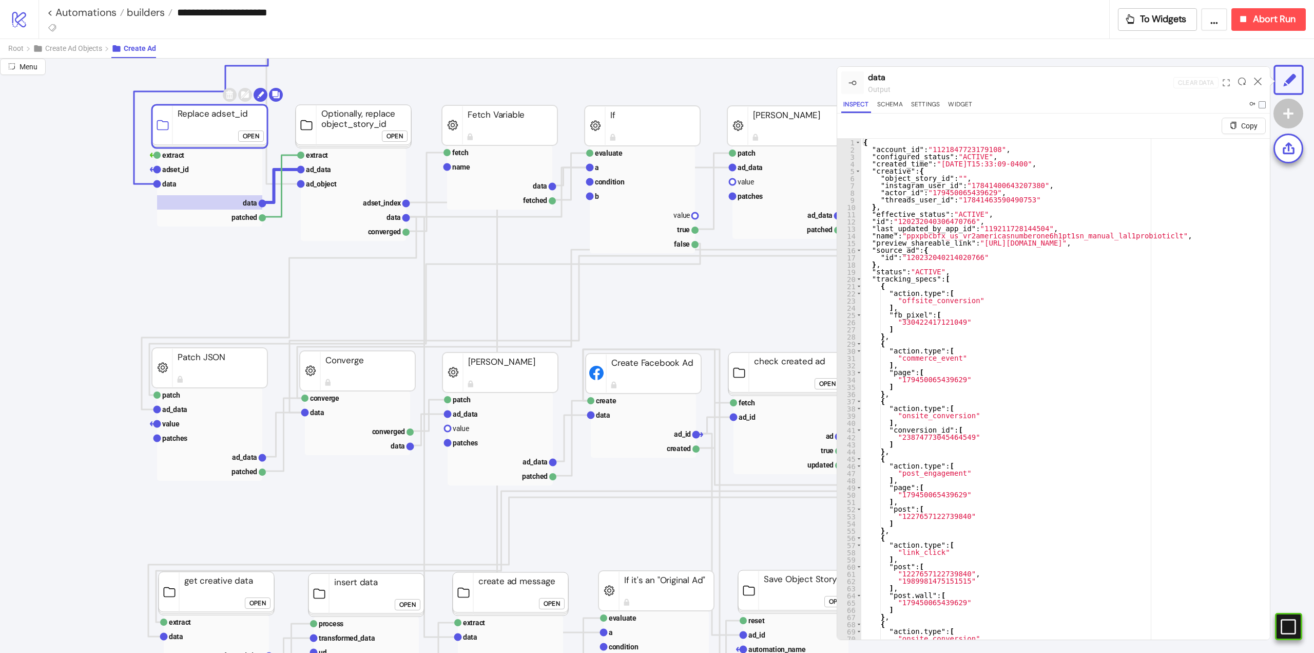
scroll to position [0, 0]
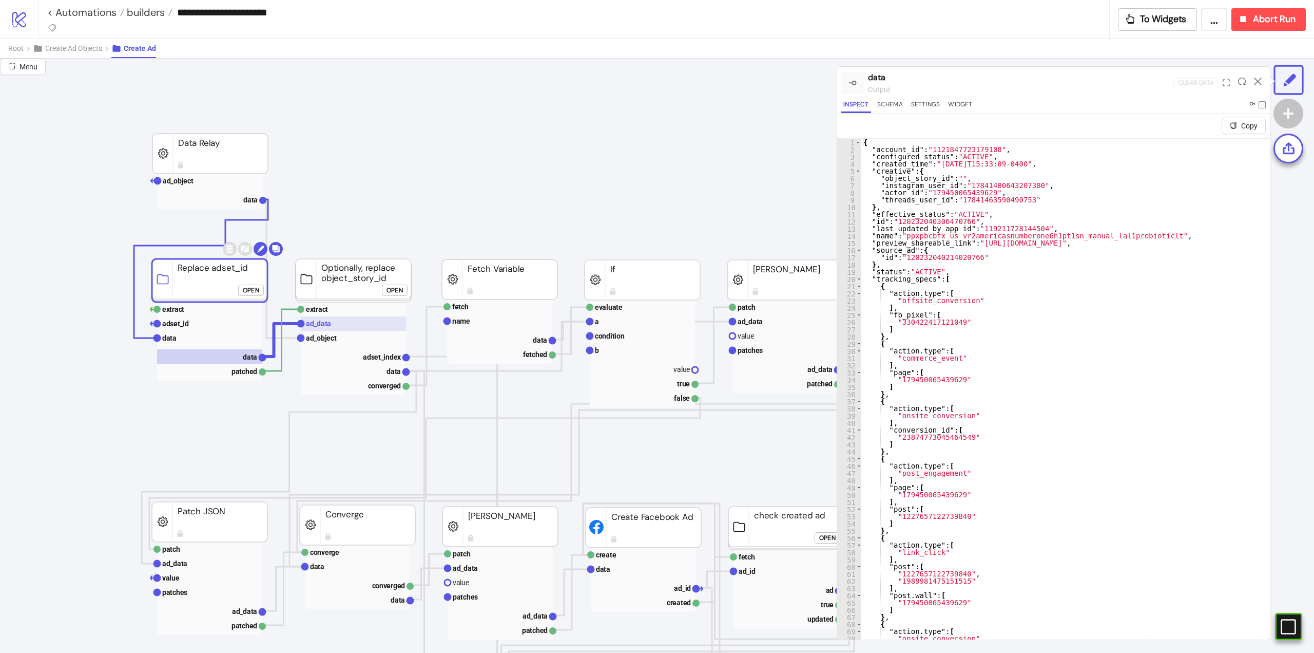
click at [333, 330] on rect at bounding box center [353, 323] width 105 height 14
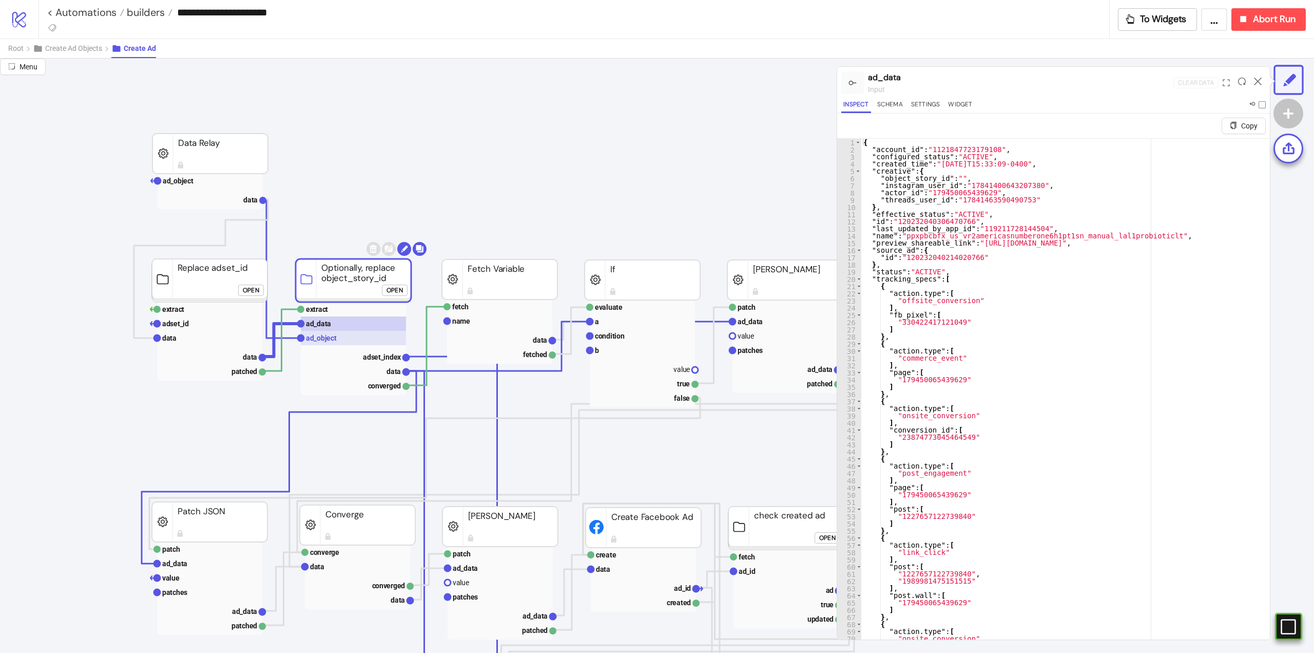
click at [335, 336] on text "ad_object" at bounding box center [321, 338] width 31 height 8
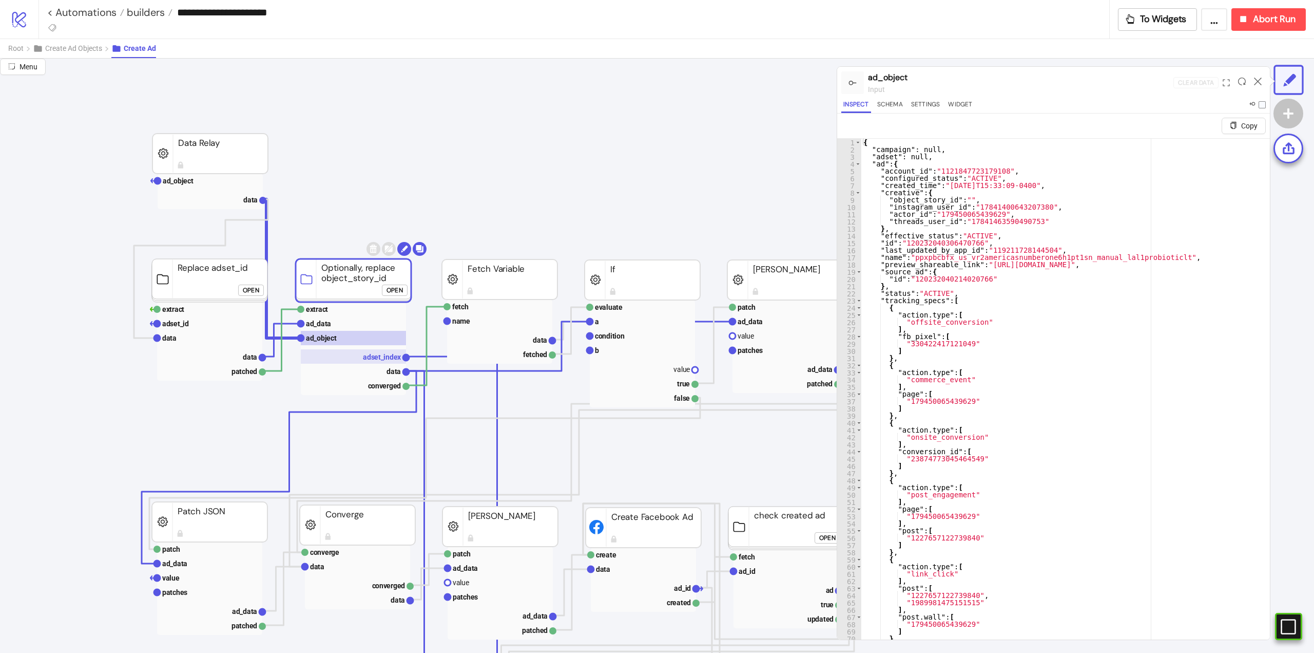
click at [383, 361] on rect at bounding box center [353, 356] width 105 height 14
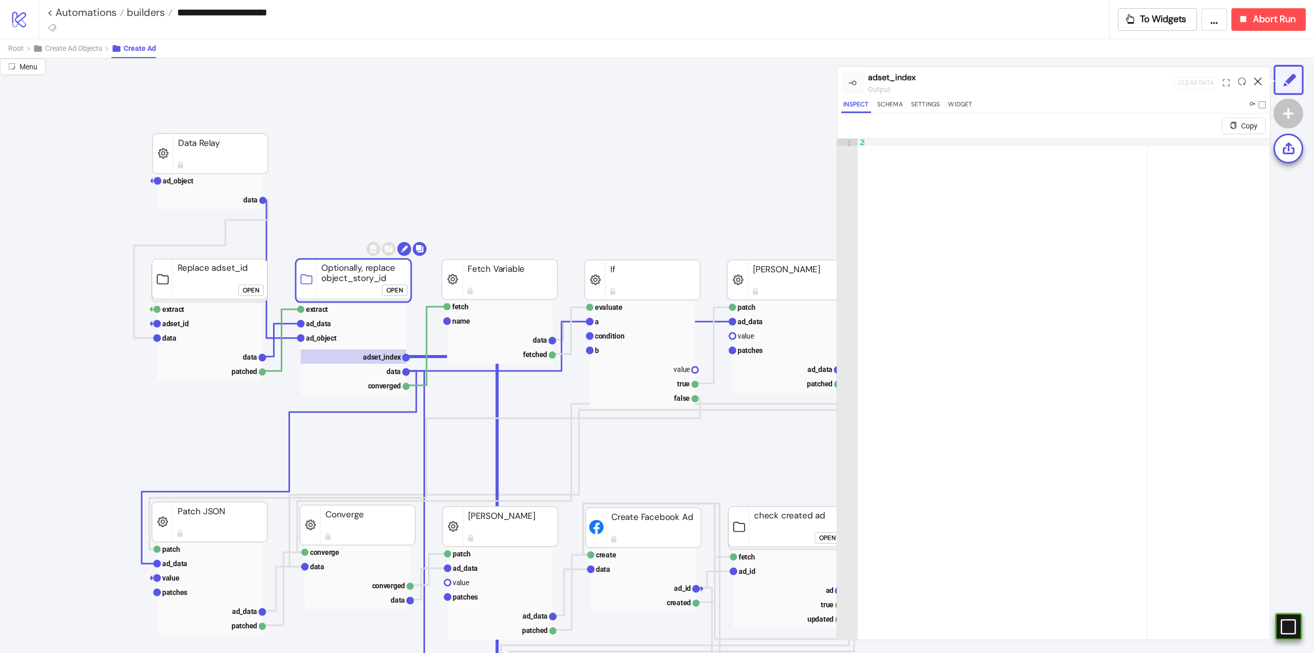
click at [1255, 82] on icon at bounding box center [1258, 82] width 8 height 8
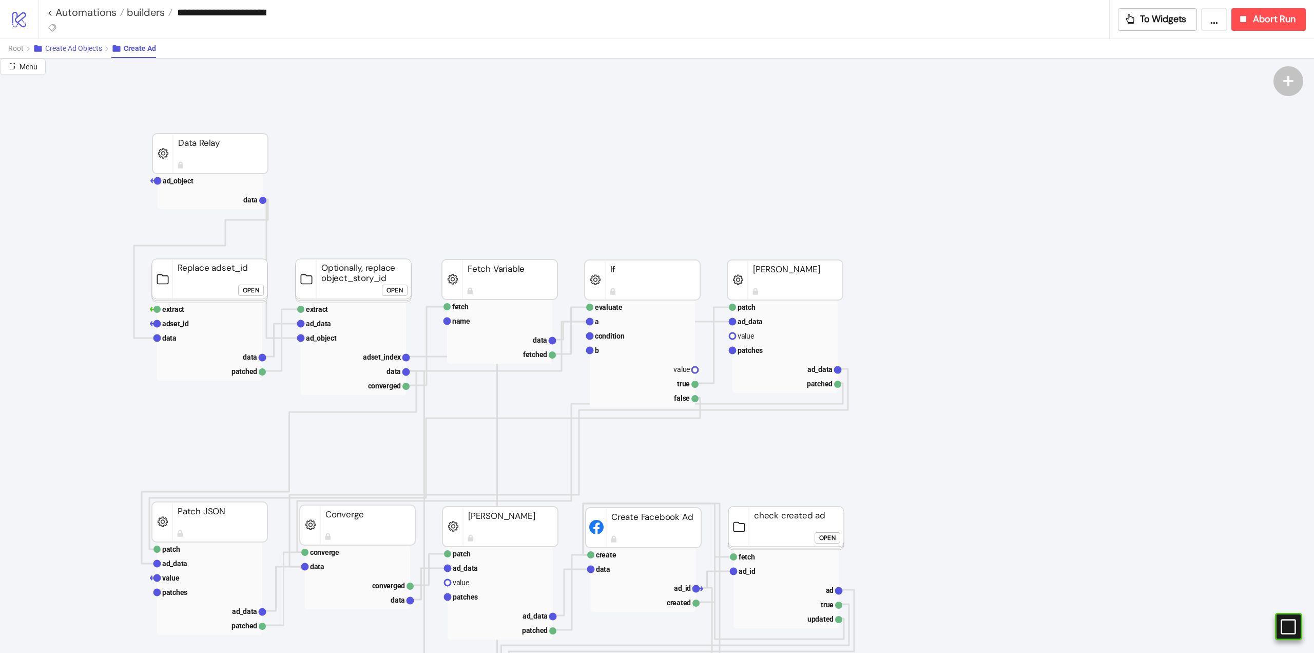
click at [80, 48] on span "Create Ad Objects" at bounding box center [73, 48] width 57 height 8
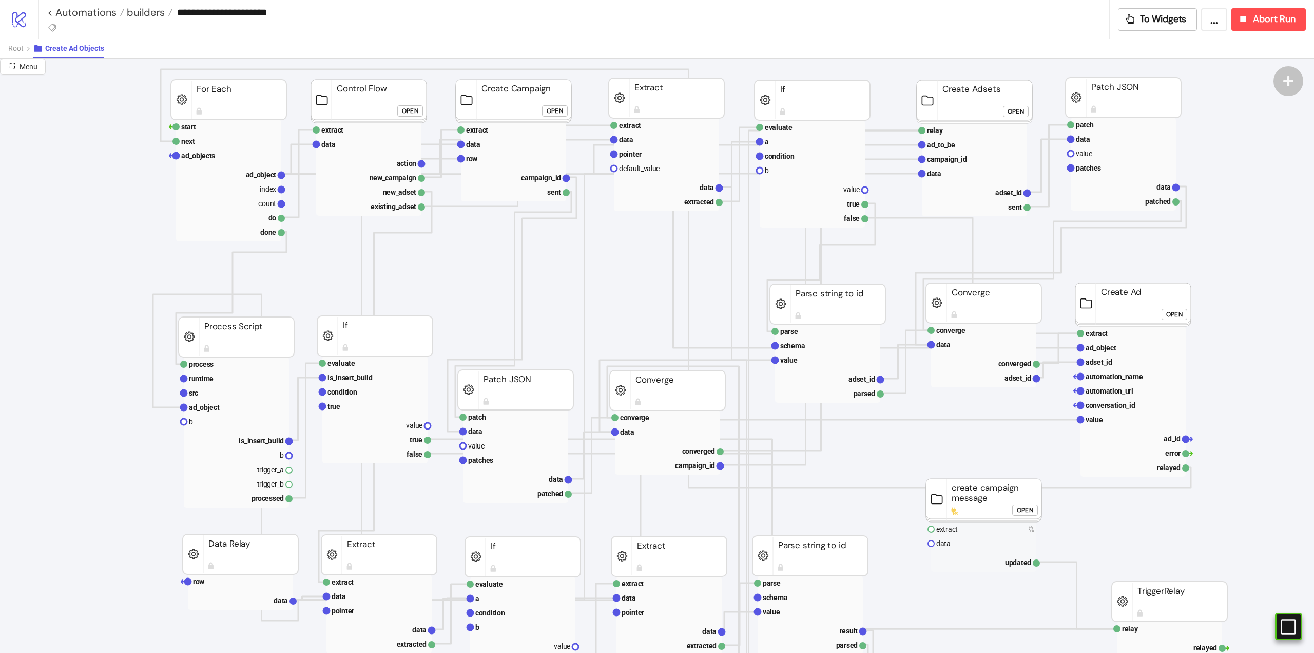
scroll to position [51, 0]
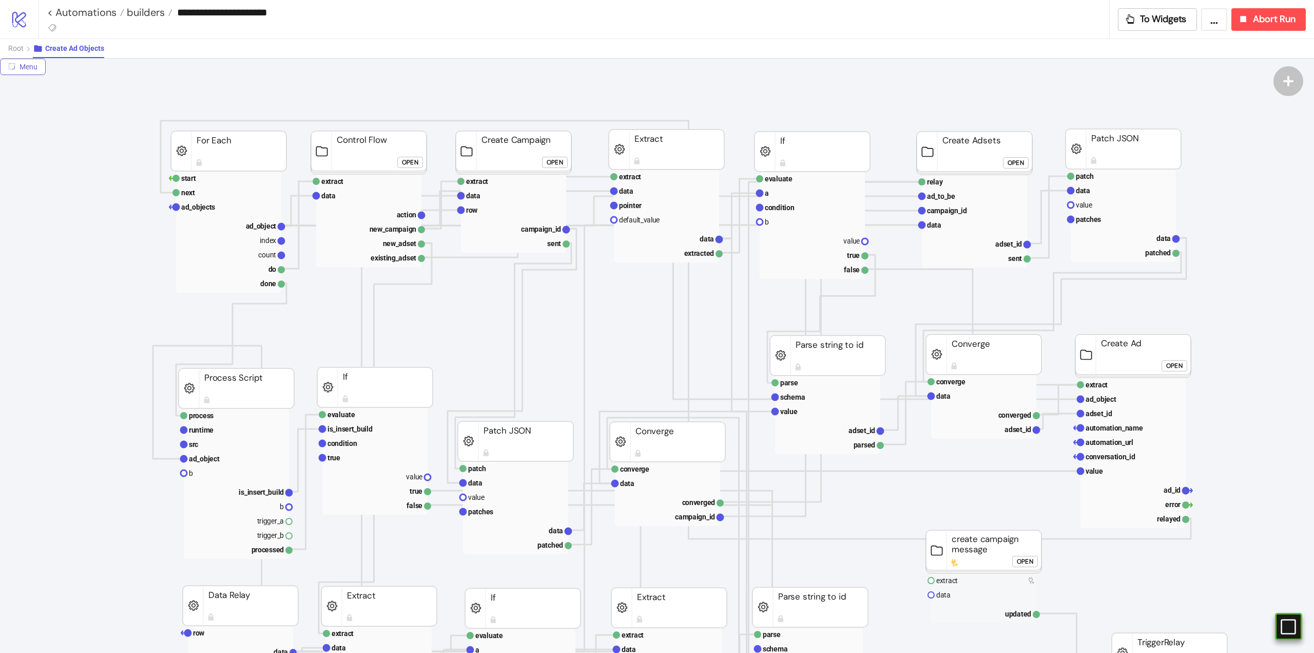
click at [29, 70] on span "Menu" at bounding box center [29, 67] width 18 height 8
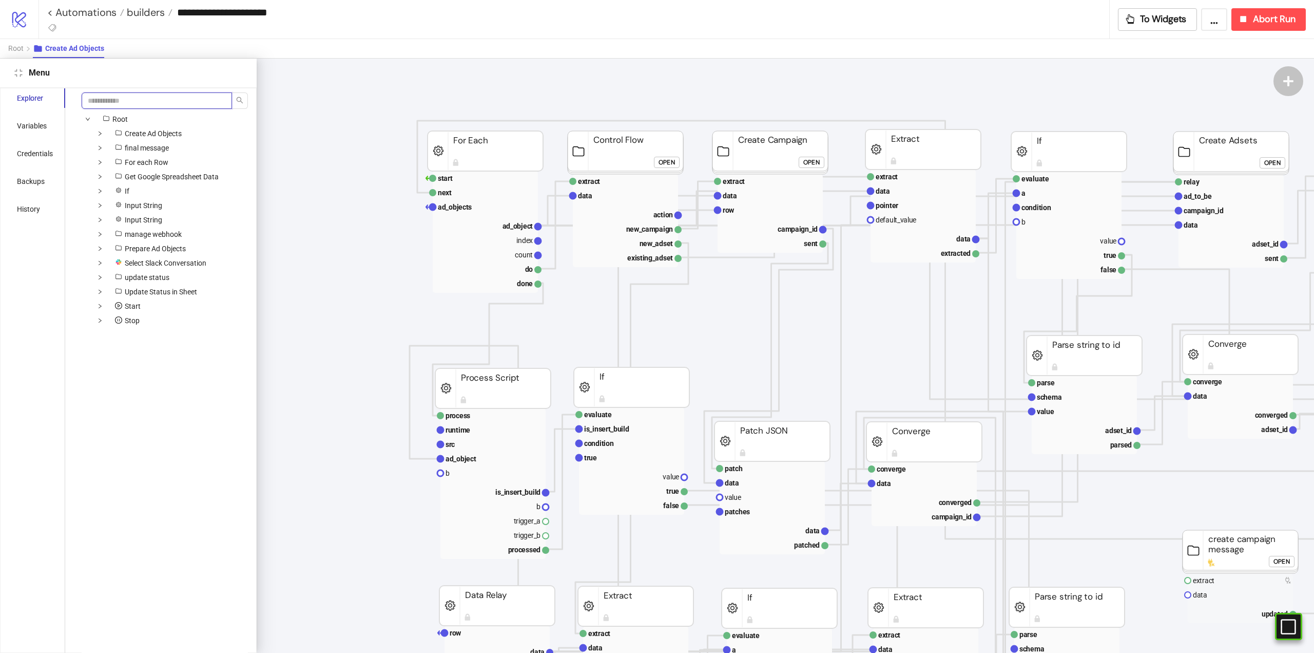
click at [101, 99] on input "search" at bounding box center [157, 100] width 150 height 16
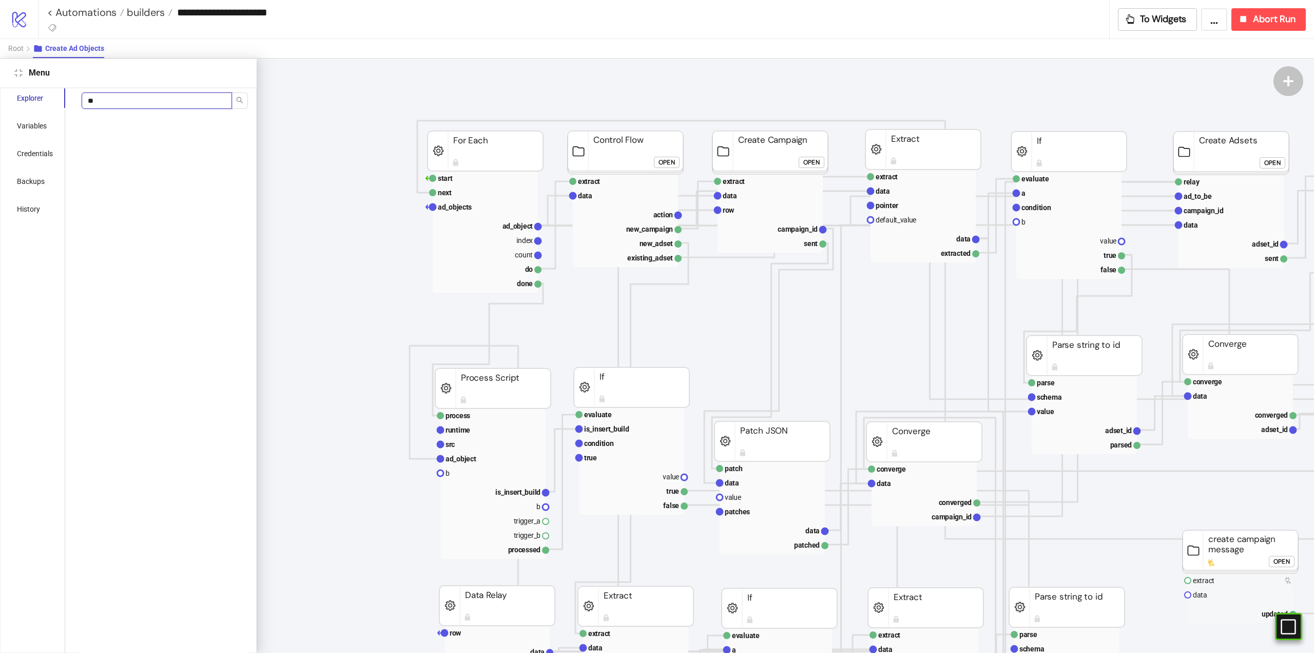
type input "*"
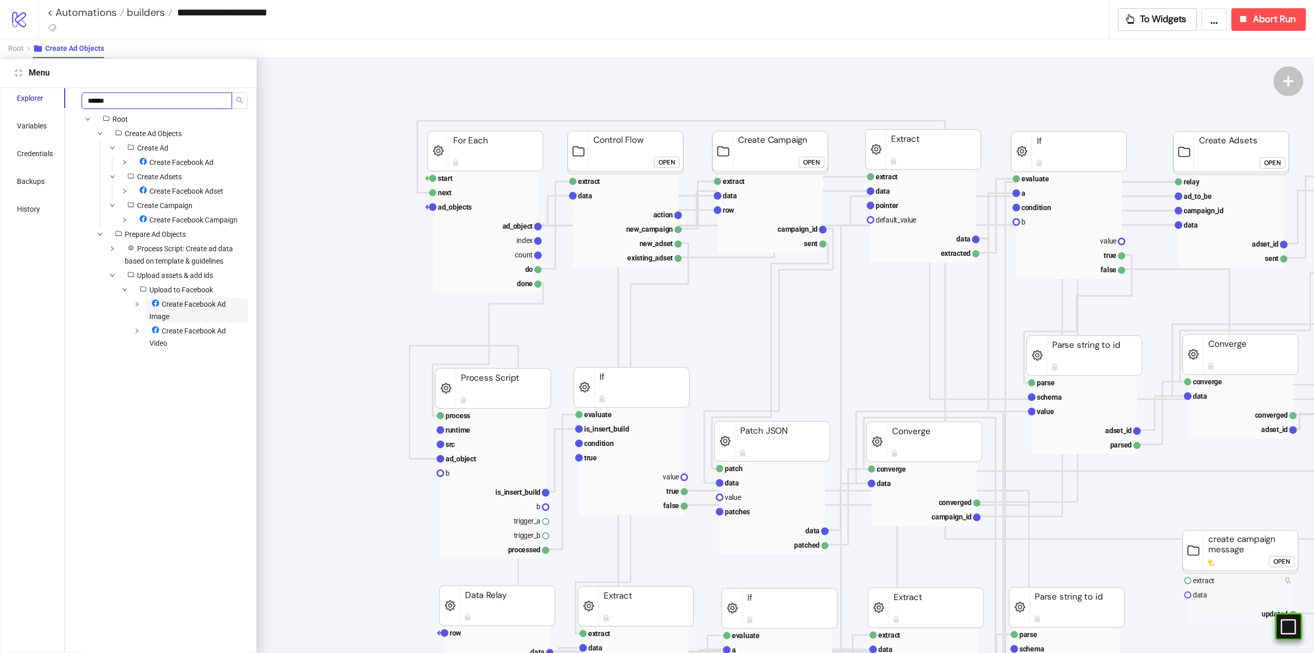
type input "******"
click at [187, 322] on span "Create Facebook Ad Image" at bounding box center [196, 310] width 103 height 25
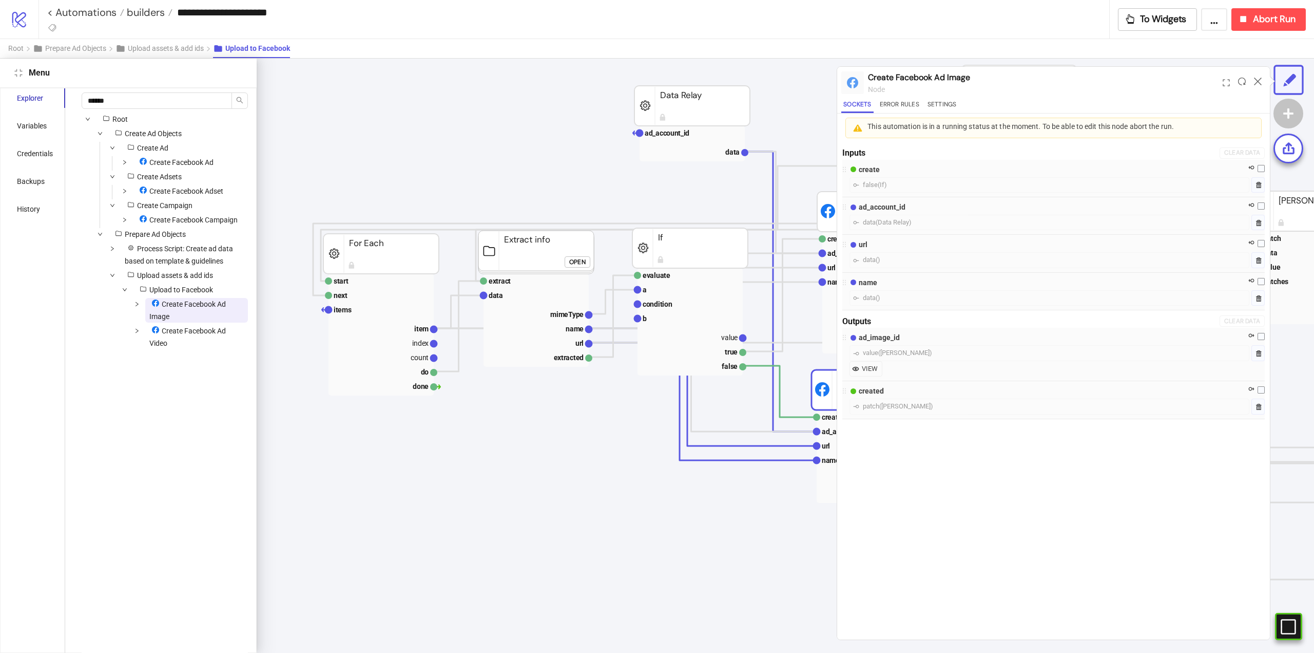
scroll to position [36, 226]
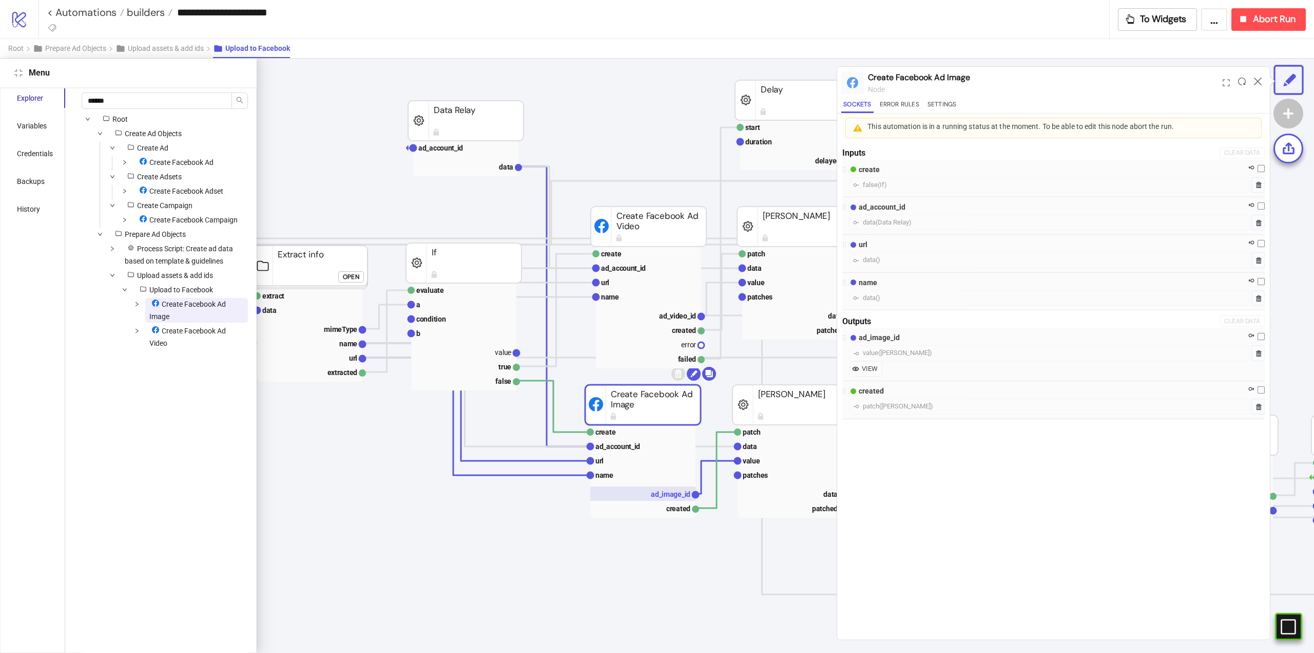
click at [674, 493] on text "ad_image_id" at bounding box center [671, 494] width 40 height 8
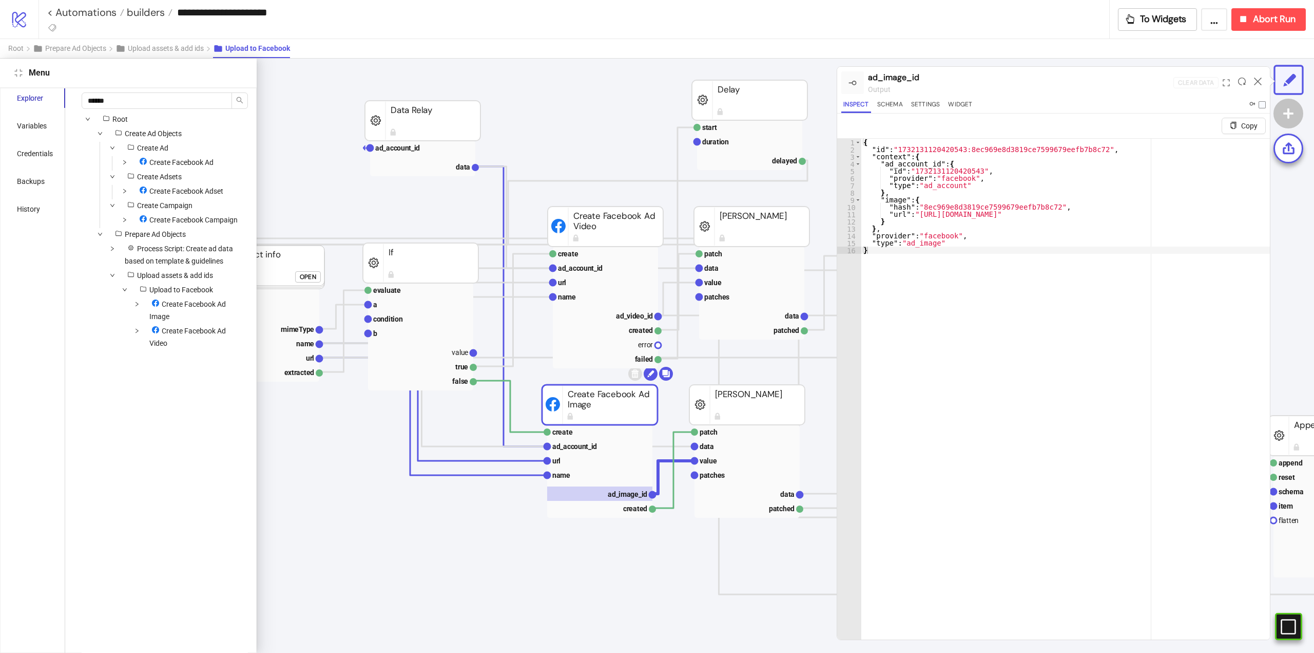
scroll to position [36, 259]
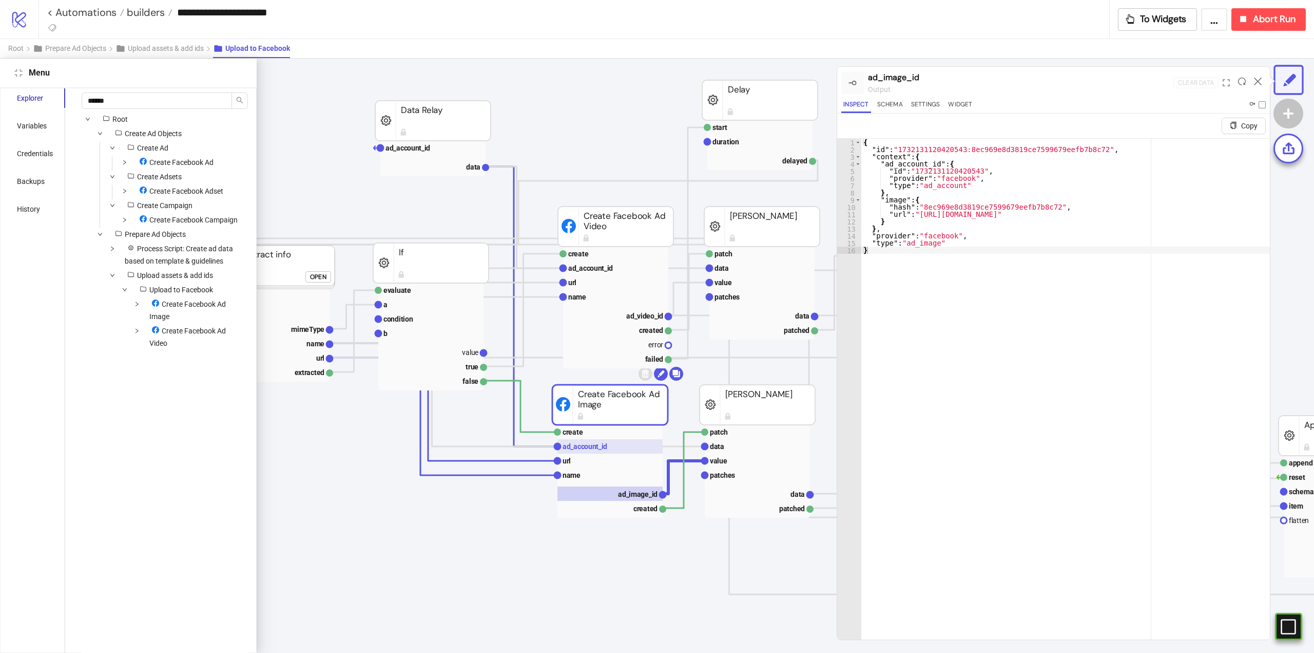
click at [577, 448] on text "ad_account_id" at bounding box center [585, 446] width 45 height 8
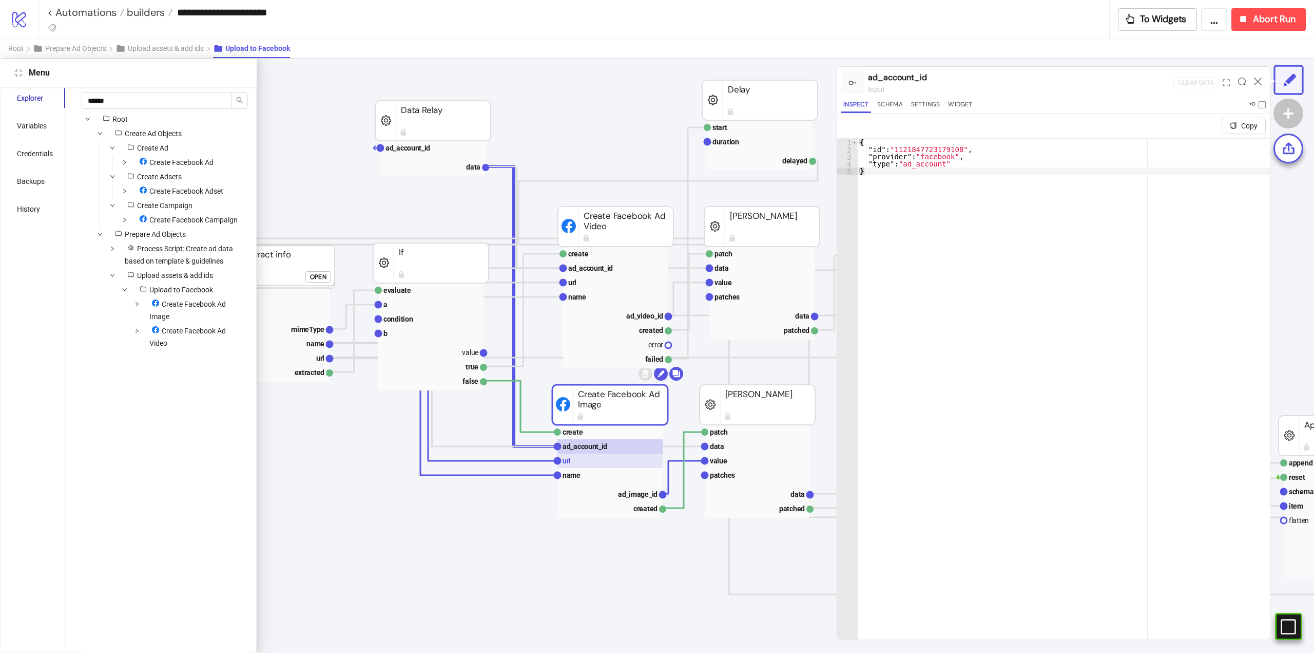
click at [577, 459] on rect at bounding box center [610, 460] width 105 height 14
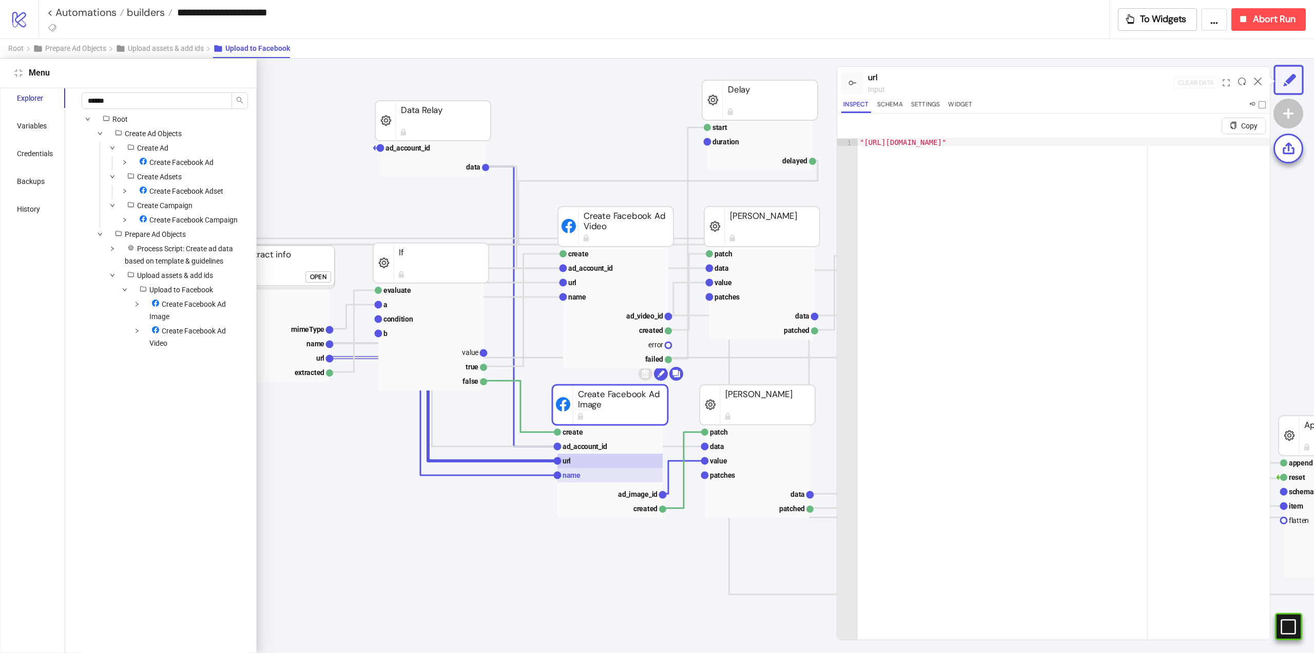
click at [579, 475] on text "name" at bounding box center [572, 475] width 18 height 8
click at [573, 464] on rect at bounding box center [610, 460] width 105 height 14
click at [618, 491] on rect at bounding box center [610, 493] width 105 height 14
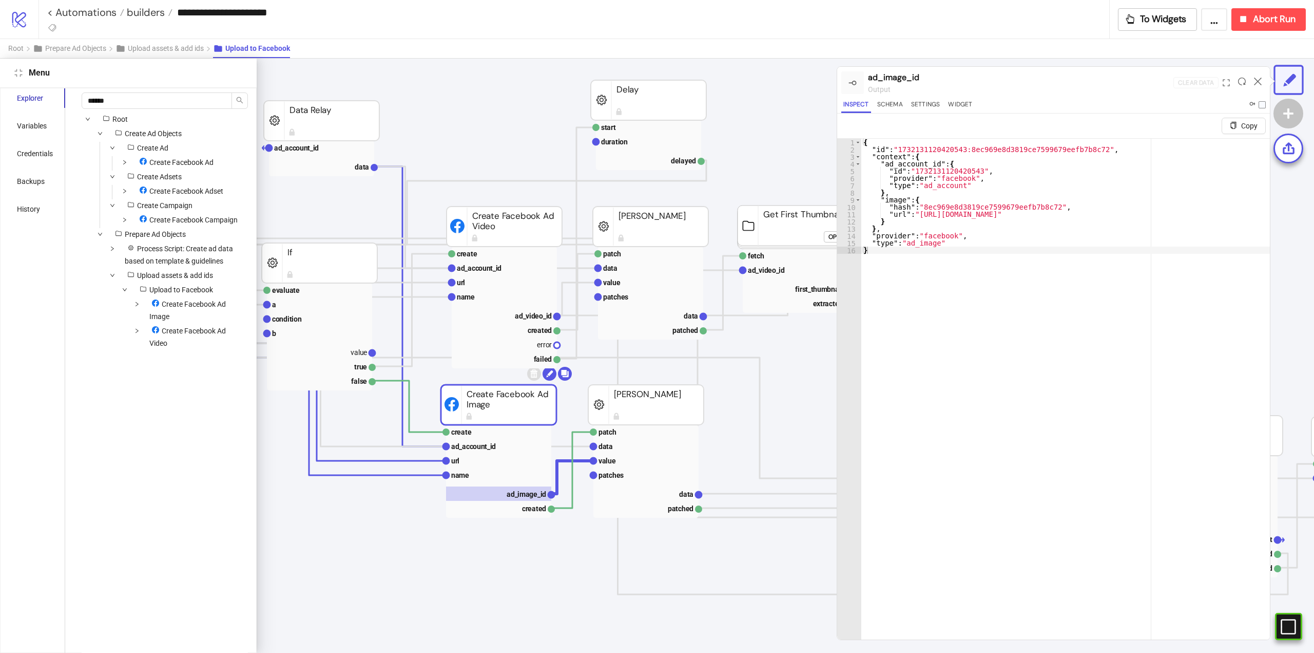
scroll to position [36, 372]
click at [673, 491] on rect at bounding box center [644, 493] width 105 height 14
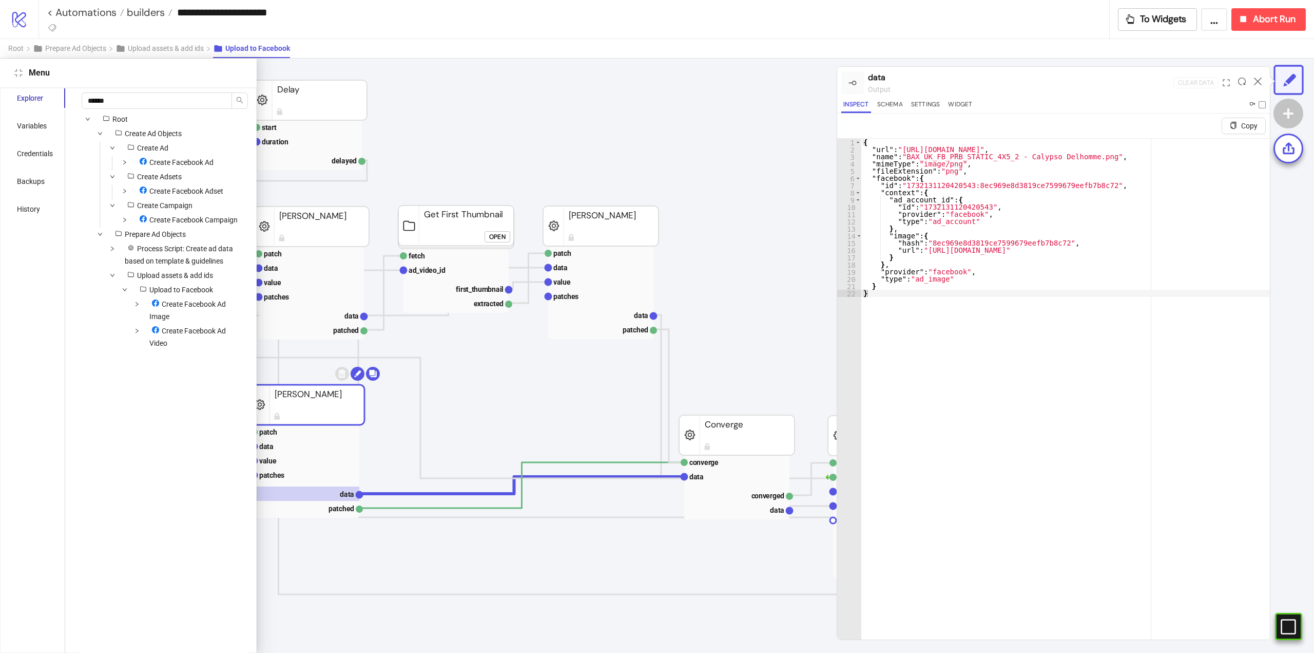
scroll to position [36, 747]
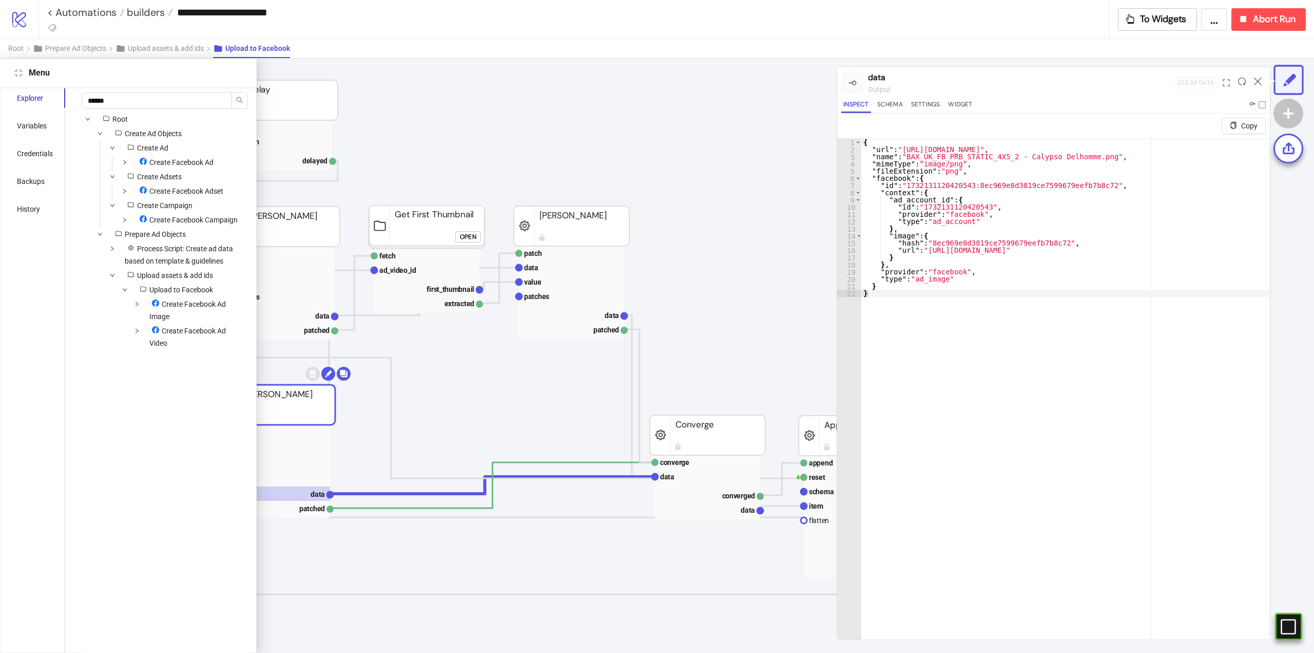
type textarea "* *"
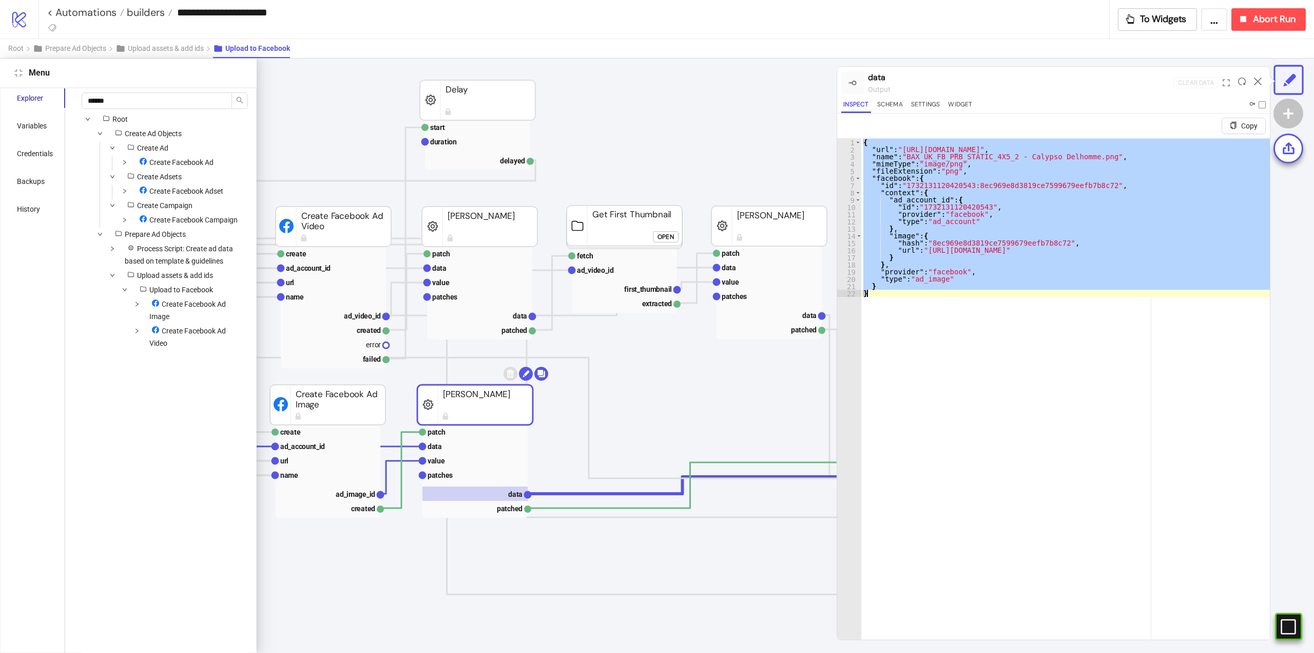
scroll to position [36, 388]
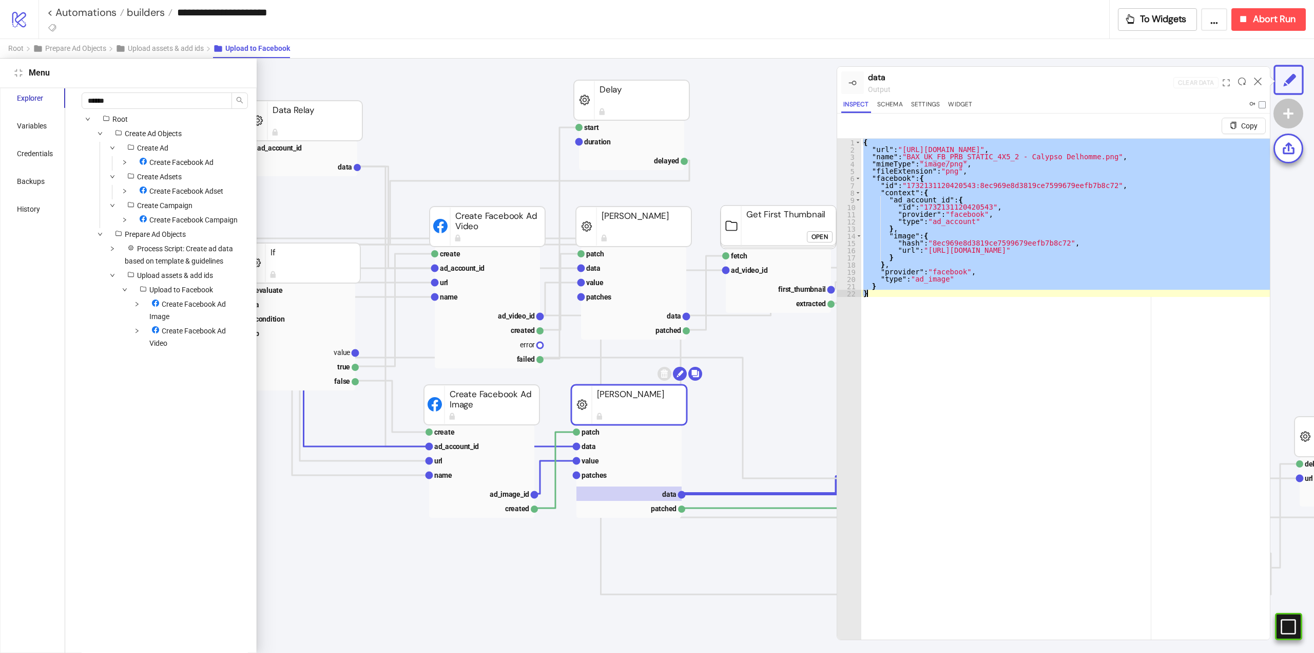
click at [1254, 80] on div at bounding box center [1258, 83] width 16 height 28
click at [1255, 82] on icon at bounding box center [1258, 82] width 8 height 8
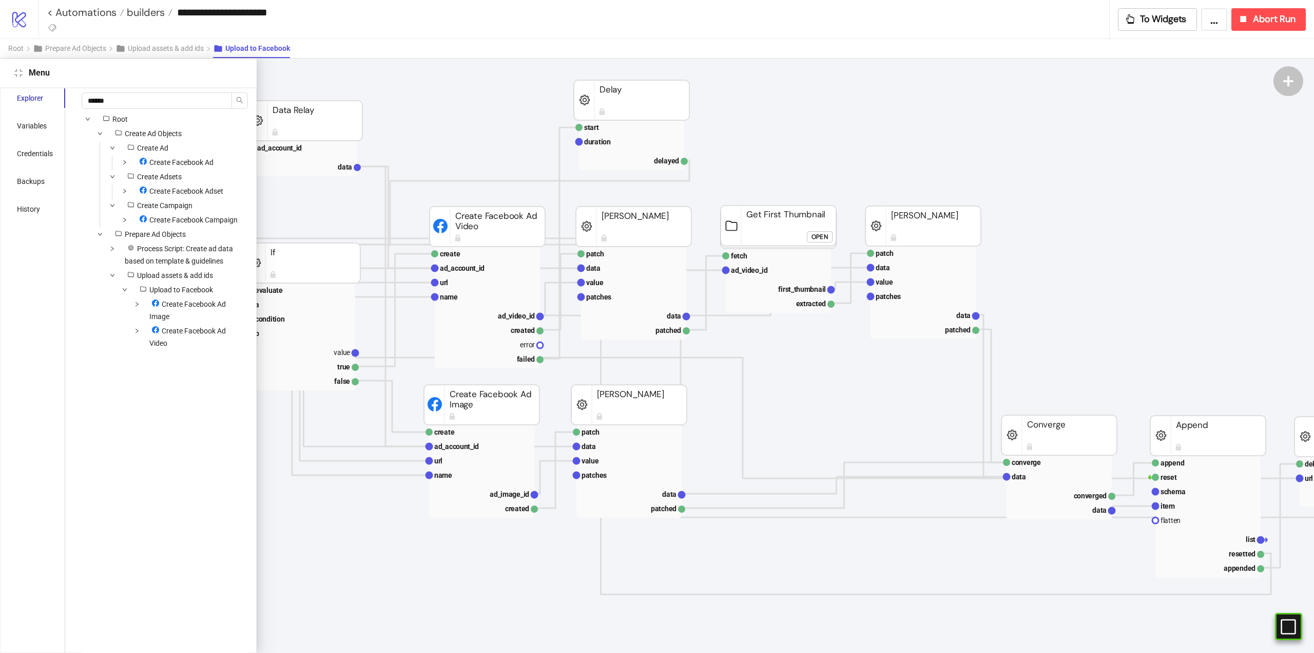
click at [10, 74] on div "Menu" at bounding box center [128, 73] width 257 height 29
click at [18, 75] on icon "compress" at bounding box center [18, 73] width 8 height 8
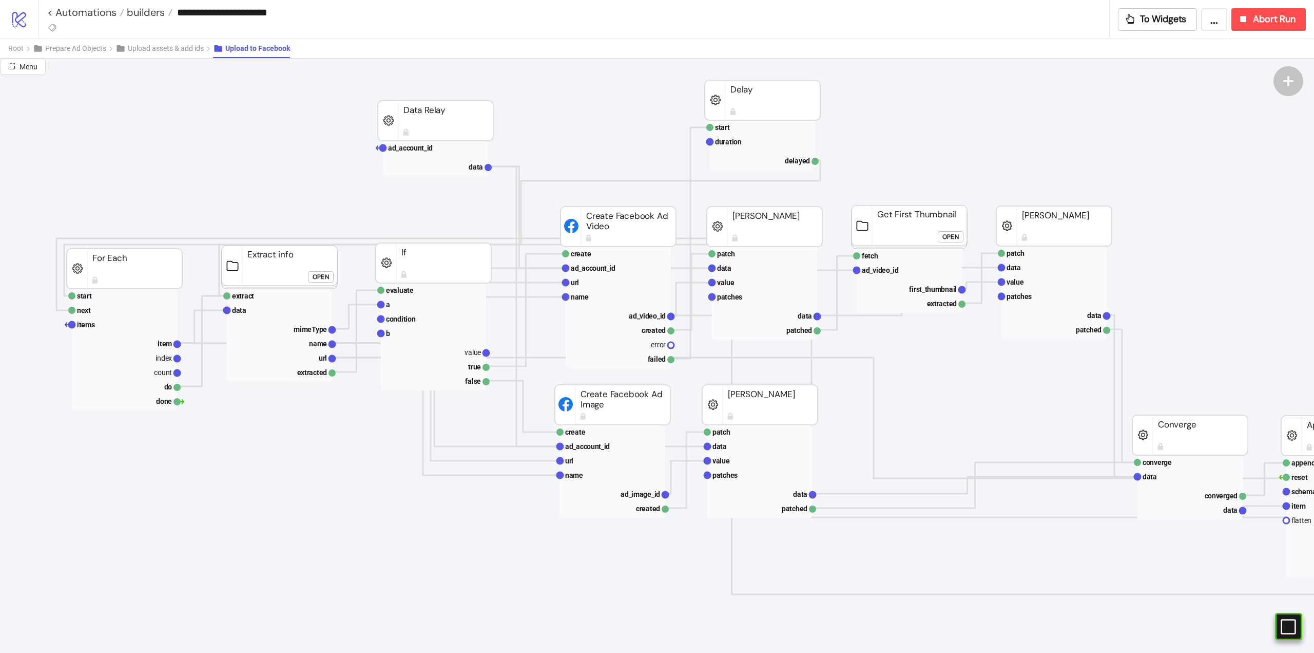
scroll to position [0, 0]
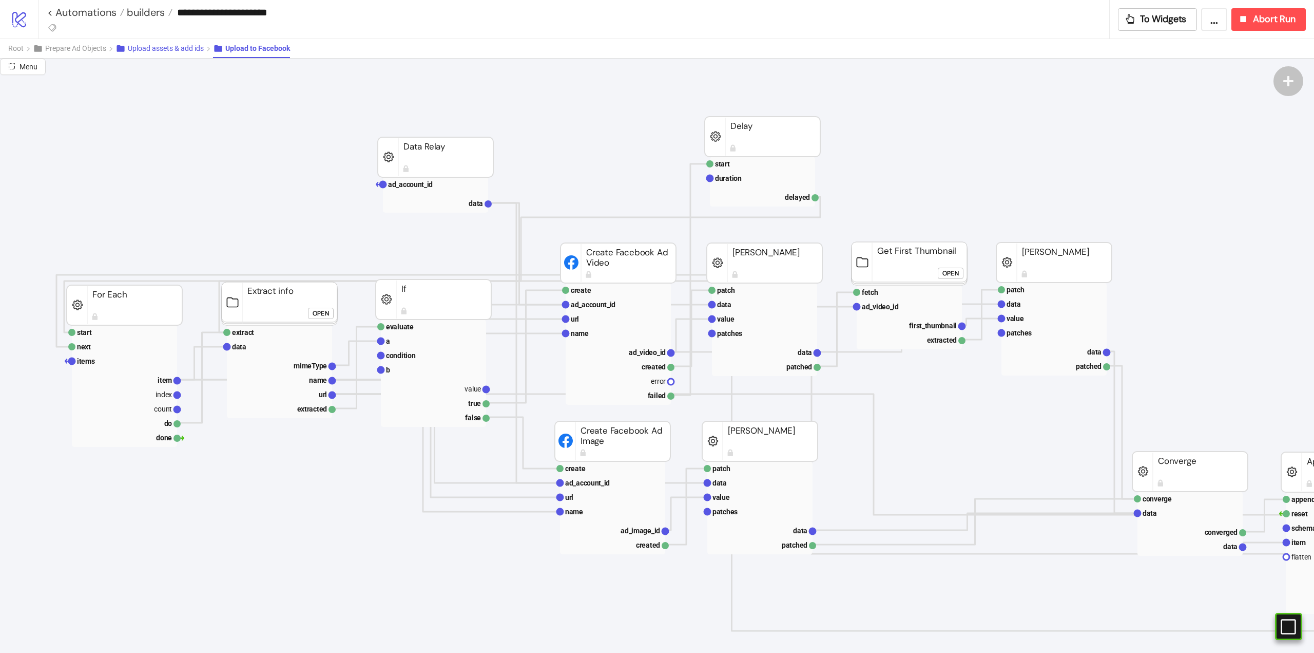
click at [133, 53] on button "Upload assets & add ids" at bounding box center [165, 48] width 98 height 19
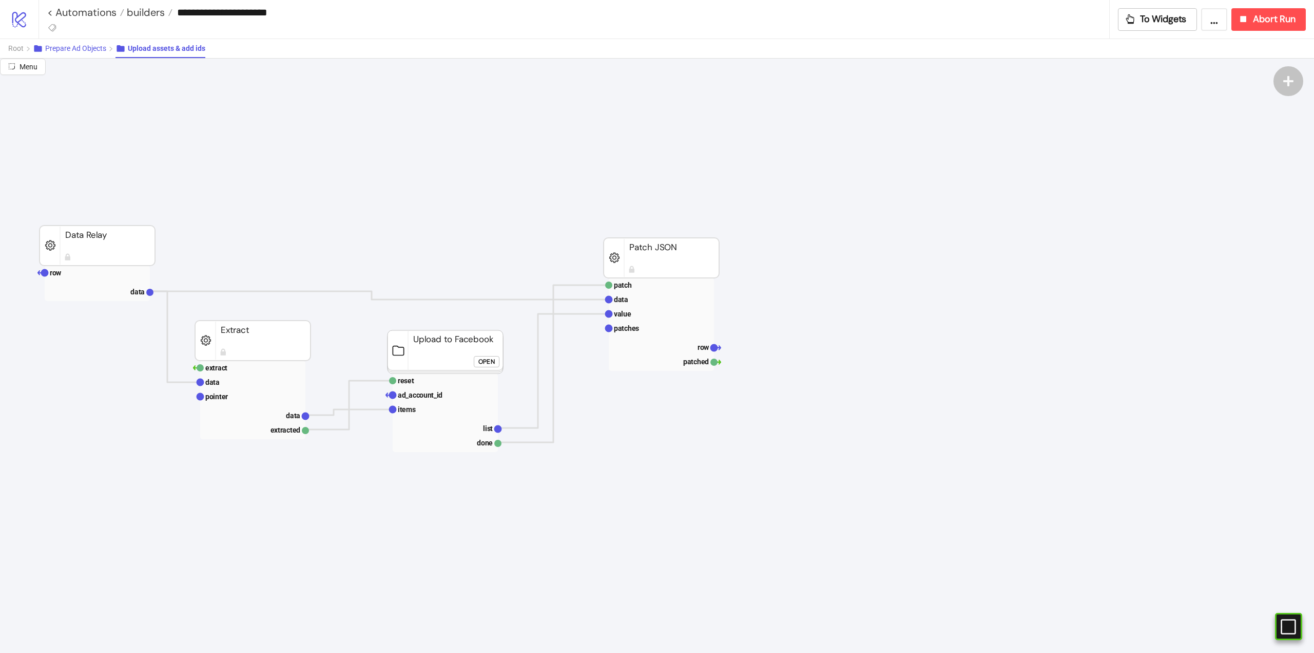
click at [80, 49] on span "Prepare Ad Objects" at bounding box center [75, 48] width 61 height 8
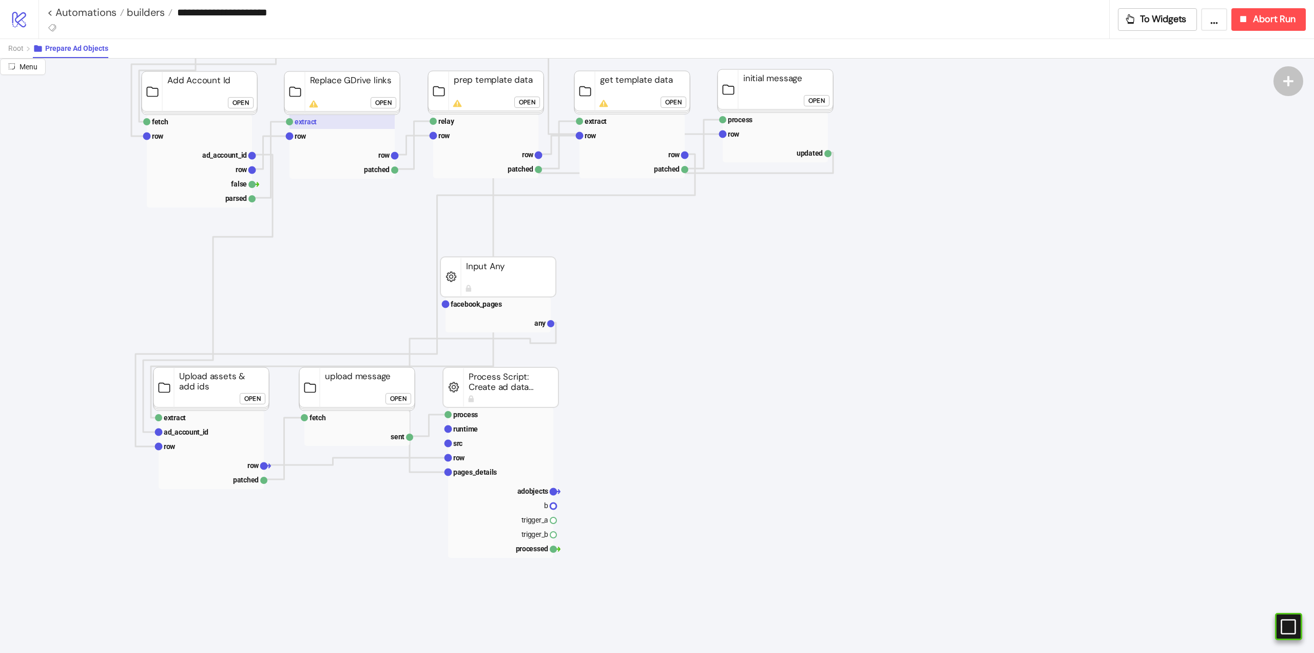
scroll to position [103, 0]
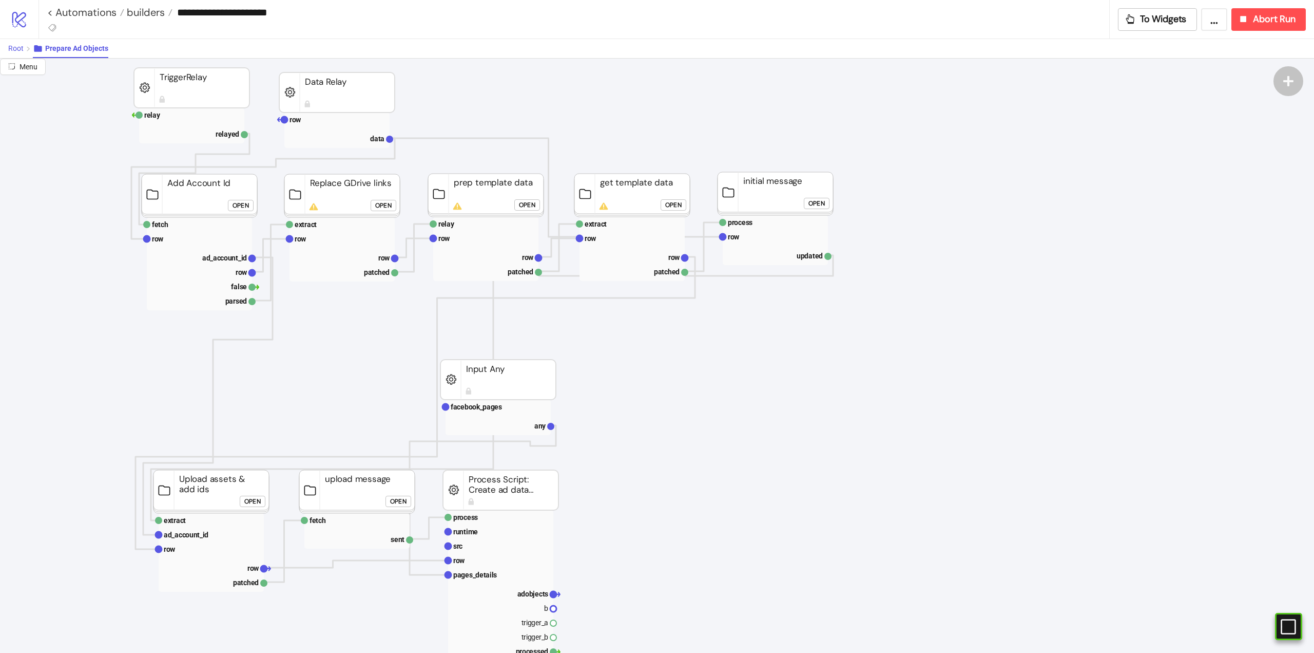
click at [24, 45] on button "Root" at bounding box center [20, 48] width 25 height 19
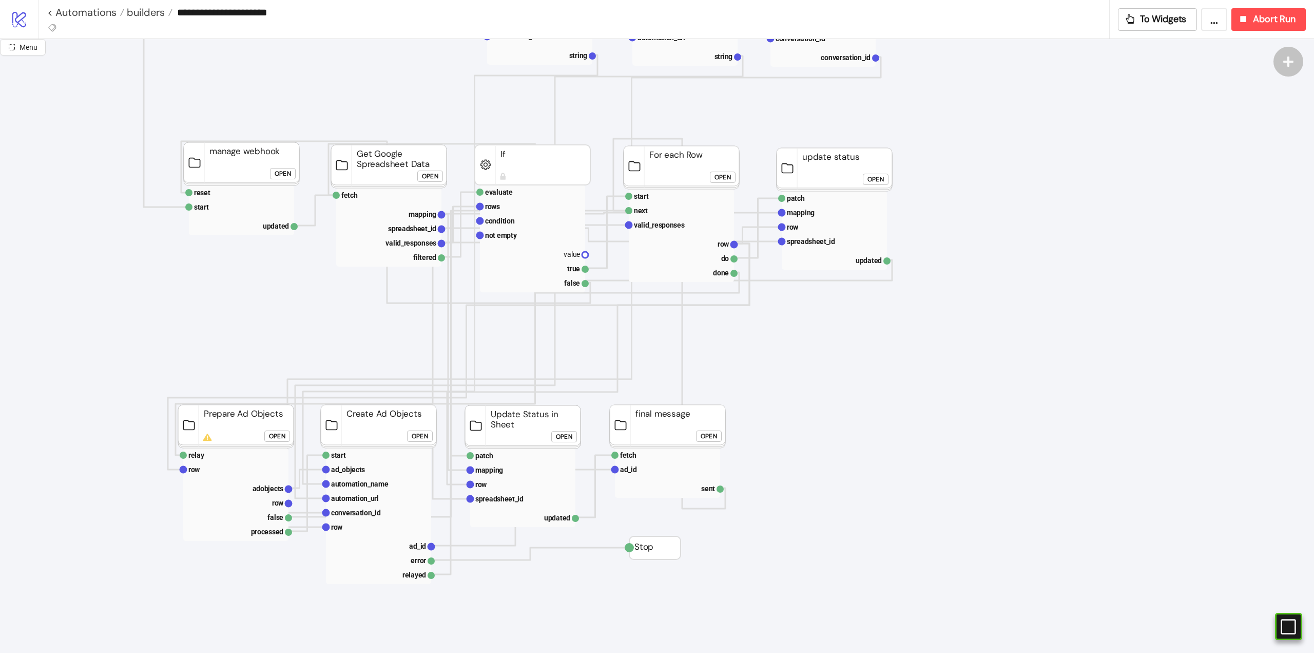
click at [406, 436] on rect at bounding box center [379, 426] width 116 height 43
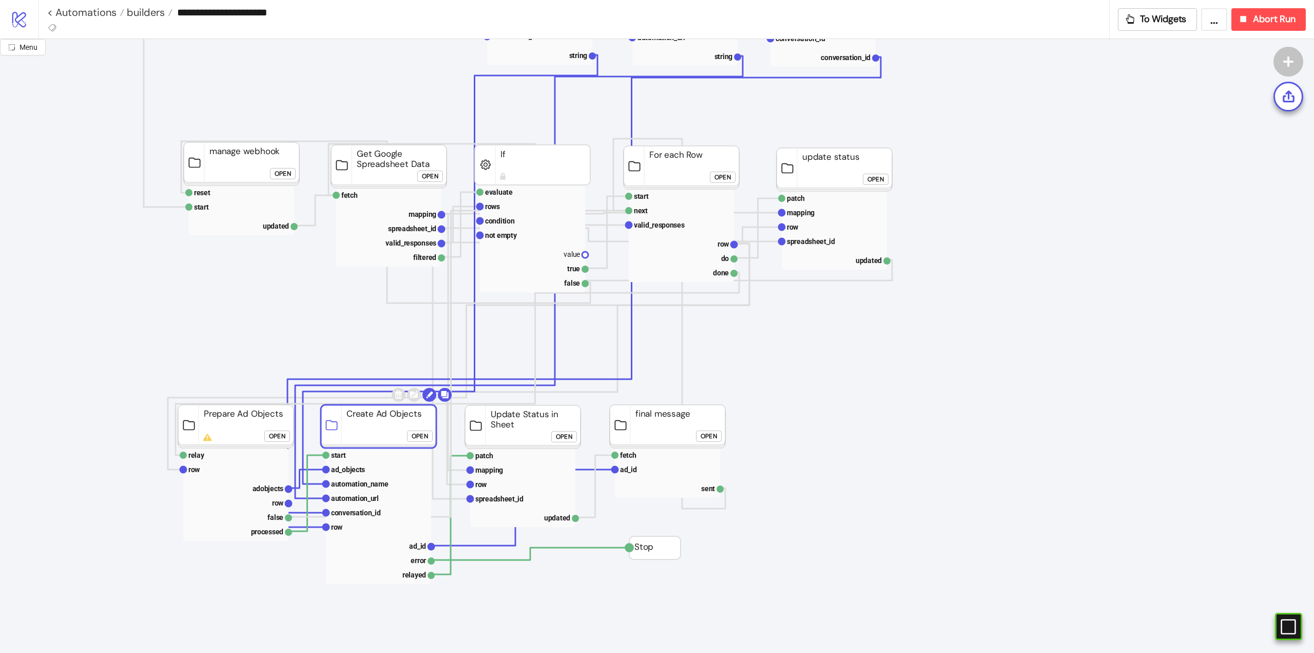
click div "Open"
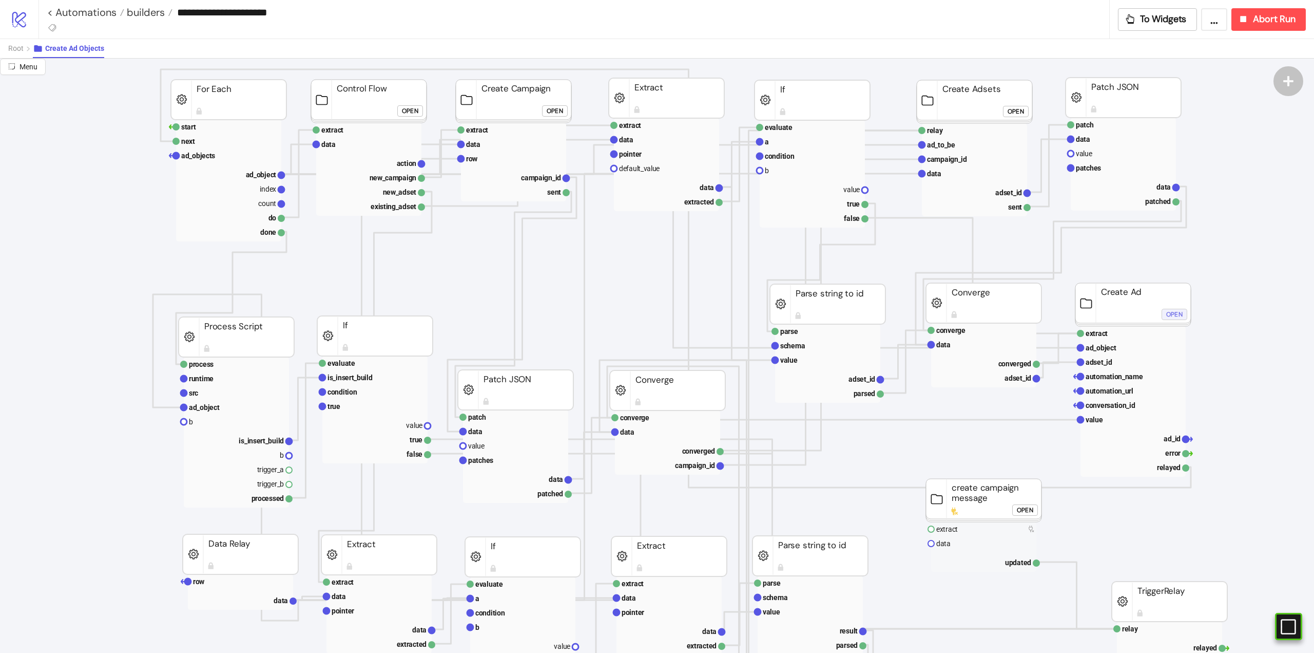
click at [1180, 312] on div "Open" at bounding box center [1174, 314] width 16 height 12
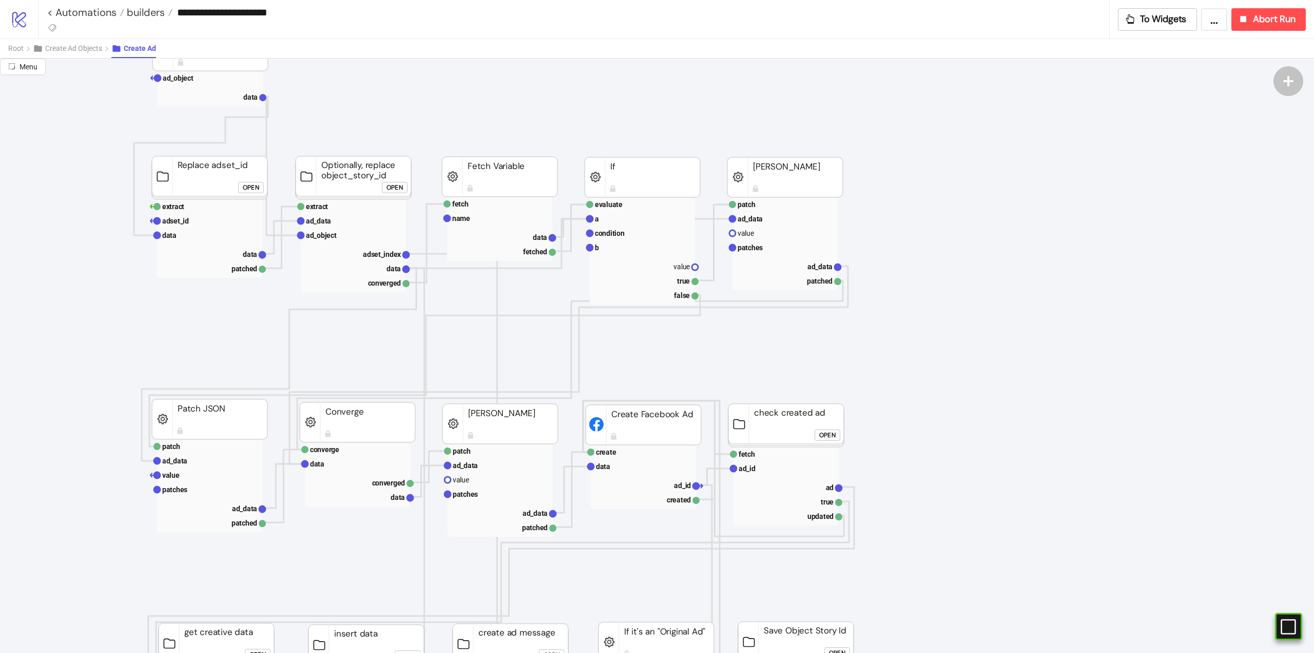
scroll to position [205, 0]
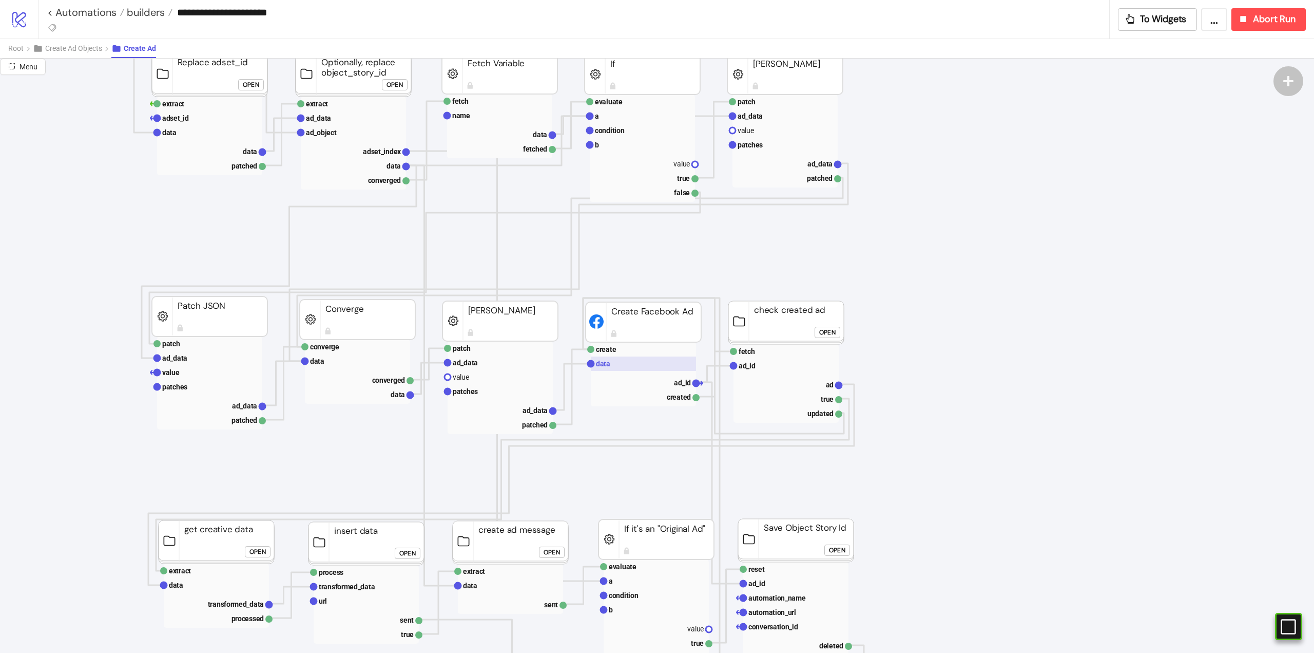
click at [630, 367] on rect at bounding box center [643, 363] width 105 height 14
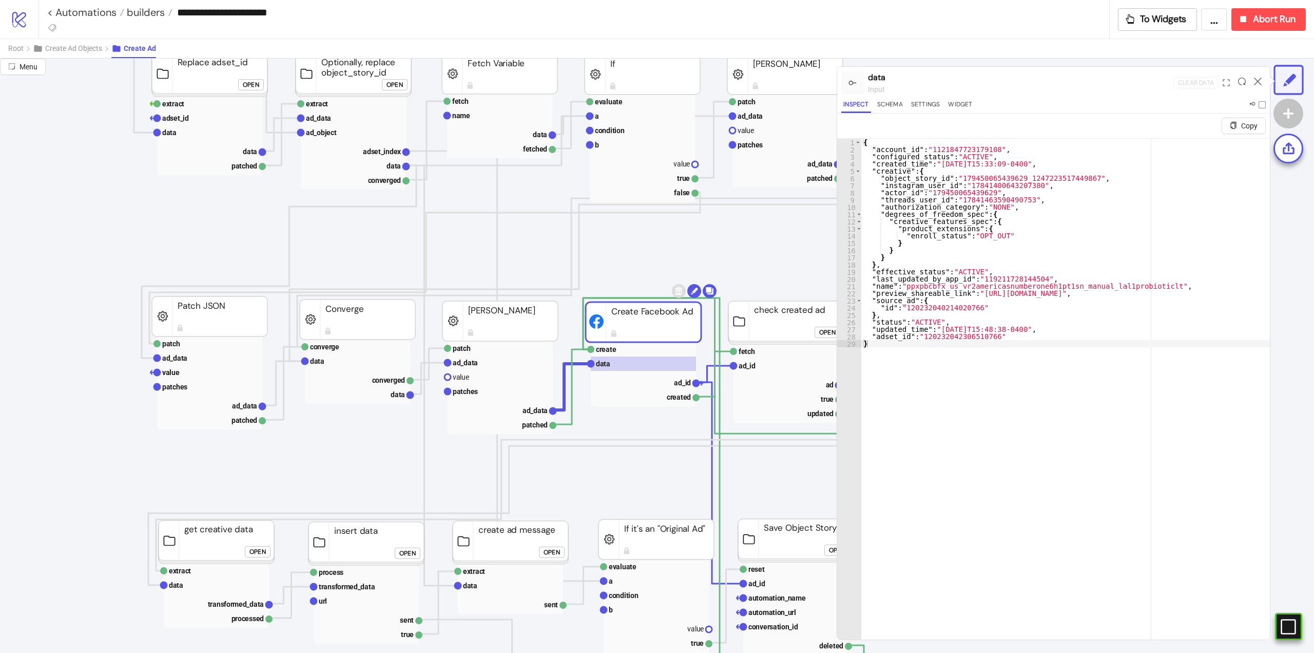
scroll to position [51, 0]
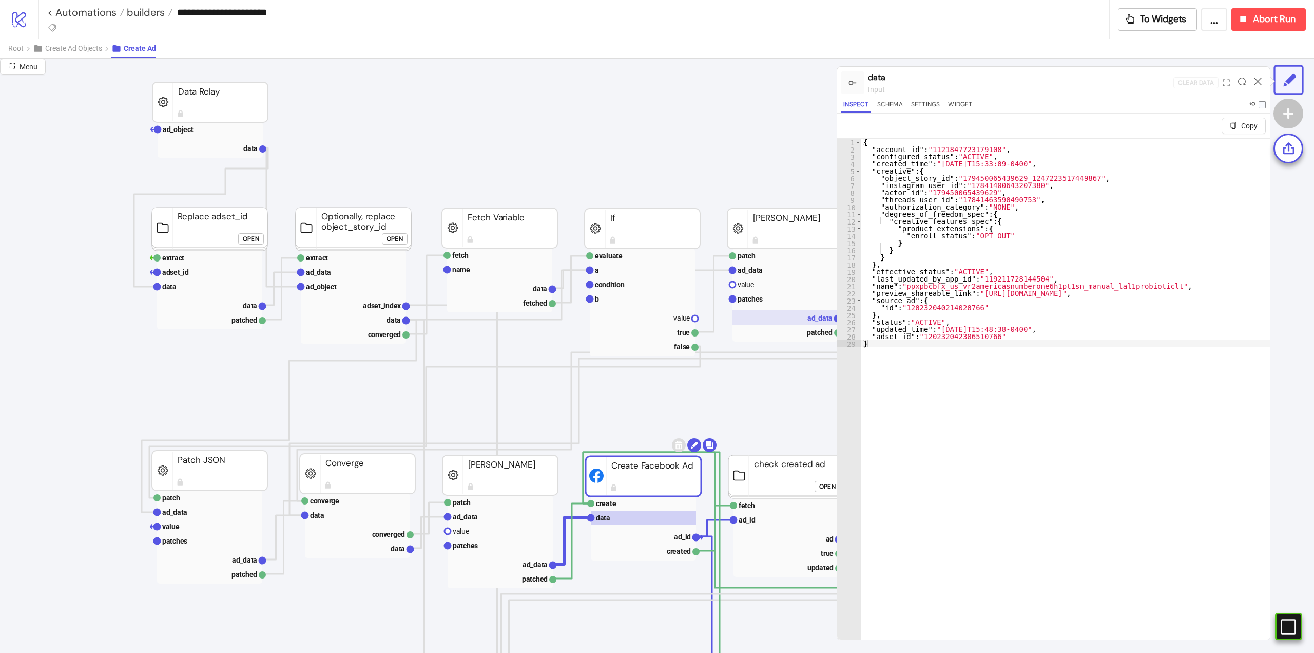
click at [781, 317] on rect at bounding box center [785, 317] width 105 height 14
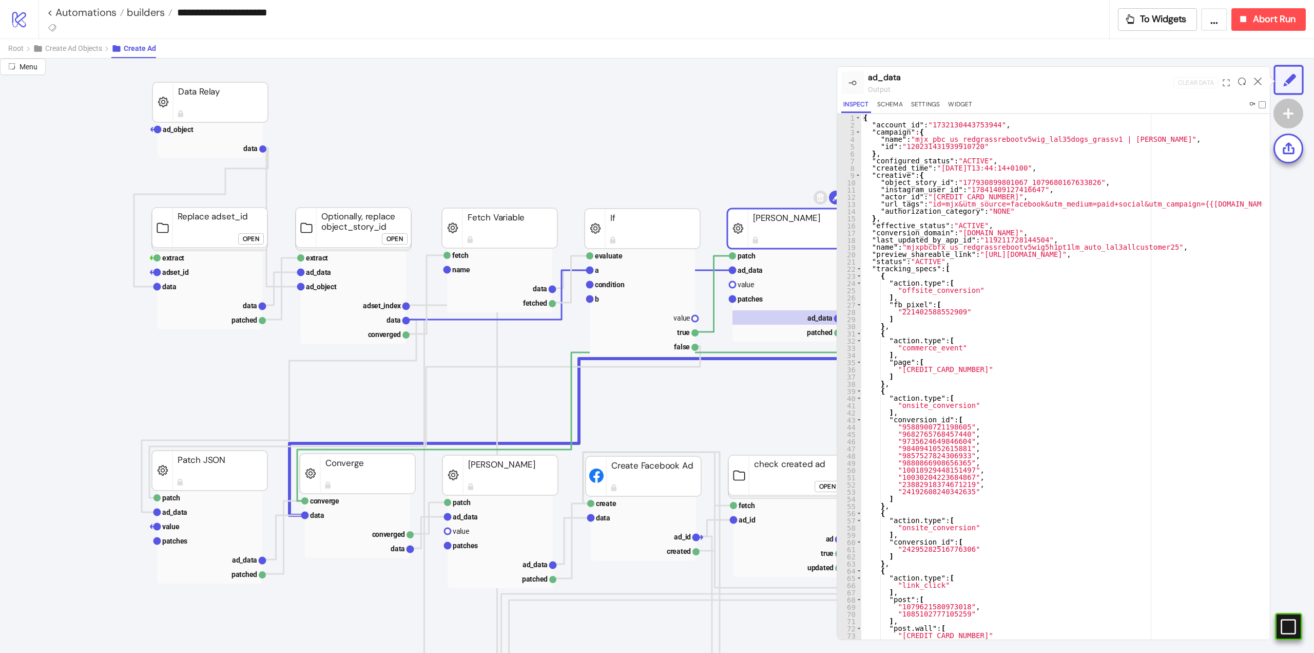
scroll to position [0, 0]
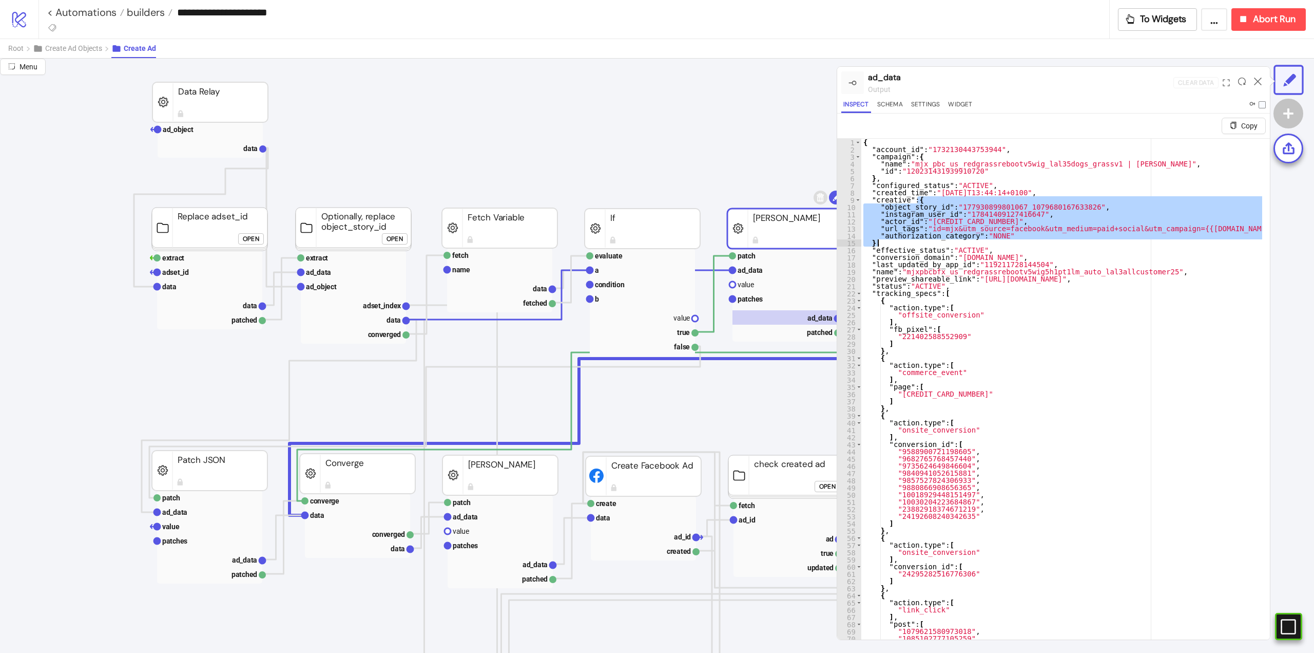
drag, startPoint x: 926, startPoint y: 200, endPoint x: 896, endPoint y: 242, distance: 51.3
click at [918, 241] on div "{ "account_id" : "1732130443753944" , "campaign" : { "name" : "mjx_pbc_us_redgr…" at bounding box center [1061, 401] width 401 height 525
type textarea "**"
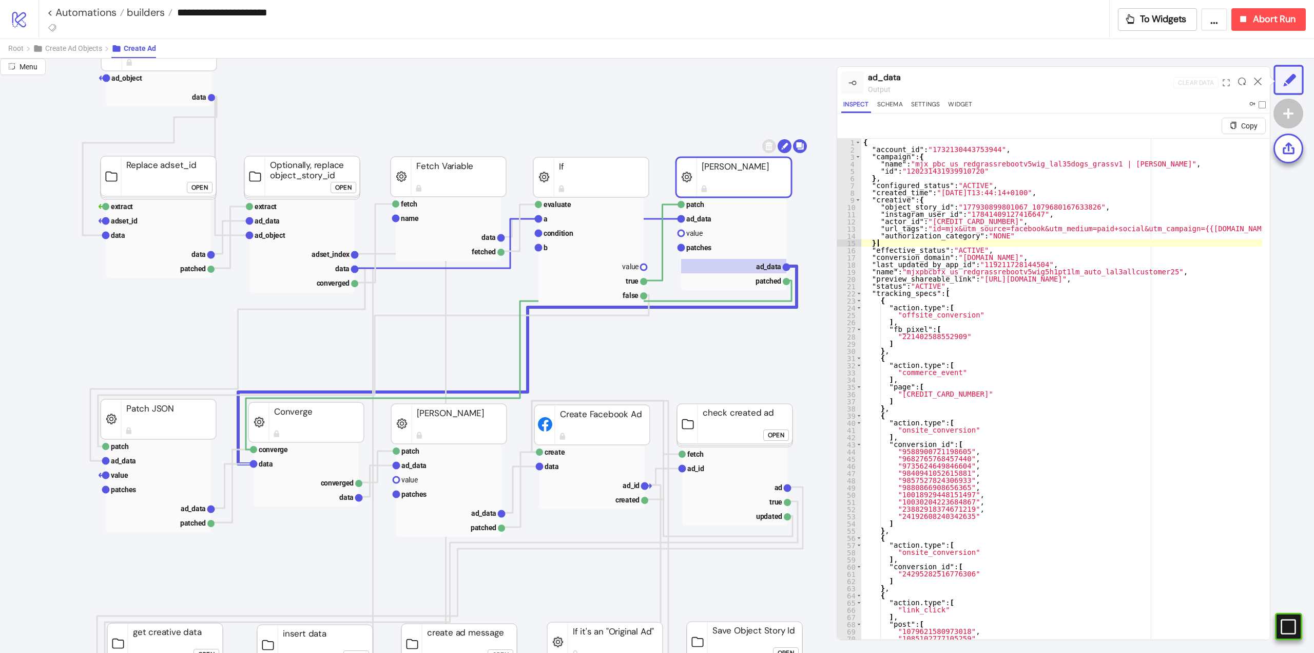
scroll to position [51, 51]
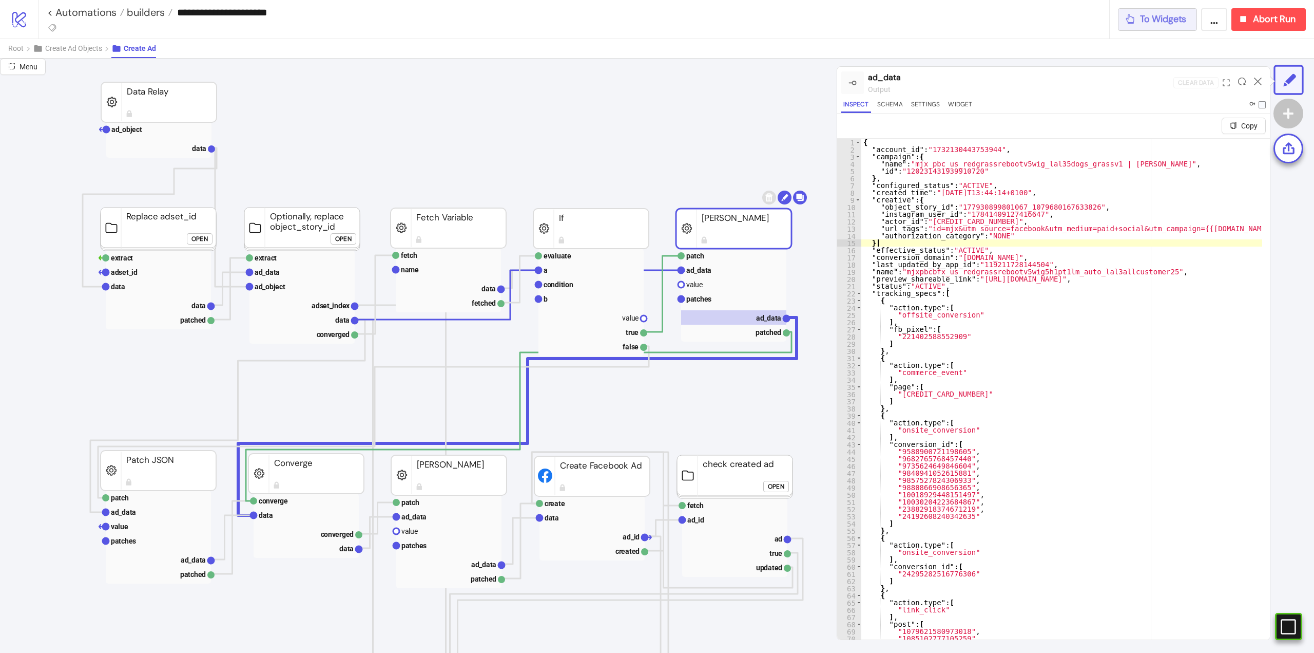
click at [1169, 17] on span "To Widgets" at bounding box center [1163, 19] width 47 height 12
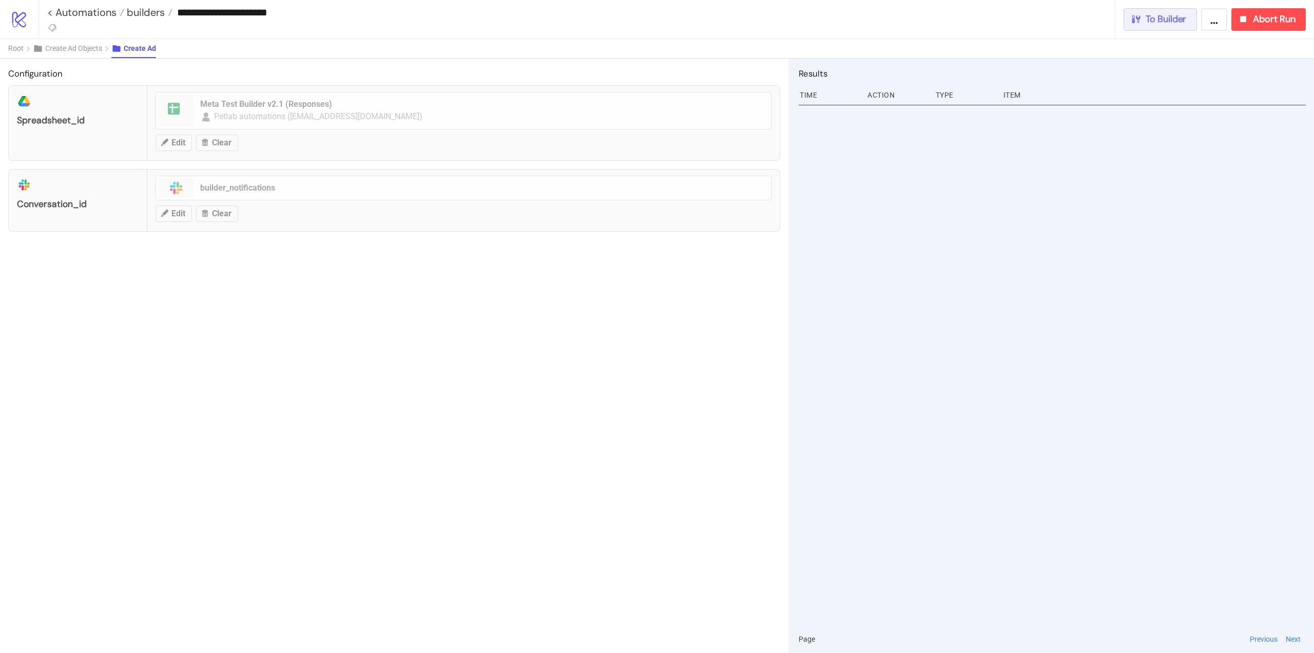
click at [1169, 17] on span "To Builder" at bounding box center [1166, 19] width 41 height 12
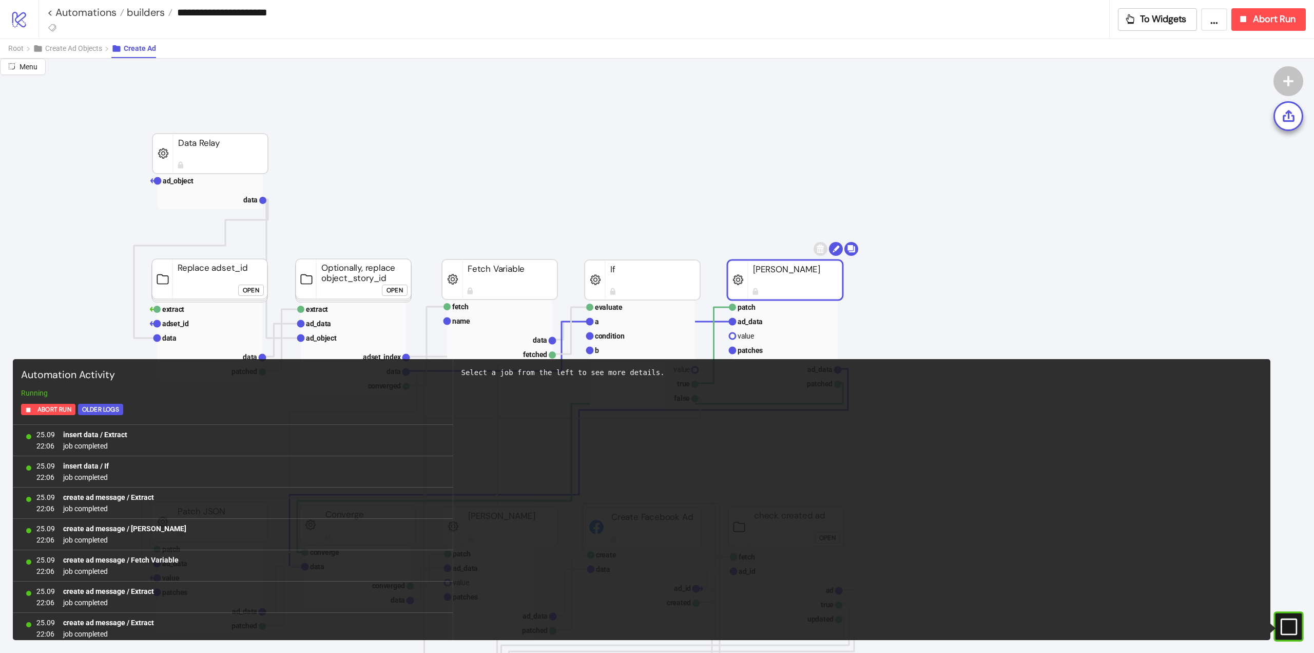
scroll to position [850, 0]
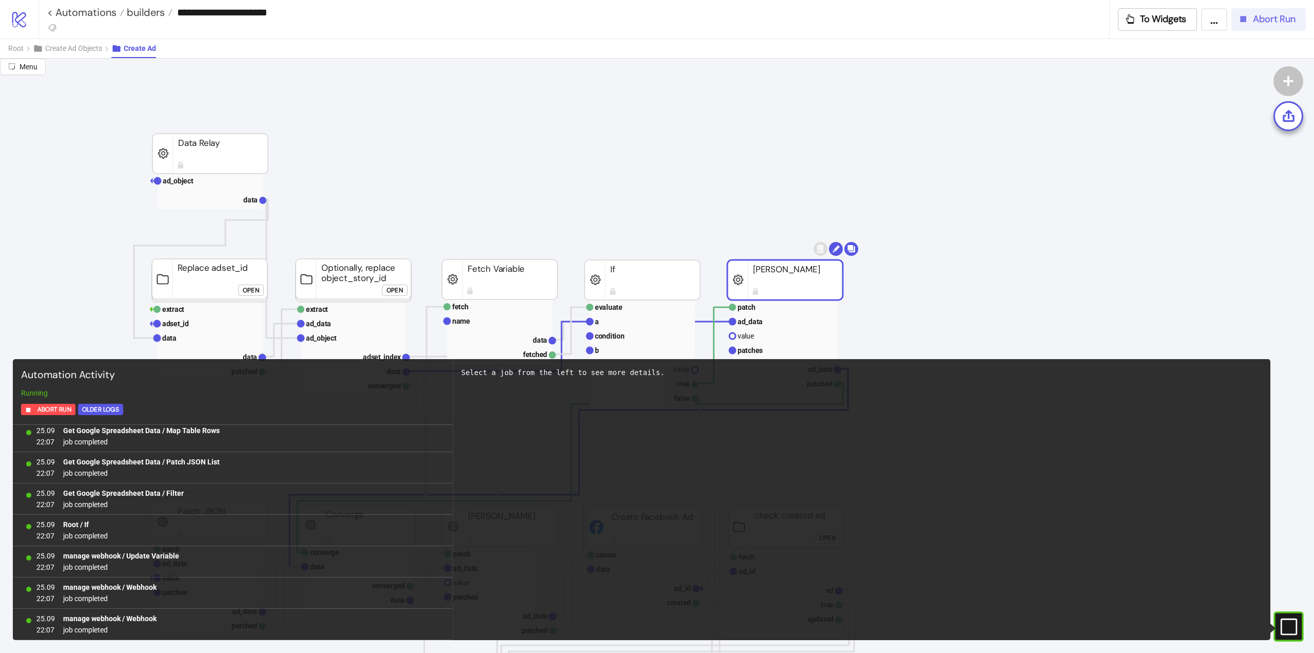
click at [1261, 20] on span "Abort Run" at bounding box center [1274, 19] width 43 height 12
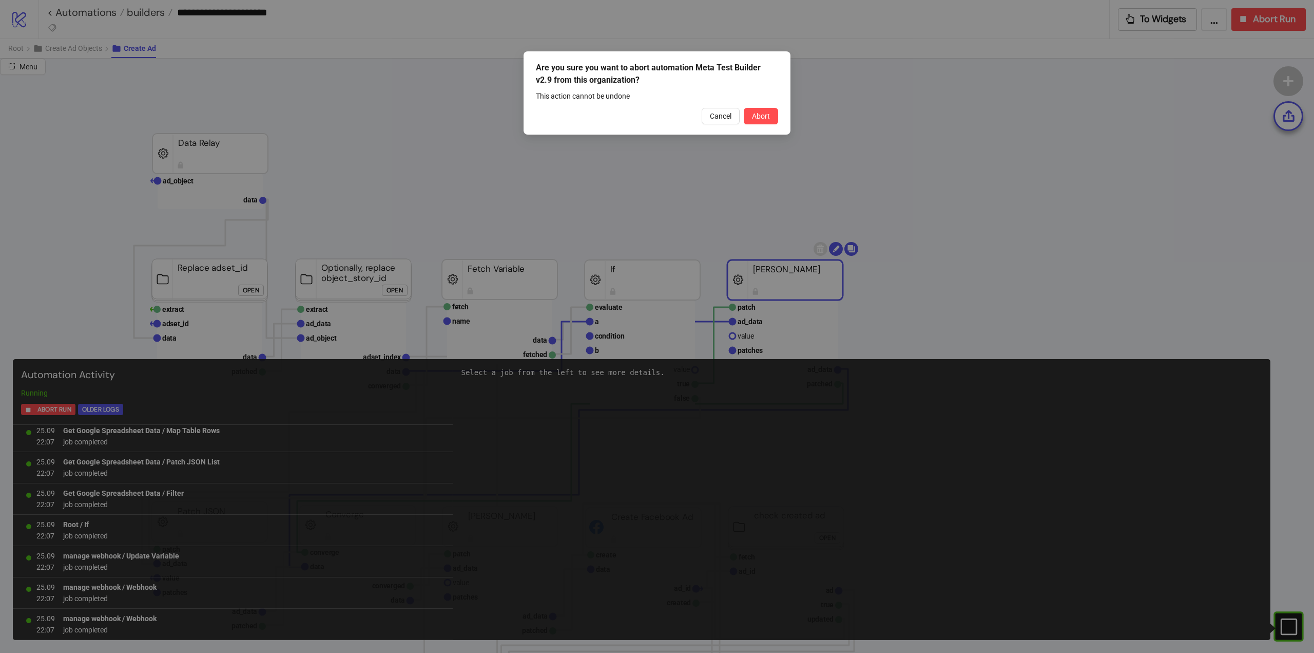
click at [780, 114] on div "Are you sure you want to abort automation Meta Test Builder v2.9 from this orga…" at bounding box center [657, 92] width 267 height 83
click at [758, 122] on button "Abort" at bounding box center [761, 116] width 34 height 16
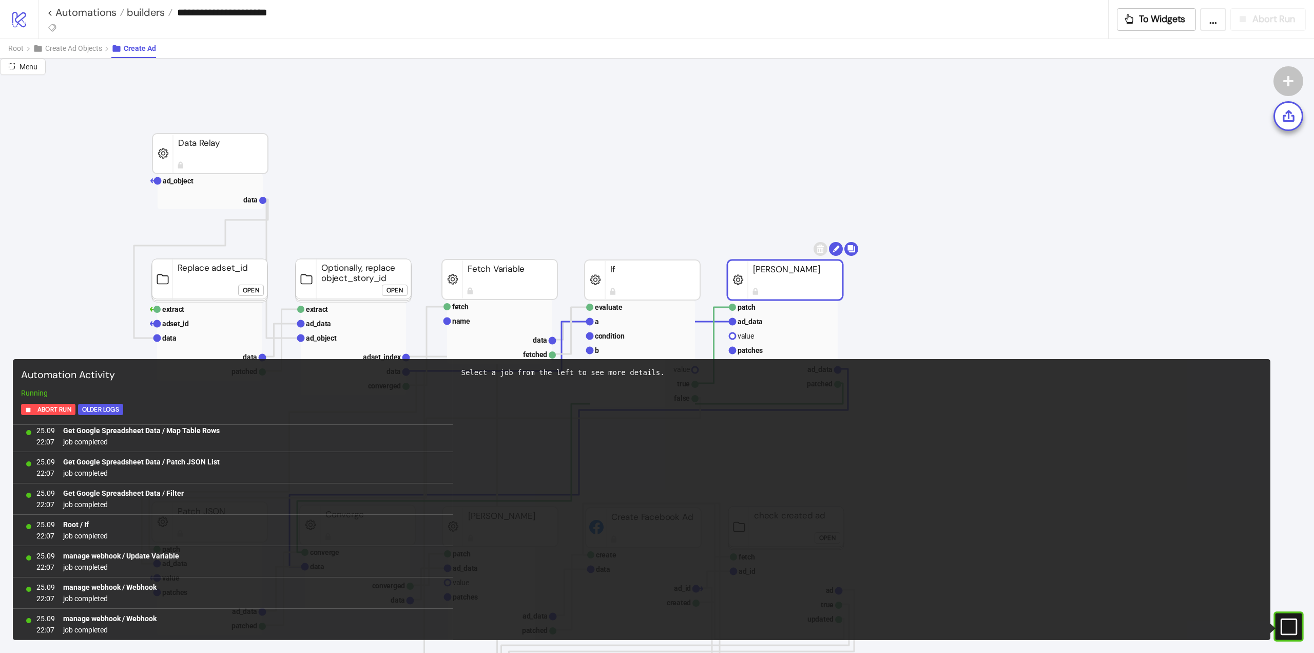
scroll to position [0, 0]
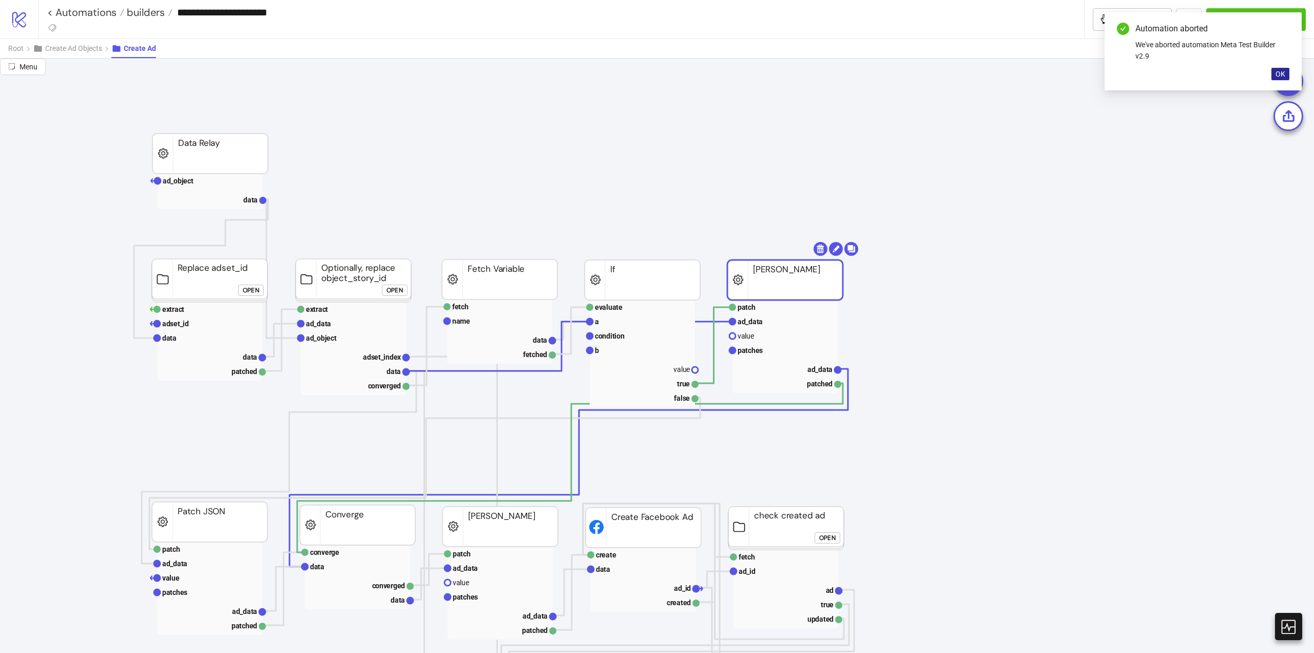
click at [1281, 71] on span "OK" at bounding box center [1281, 74] width 10 height 8
